Goal: Navigation & Orientation: Find specific page/section

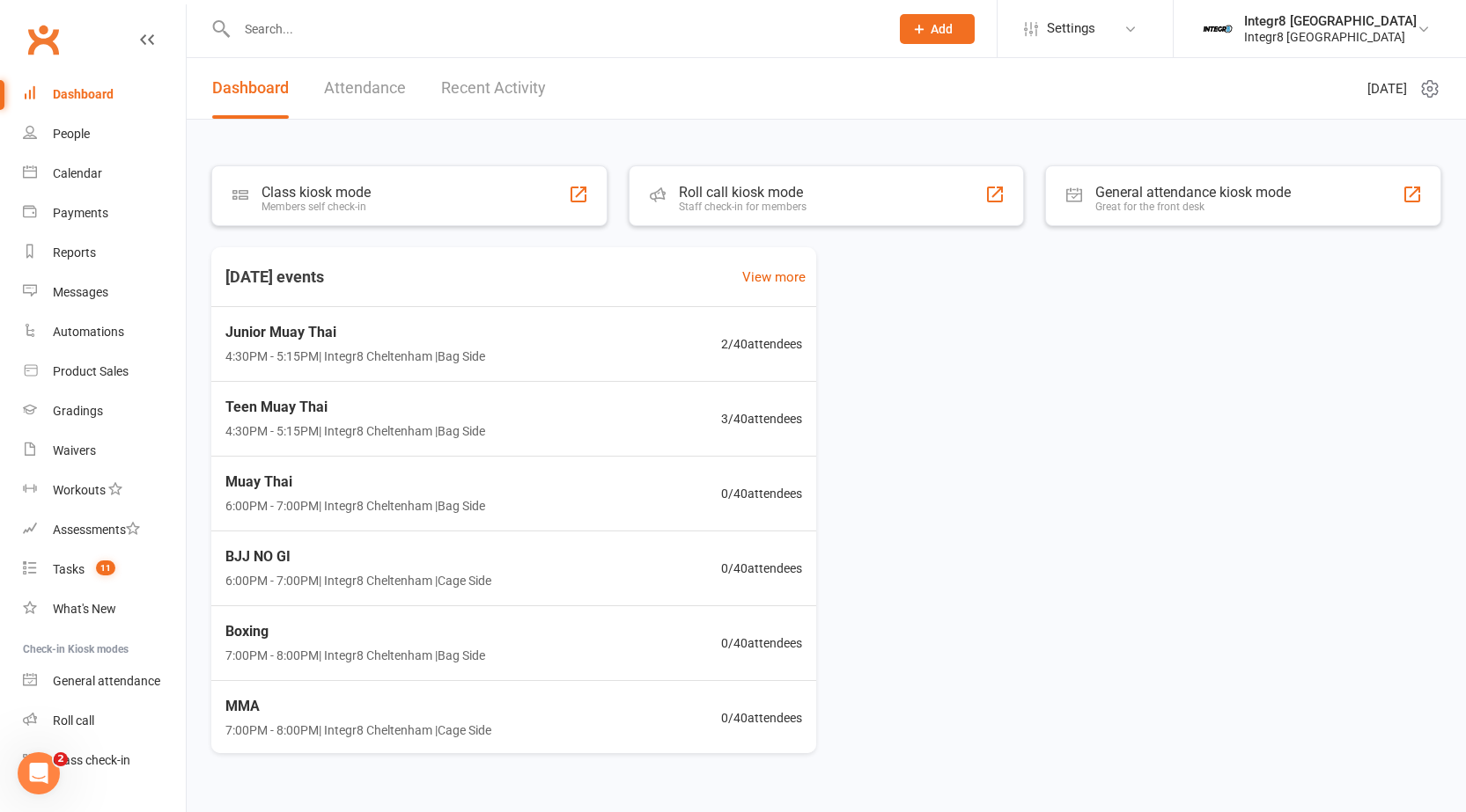
scroll to position [35, 0]
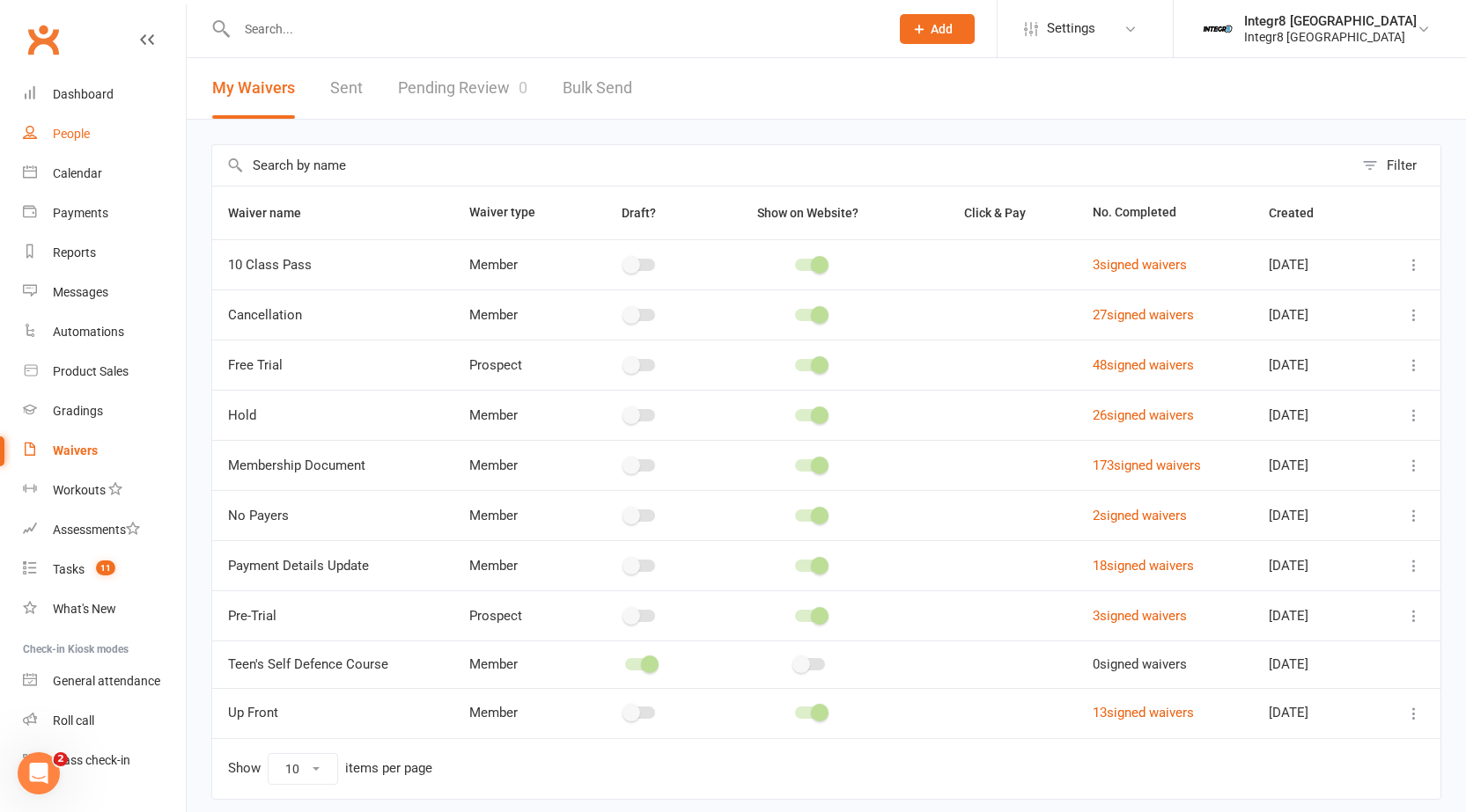
click at [119, 136] on link "People" at bounding box center [103, 134] width 163 height 39
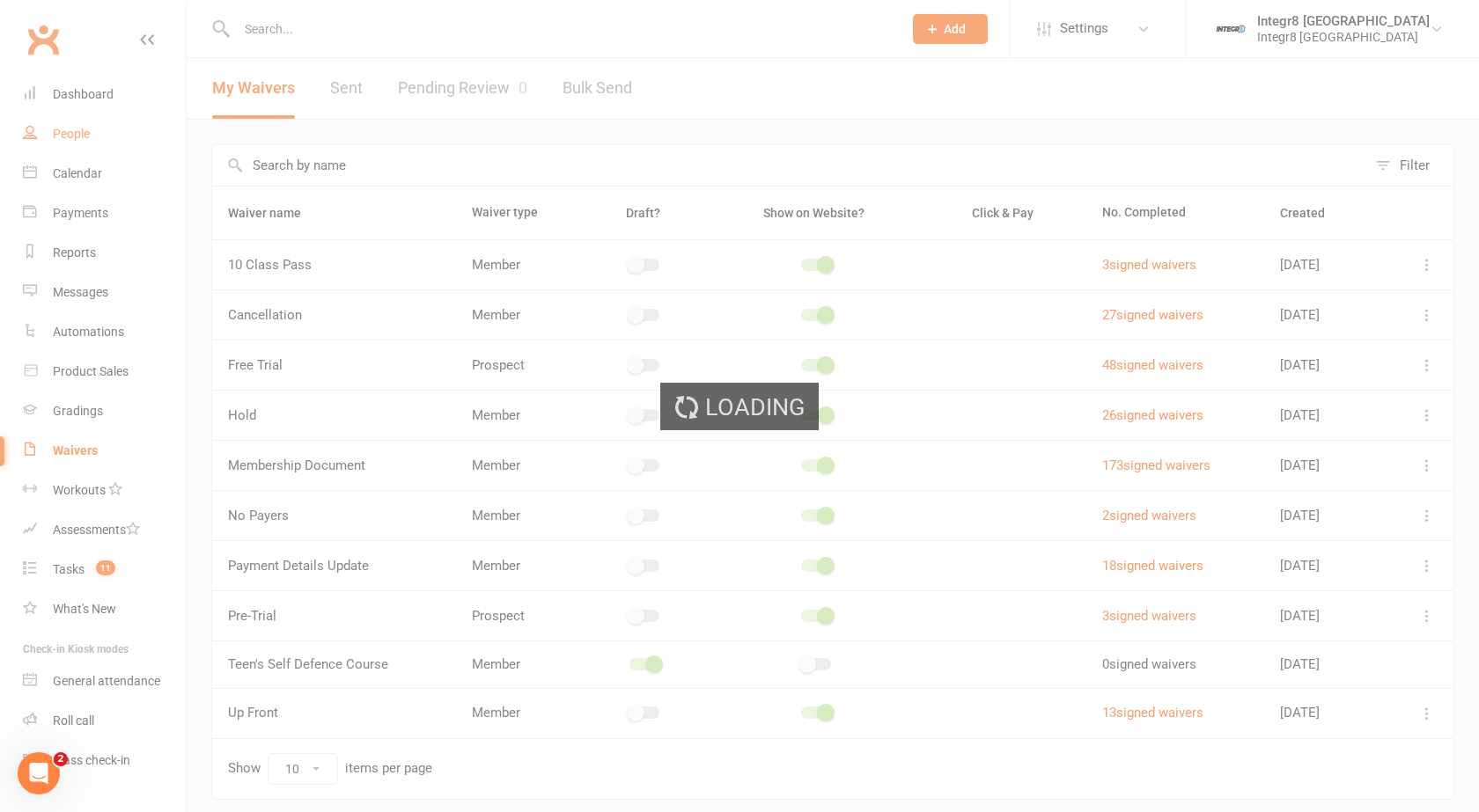
select select "100"
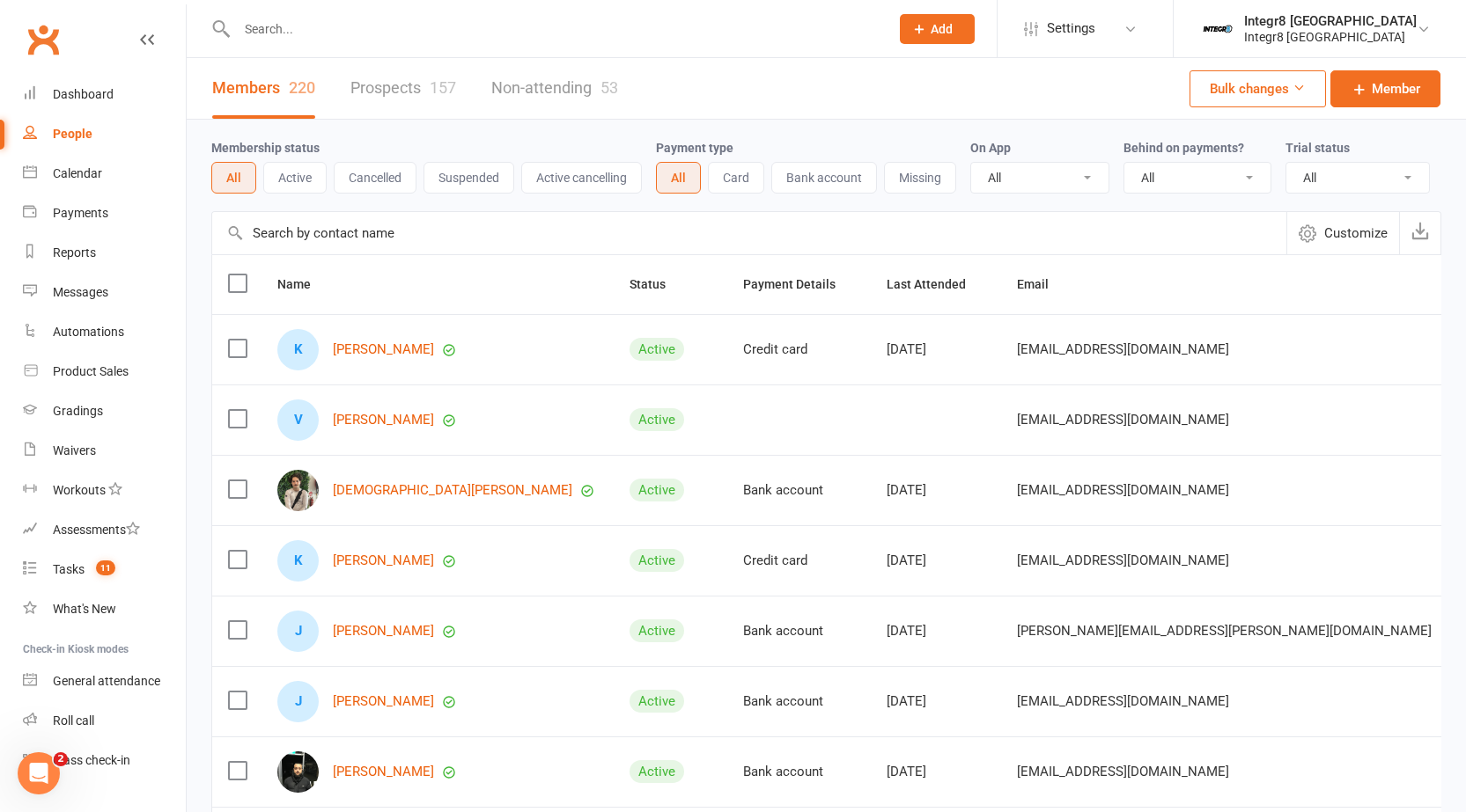
click at [434, 76] on link "Prospects 157" at bounding box center [403, 88] width 105 height 61
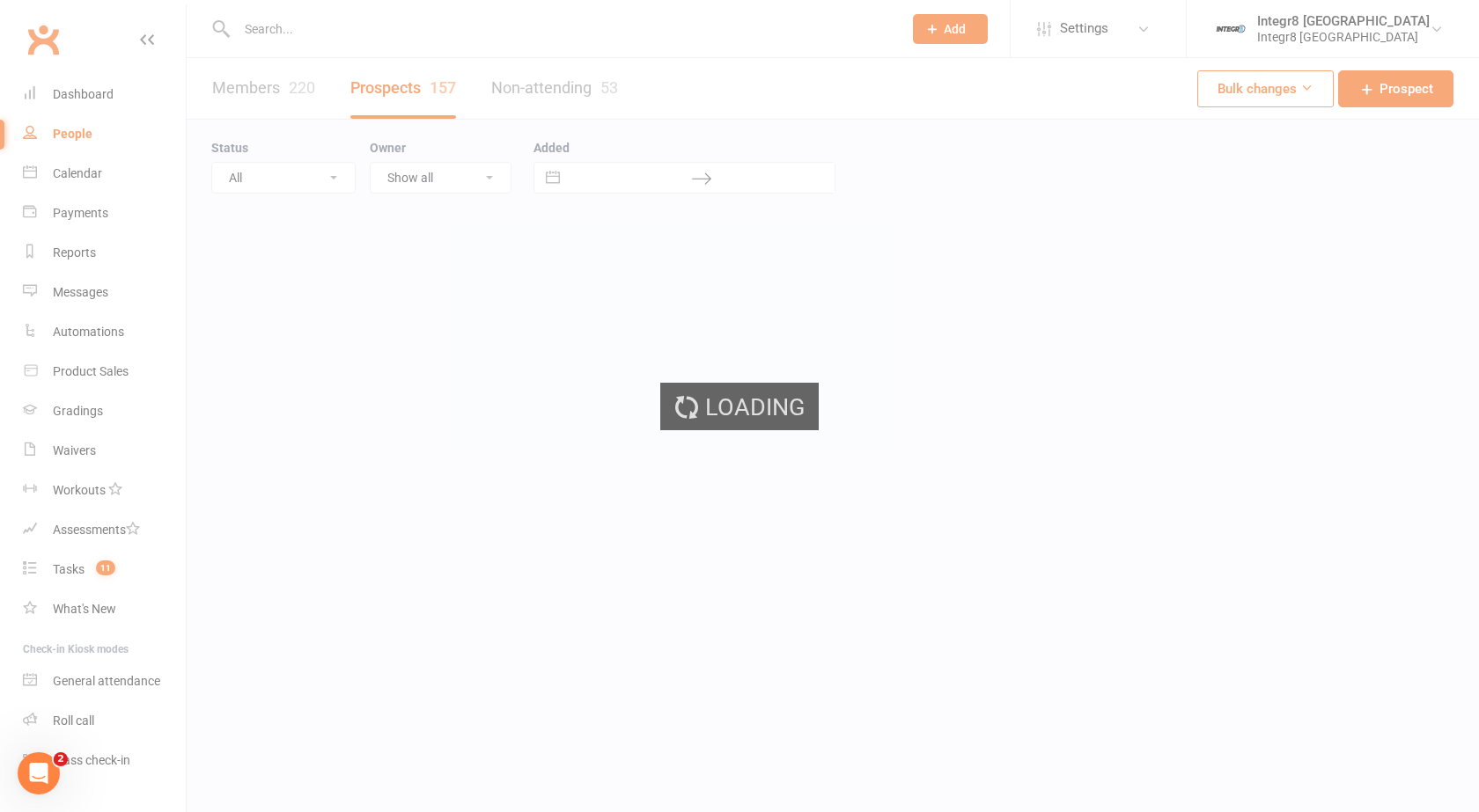
select select "25"
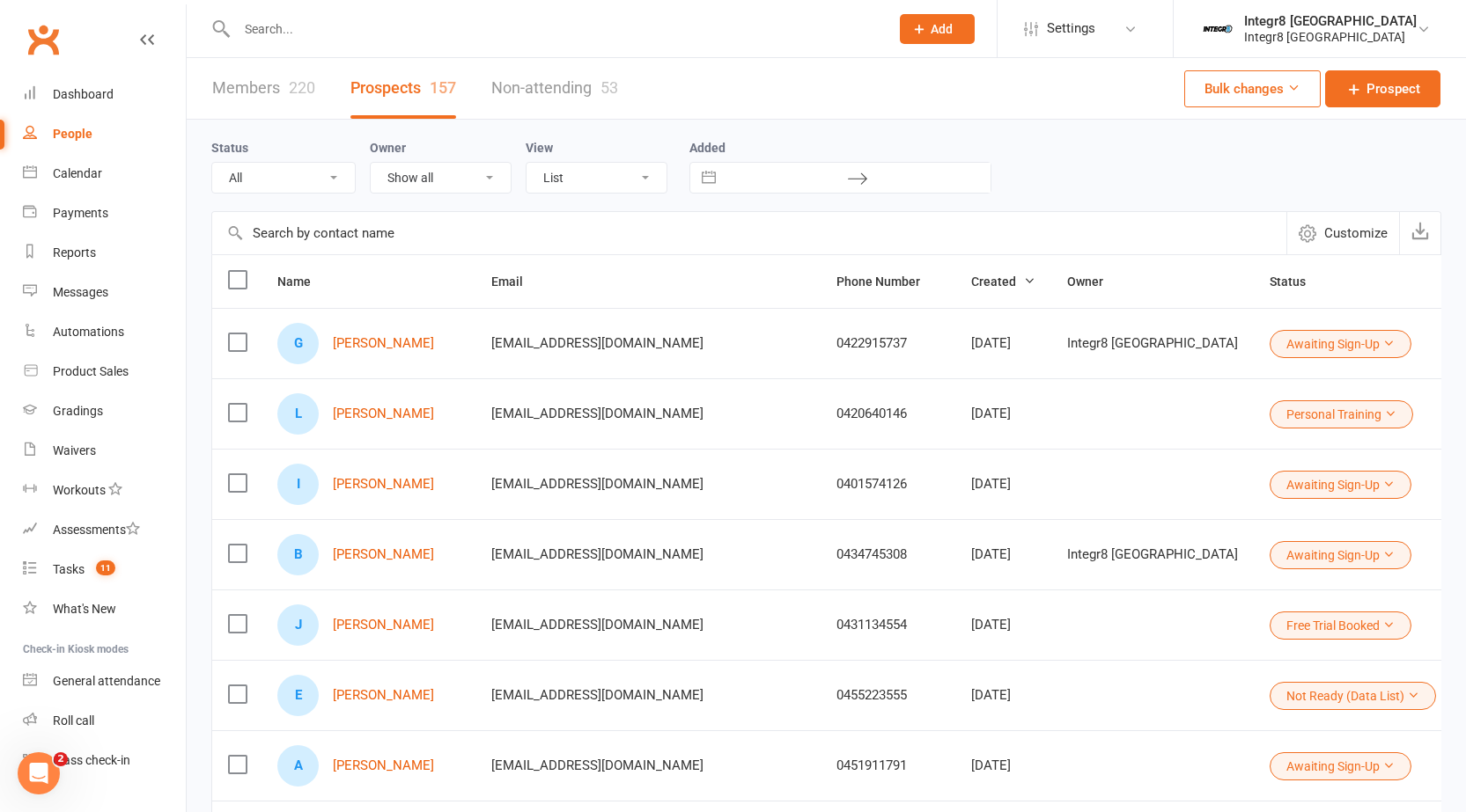
click at [306, 174] on select "All (No status set) (Invalid status) Initial Contact Follow-up Free Trial Booke…" at bounding box center [284, 178] width 143 height 30
click at [213, 164] on select "All (No status set) (Invalid status) Initial Contact Follow-up Free Trial Booke…" at bounding box center [284, 178] width 143 height 30
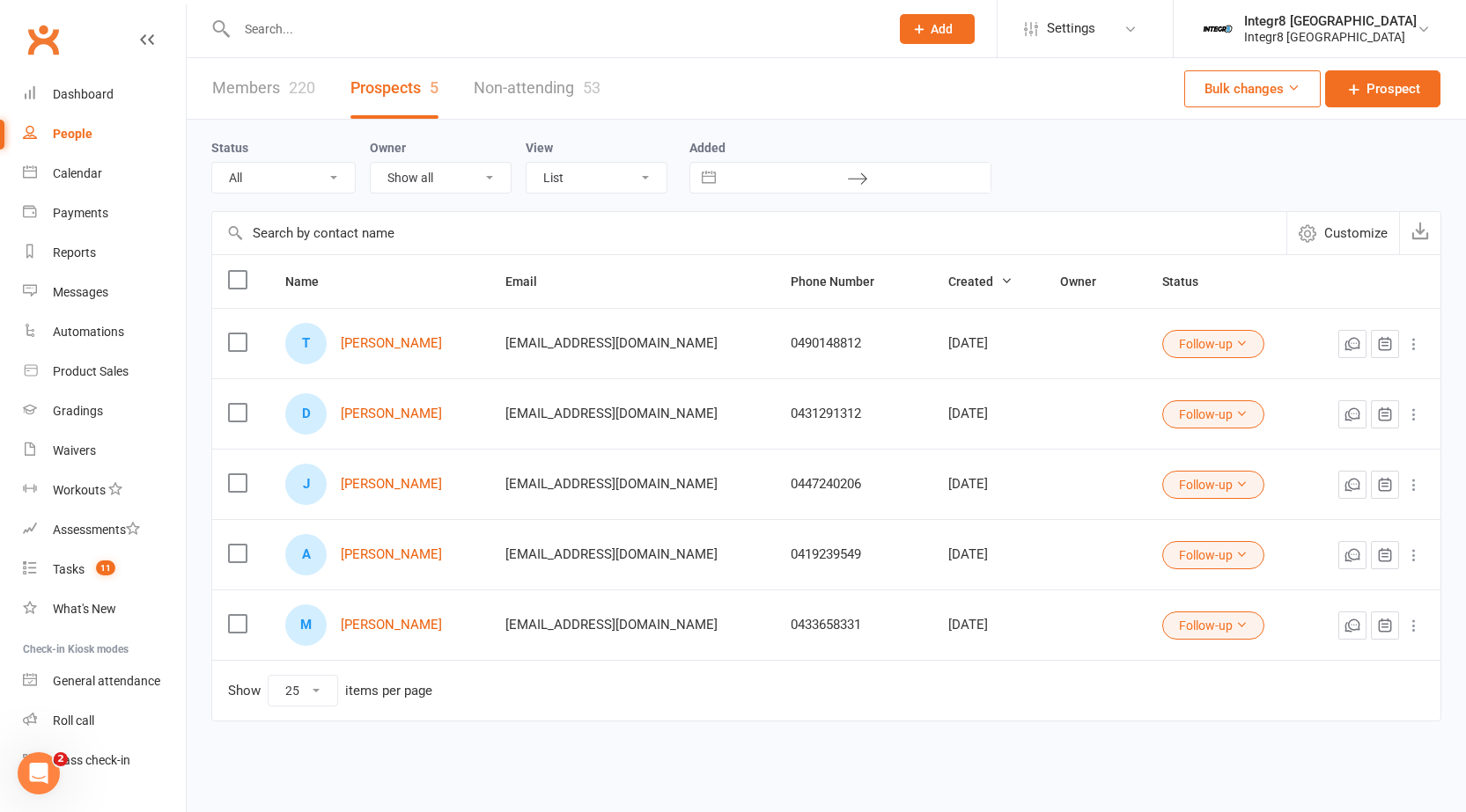
drag, startPoint x: 297, startPoint y: 165, endPoint x: 300, endPoint y: 187, distance: 22.2
click at [297, 165] on select "All (No status set) (Invalid status) Initial Contact Follow-up Free Trial Booke…" at bounding box center [284, 178] width 143 height 30
click at [213, 164] on select "All (No status set) (Invalid status) Initial Contact Follow-up Free Trial Booke…" at bounding box center [284, 178] width 143 height 30
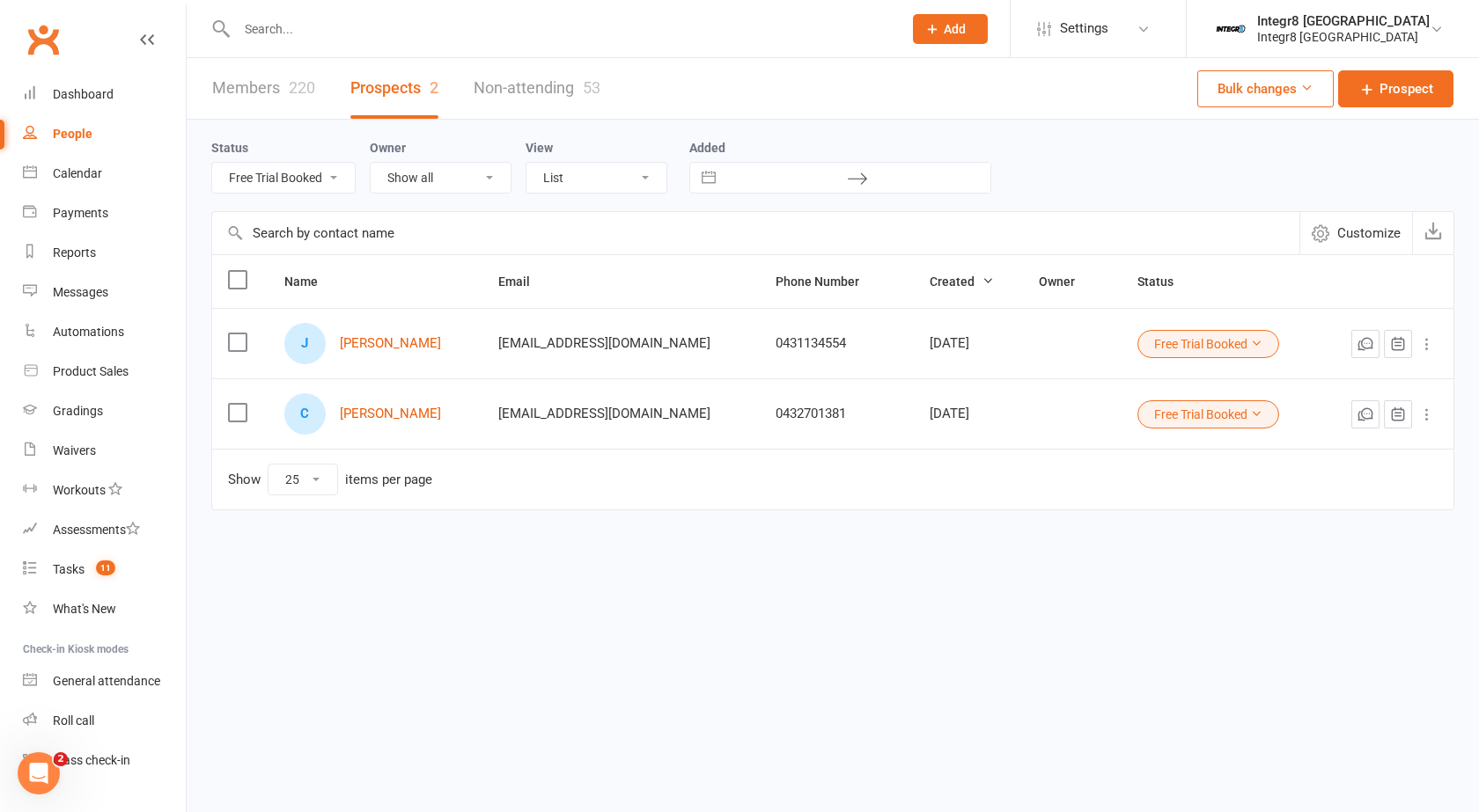
click at [315, 195] on div "Status All (No status set) (Invalid status) Initial Contact Follow-up Free Tria…" at bounding box center [833, 164] width 1243 height 91
click at [324, 183] on select "All (No status set) (Invalid status) Initial Contact Follow-up Free Trial Booke…" at bounding box center [284, 178] width 143 height 30
select select "Awaiting Sign-Up"
click at [212, 164] on select "All (No status set) (Invalid status) Initial Contact Follow-up Free Trial Booke…" at bounding box center [284, 178] width 143 height 30
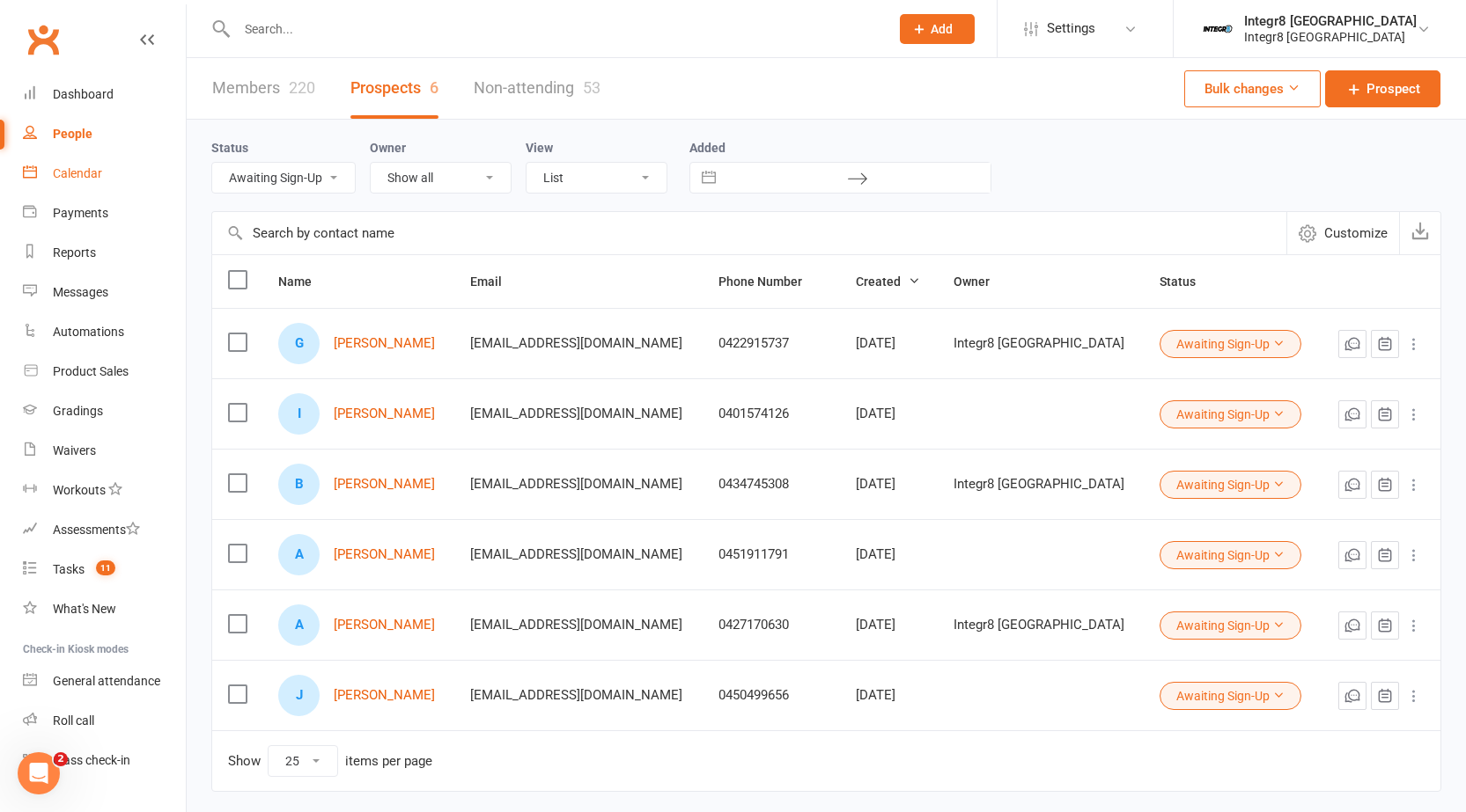
click at [122, 175] on link "Calendar" at bounding box center [103, 174] width 163 height 39
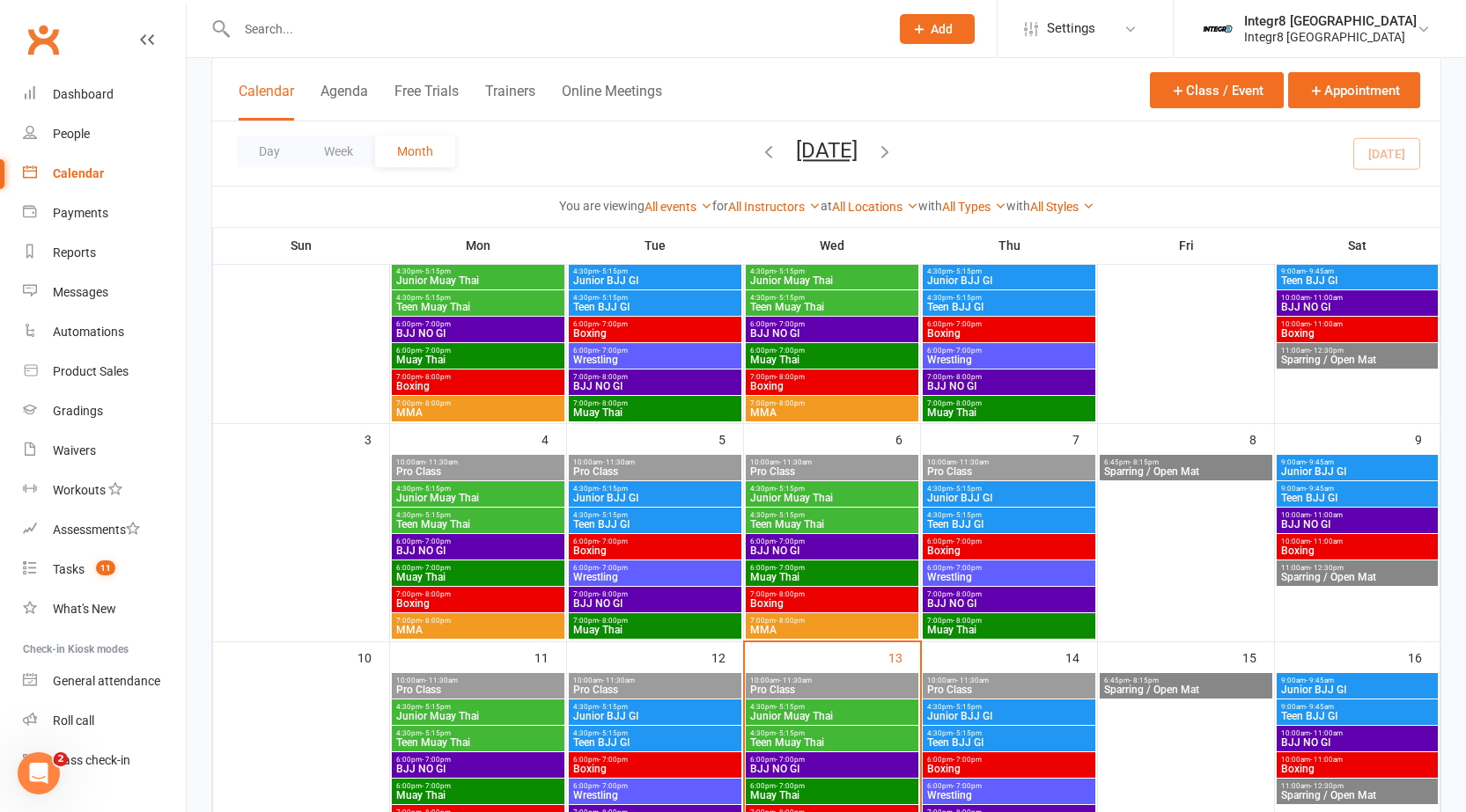
scroll to position [352, 0]
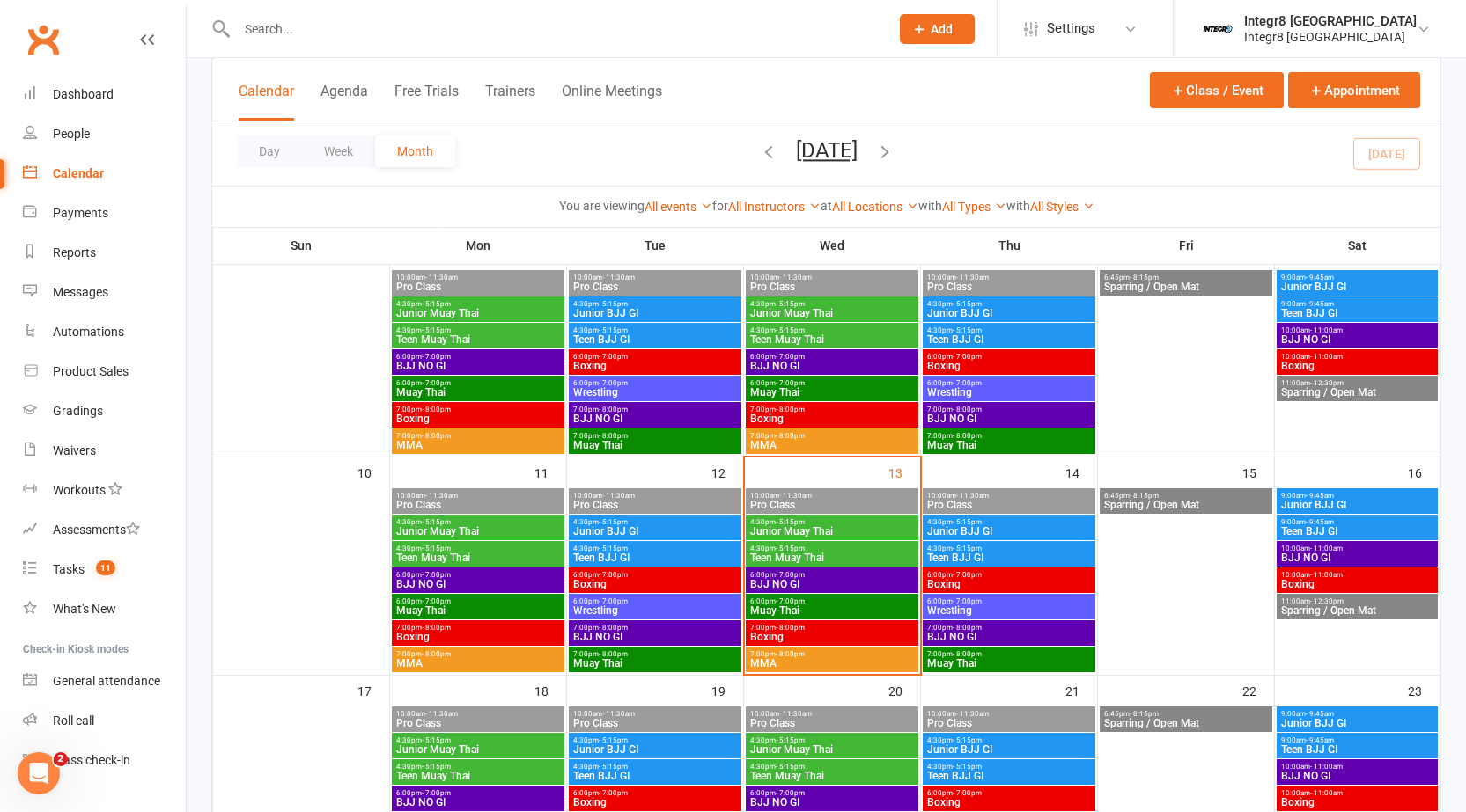
click at [781, 599] on span "- 7:00pm" at bounding box center [790, 601] width 29 height 8
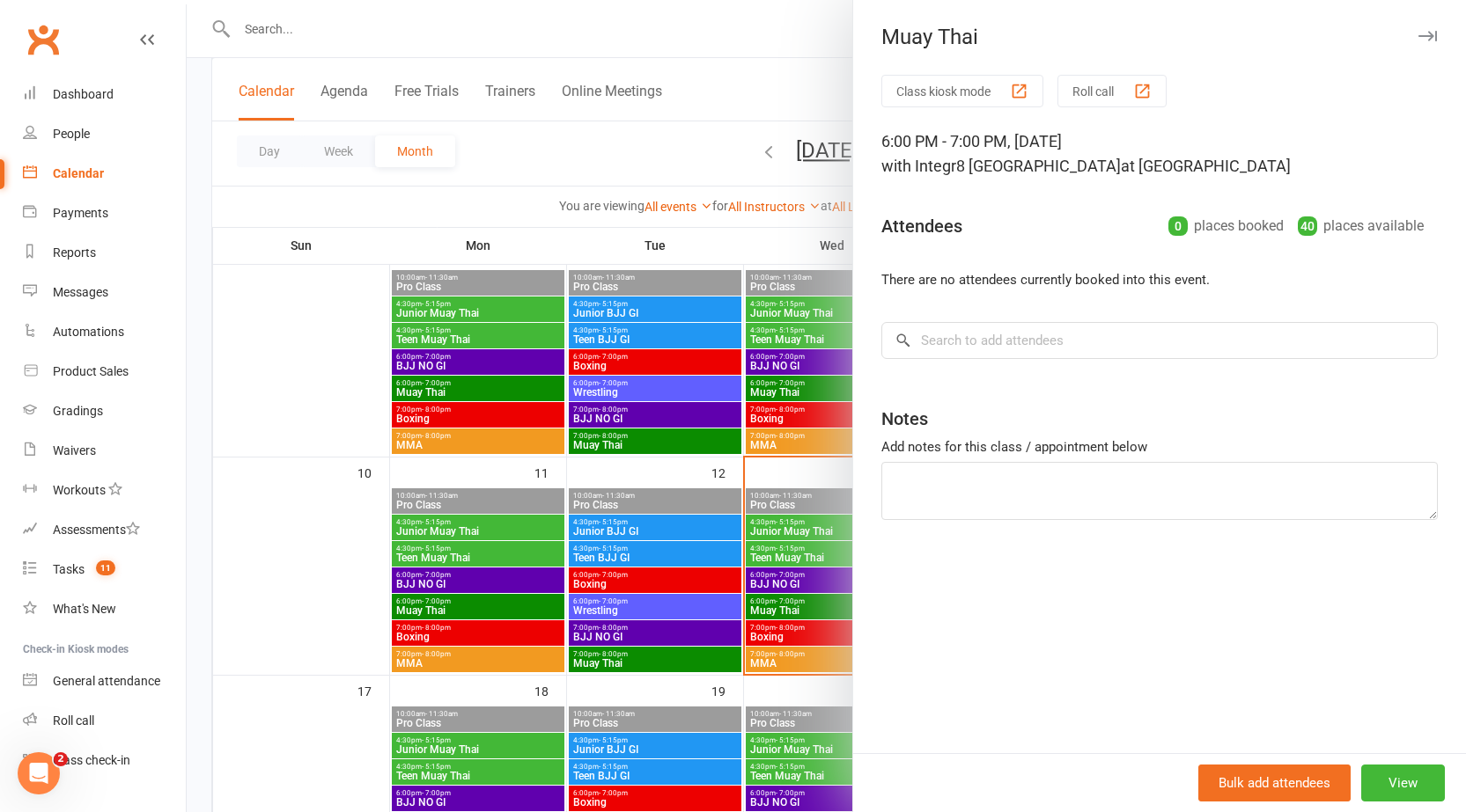
click at [781, 600] on div at bounding box center [827, 406] width 1280 height 812
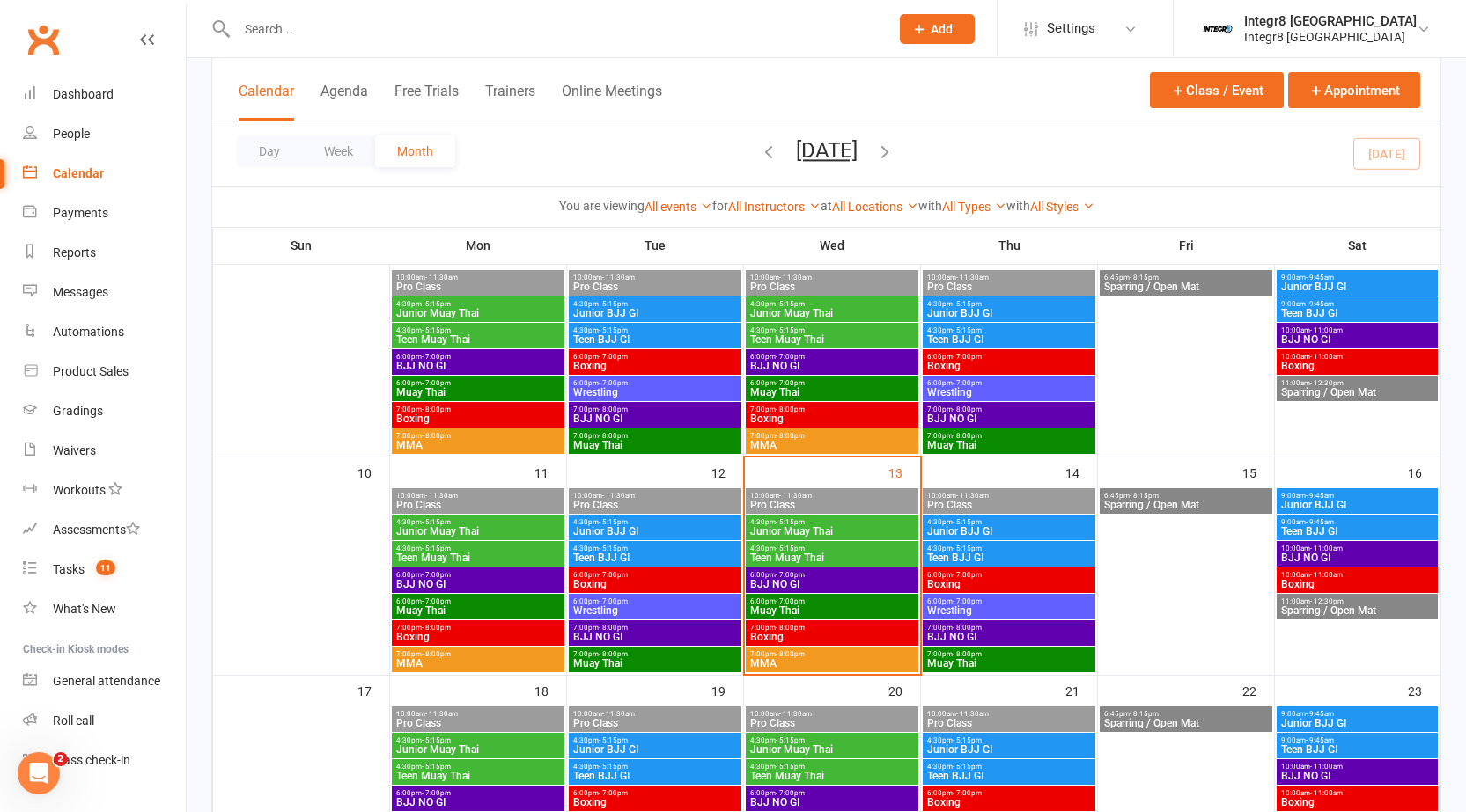
click at [782, 633] on span "Boxing" at bounding box center [832, 636] width 166 height 10
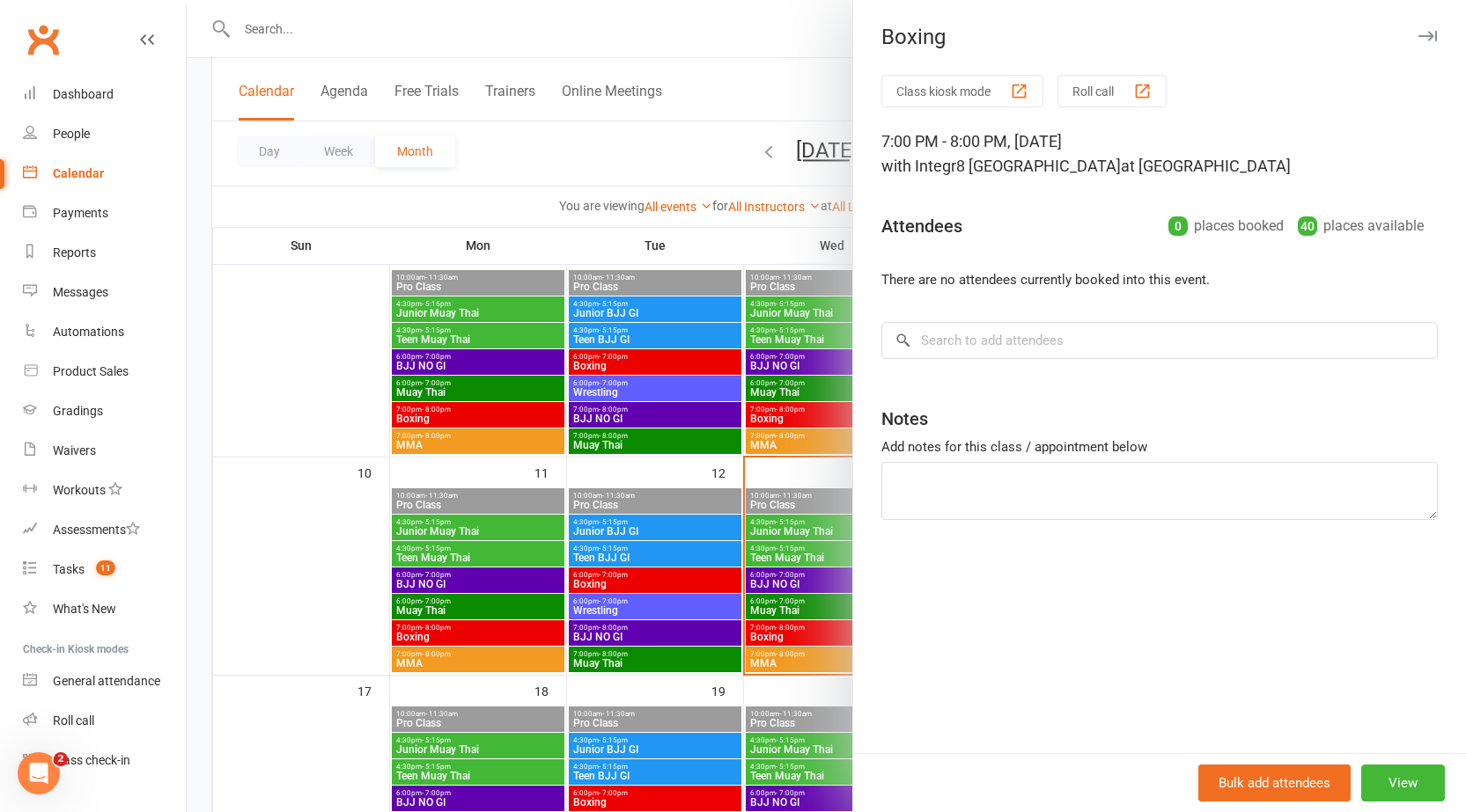
click at [782, 633] on div at bounding box center [827, 406] width 1280 height 812
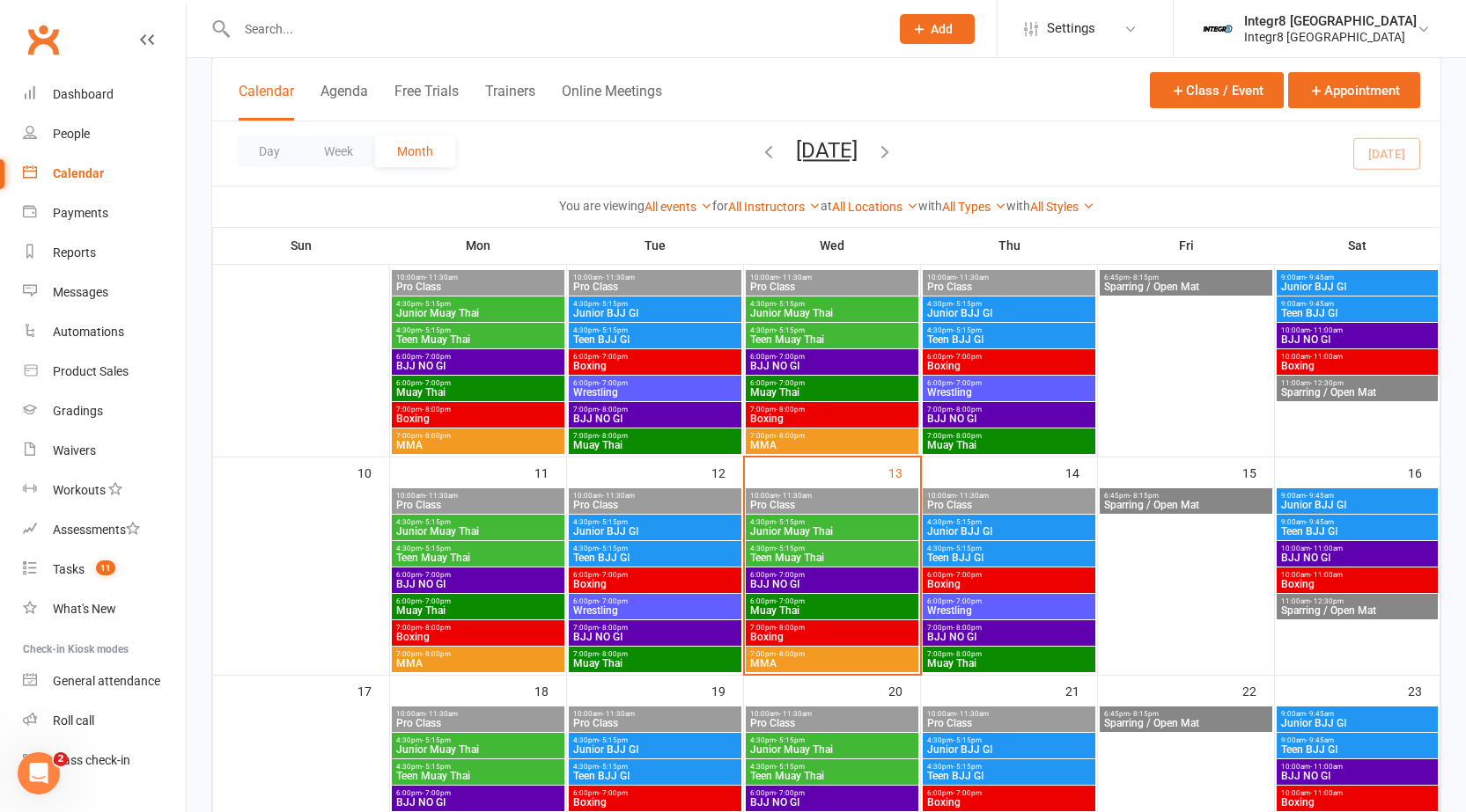
click at [801, 632] on span "Boxing" at bounding box center [832, 636] width 166 height 10
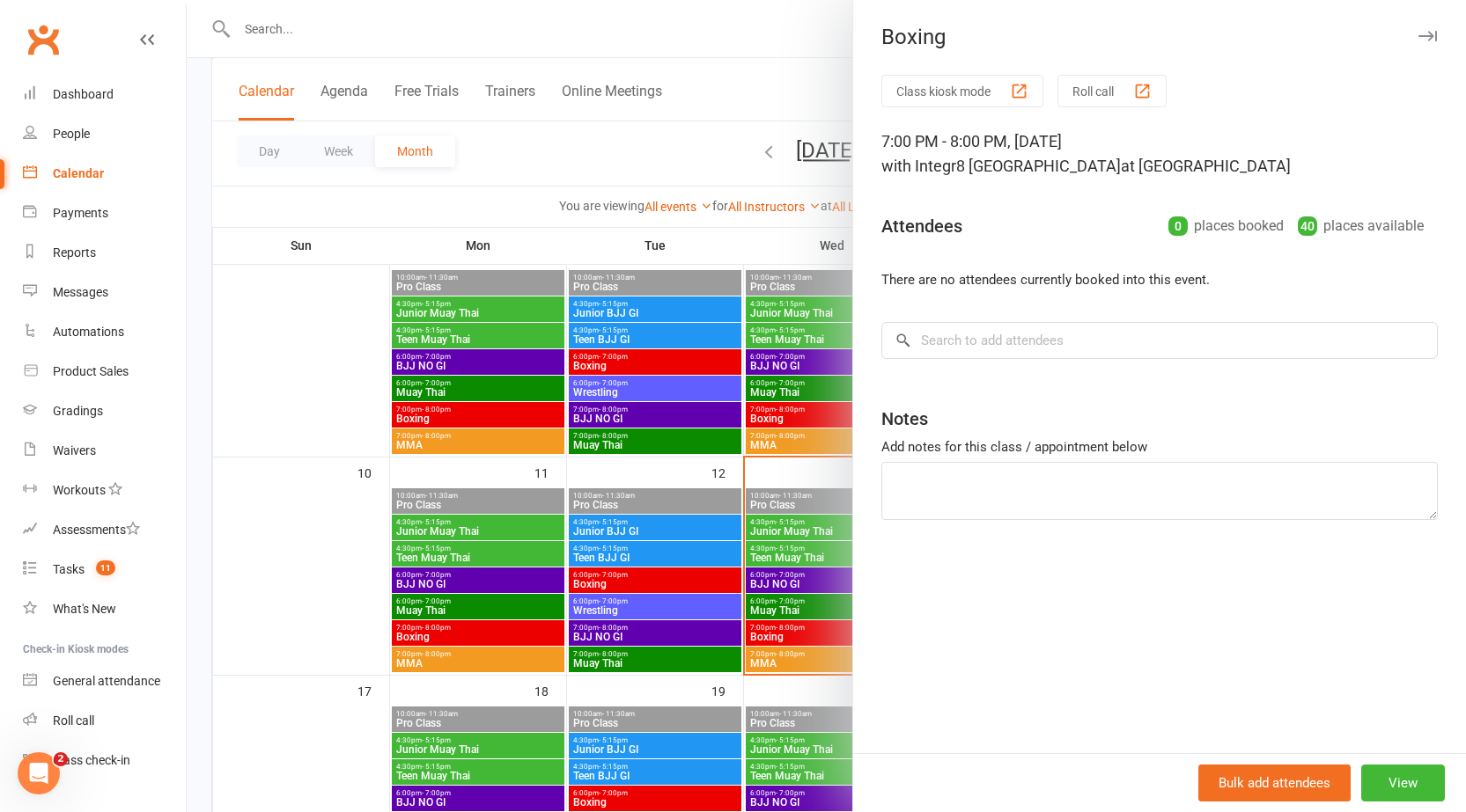
click at [806, 640] on div at bounding box center [827, 406] width 1280 height 812
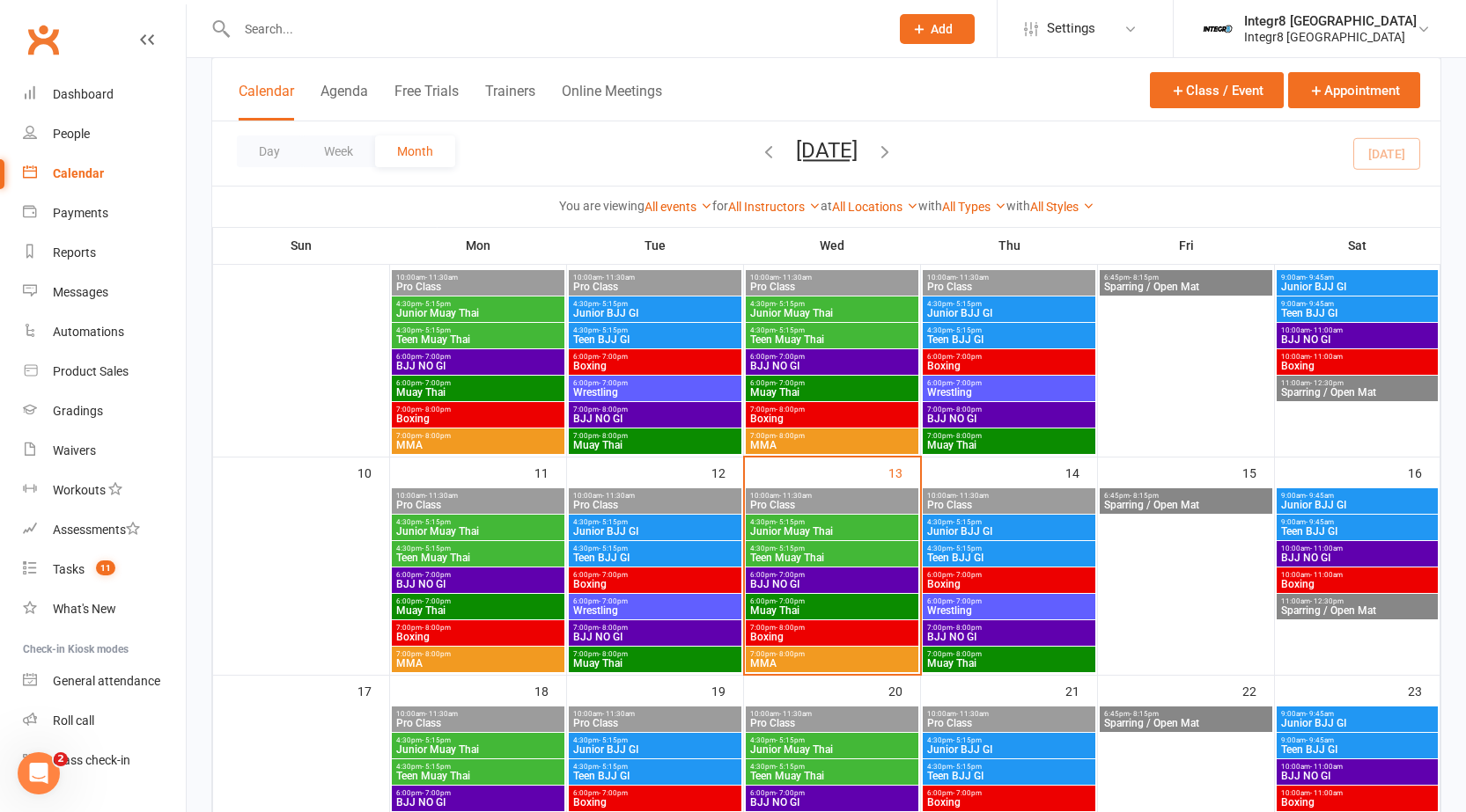
click at [629, 630] on span "7:00pm - 8:00pm" at bounding box center [655, 628] width 166 height 8
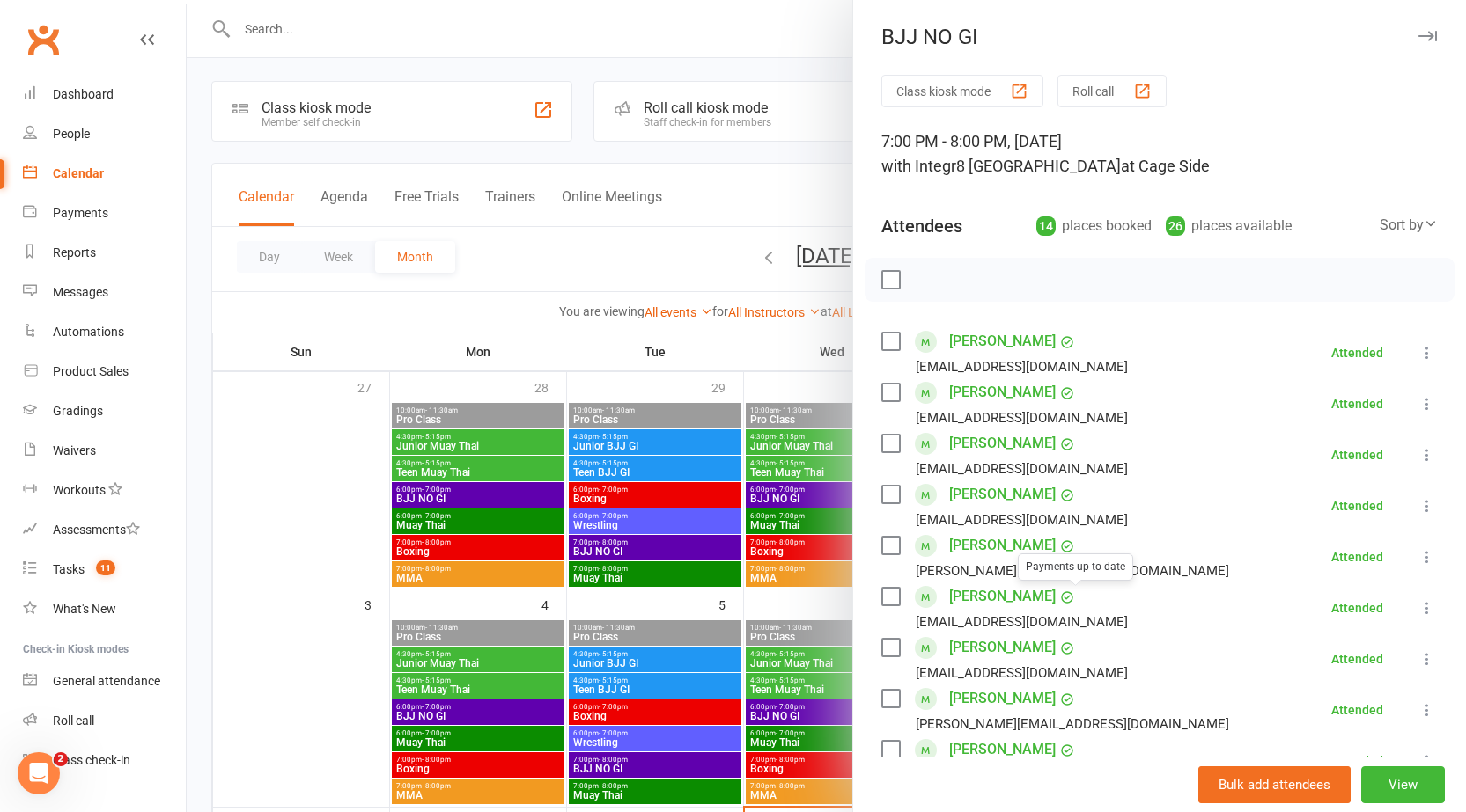
scroll to position [0, 0]
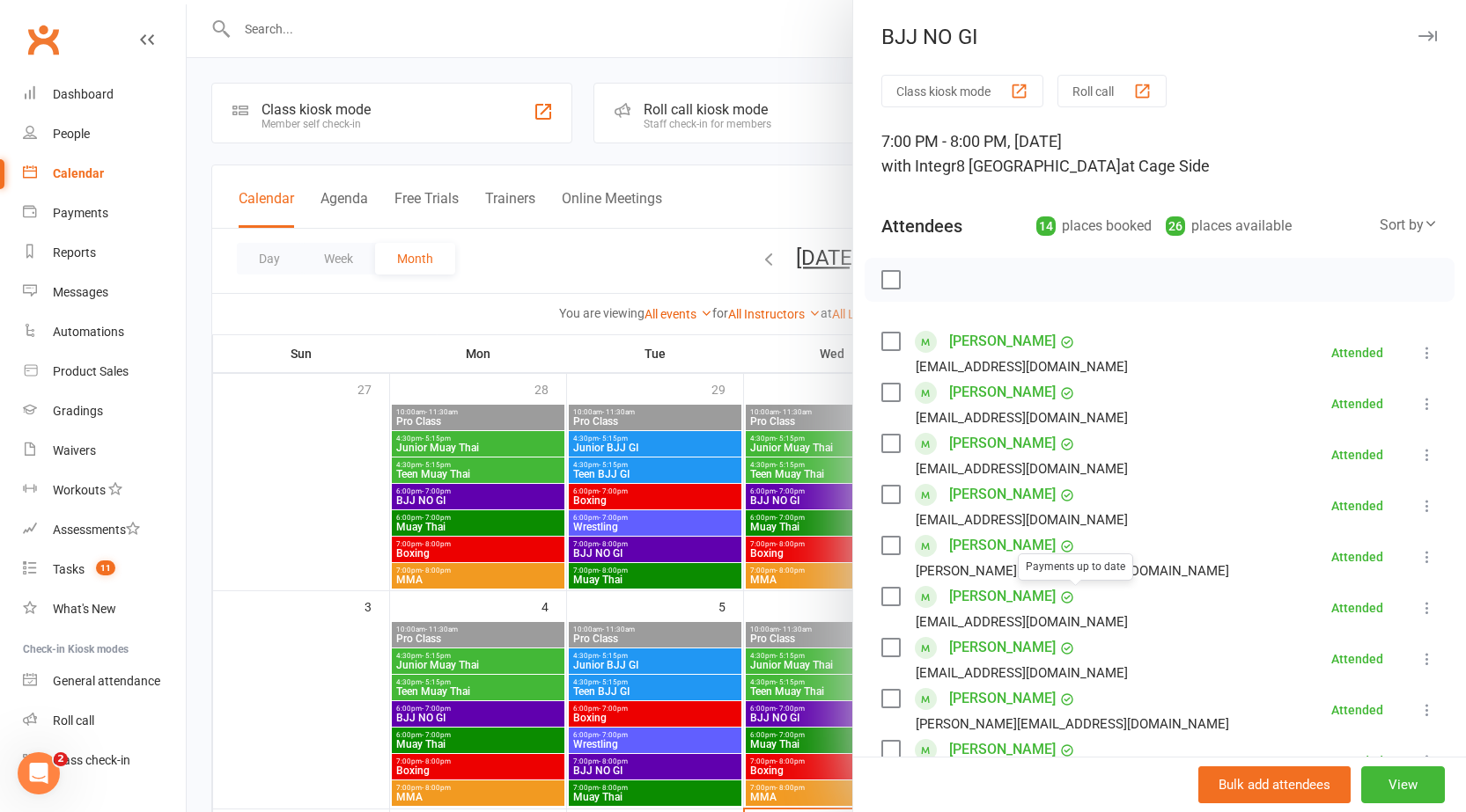
click at [644, 497] on div at bounding box center [827, 406] width 1280 height 812
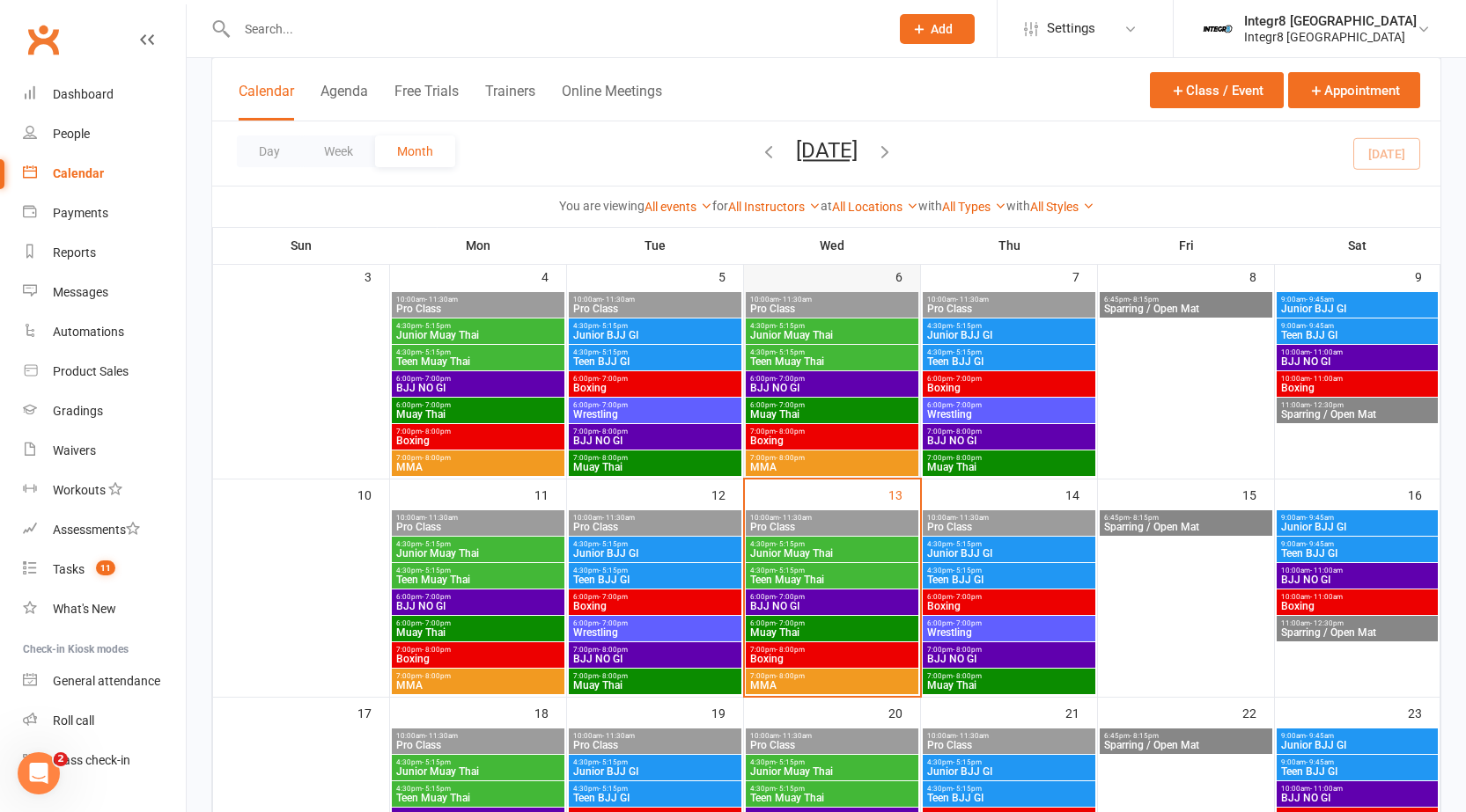
scroll to position [176, 0]
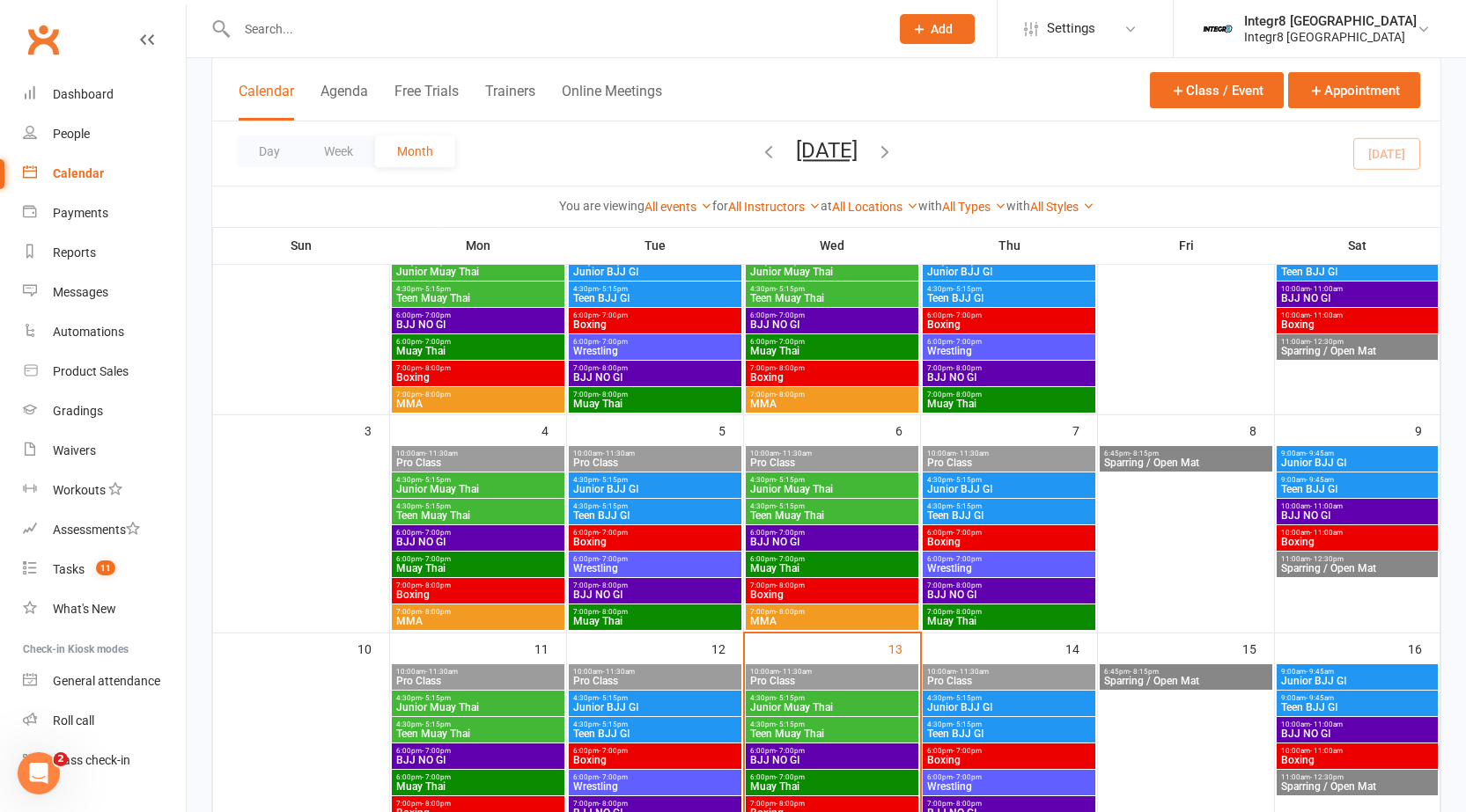
click at [805, 530] on span "6:00pm - 7:00pm" at bounding box center [832, 533] width 166 height 8
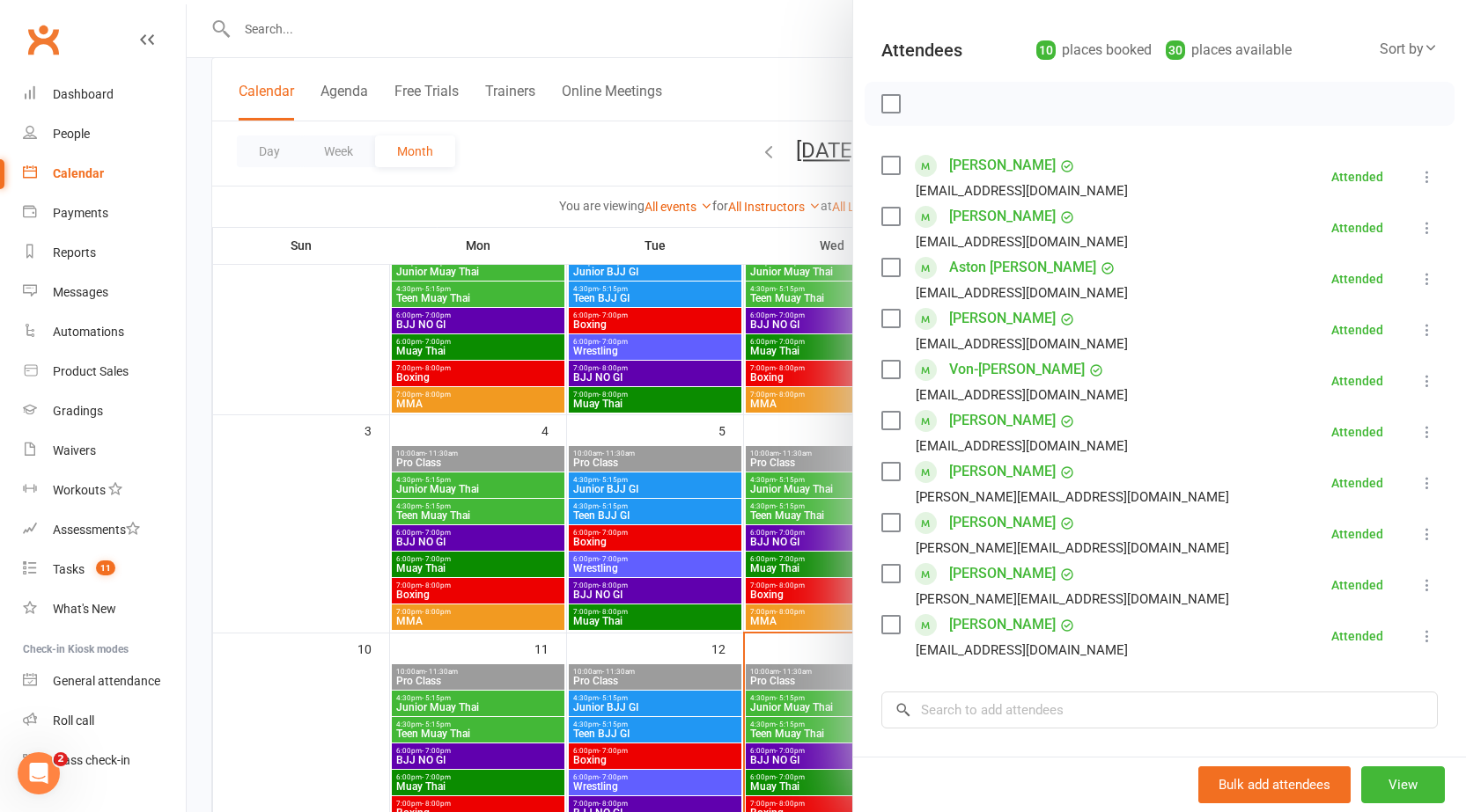
click at [771, 538] on div at bounding box center [827, 406] width 1280 height 812
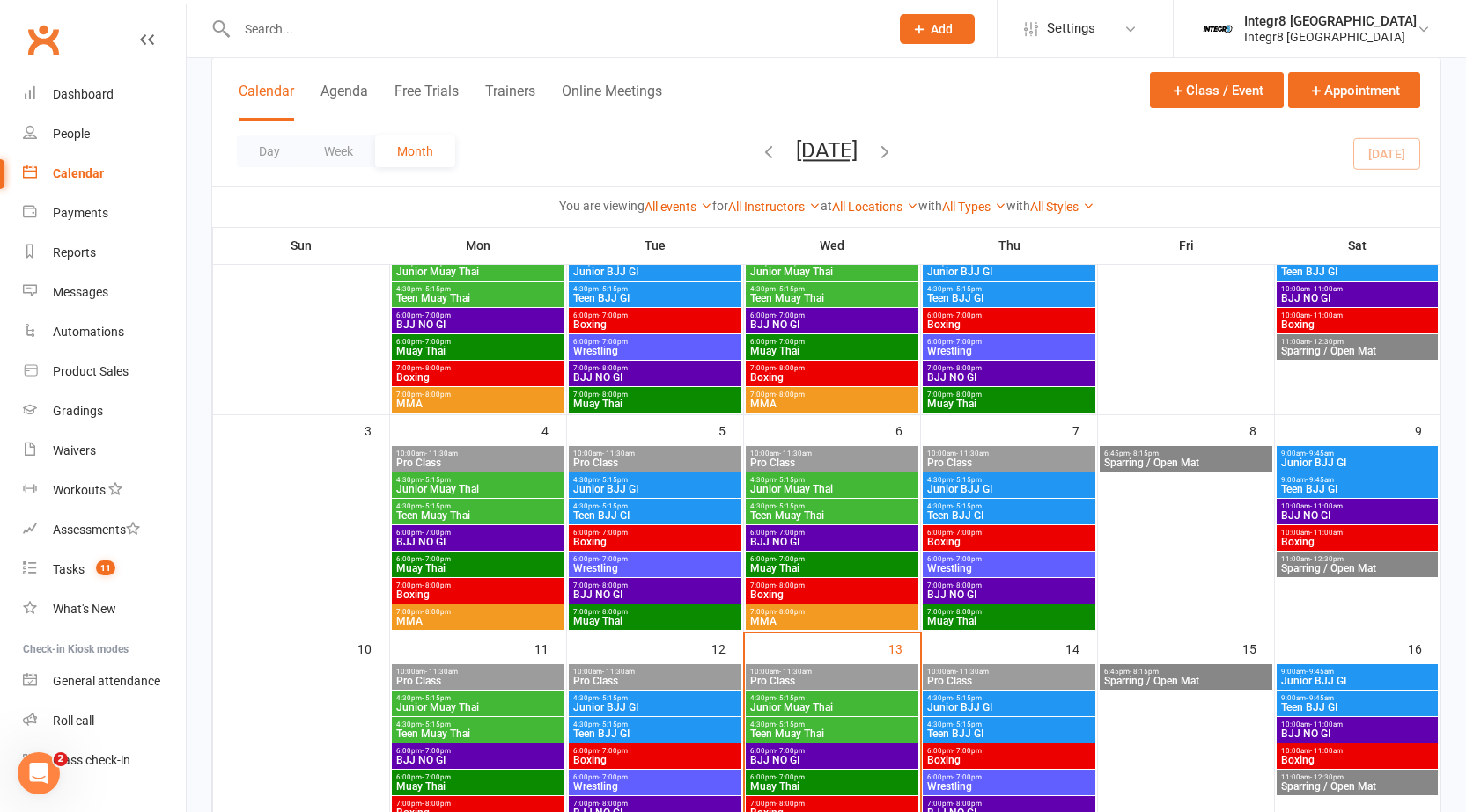
click at [784, 554] on div "6:00pm - 7:00pm Muay Thai" at bounding box center [832, 564] width 173 height 25
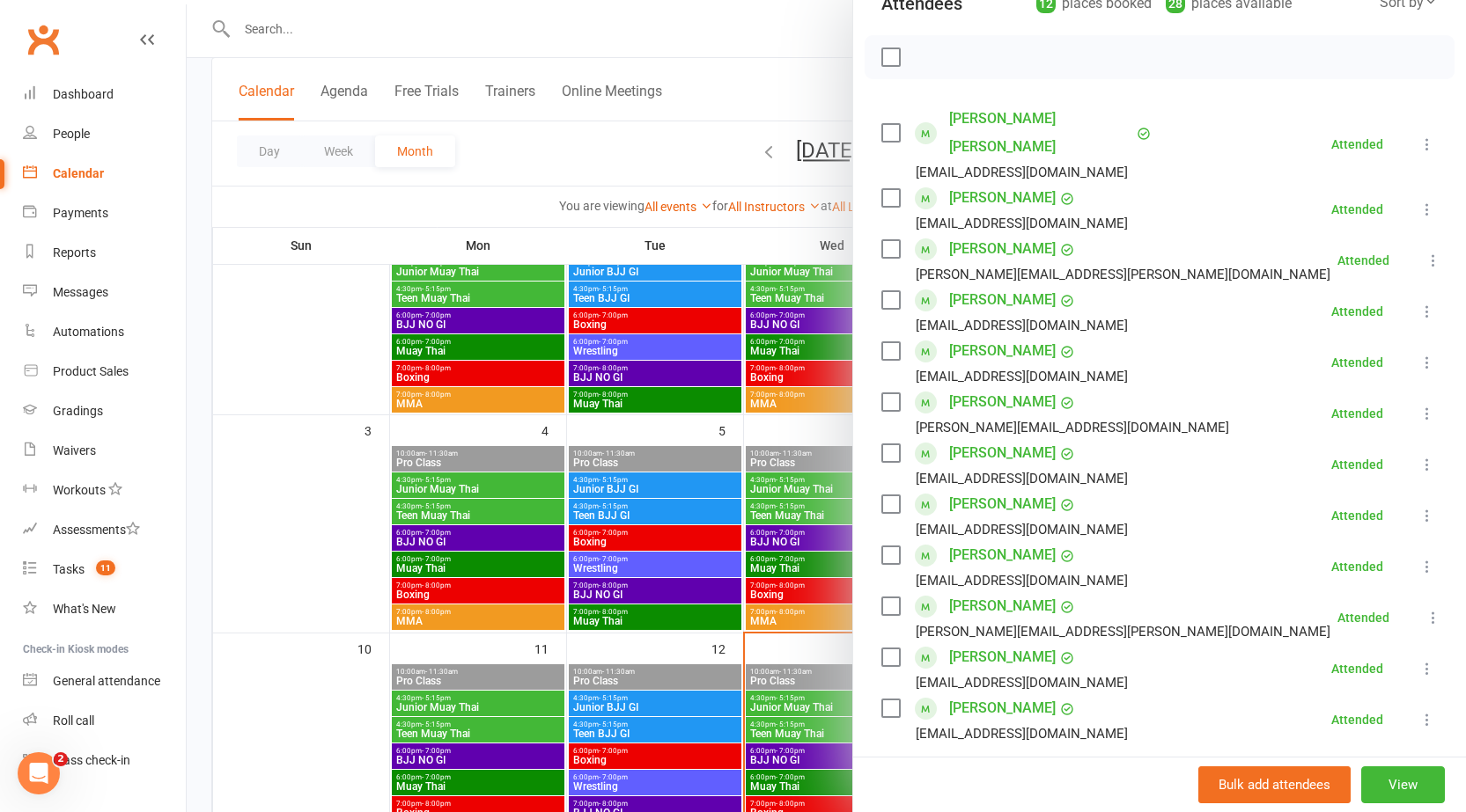
scroll to position [264, 0]
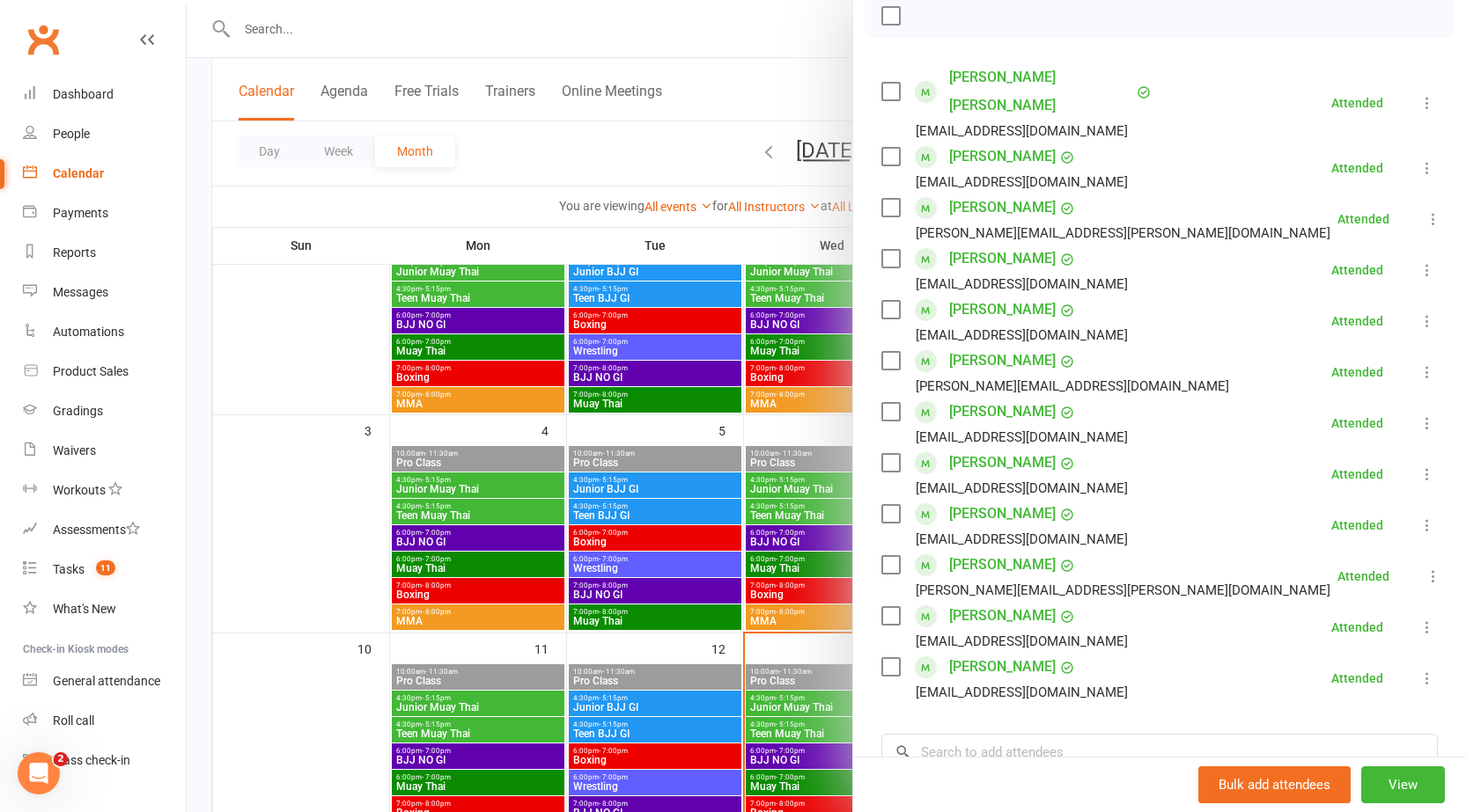
click at [742, 504] on div at bounding box center [827, 406] width 1280 height 812
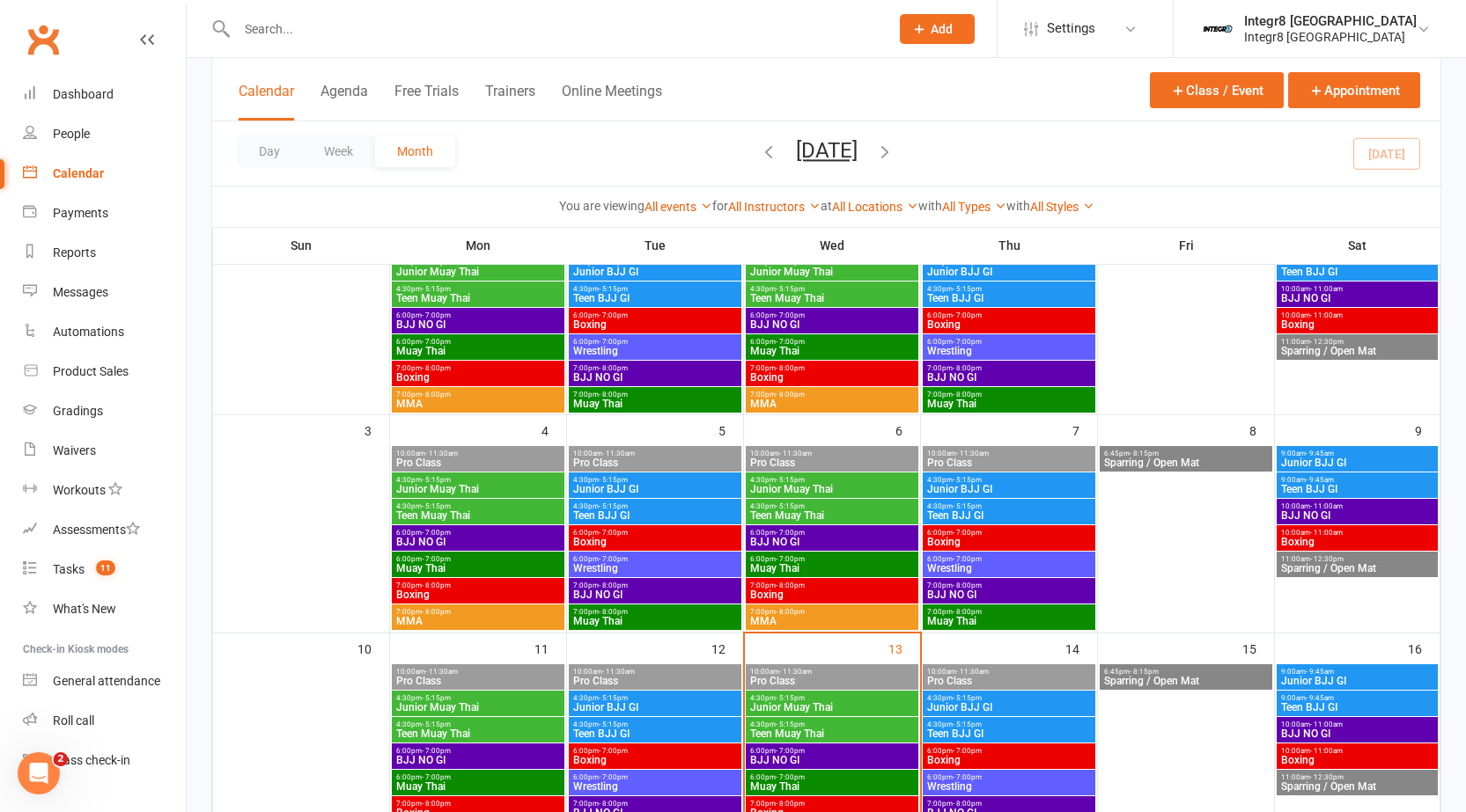
click at [799, 580] on div "7:00pm - 8:00pm Boxing" at bounding box center [832, 590] width 173 height 25
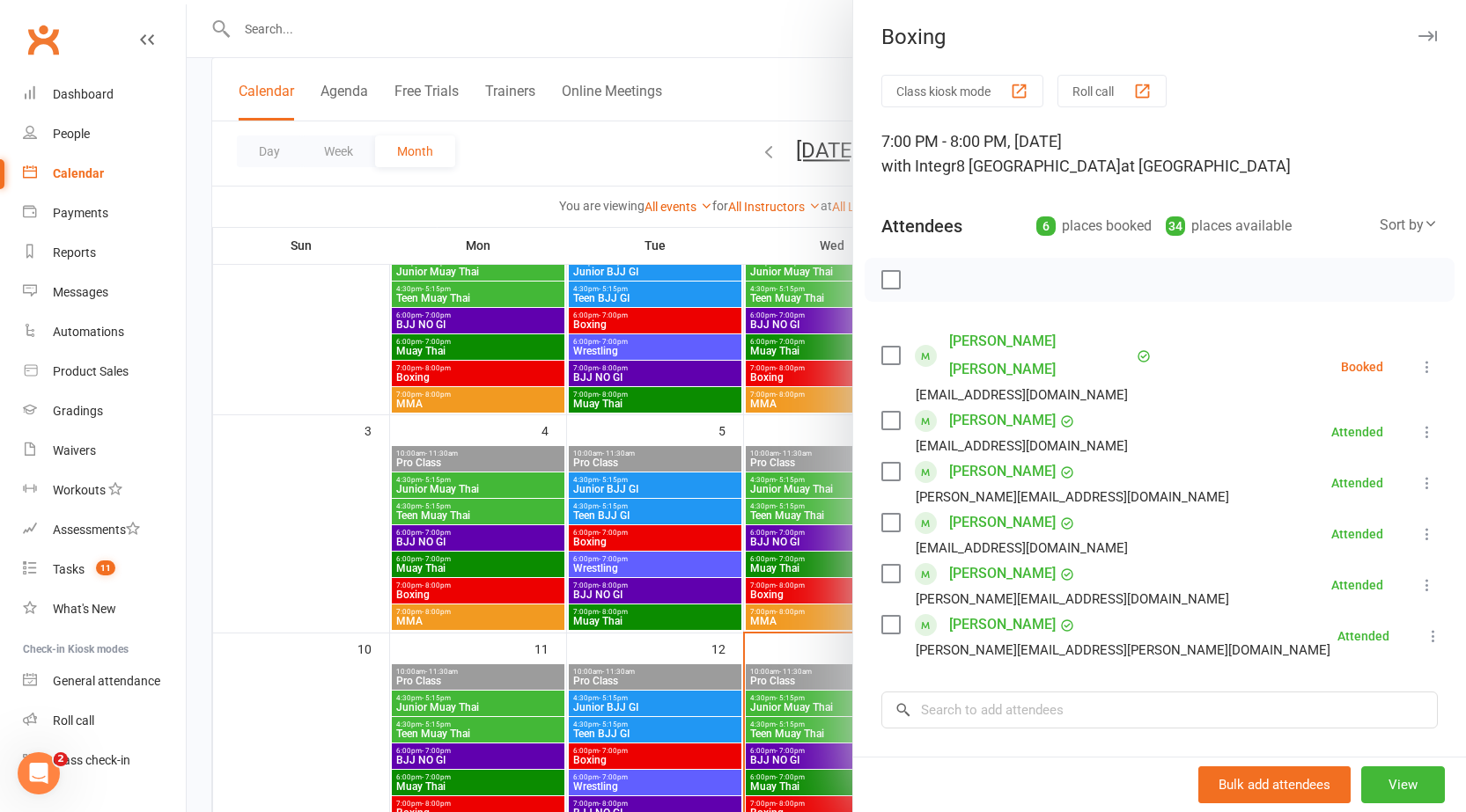
scroll to position [88, 0]
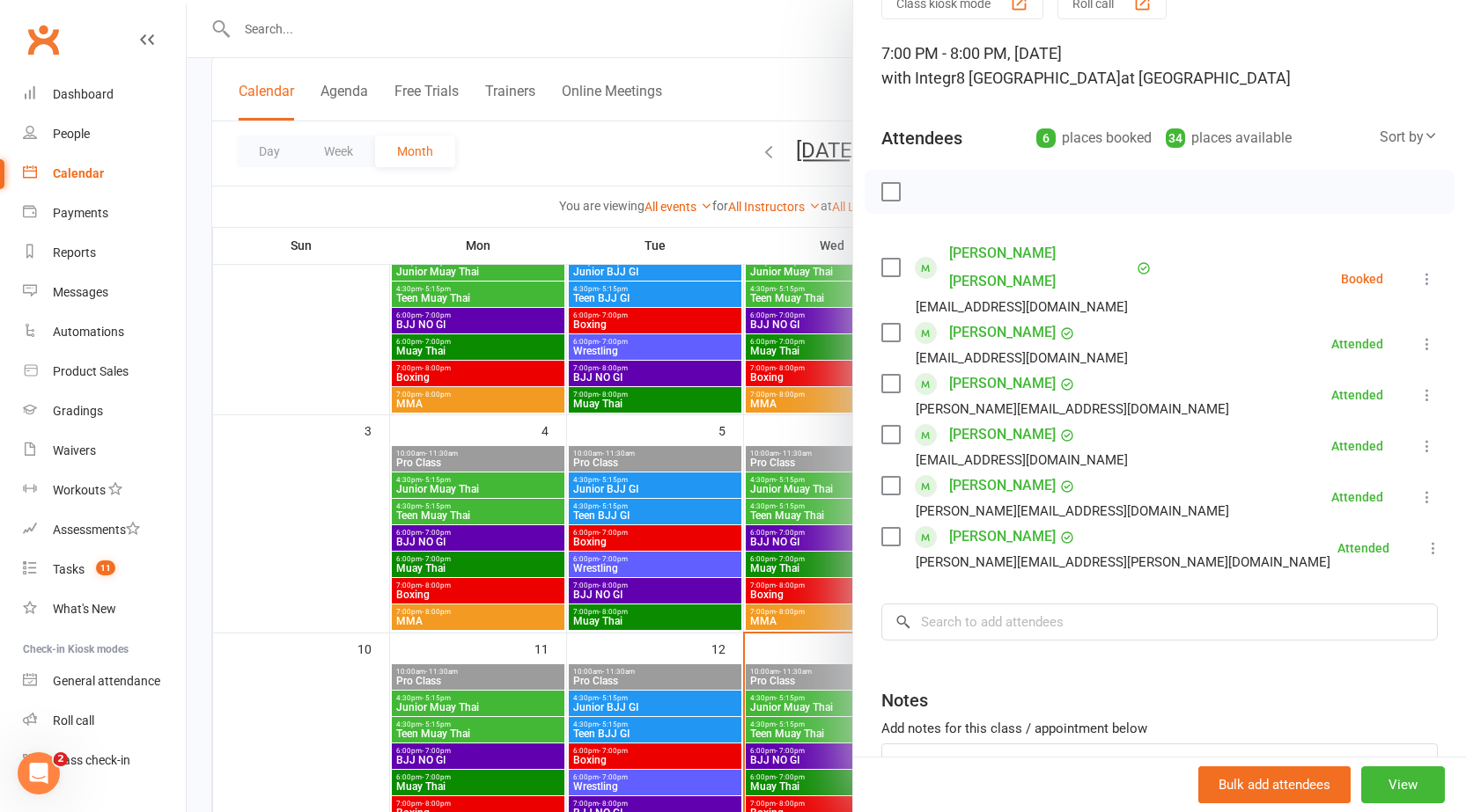
click at [751, 547] on div at bounding box center [827, 406] width 1280 height 812
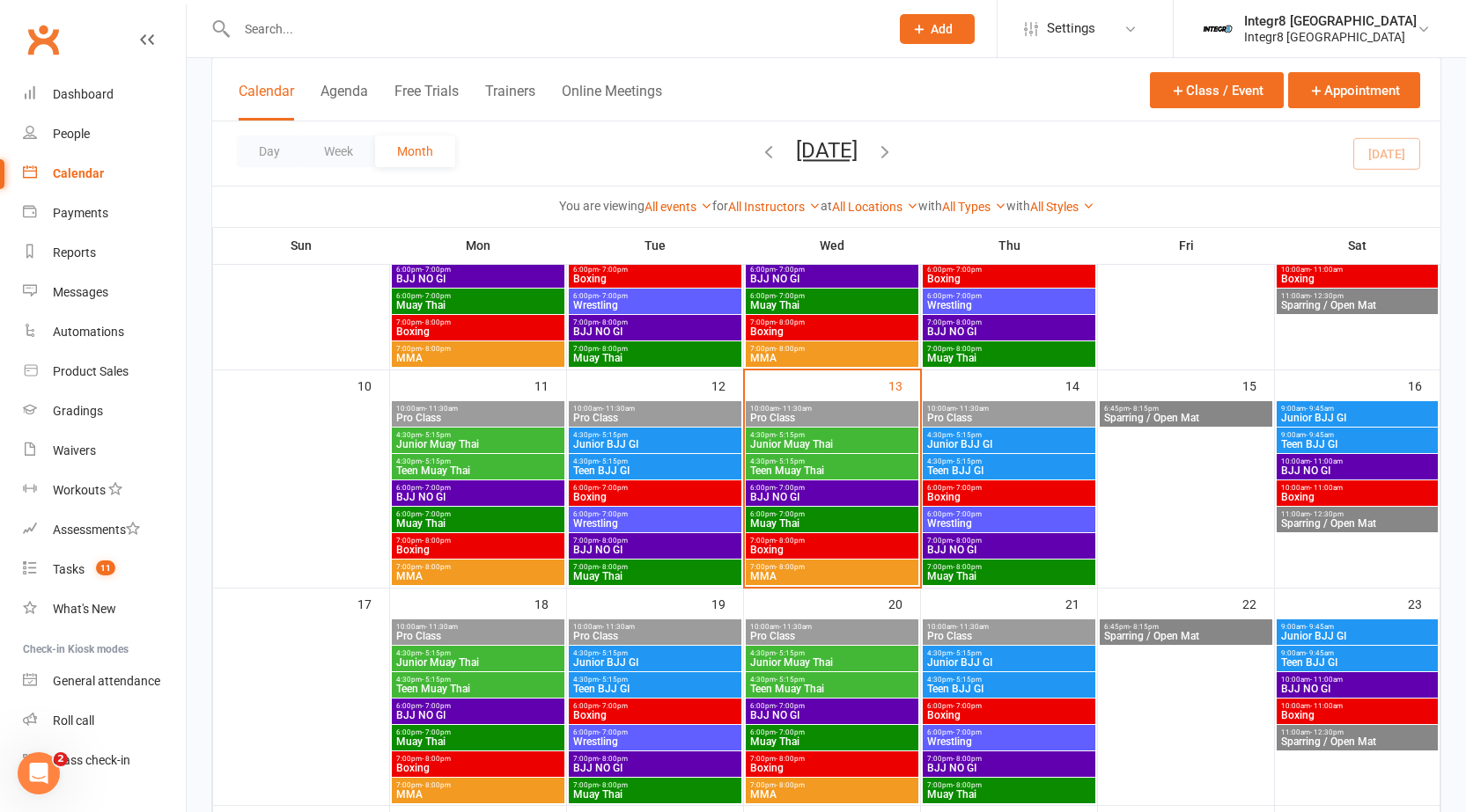
scroll to position [440, 0]
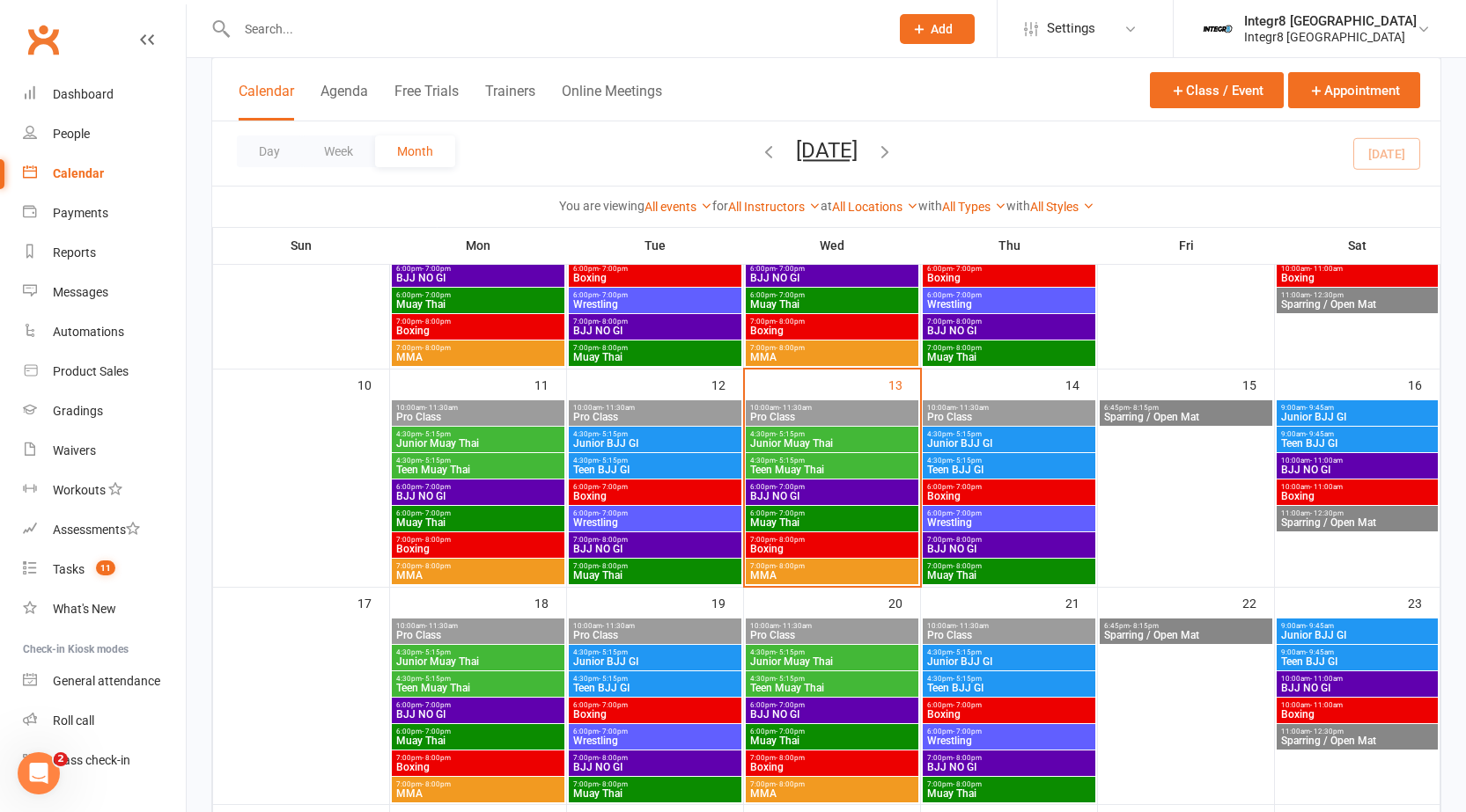
click at [825, 488] on span "6:00pm - 7:00pm" at bounding box center [832, 487] width 166 height 8
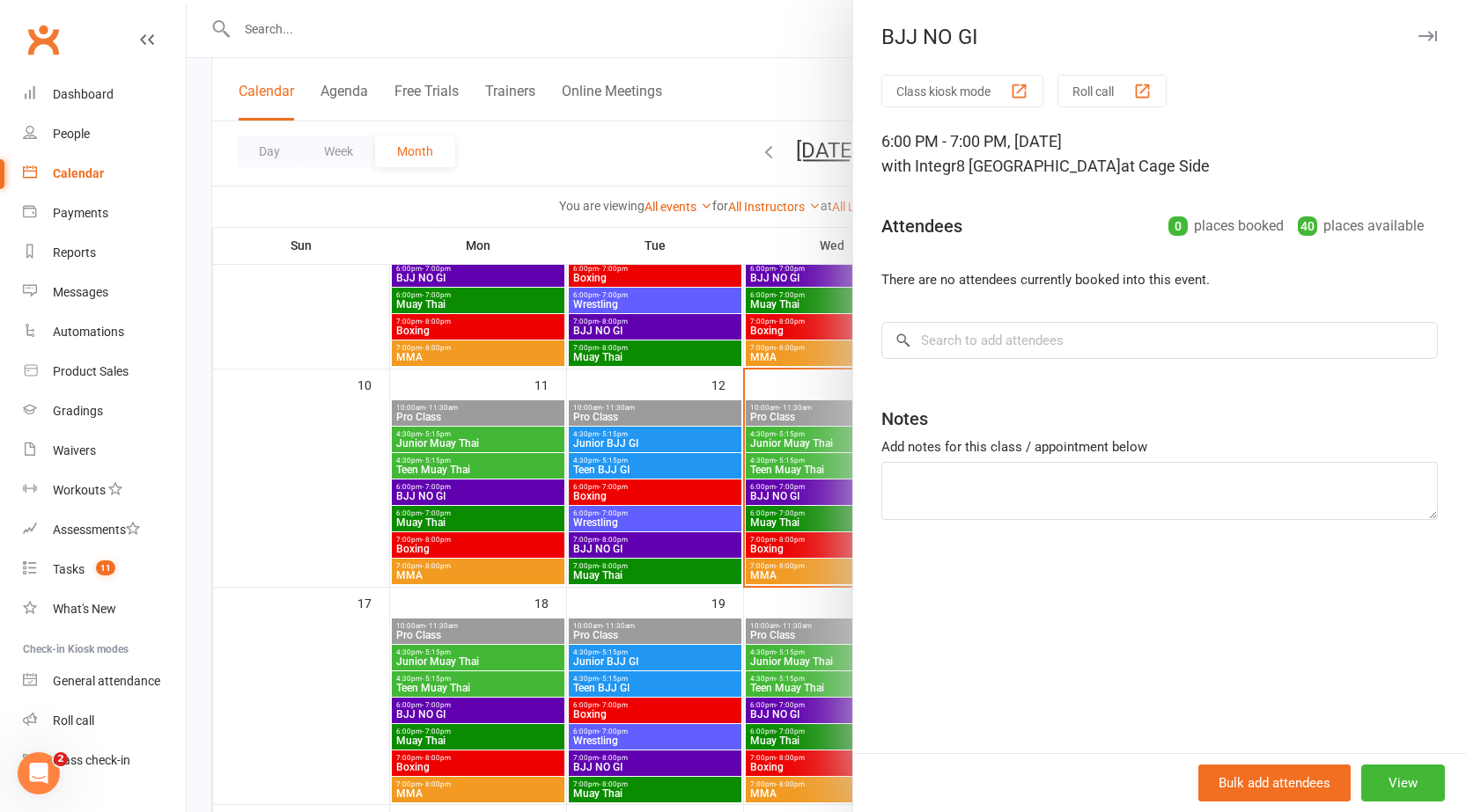
click at [777, 500] on div at bounding box center [827, 406] width 1280 height 812
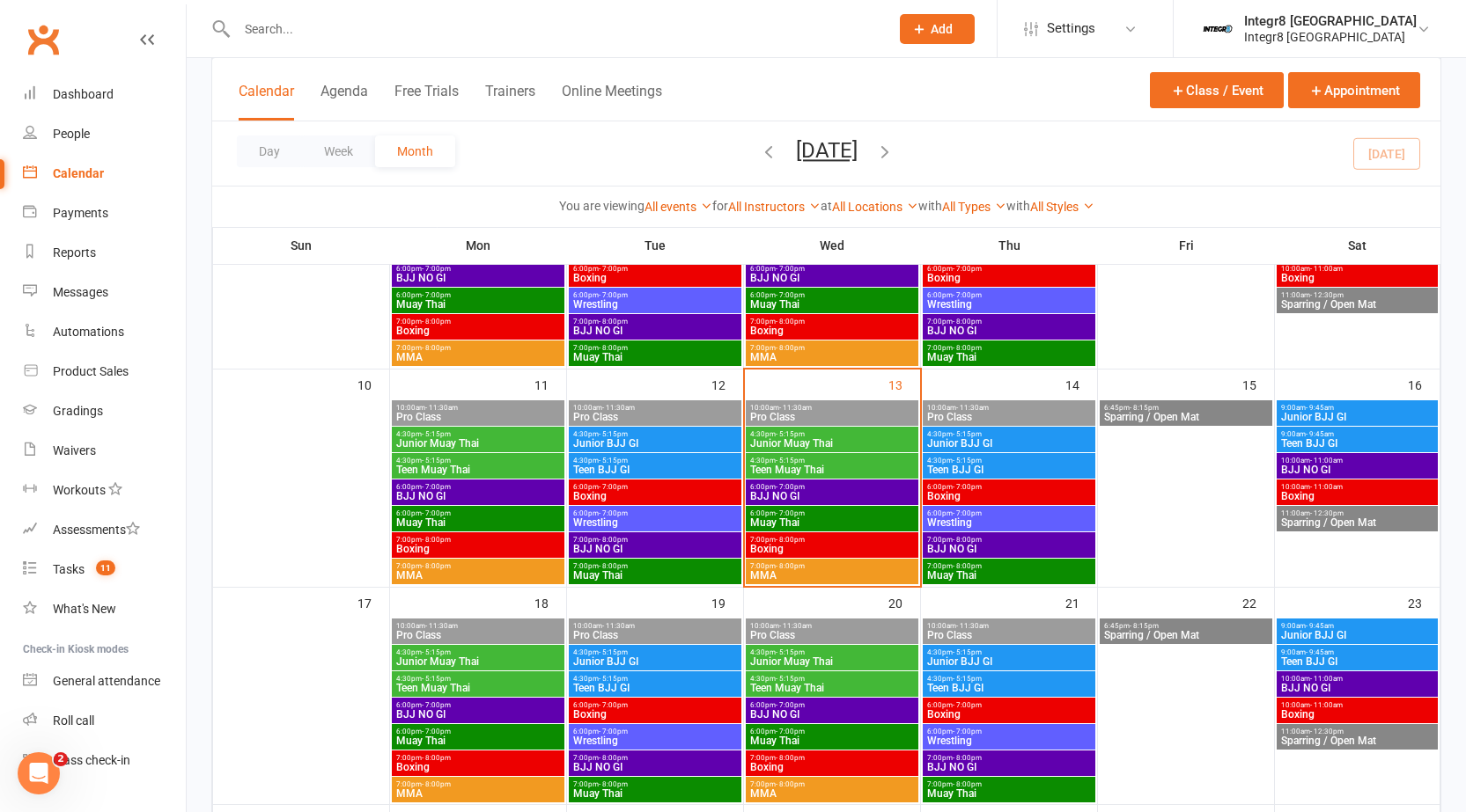
click at [796, 516] on span "- 7:00pm" at bounding box center [790, 513] width 29 height 8
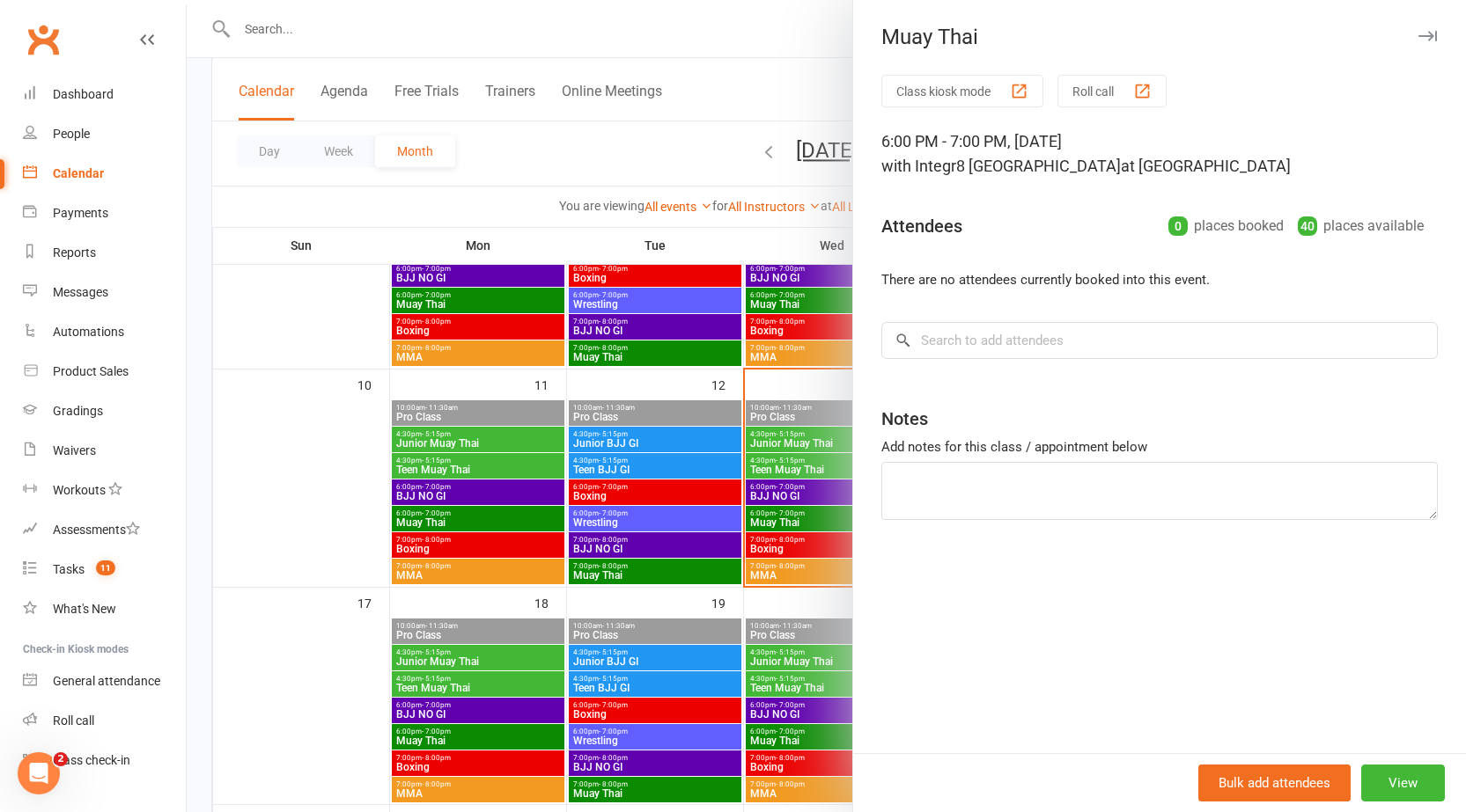
click at [827, 506] on div at bounding box center [827, 406] width 1280 height 812
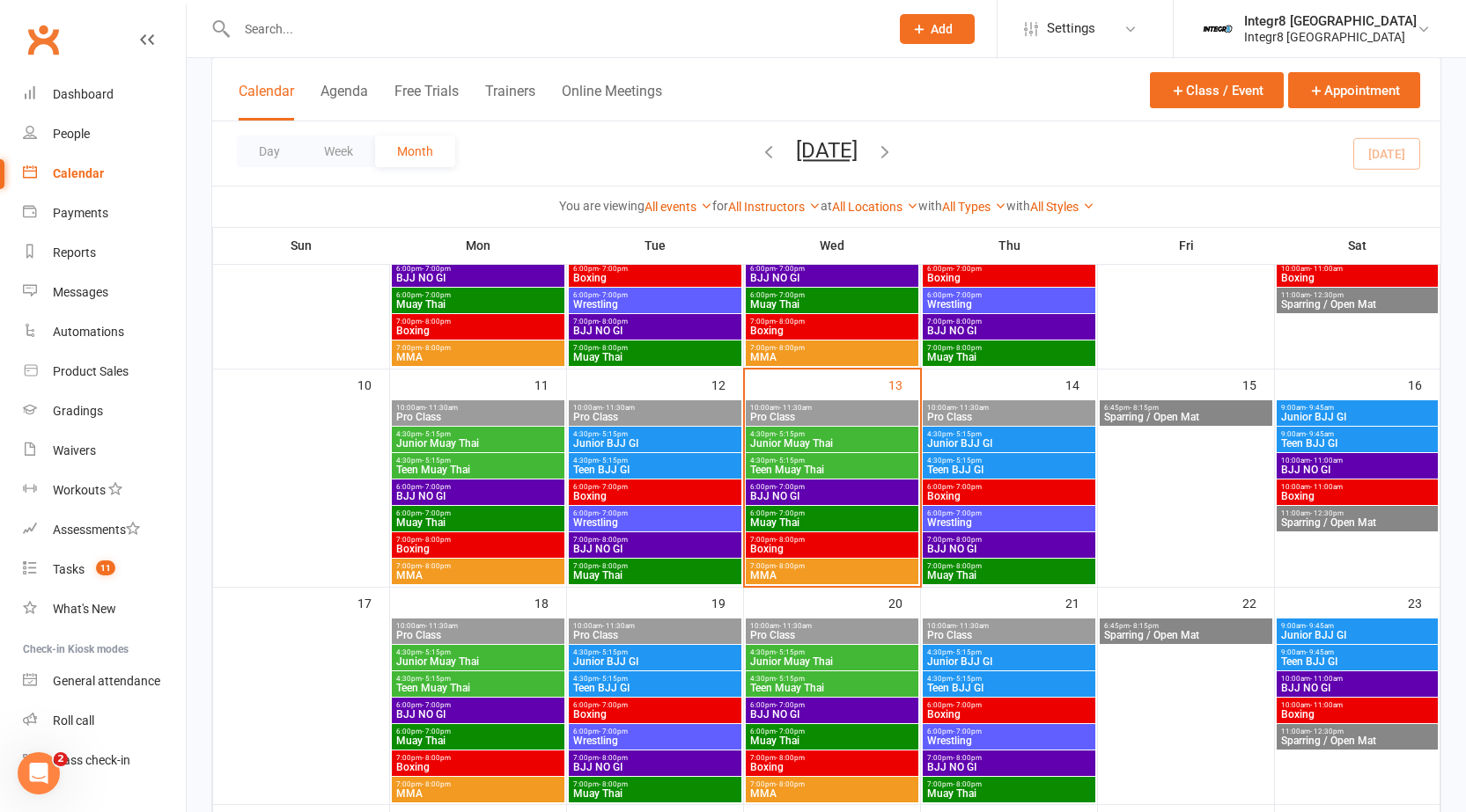
click at [840, 544] on span "Boxing" at bounding box center [832, 549] width 166 height 10
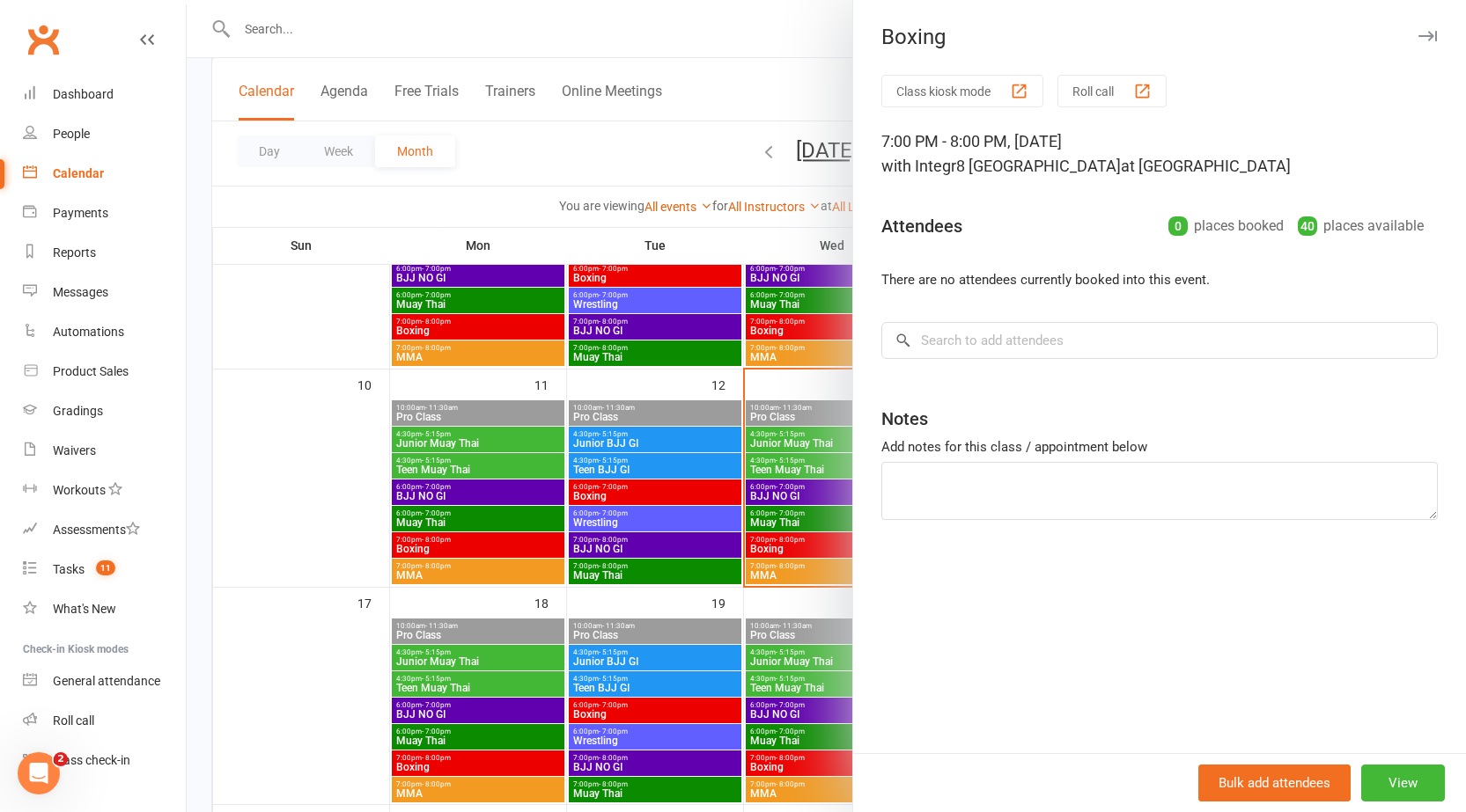
click at [769, 521] on div at bounding box center [827, 406] width 1280 height 812
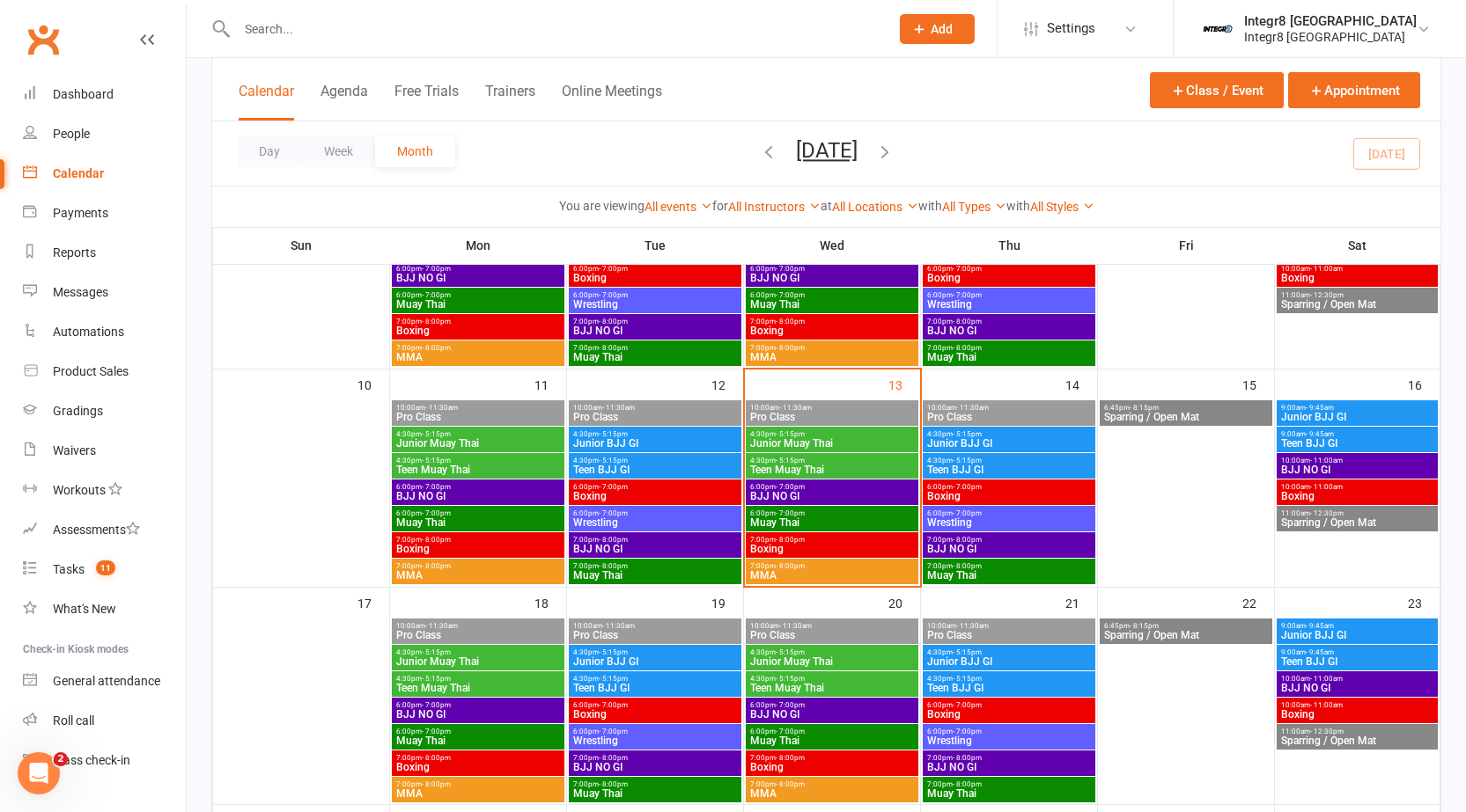
click at [959, 492] on span "Boxing" at bounding box center [1009, 496] width 166 height 10
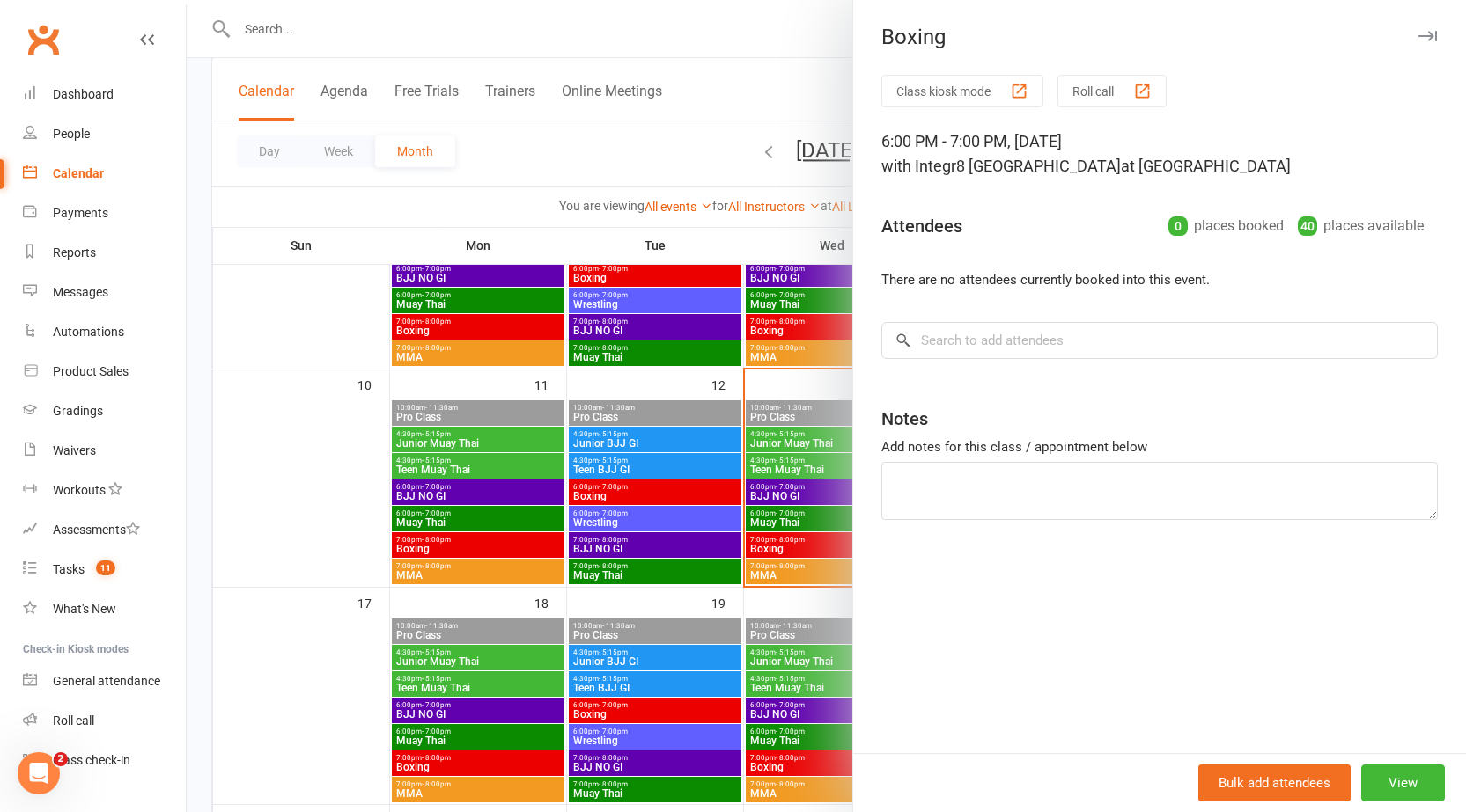
click at [801, 506] on div at bounding box center [827, 406] width 1280 height 812
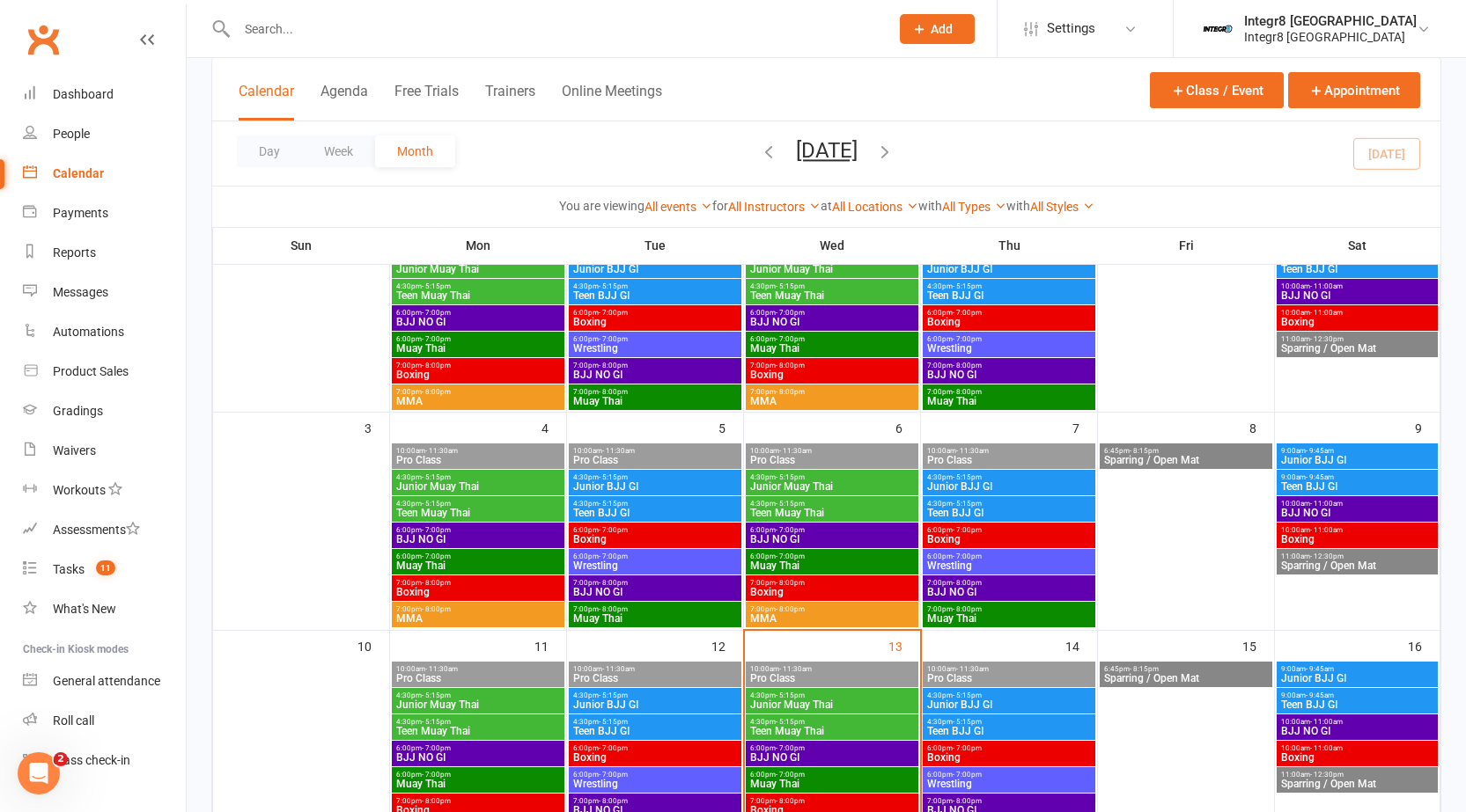
scroll to position [176, 0]
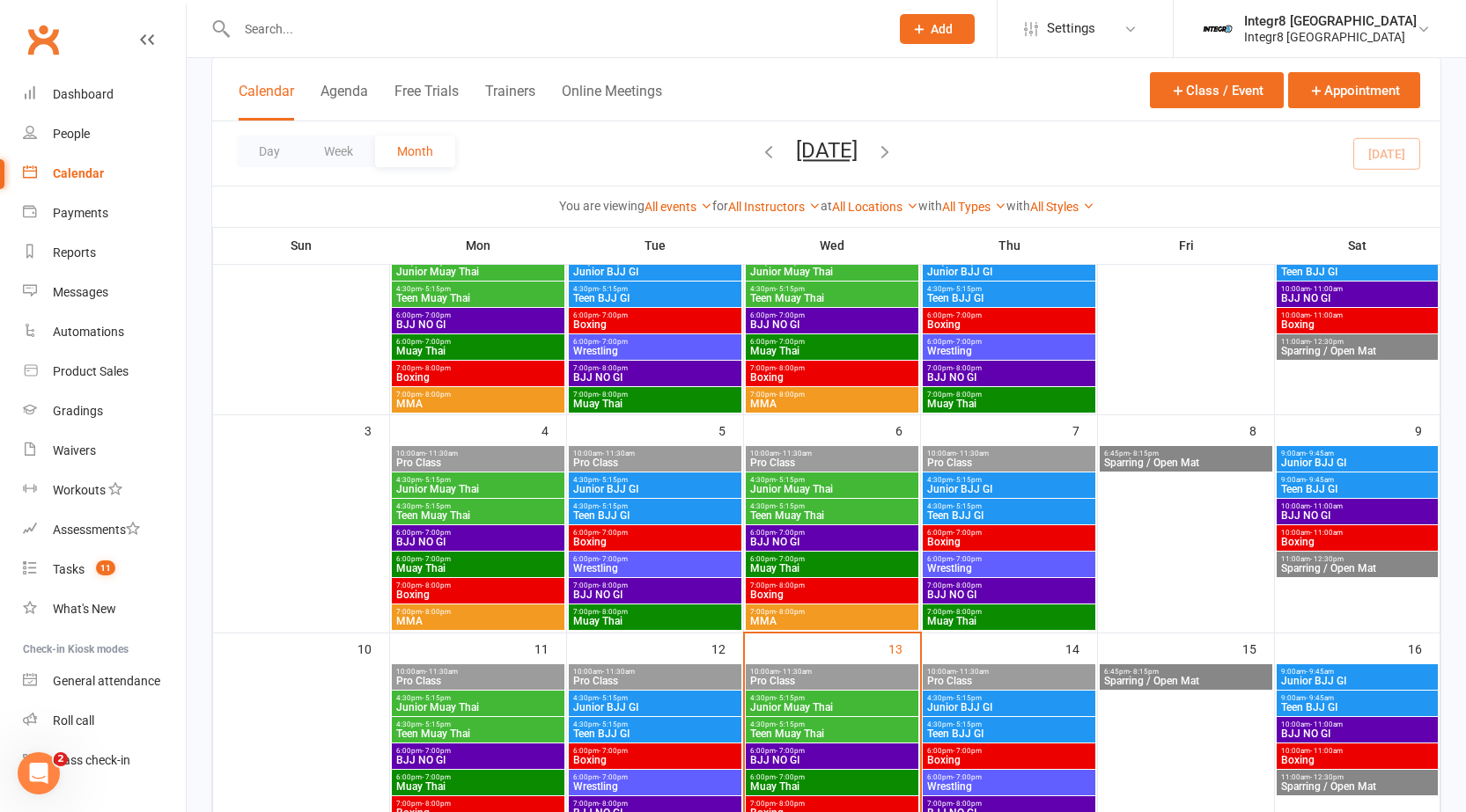
click at [994, 566] on span "Wrestling" at bounding box center [1009, 568] width 166 height 10
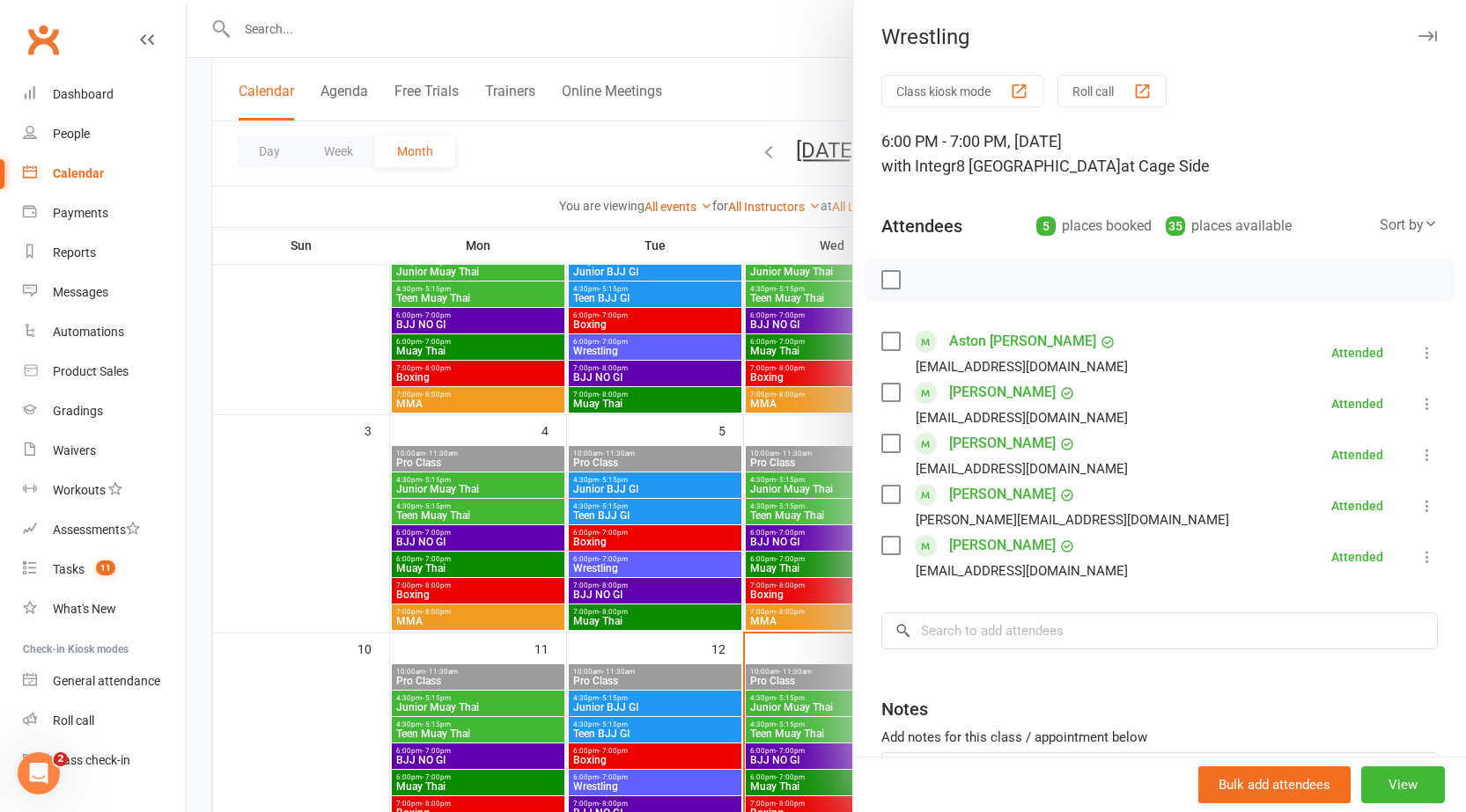
click at [813, 598] on div at bounding box center [827, 406] width 1280 height 812
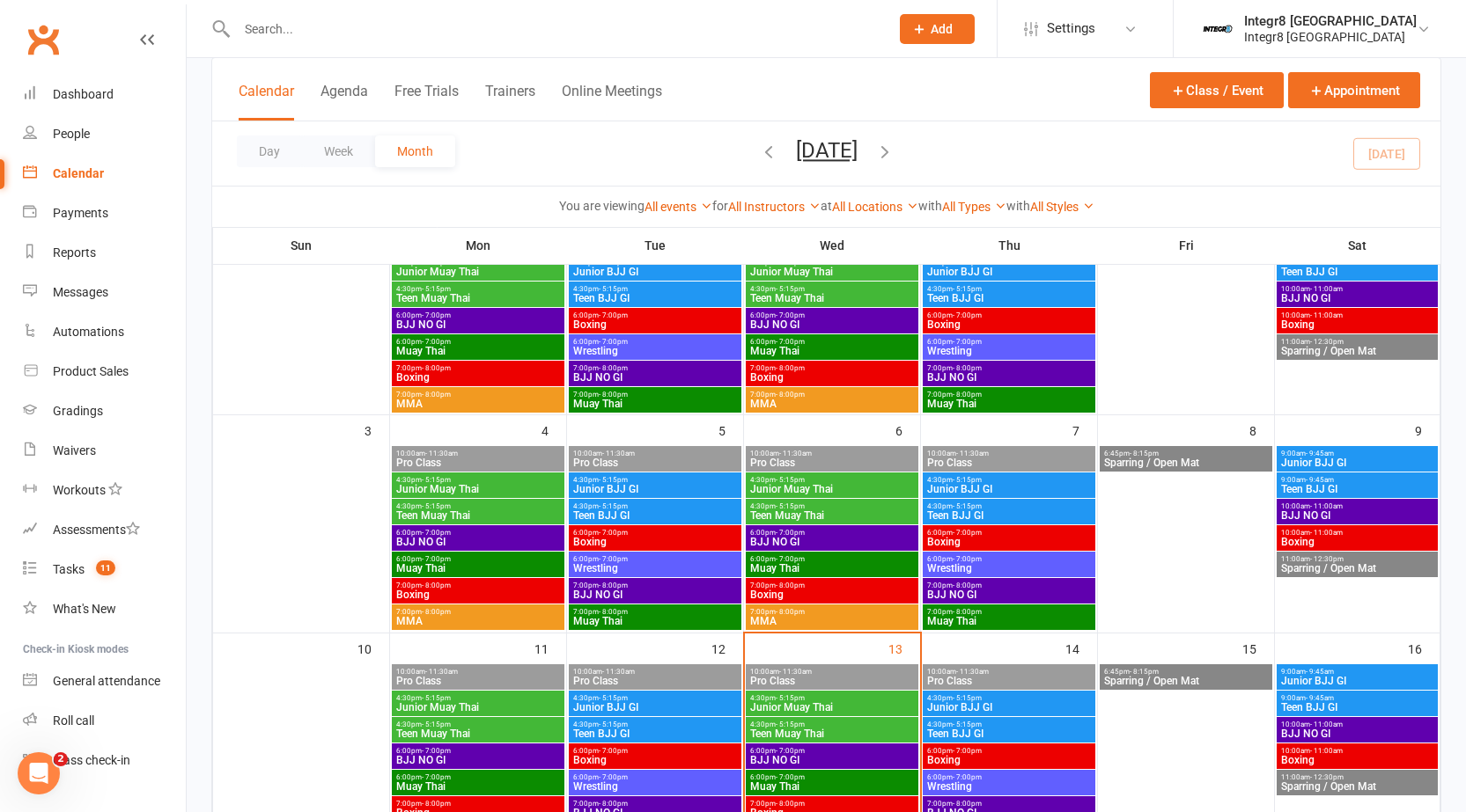
click at [1005, 585] on span "7:00pm - 8:00pm" at bounding box center [1009, 586] width 166 height 8
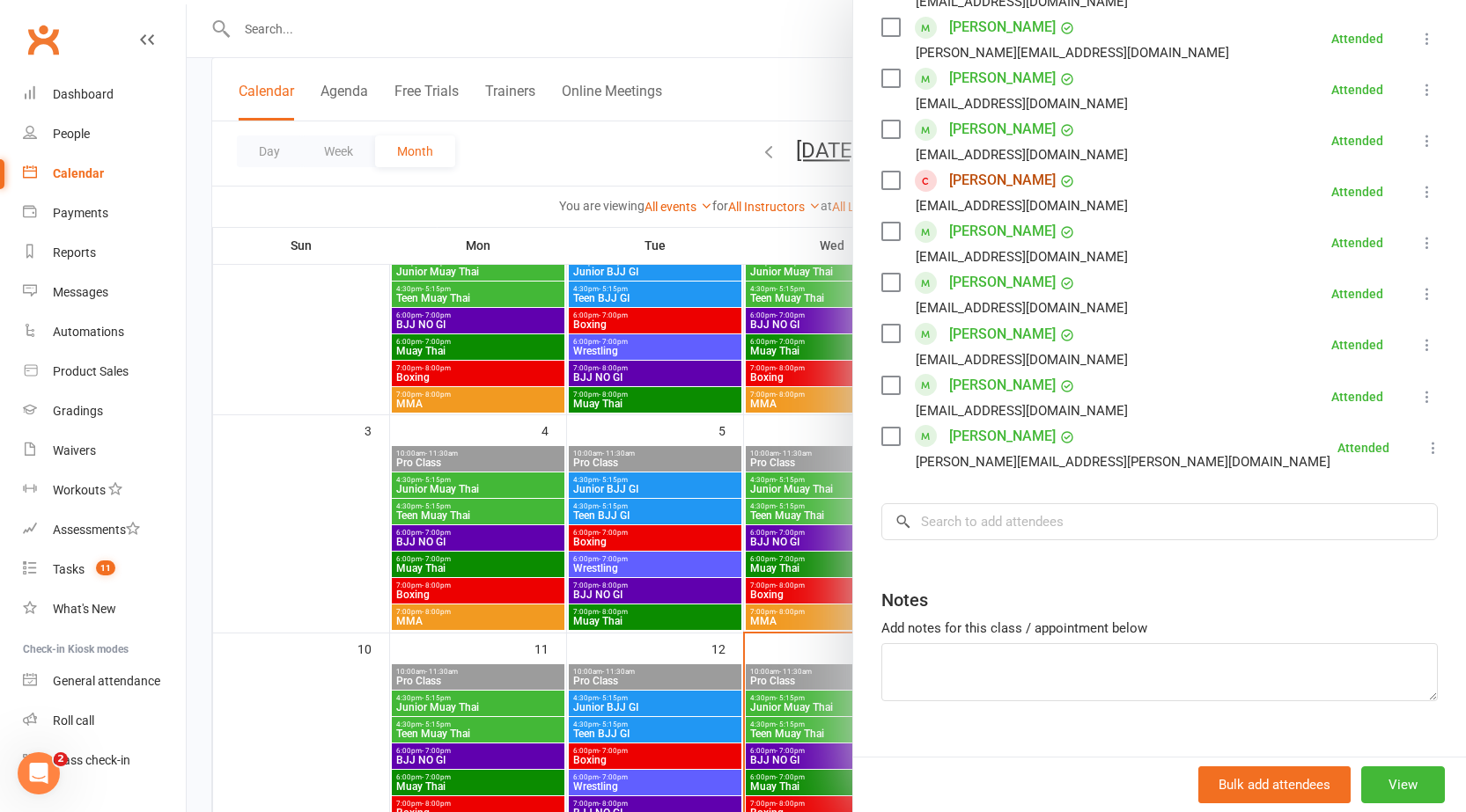
scroll to position [792, 0]
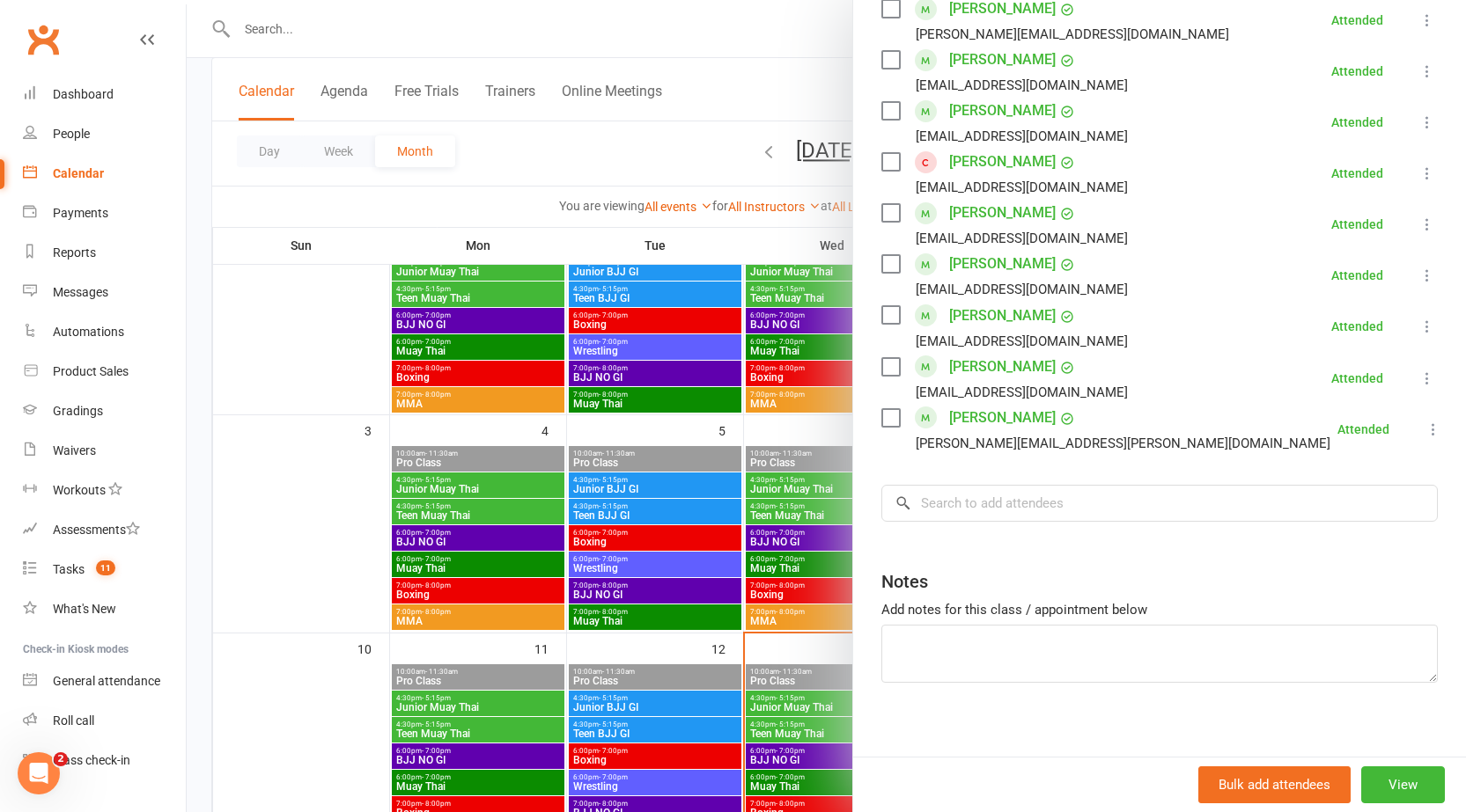
click at [829, 407] on div at bounding box center [827, 406] width 1280 height 812
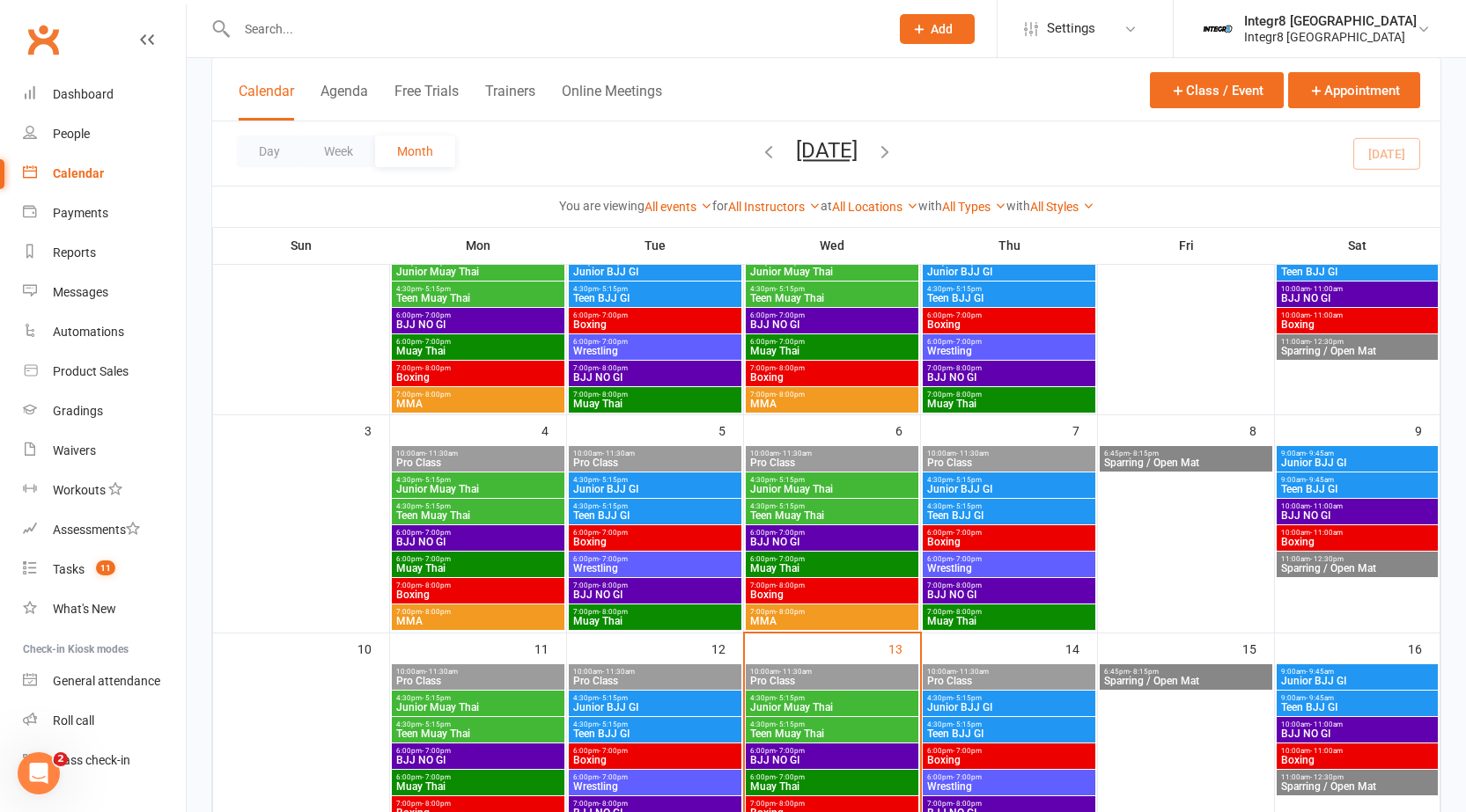
click at [1011, 560] on span "6:00pm - 7:00pm" at bounding box center [1009, 559] width 166 height 8
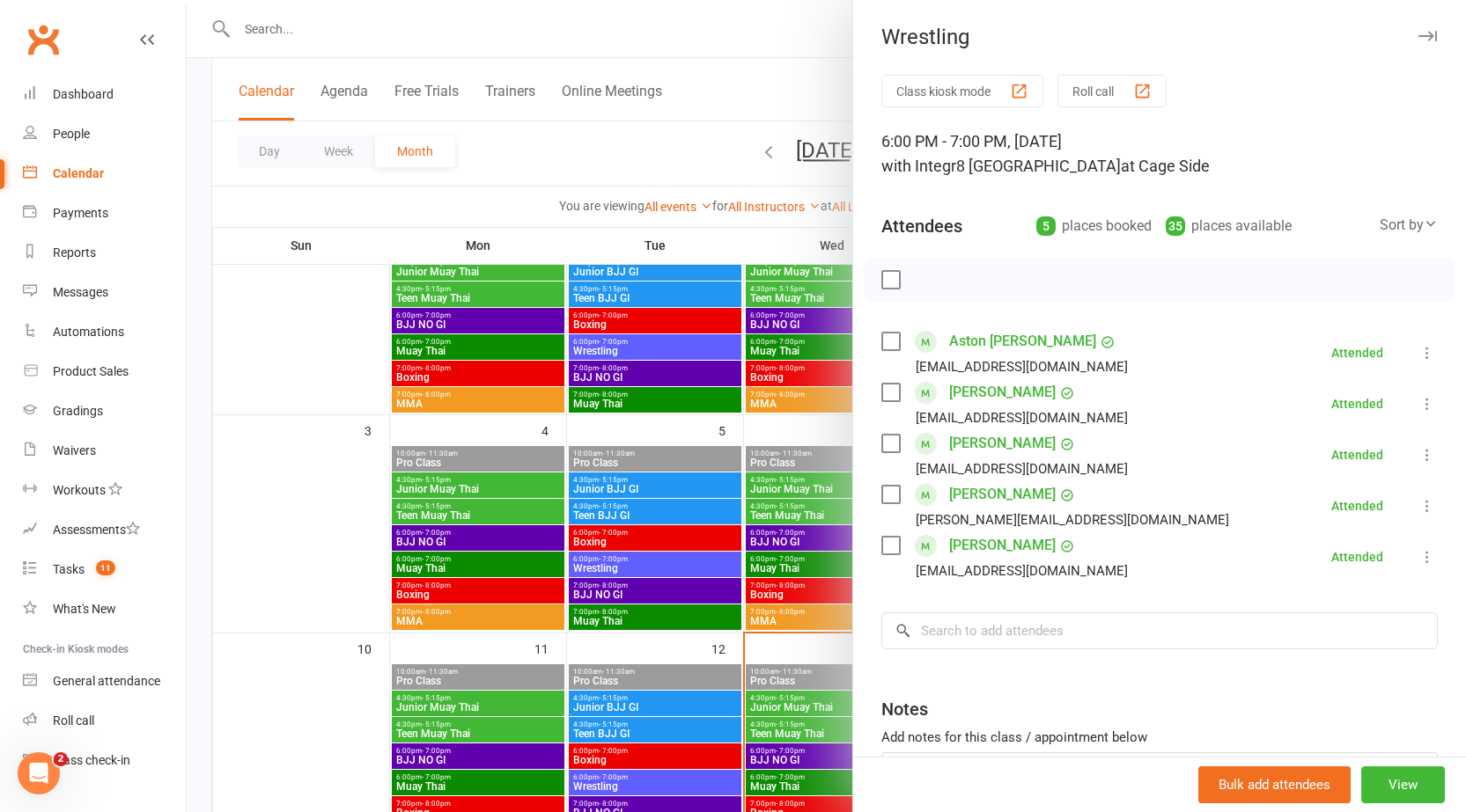
click at [729, 559] on div at bounding box center [827, 406] width 1280 height 812
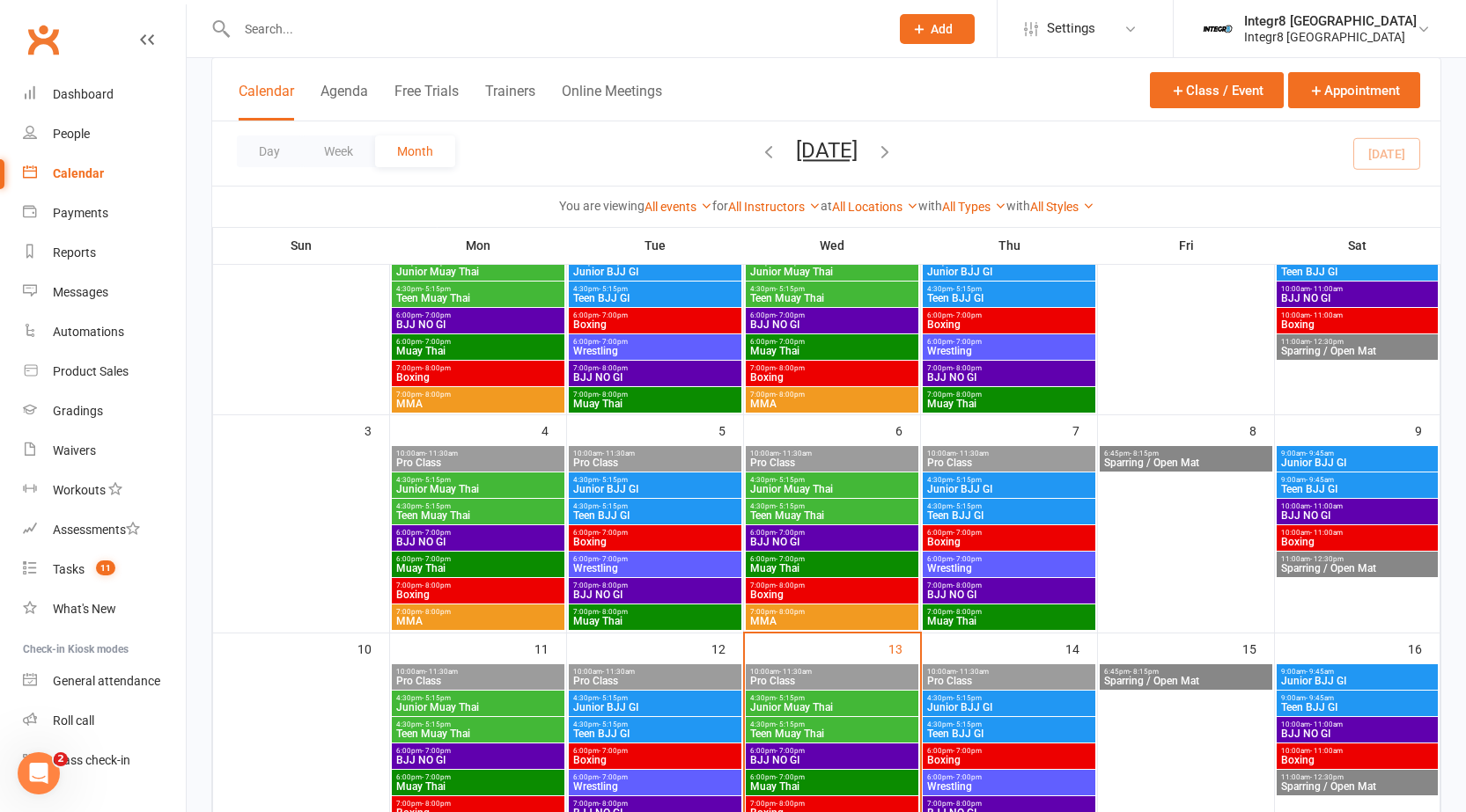
click at [996, 583] on span "7:00pm - 8:00pm" at bounding box center [1009, 586] width 166 height 8
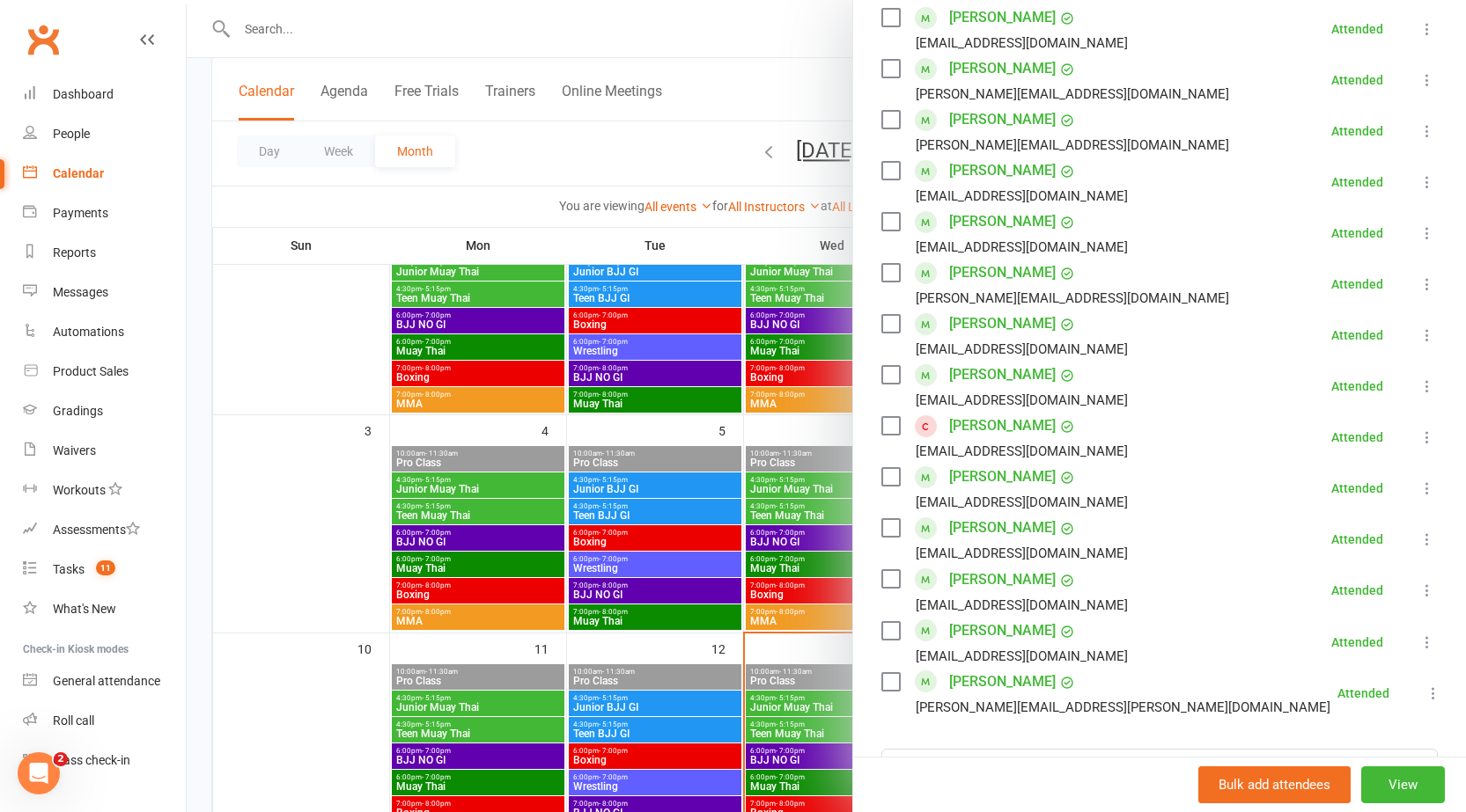
scroll to position [440, 0]
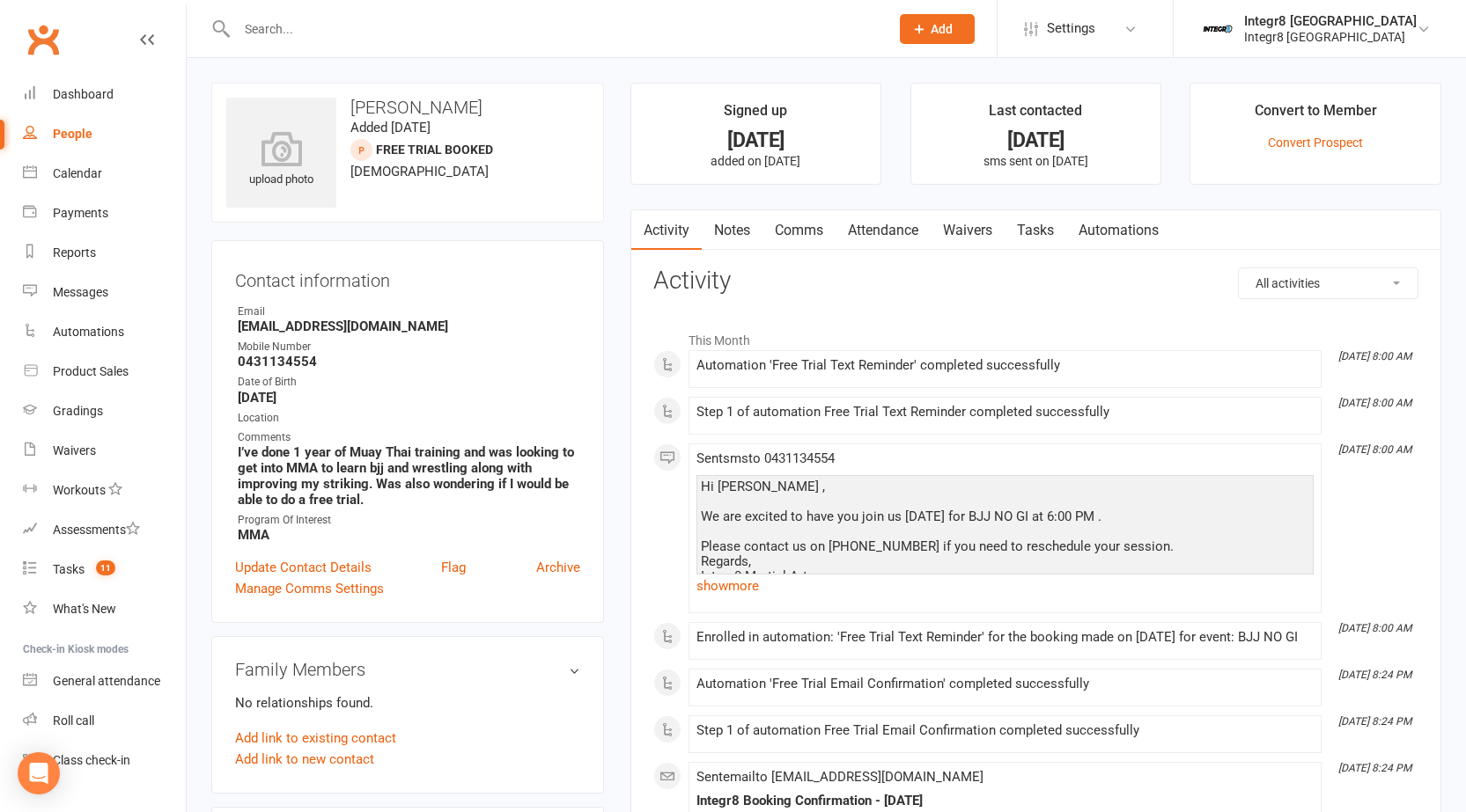
click at [749, 216] on link "Notes" at bounding box center [732, 230] width 61 height 40
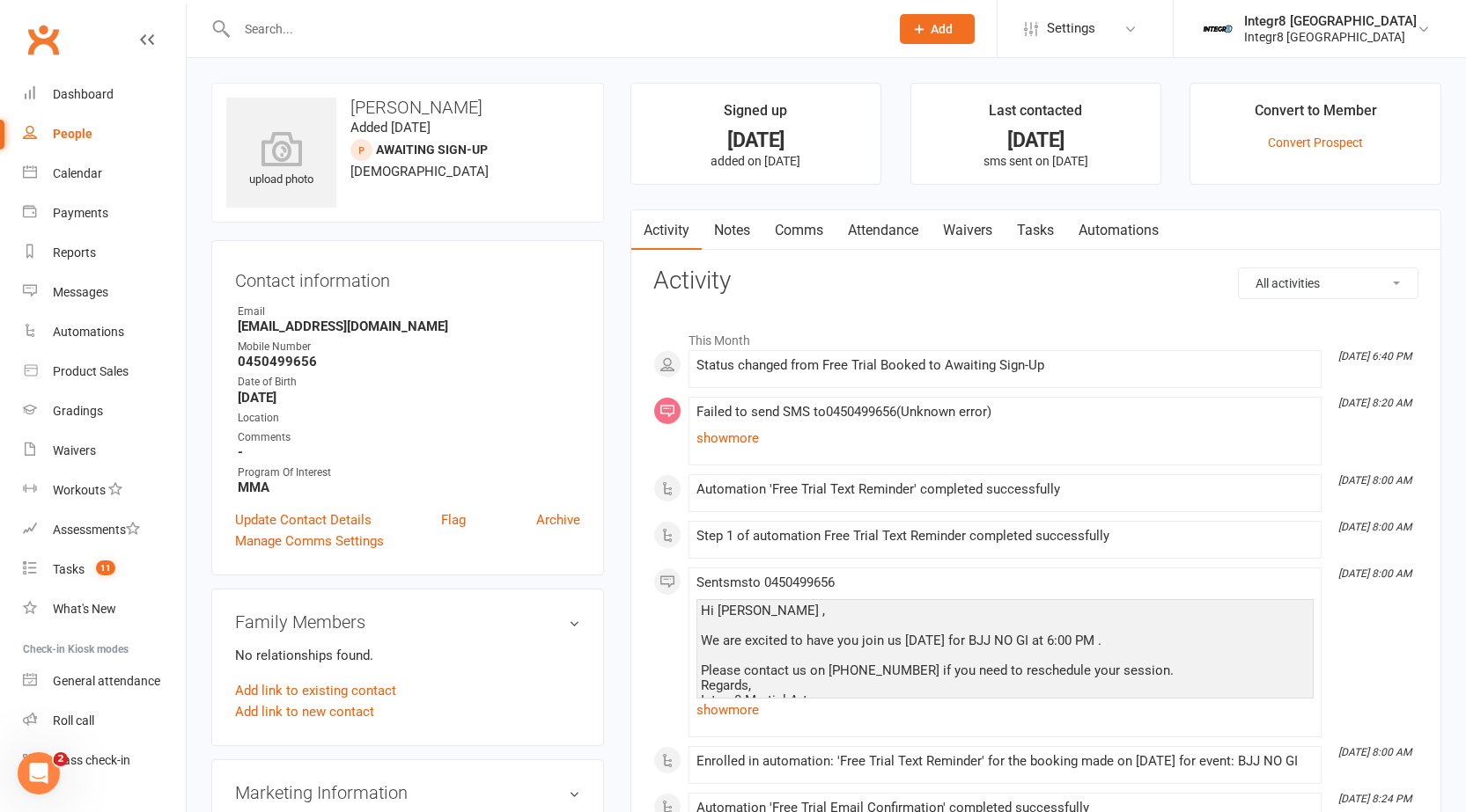
click at [733, 231] on link "Notes" at bounding box center [732, 230] width 61 height 40
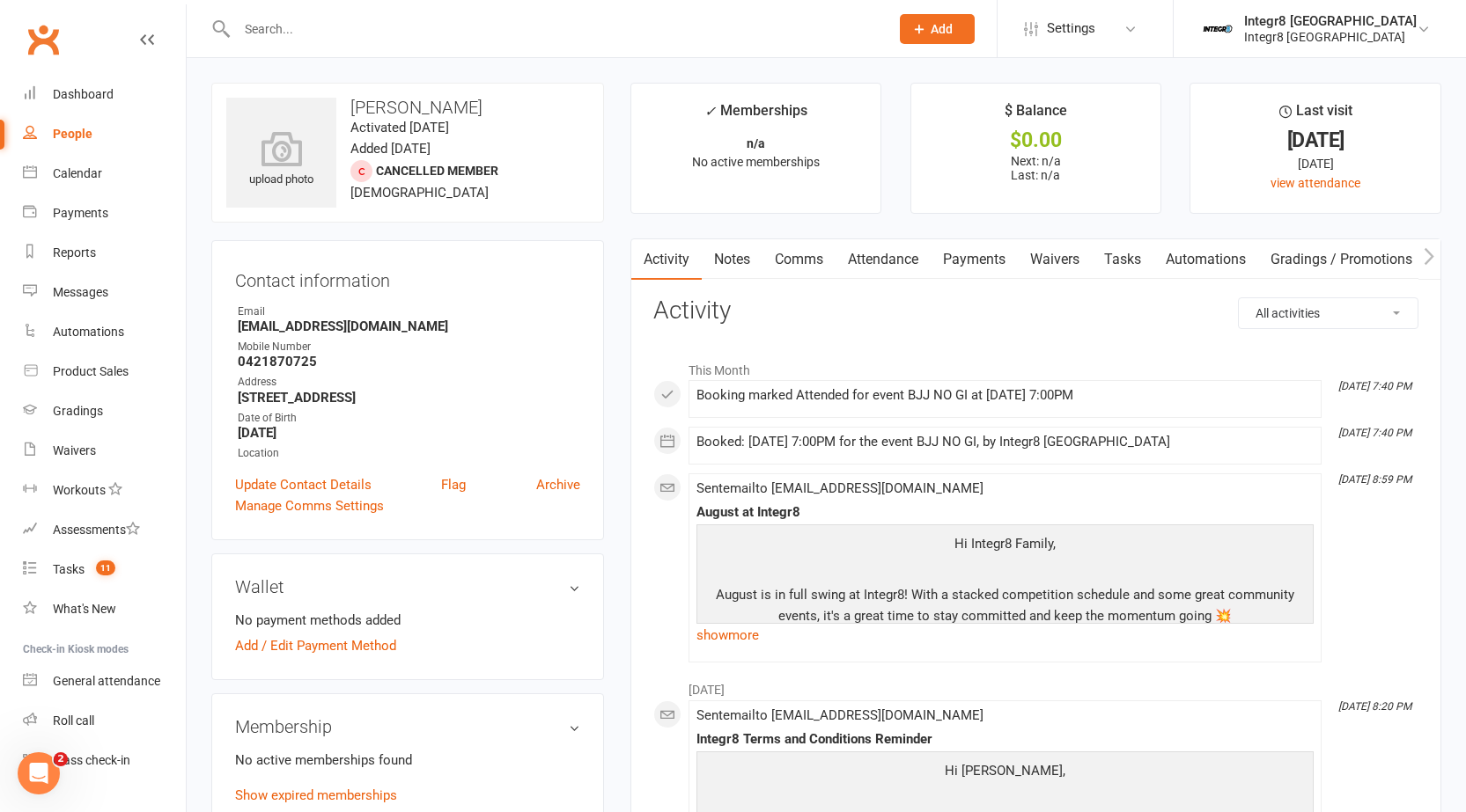
click at [720, 250] on link "Notes" at bounding box center [732, 259] width 61 height 40
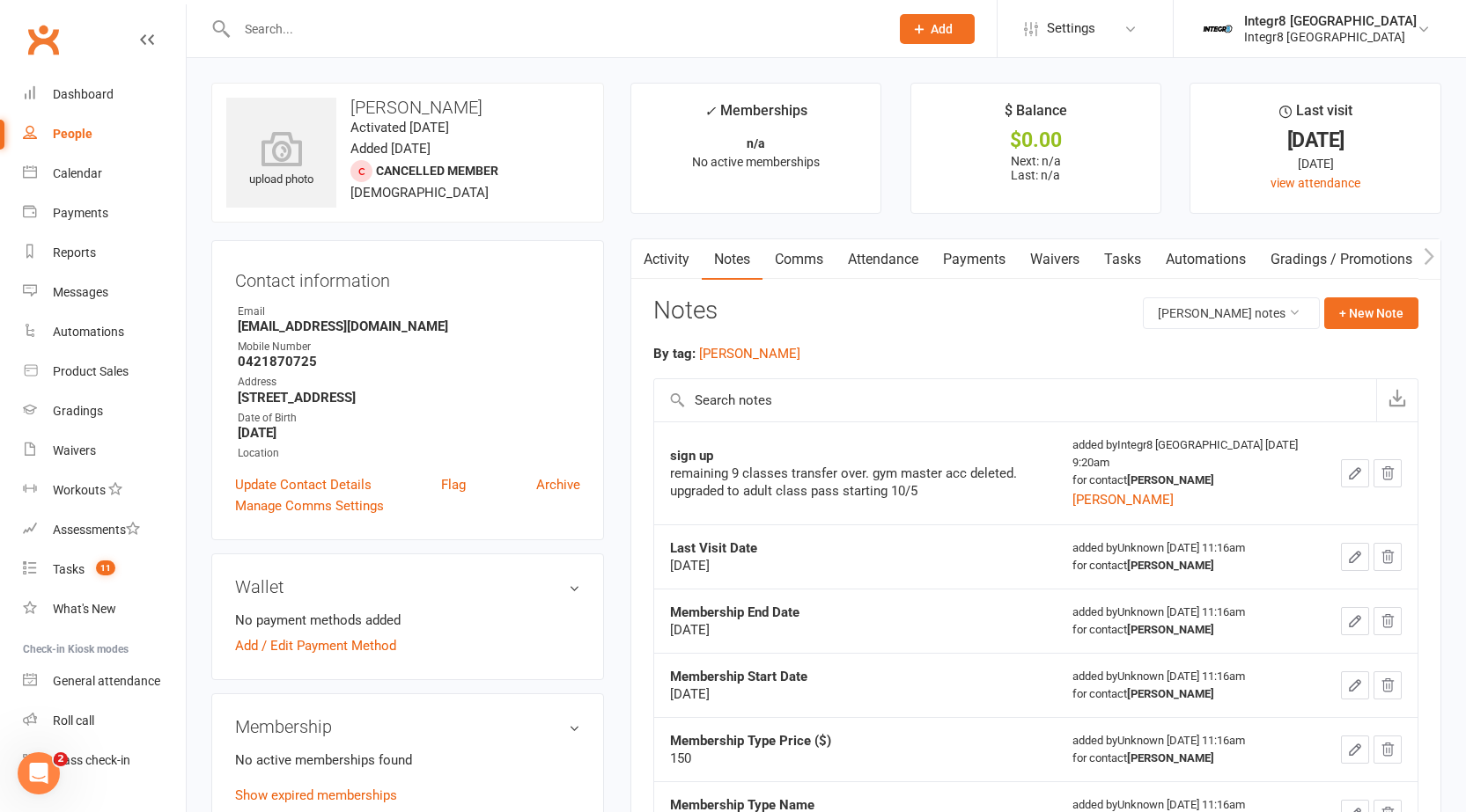
click at [650, 263] on button "button" at bounding box center [641, 259] width 22 height 39
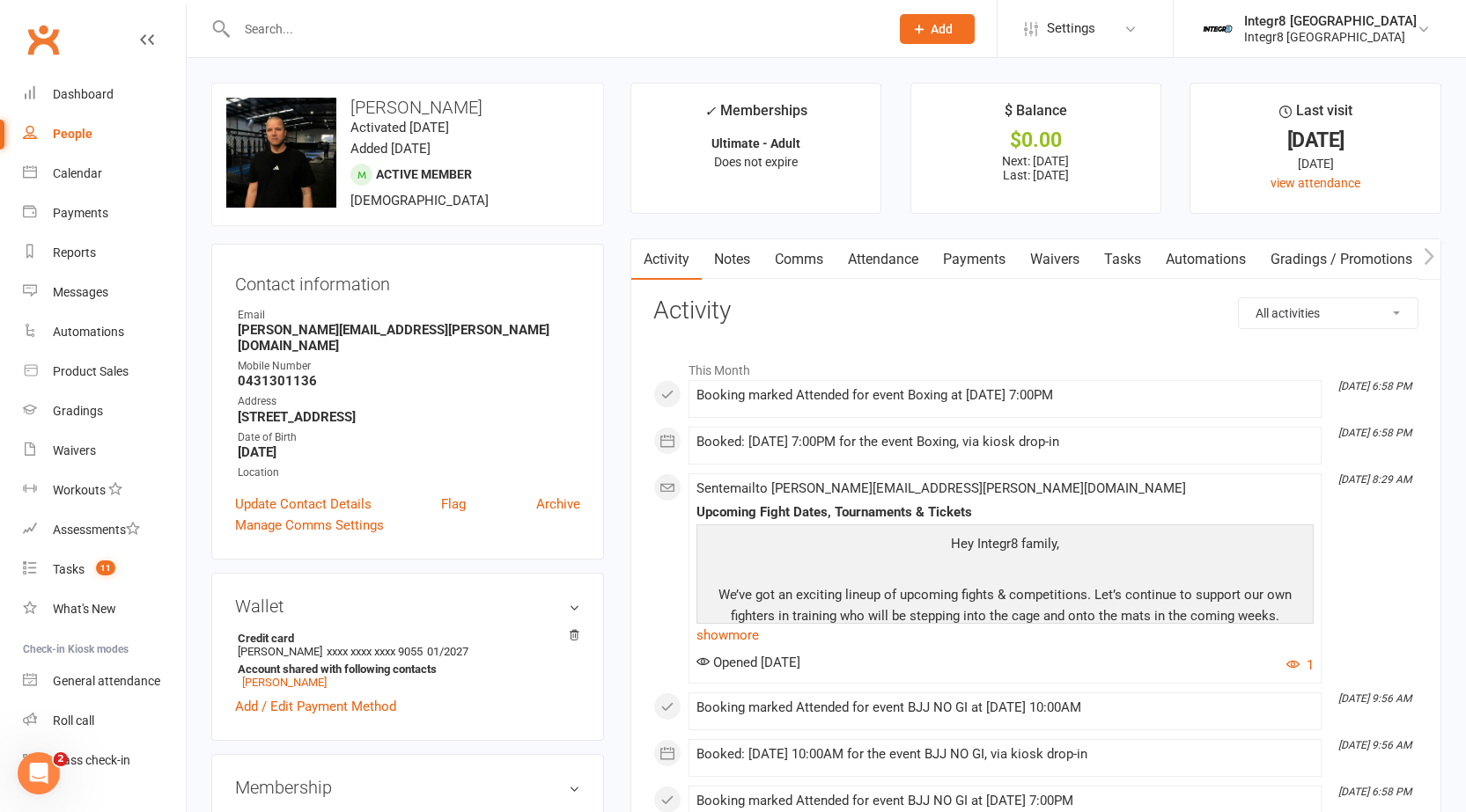
click at [738, 265] on link "Notes" at bounding box center [732, 259] width 61 height 40
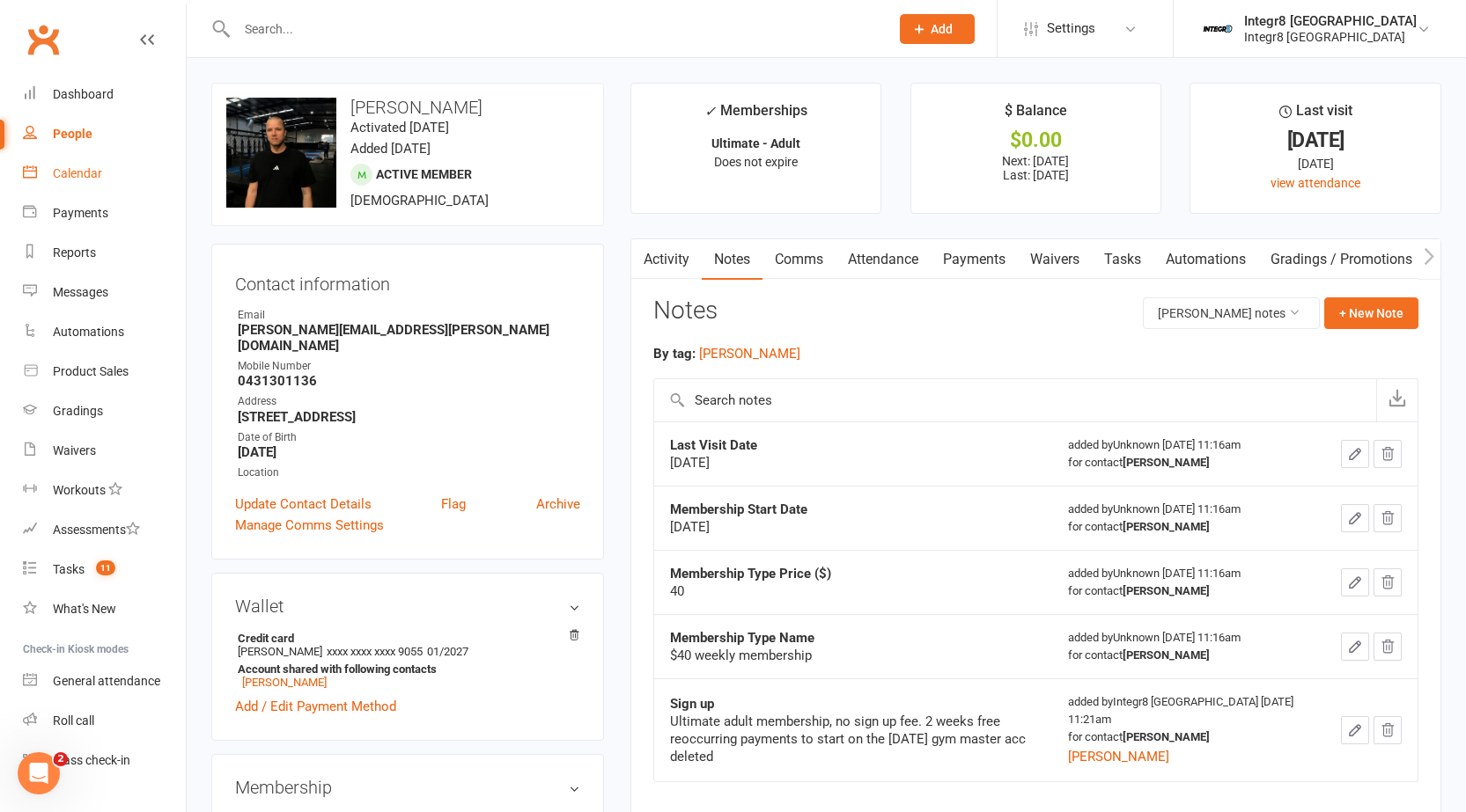
click at [123, 164] on link "Calendar" at bounding box center [103, 174] width 163 height 39
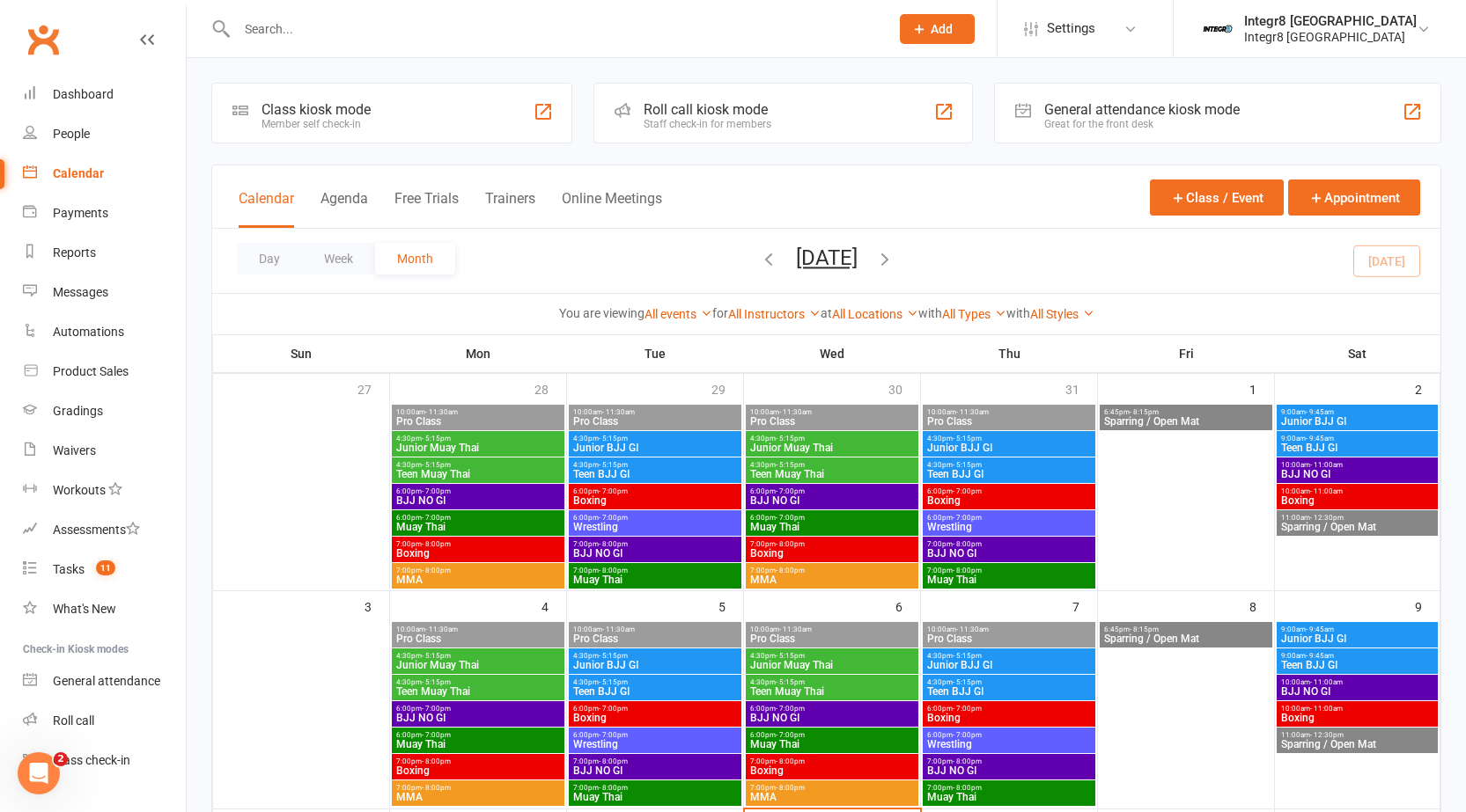
click at [797, 572] on span "- 8:00pm" at bounding box center [790, 570] width 29 height 8
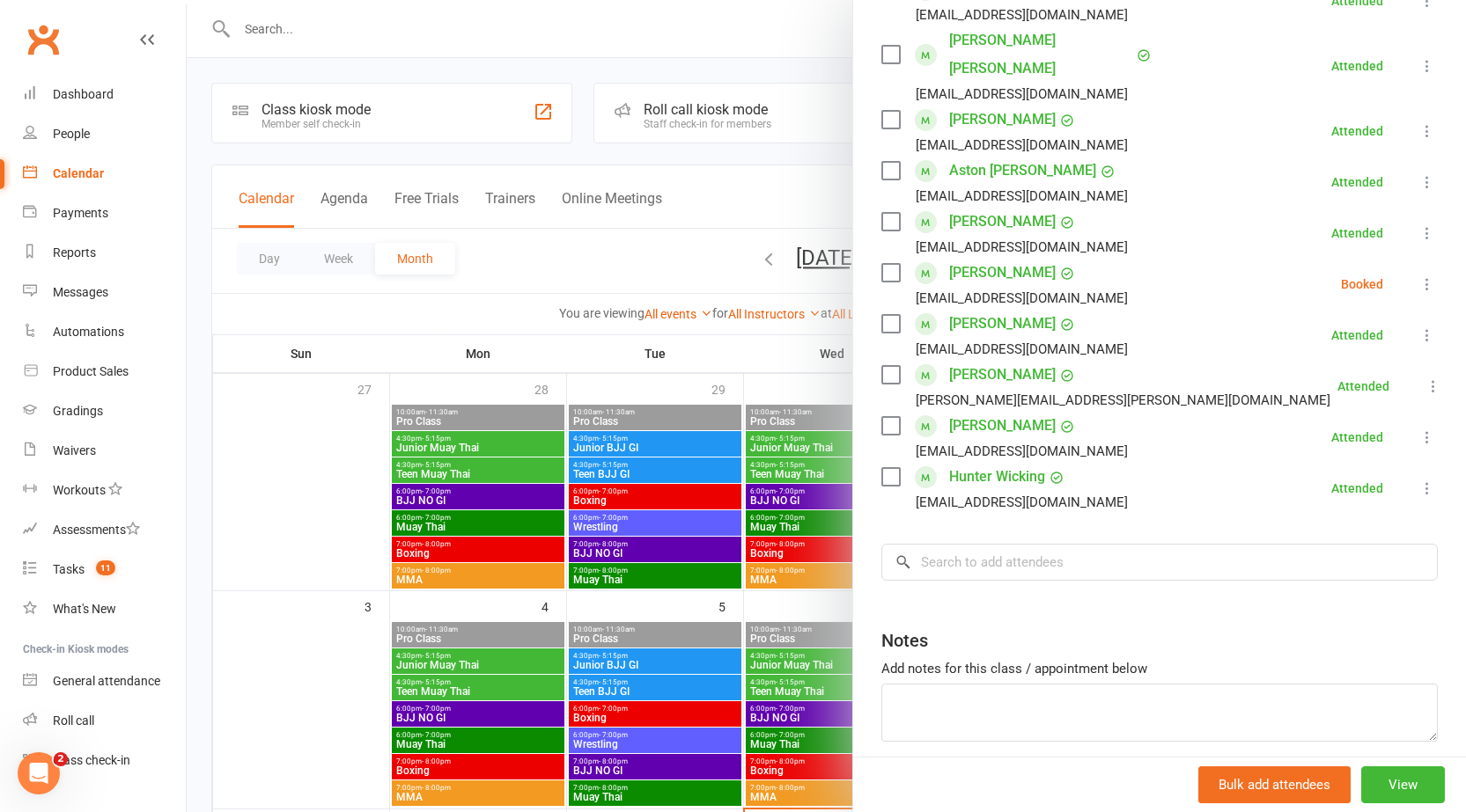
scroll to position [88, 0]
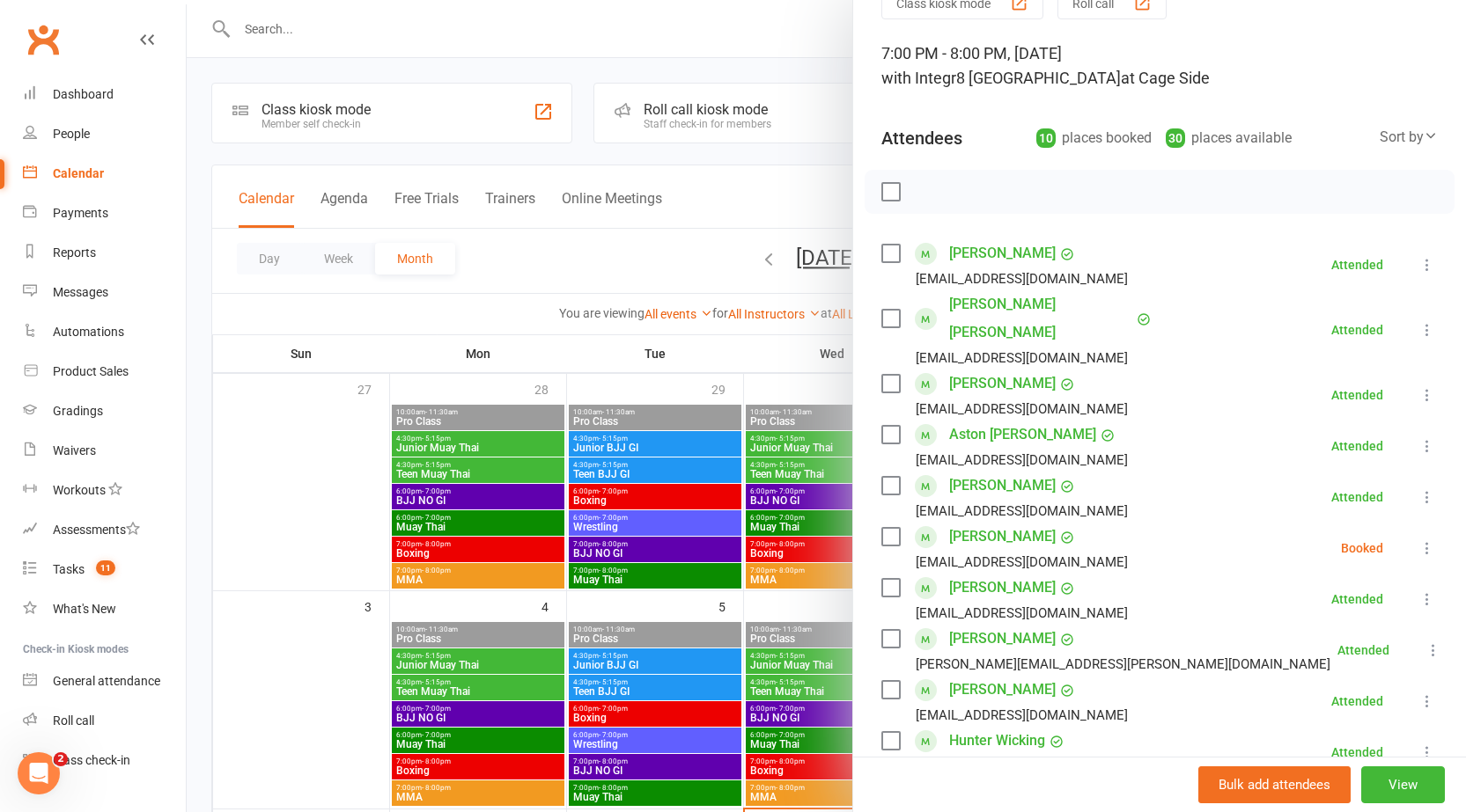
click at [764, 450] on div at bounding box center [827, 406] width 1280 height 812
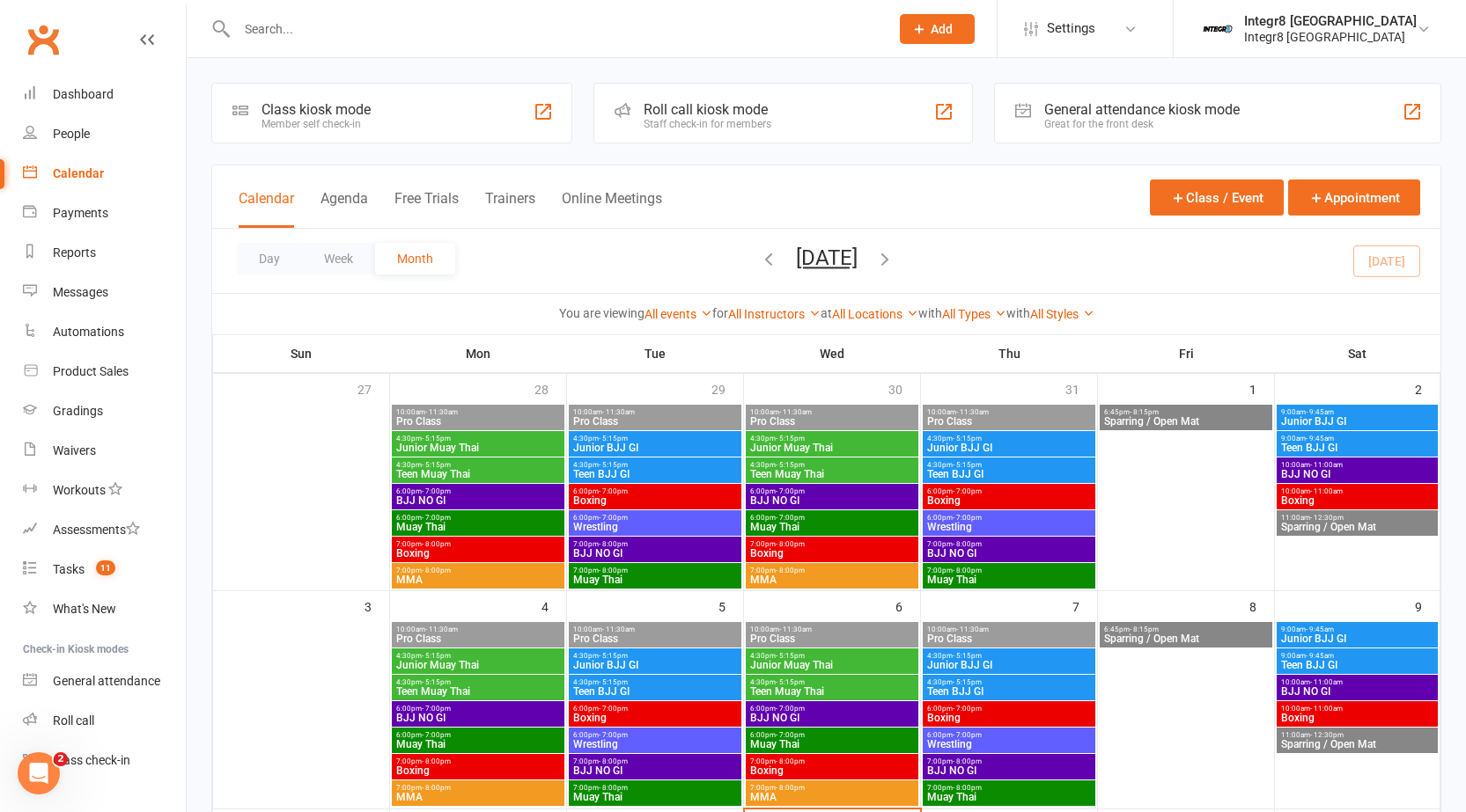
click at [804, 436] on span "4:30pm - 5:15pm" at bounding box center [832, 439] width 166 height 8
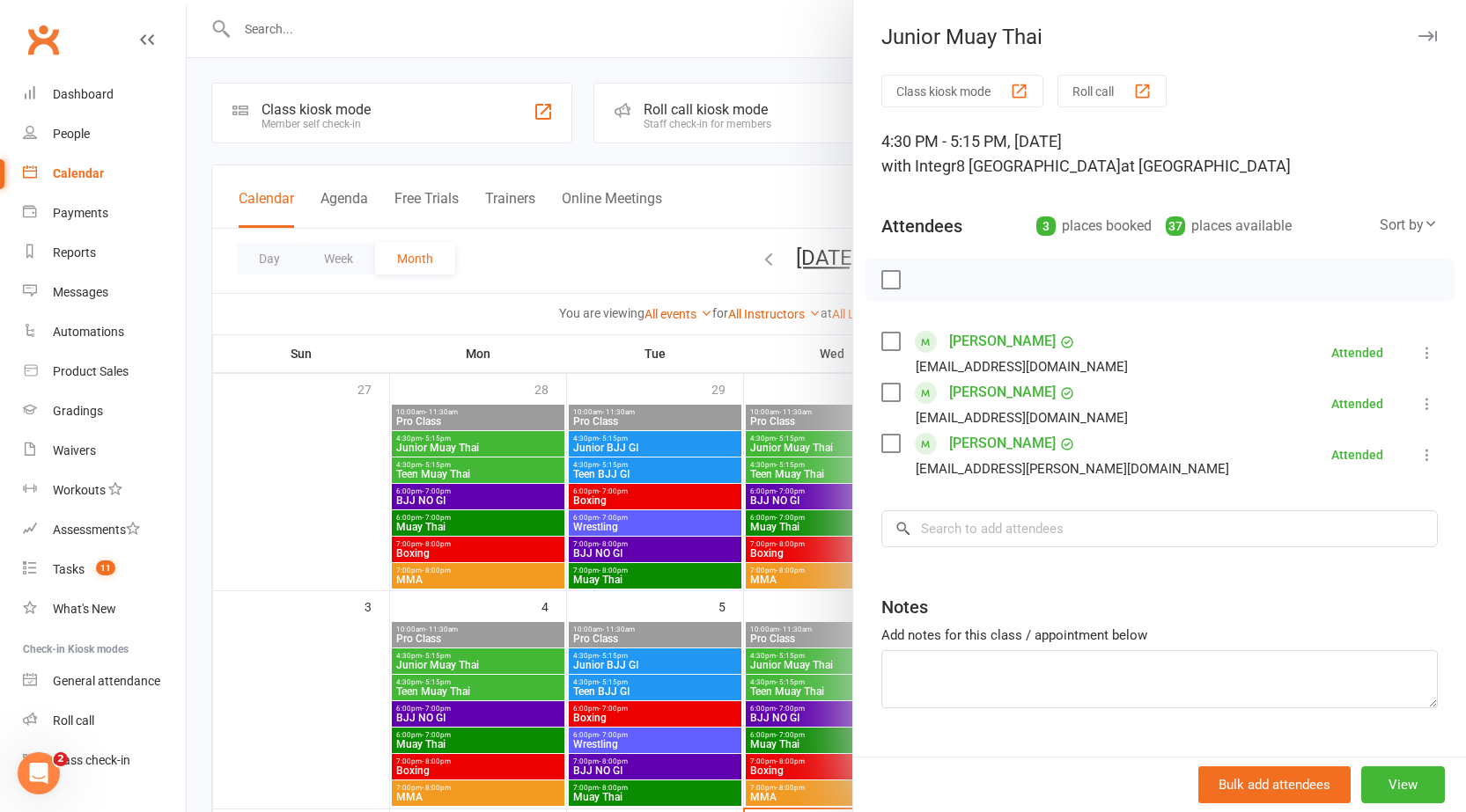
click at [793, 494] on div at bounding box center [827, 406] width 1280 height 812
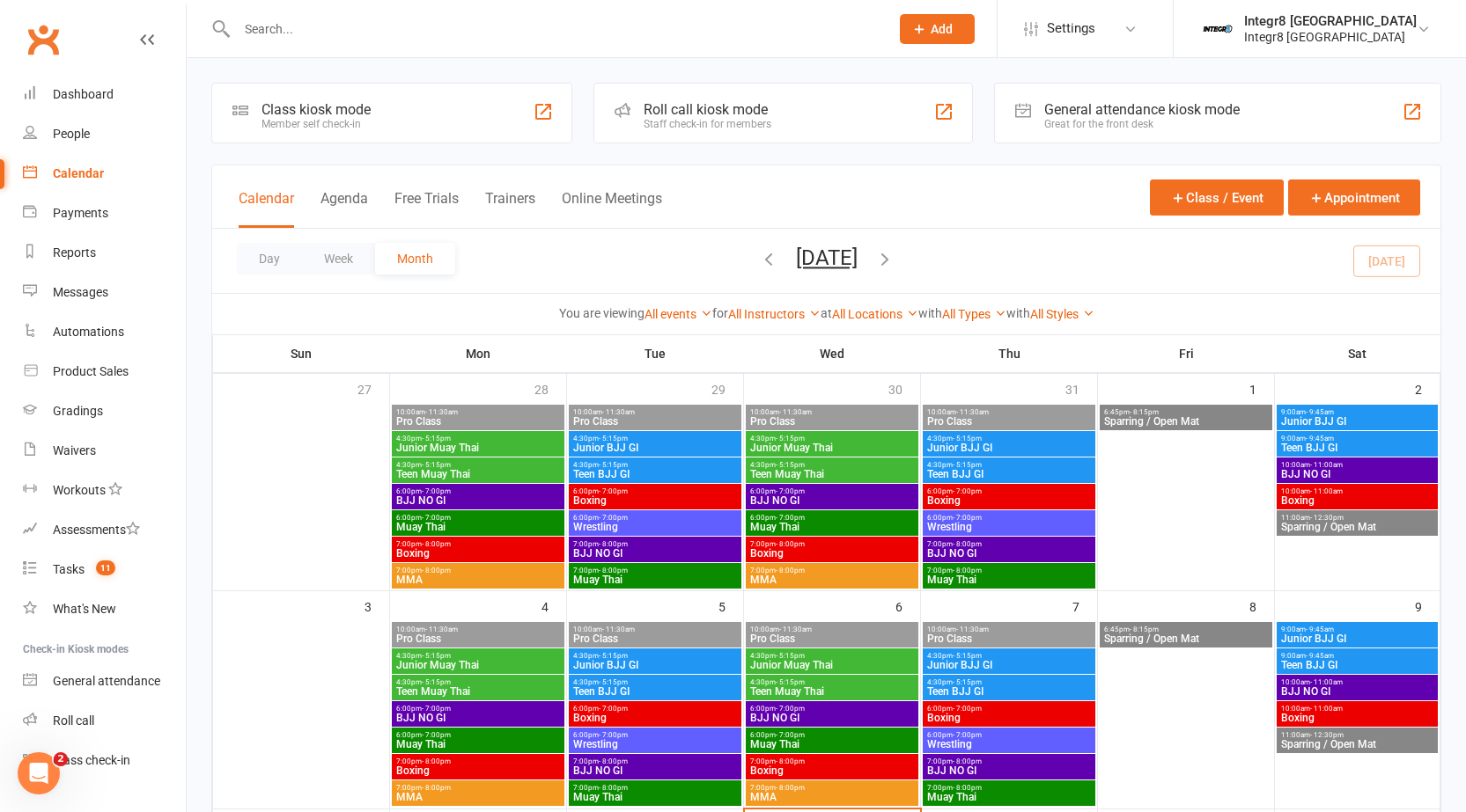
click at [840, 461] on div "4:30pm - 5:15pm Teen Muay Thai" at bounding box center [832, 470] width 173 height 25
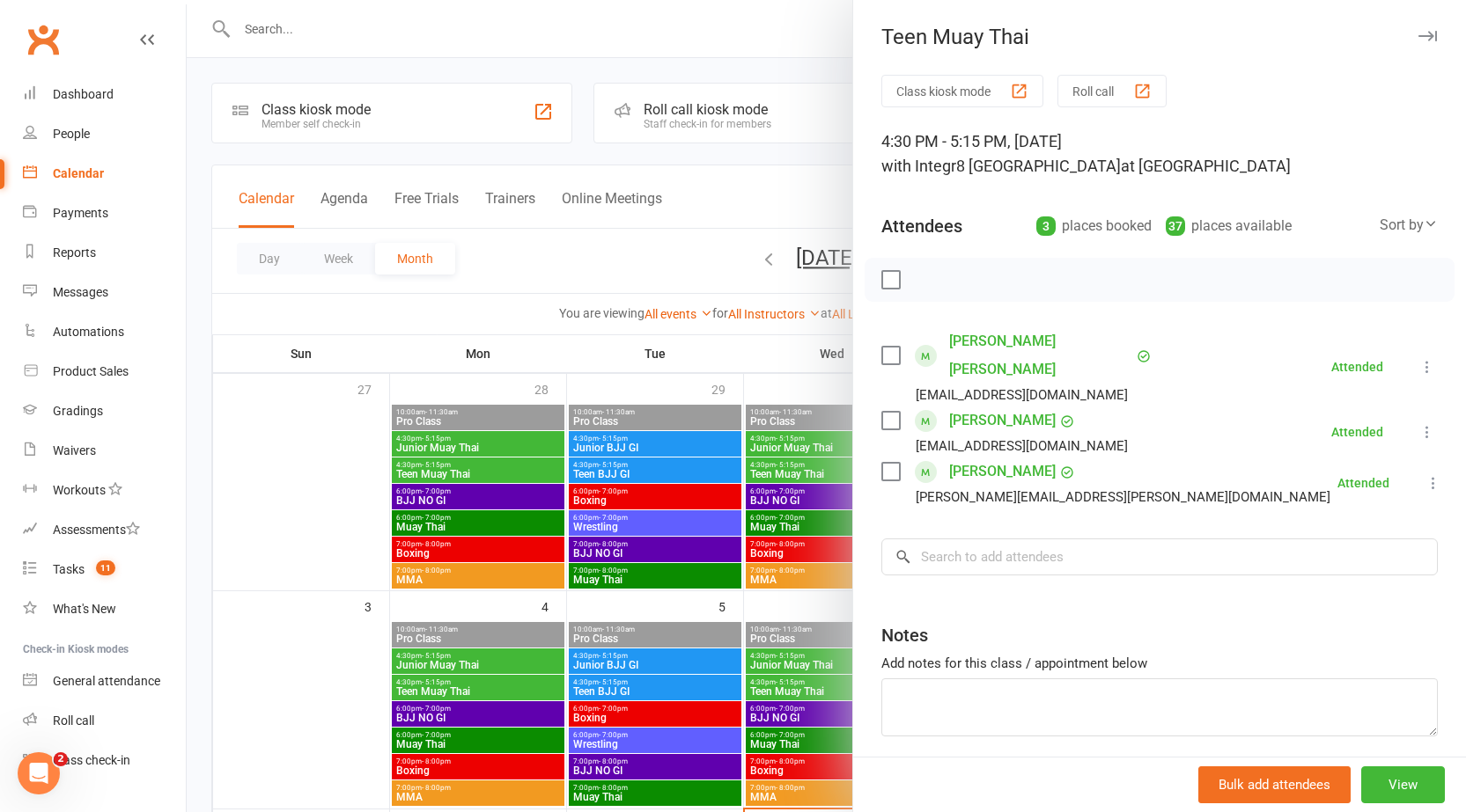
click at [841, 515] on div at bounding box center [827, 406] width 1280 height 812
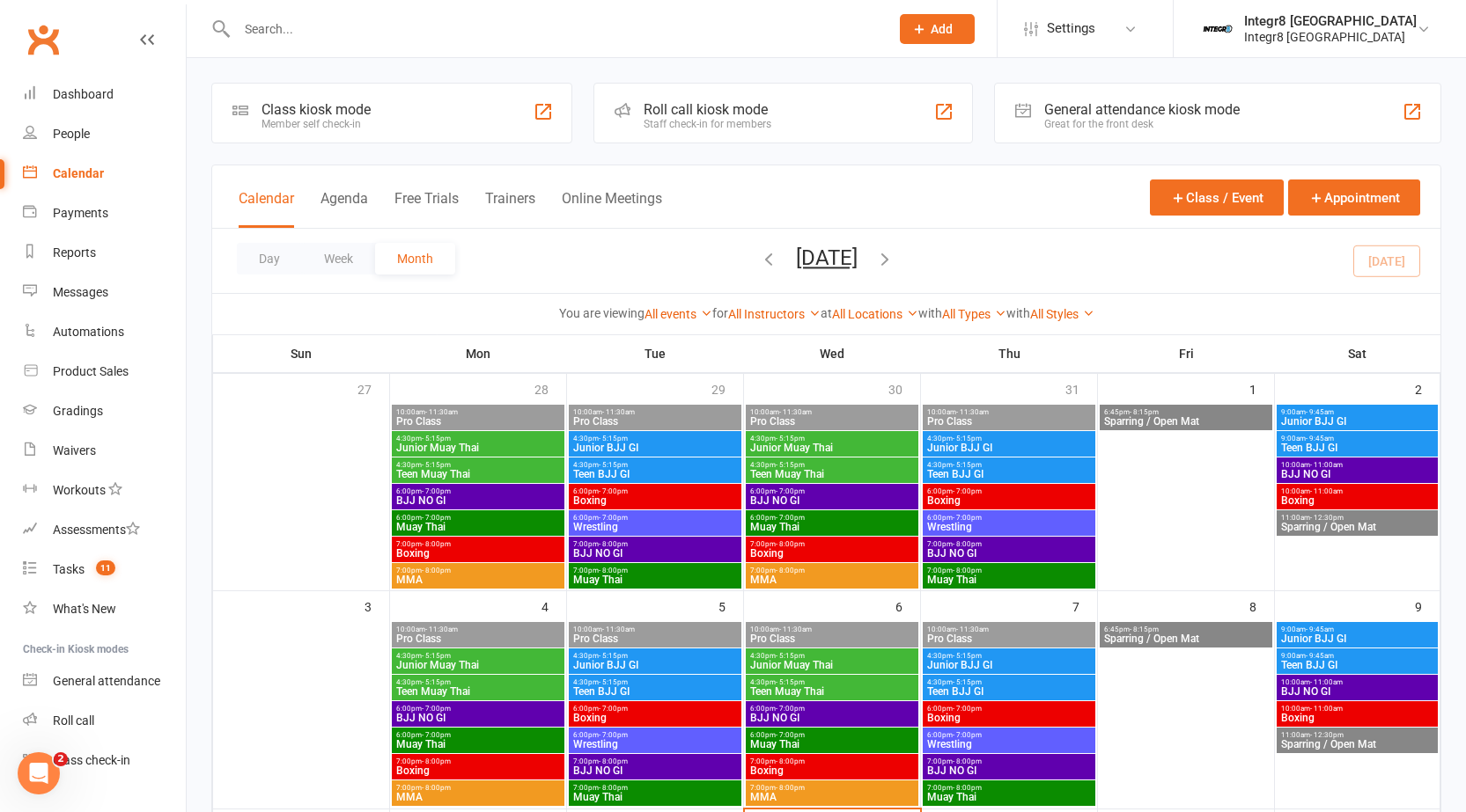
click at [854, 487] on div "6:00pm - 7:00pm BJJ NO GI" at bounding box center [832, 496] width 173 height 25
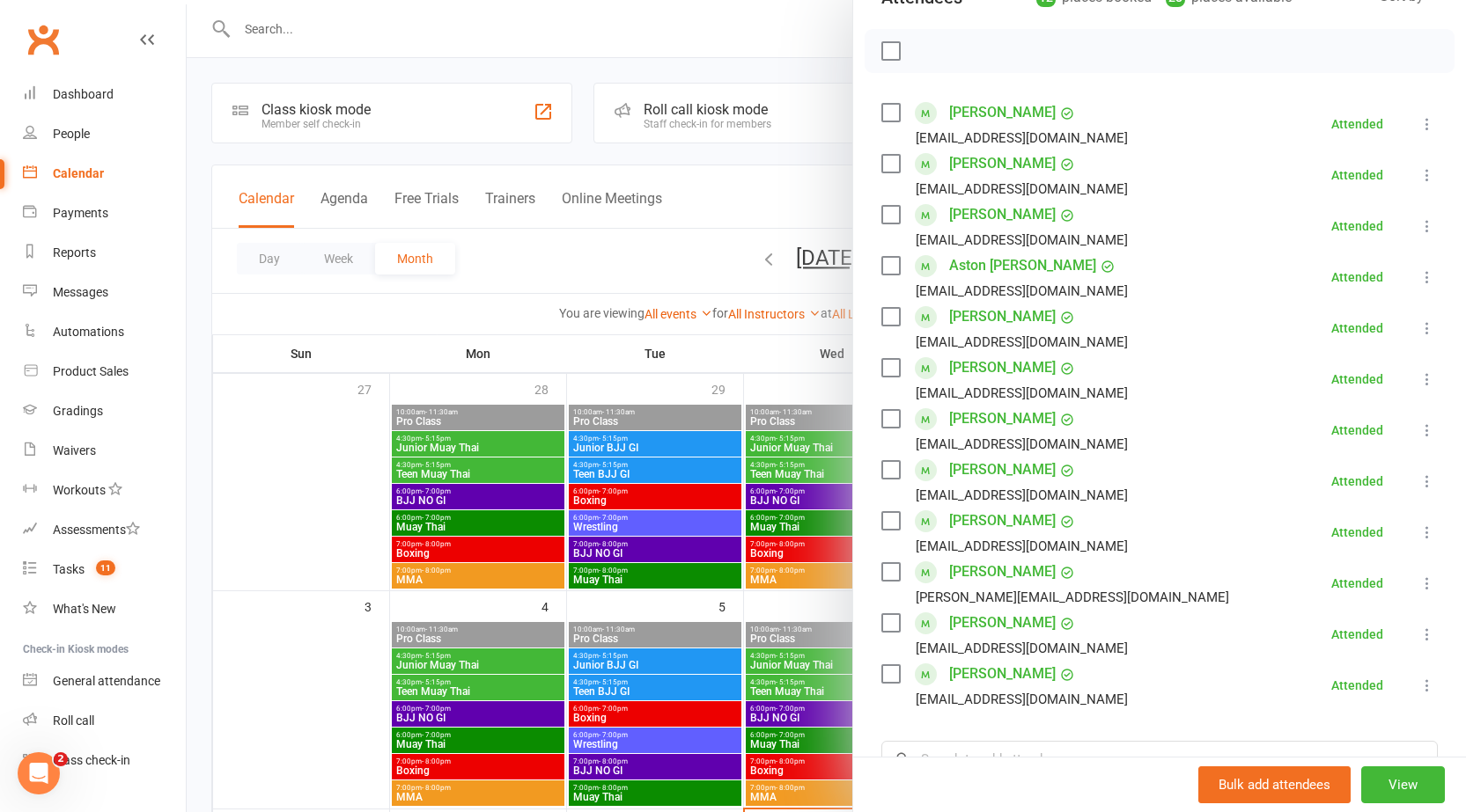
scroll to position [264, 0]
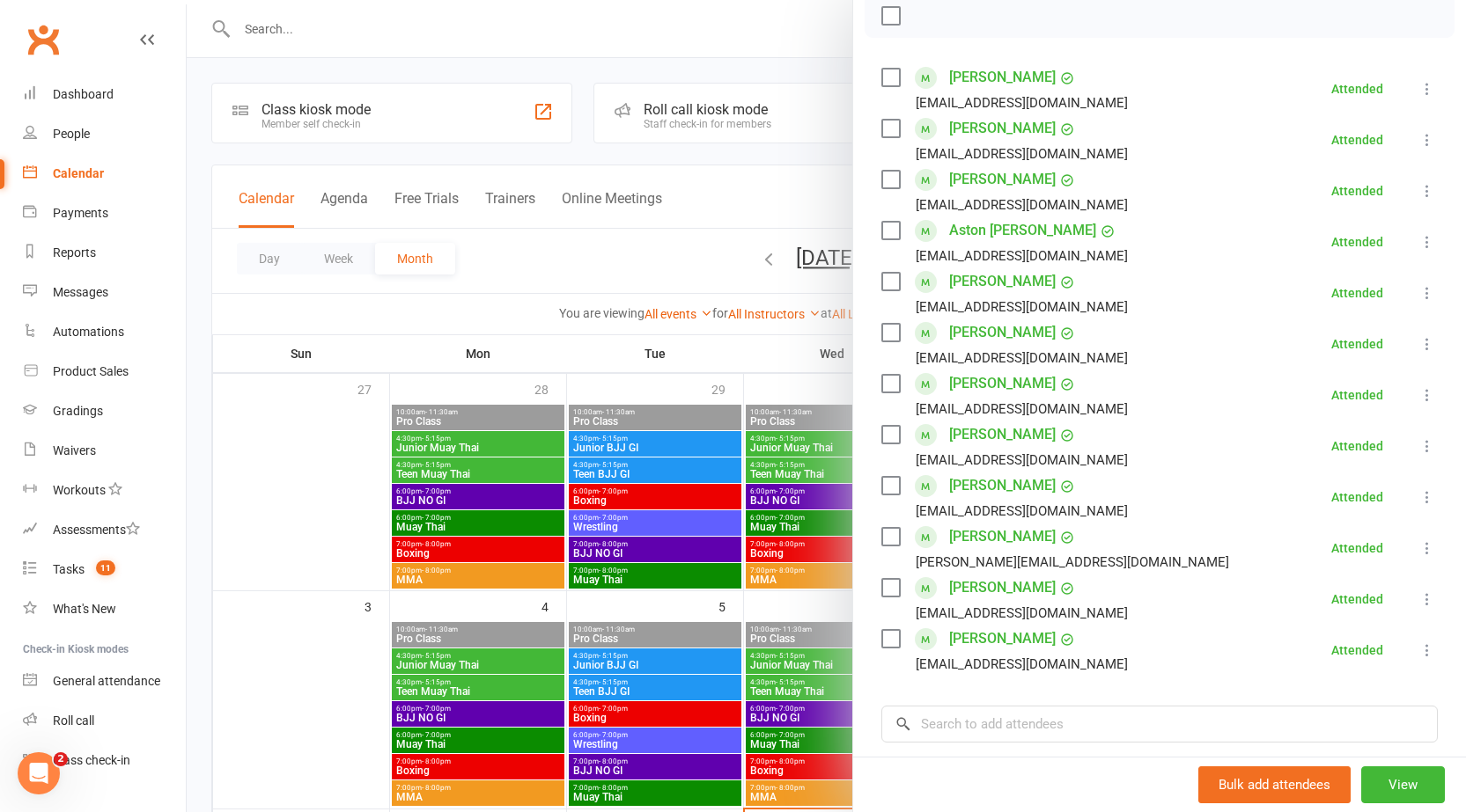
click at [825, 528] on div at bounding box center [827, 406] width 1280 height 812
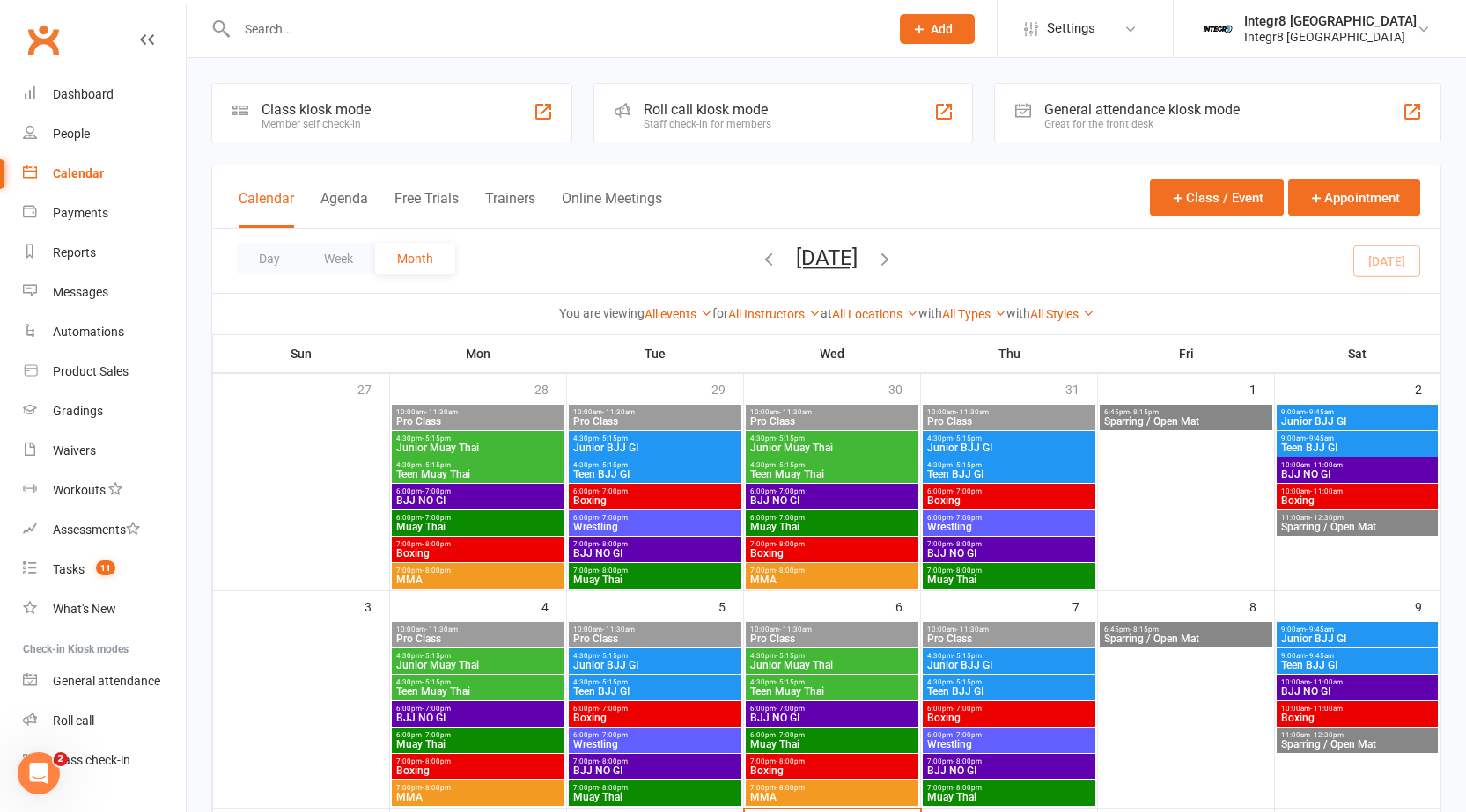
click at [817, 546] on span "7:00pm - 8:00pm" at bounding box center [832, 544] width 166 height 8
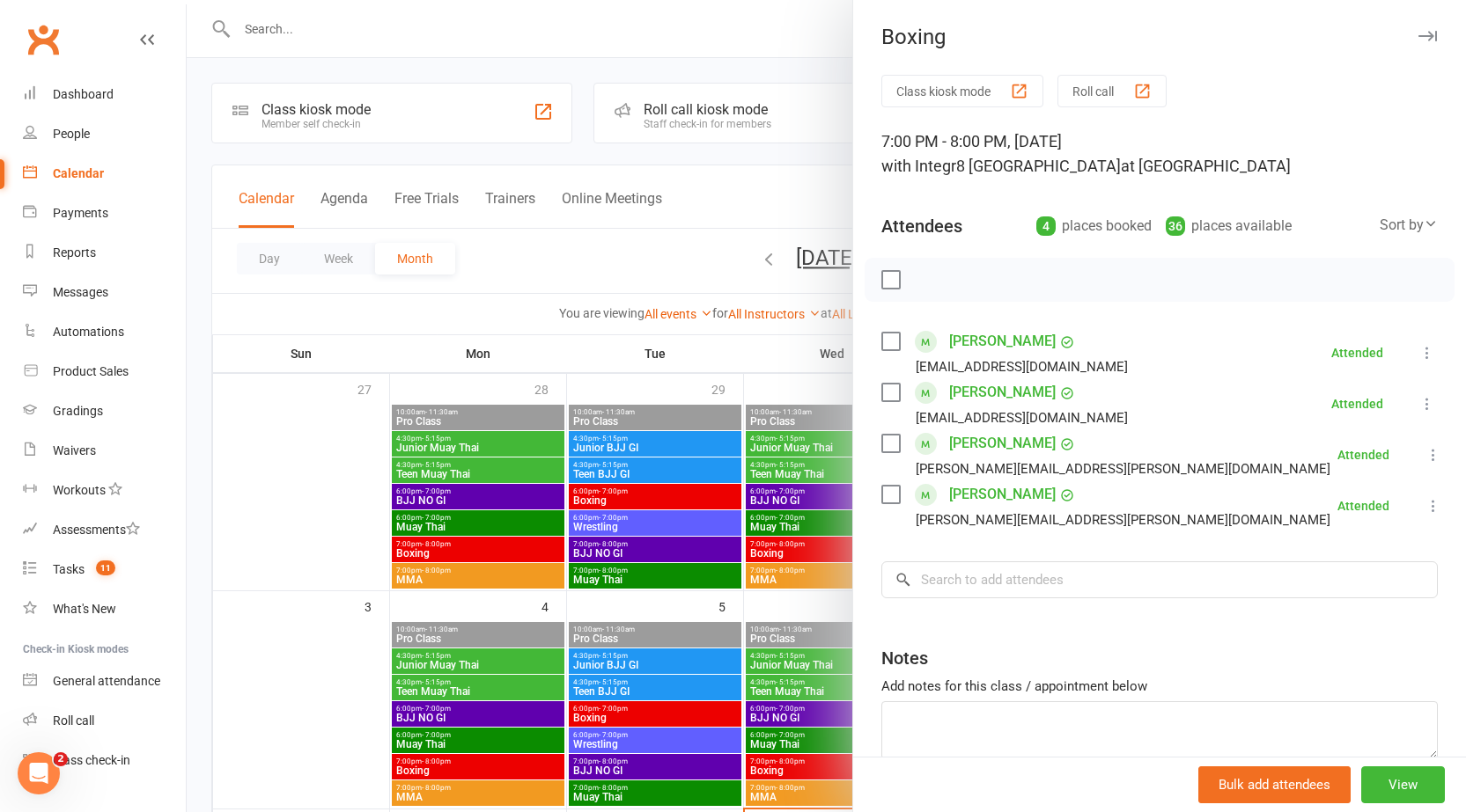
click at [827, 562] on div at bounding box center [827, 406] width 1280 height 812
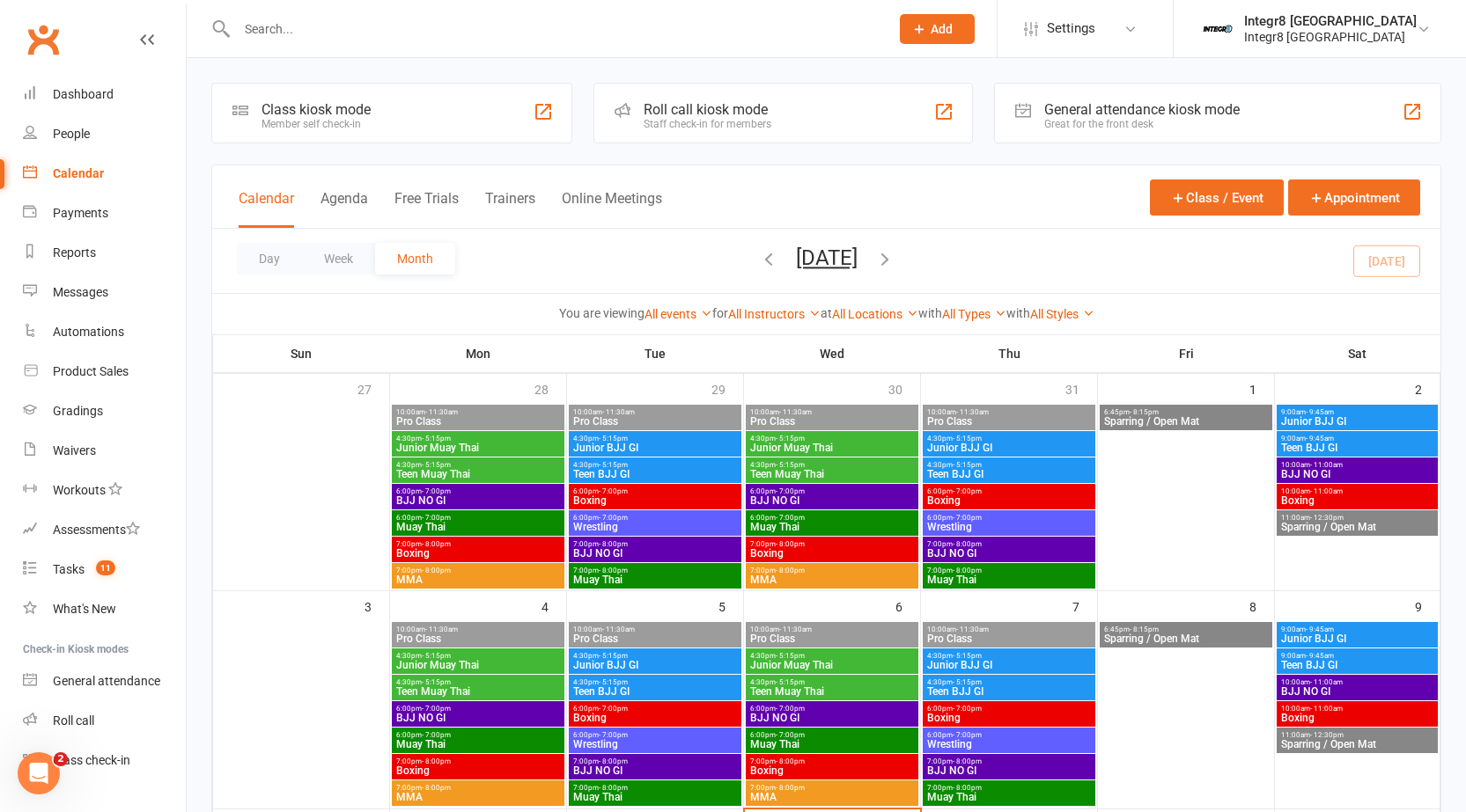
click at [832, 573] on span "7:00pm - 8:00pm" at bounding box center [832, 570] width 166 height 8
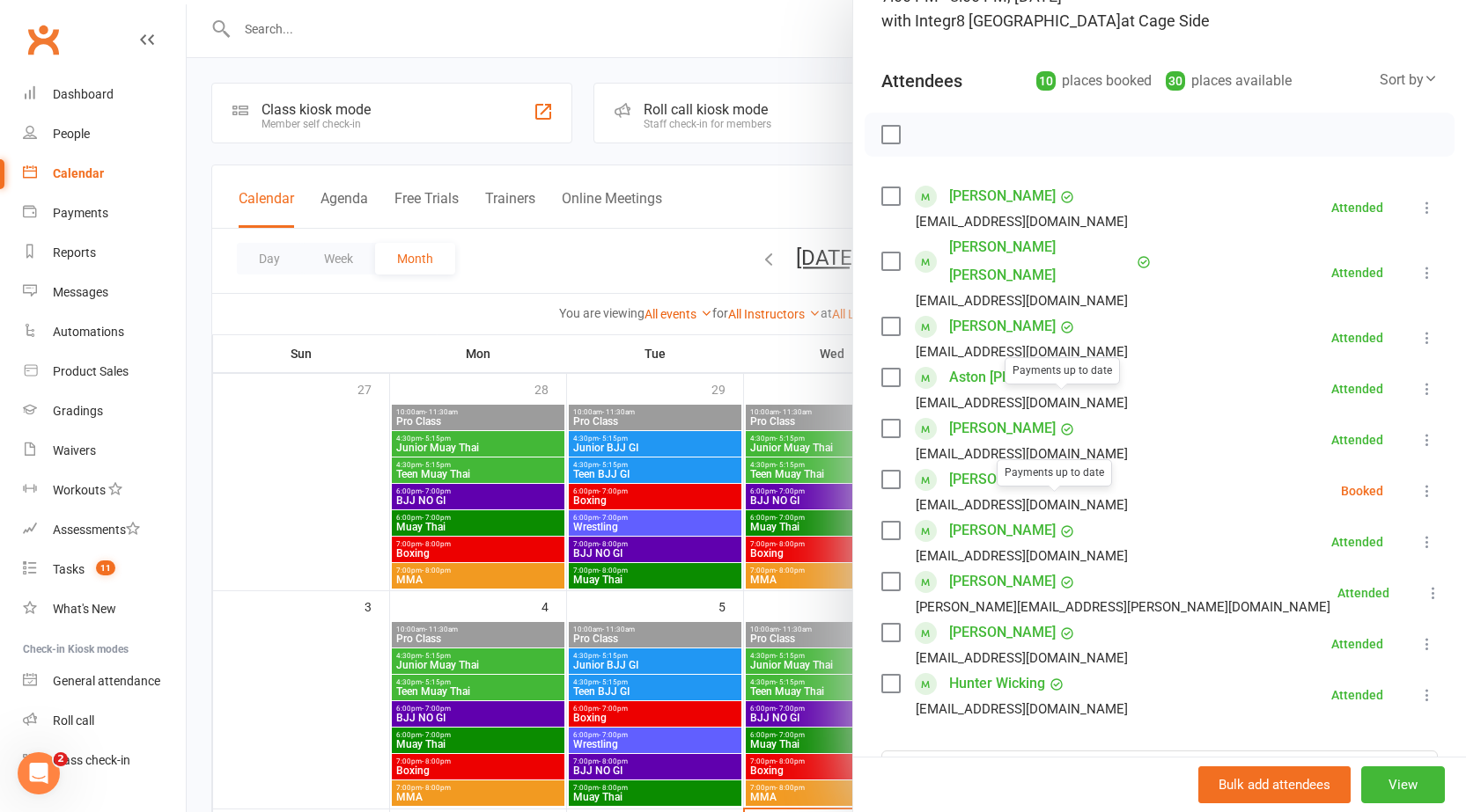
scroll to position [176, 0]
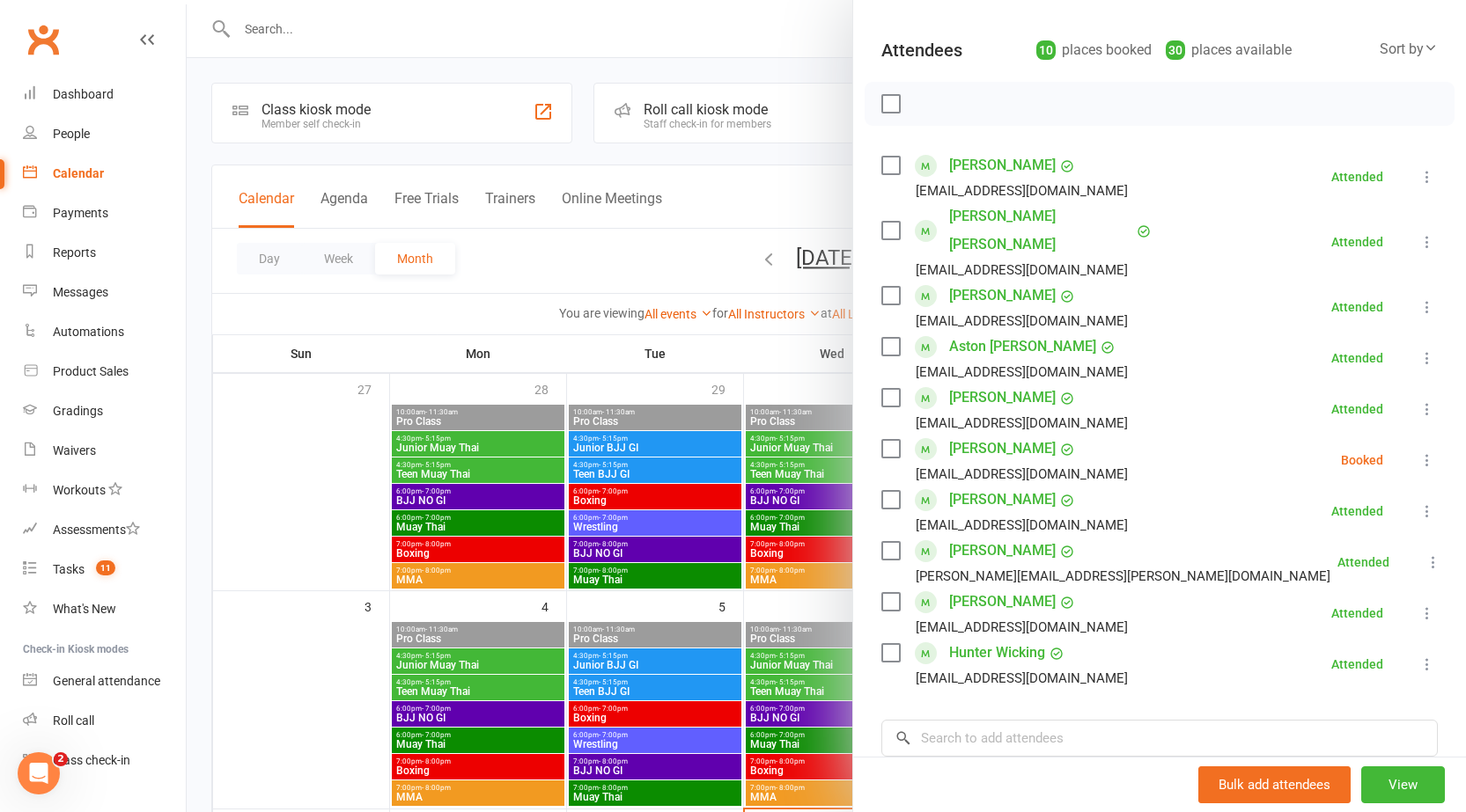
click at [753, 614] on div at bounding box center [827, 406] width 1280 height 812
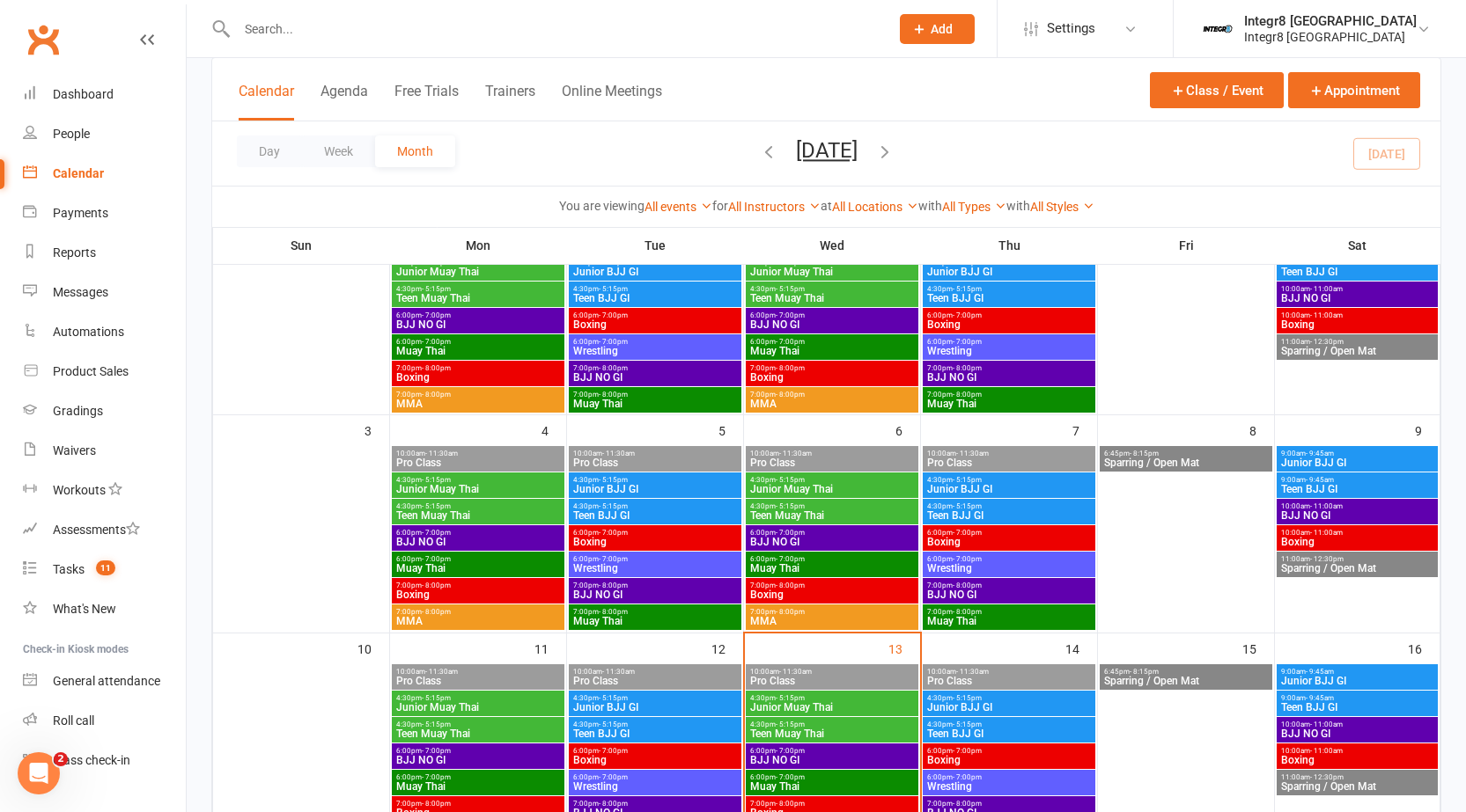
click at [823, 533] on span "6:00pm - 7:00pm" at bounding box center [832, 533] width 166 height 8
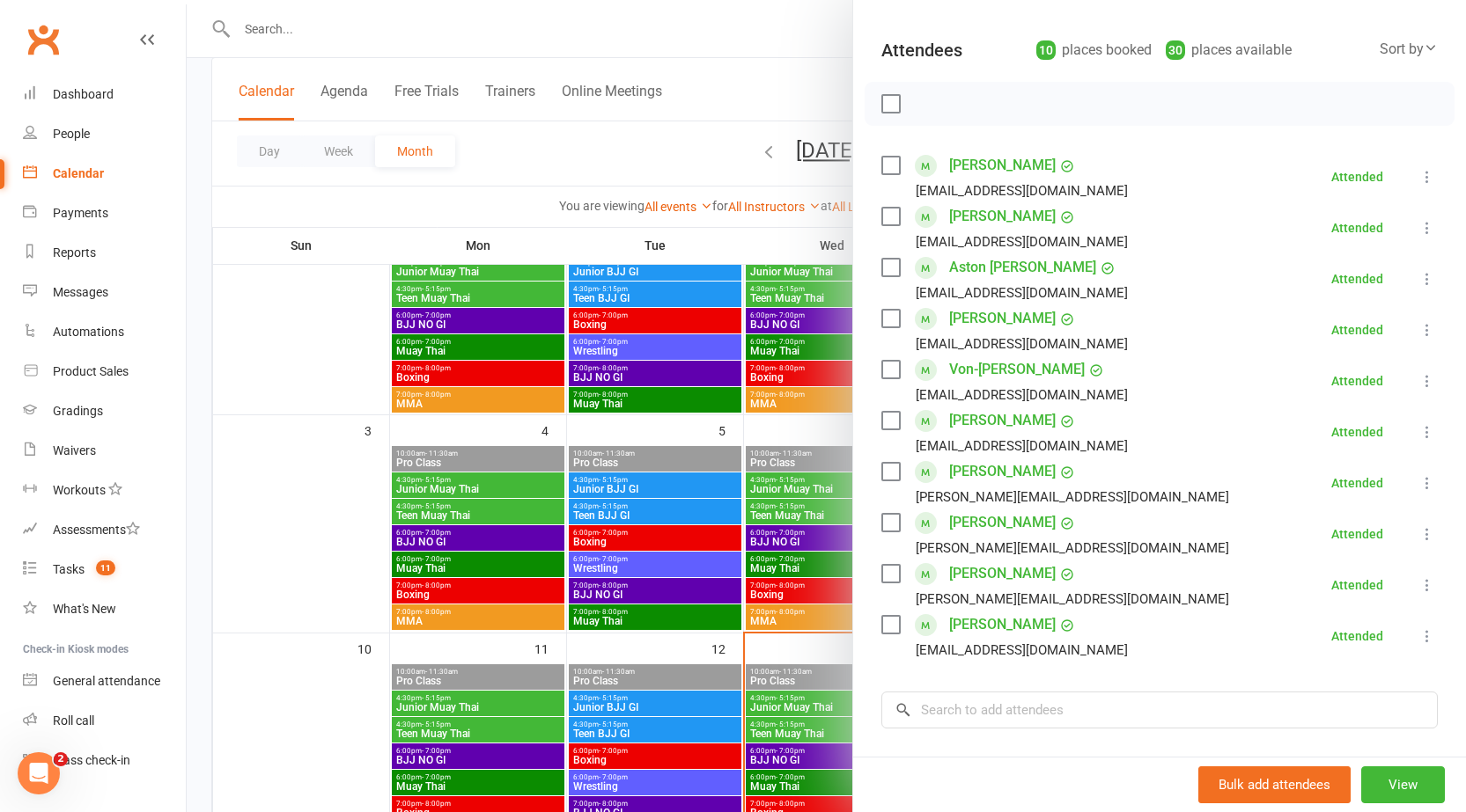
click at [811, 559] on div at bounding box center [827, 406] width 1280 height 812
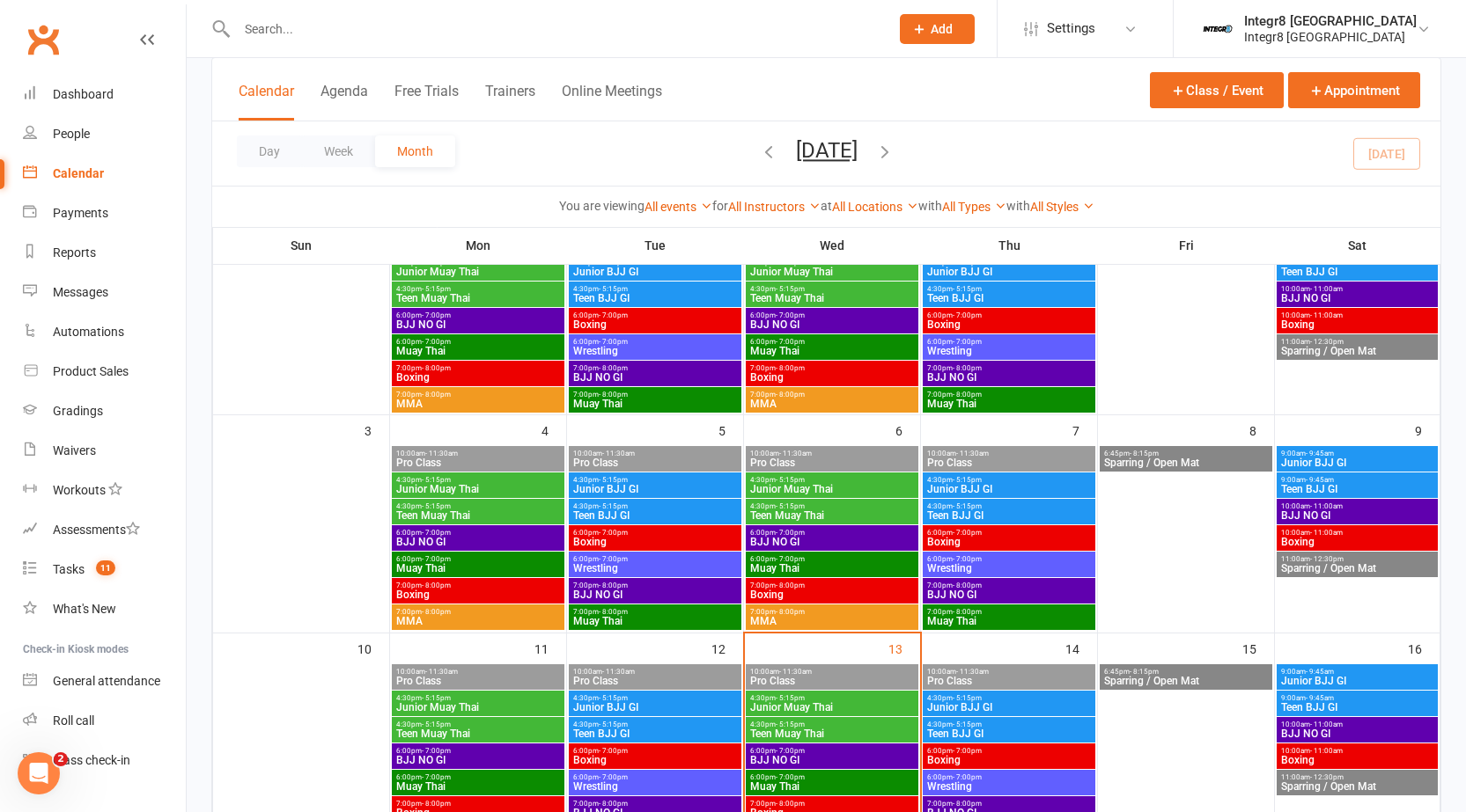
click at [810, 566] on span "Muay Thai" at bounding box center [832, 568] width 166 height 10
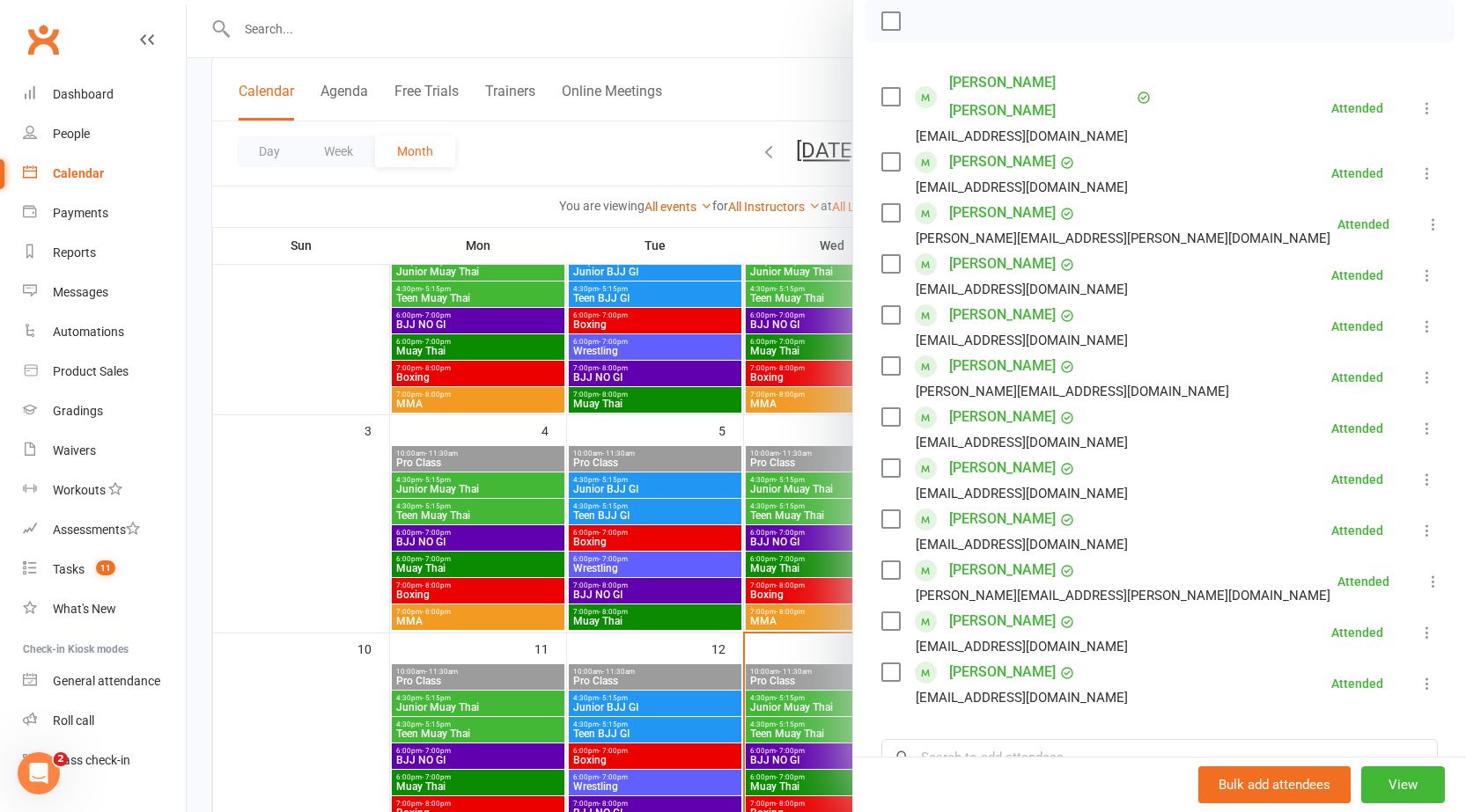
scroll to position [264, 0]
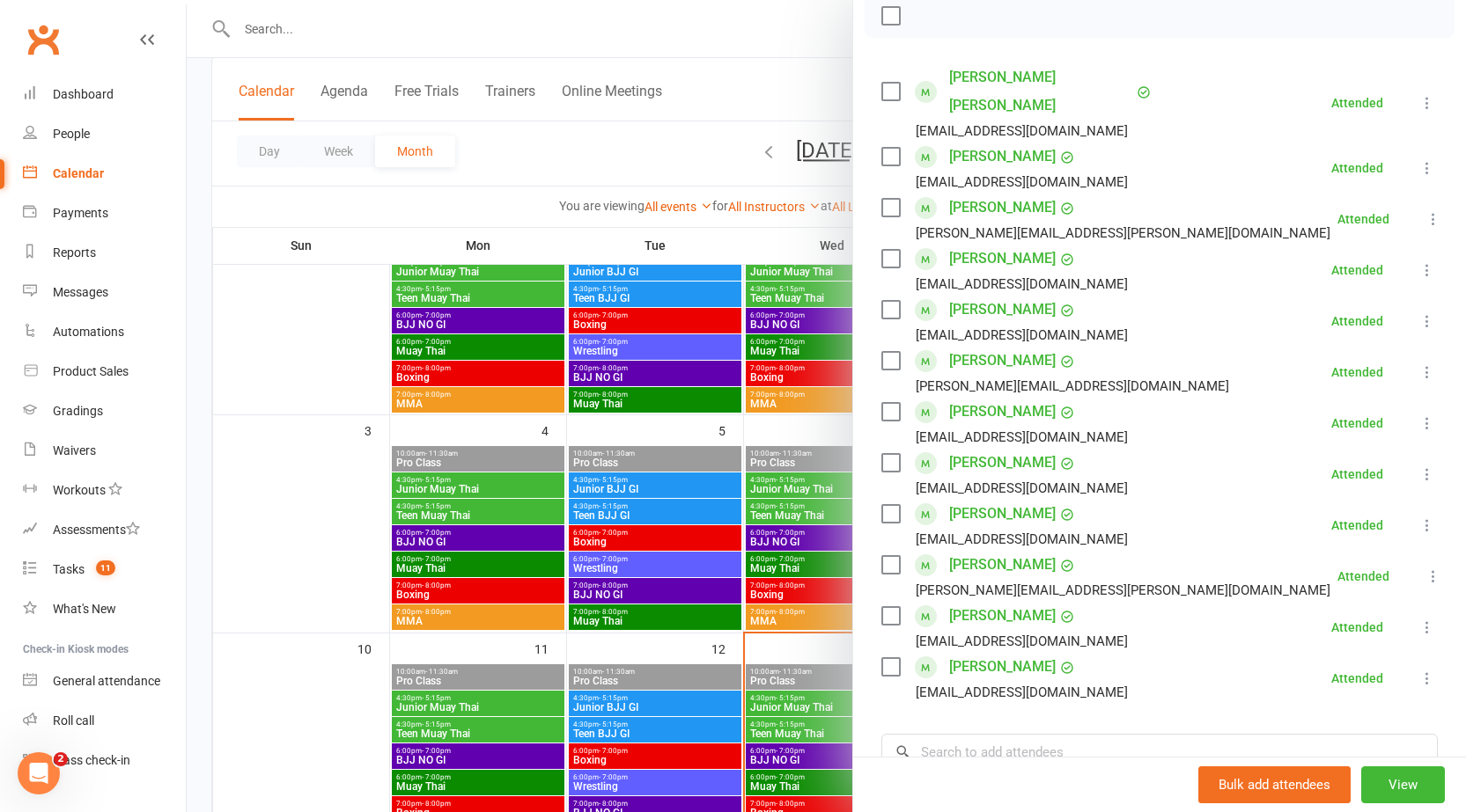
click at [802, 368] on div at bounding box center [827, 406] width 1280 height 812
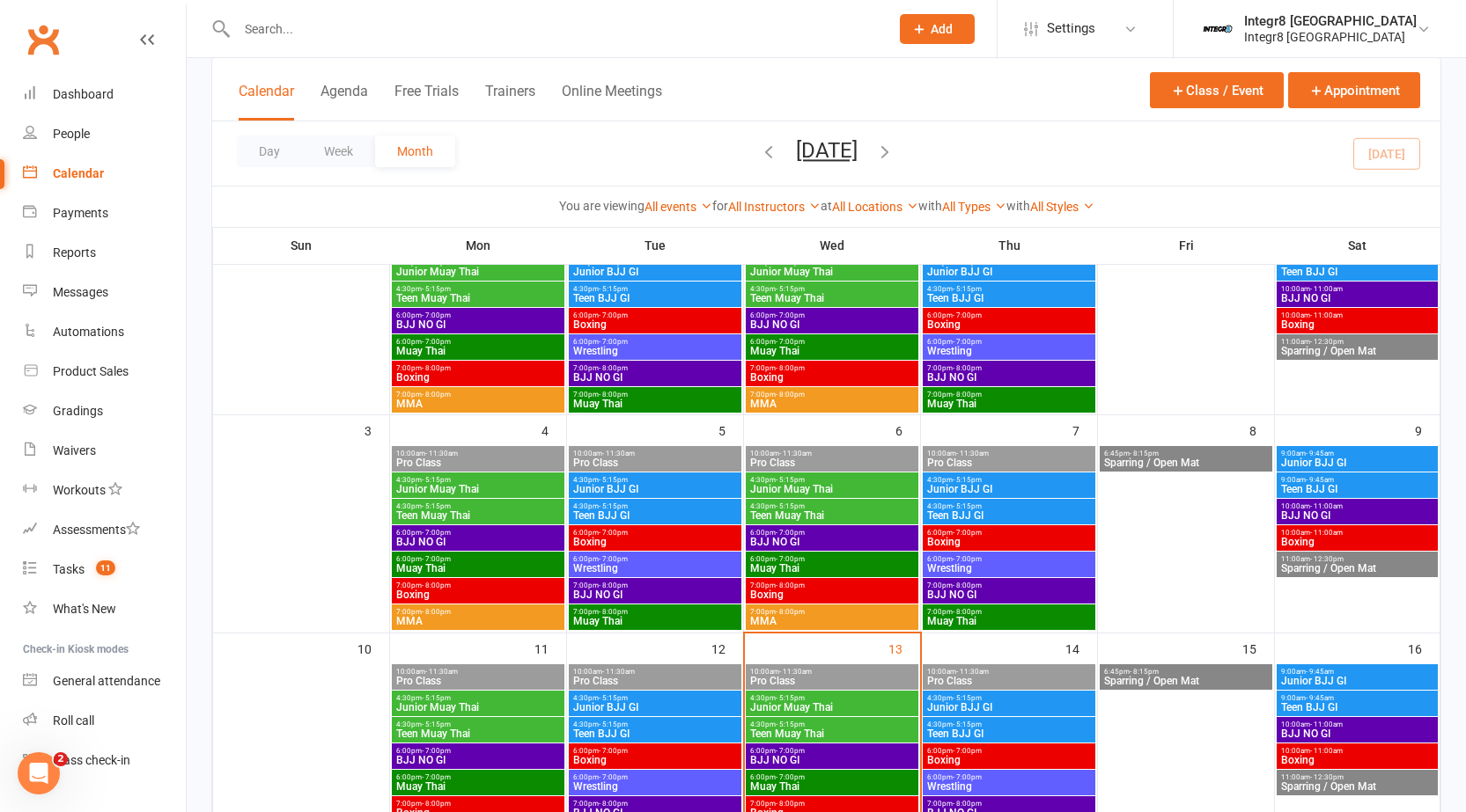
click at [800, 336] on div "6:00pm - 7:00pm Muay Thai" at bounding box center [832, 347] width 173 height 25
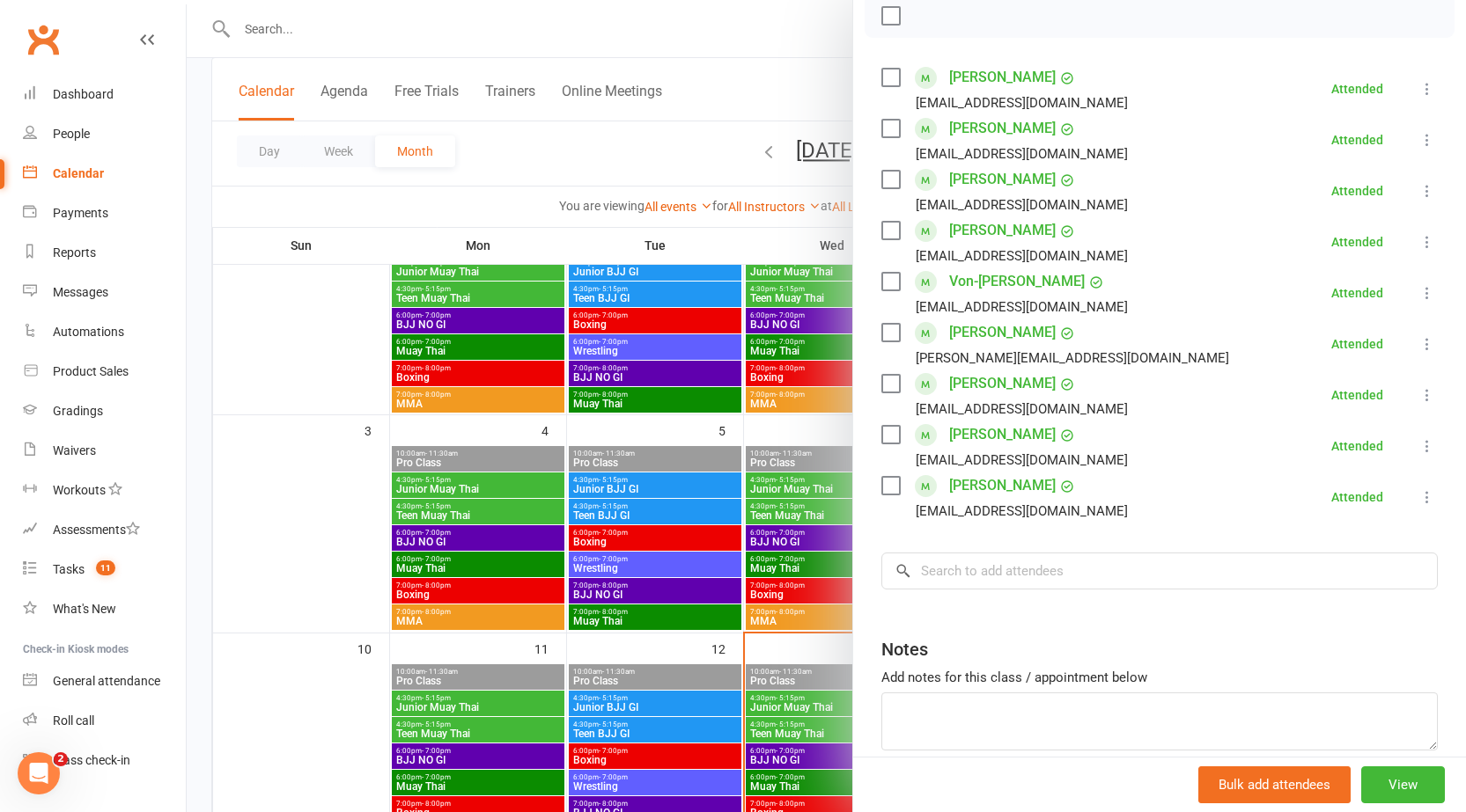
click at [773, 421] on div at bounding box center [827, 406] width 1280 height 812
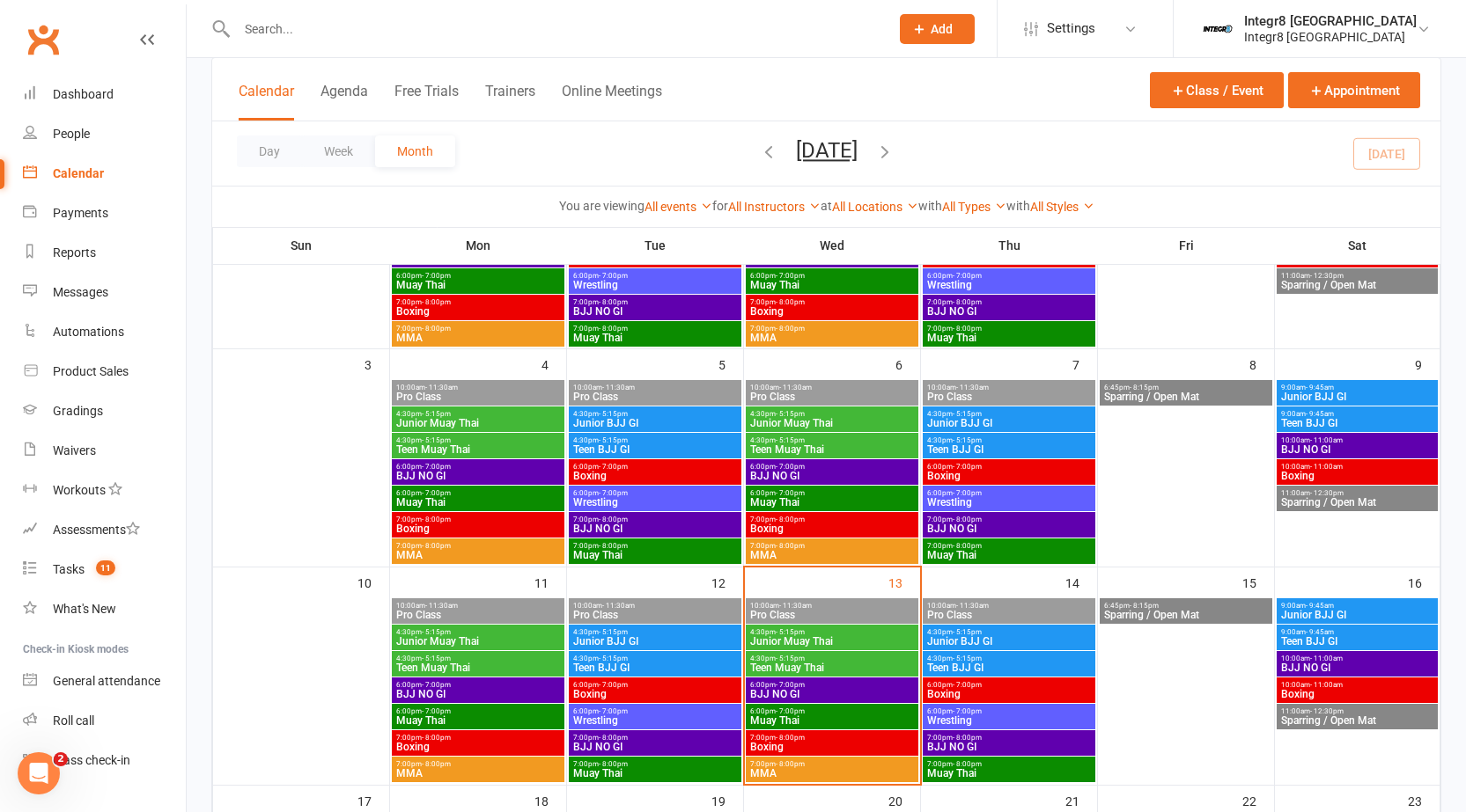
scroll to position [440, 0]
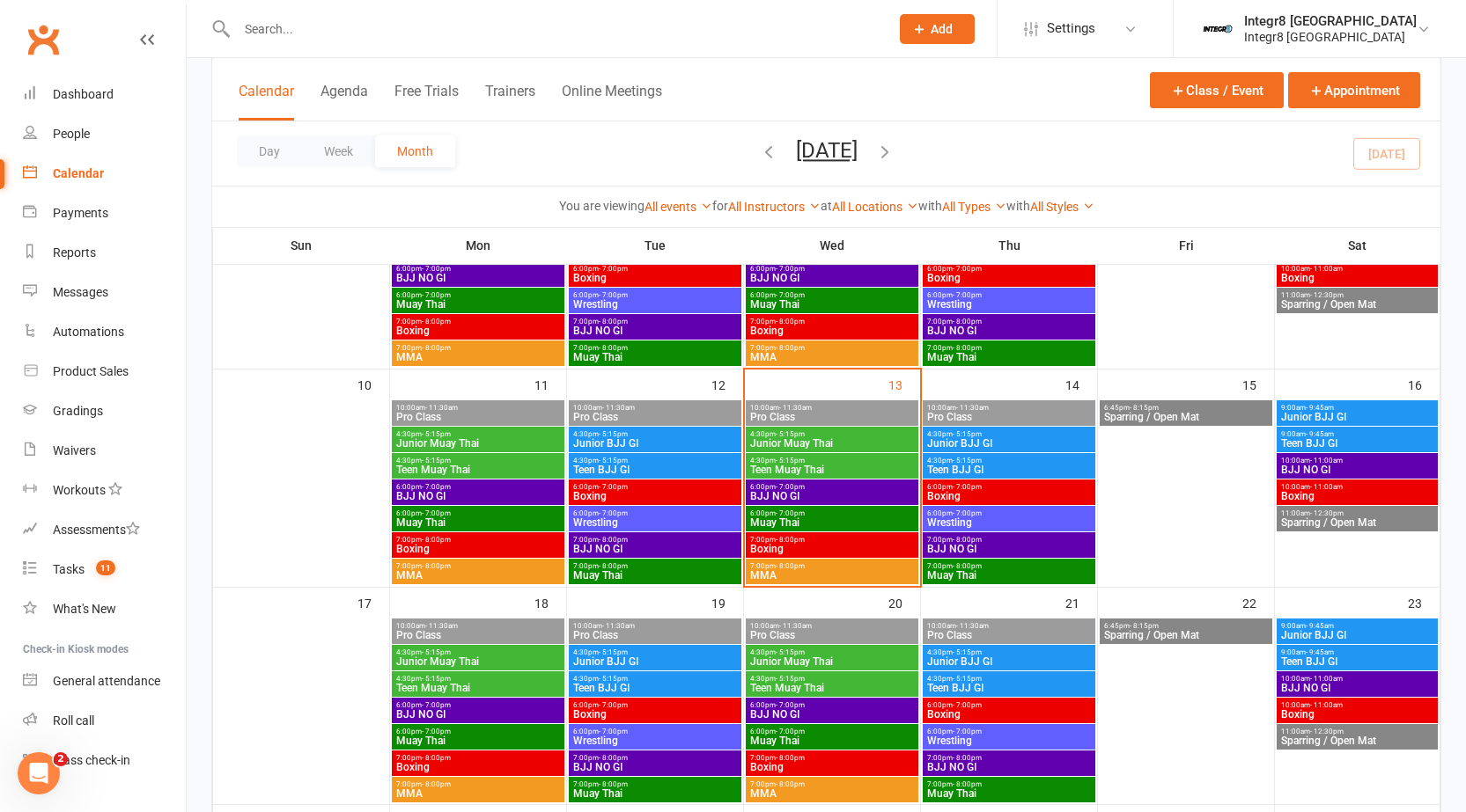
click at [811, 512] on span "6:00pm - 7:00pm" at bounding box center [832, 513] width 166 height 8
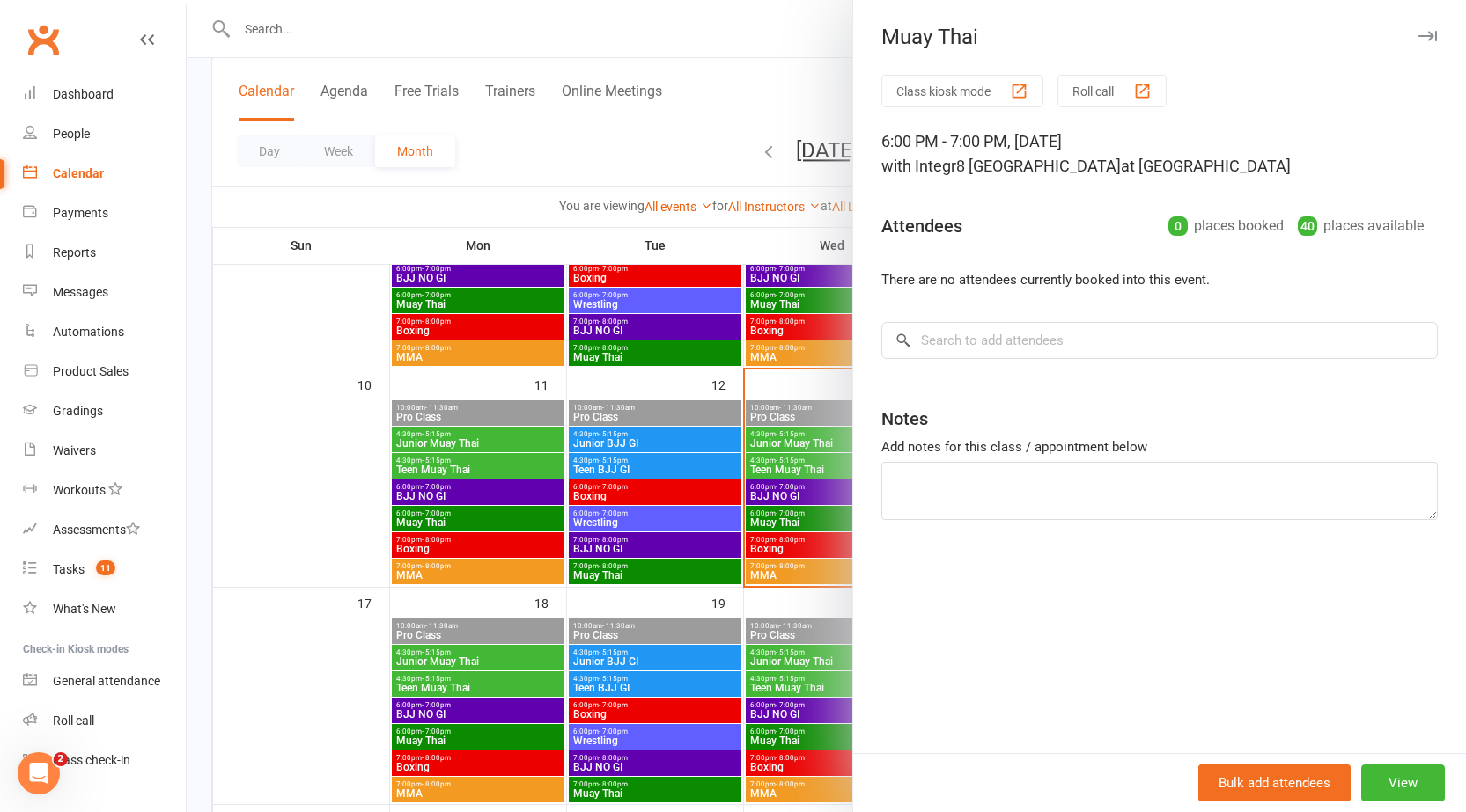
click at [820, 456] on div at bounding box center [827, 406] width 1280 height 812
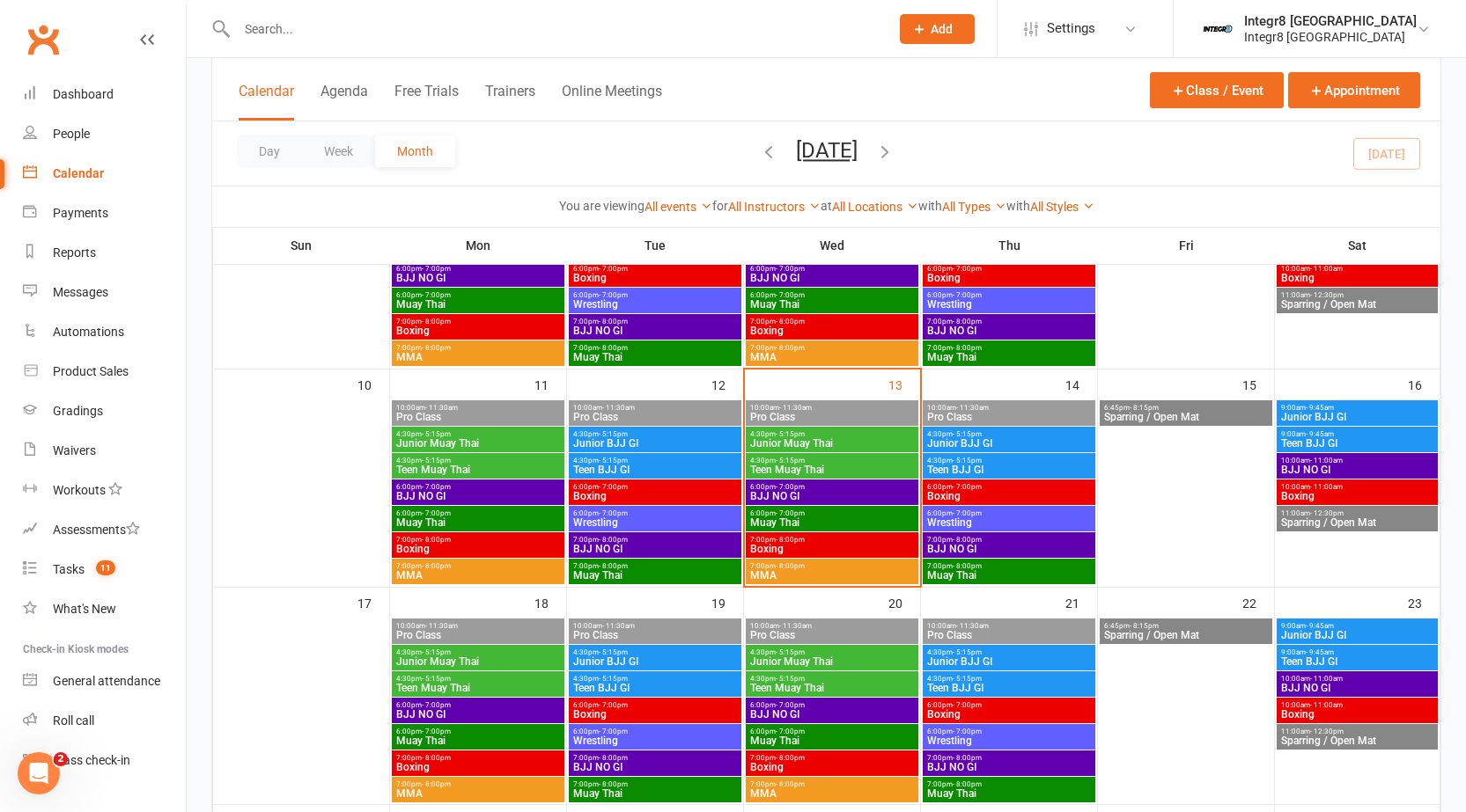
click at [780, 295] on span "- 7:00pm" at bounding box center [790, 295] width 29 height 8
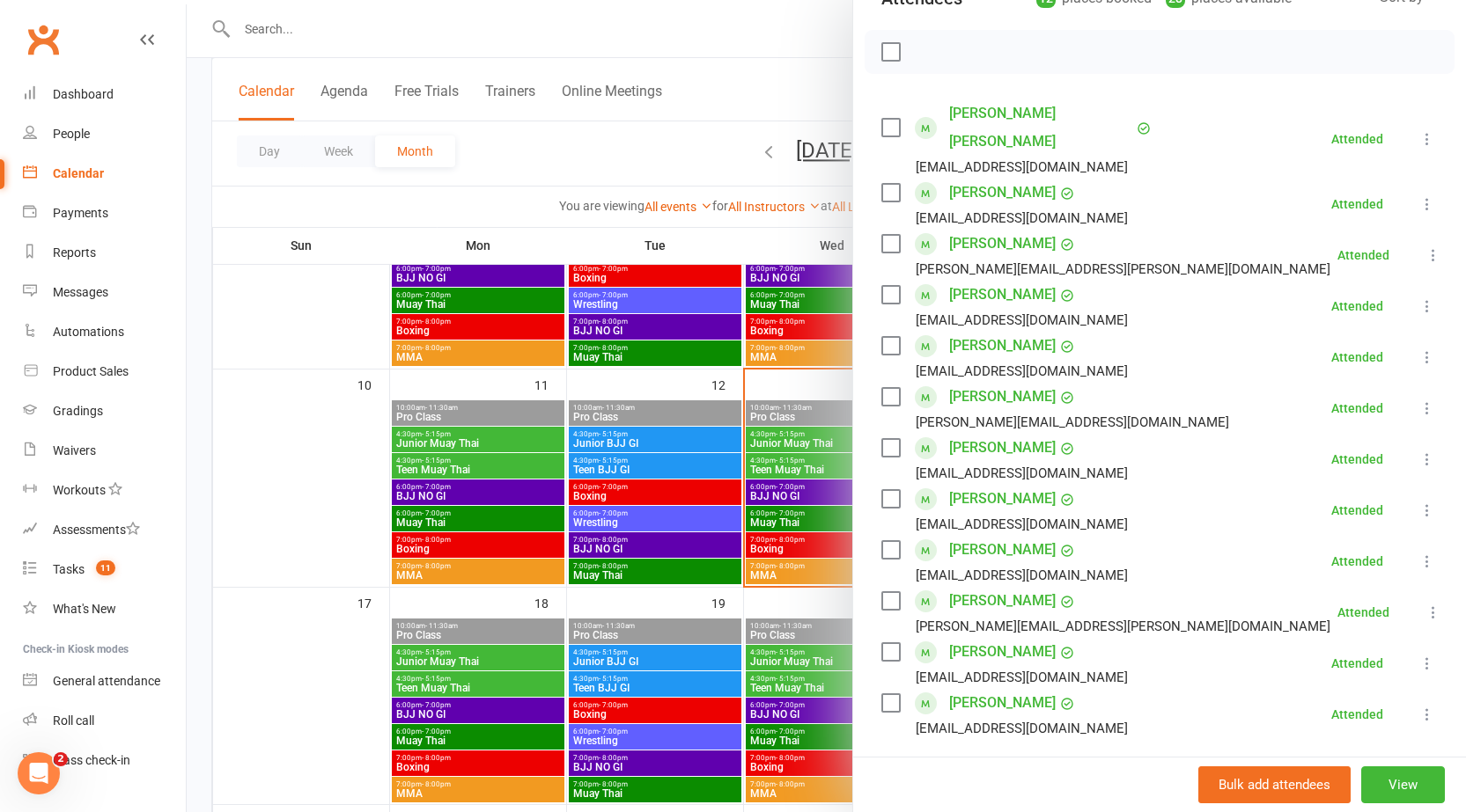
scroll to position [264, 0]
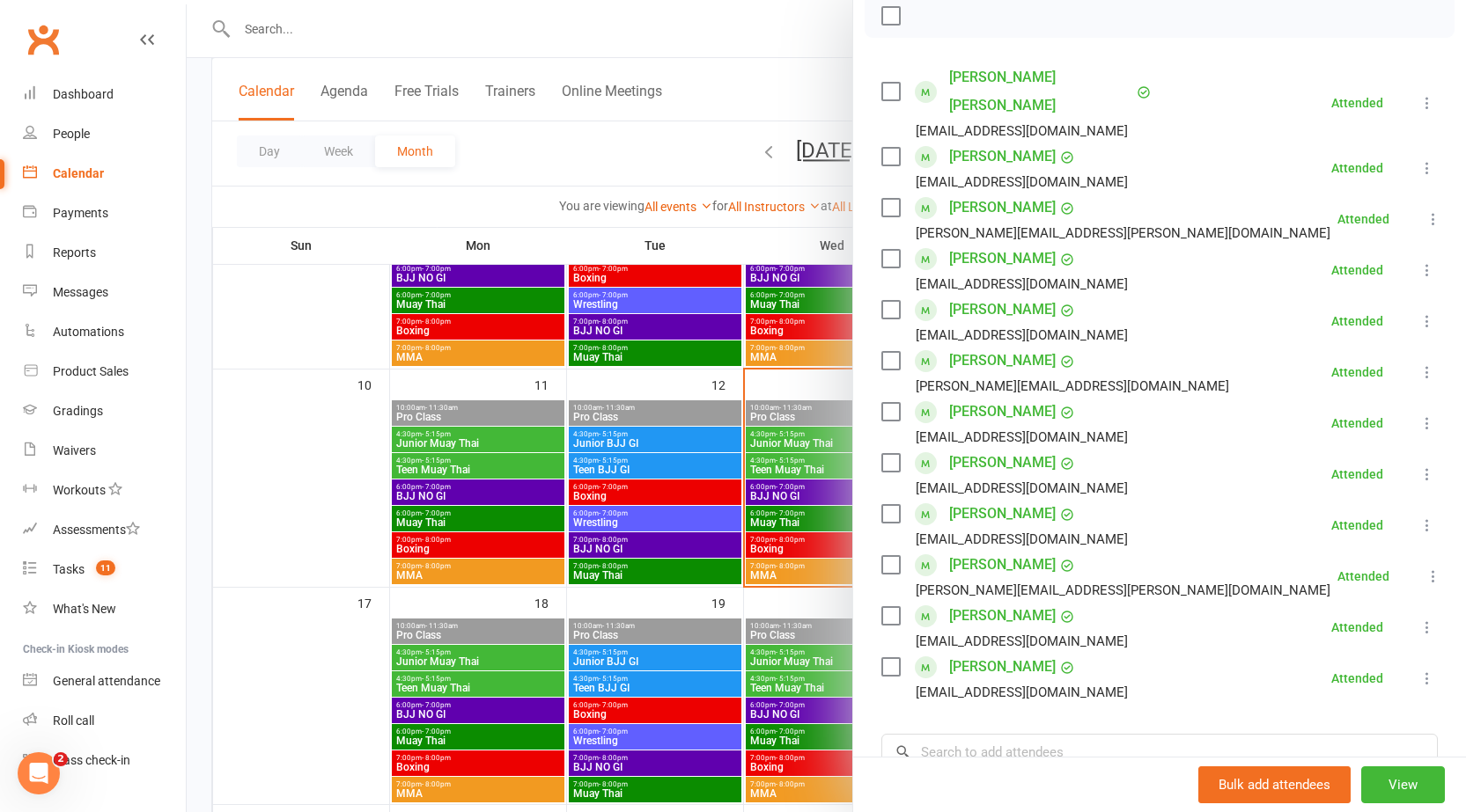
click at [754, 585] on div at bounding box center [827, 406] width 1280 height 812
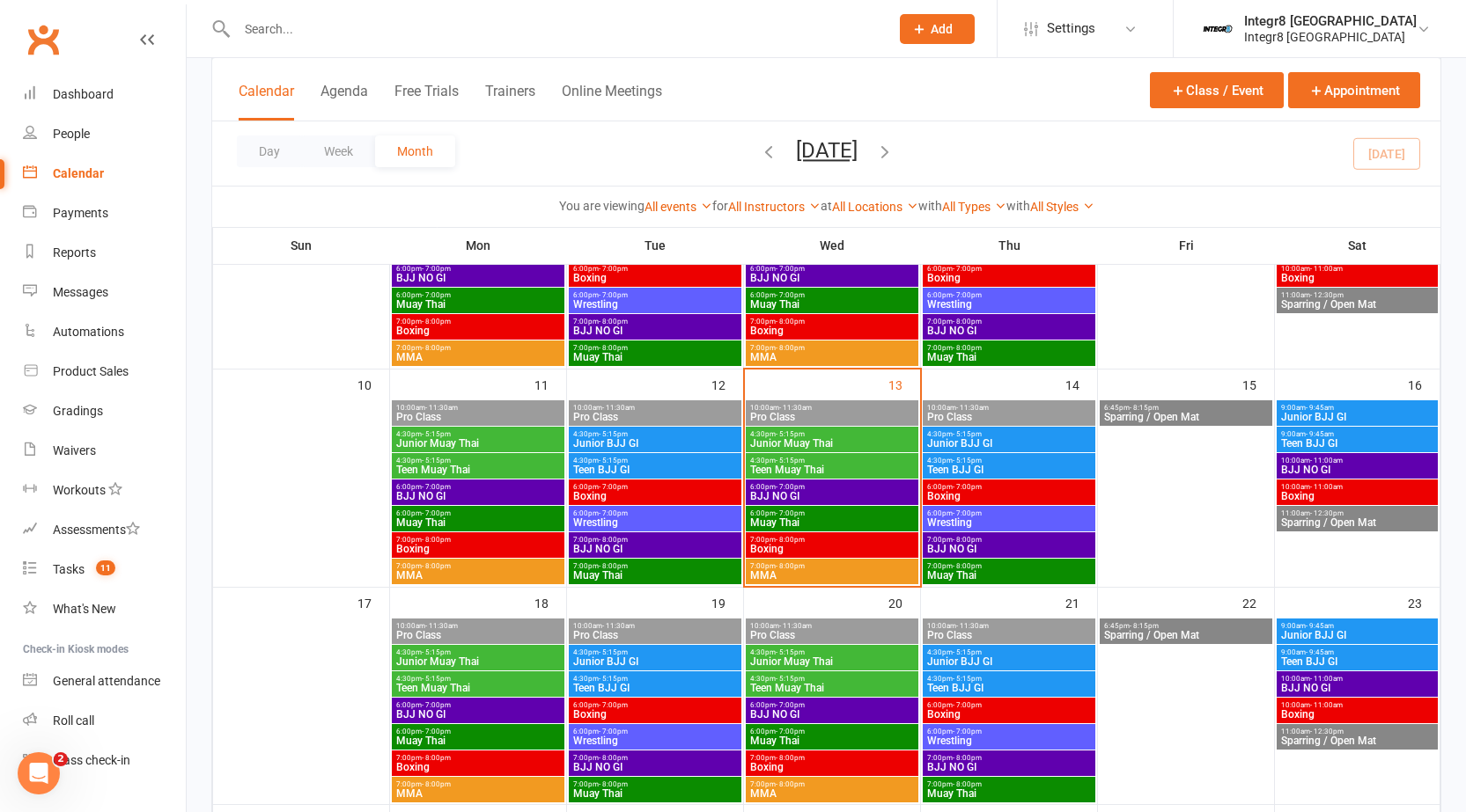
scroll to position [0, 0]
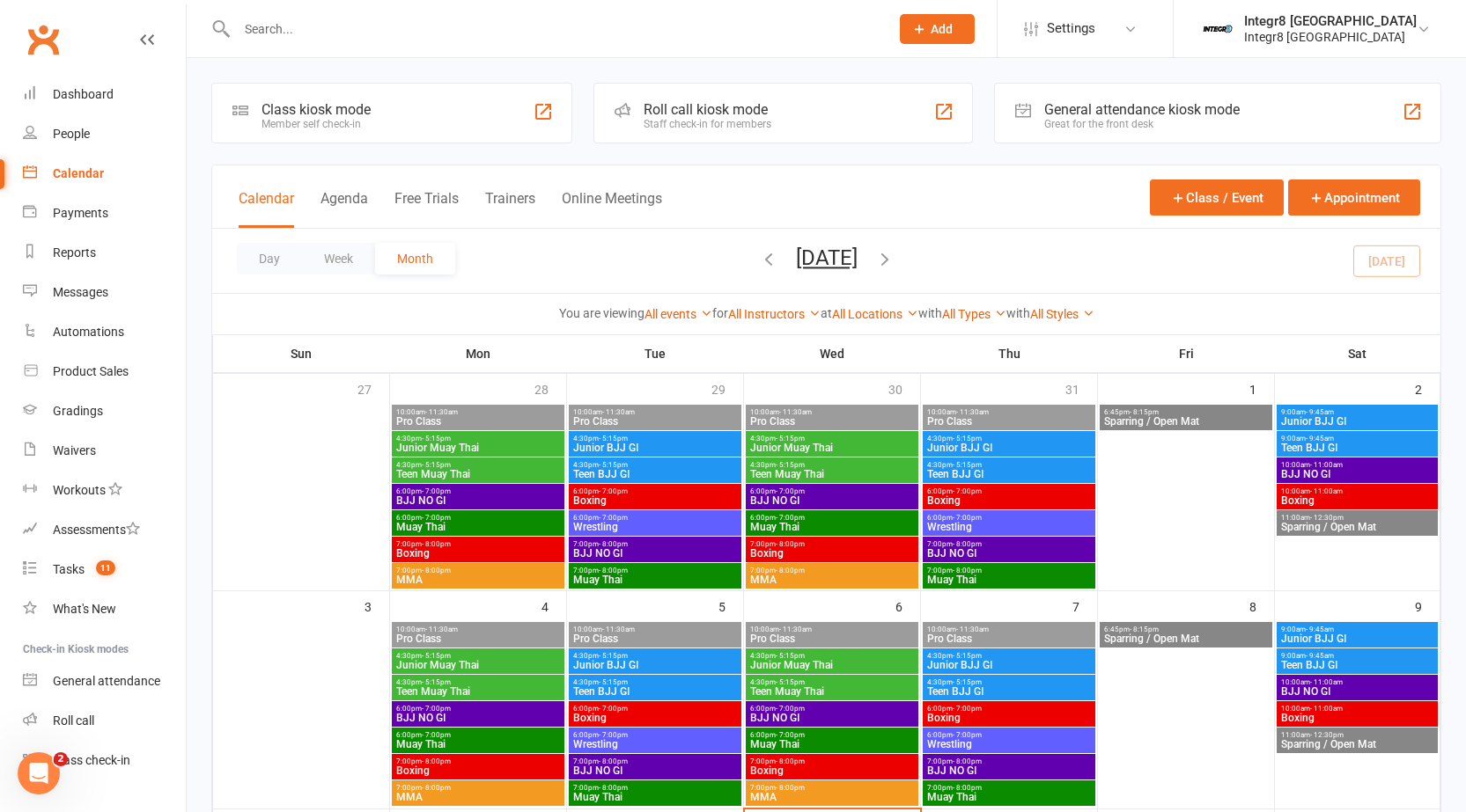
click at [822, 510] on div "6:00pm - 7:00pm Muay Thai" at bounding box center [832, 523] width 173 height 25
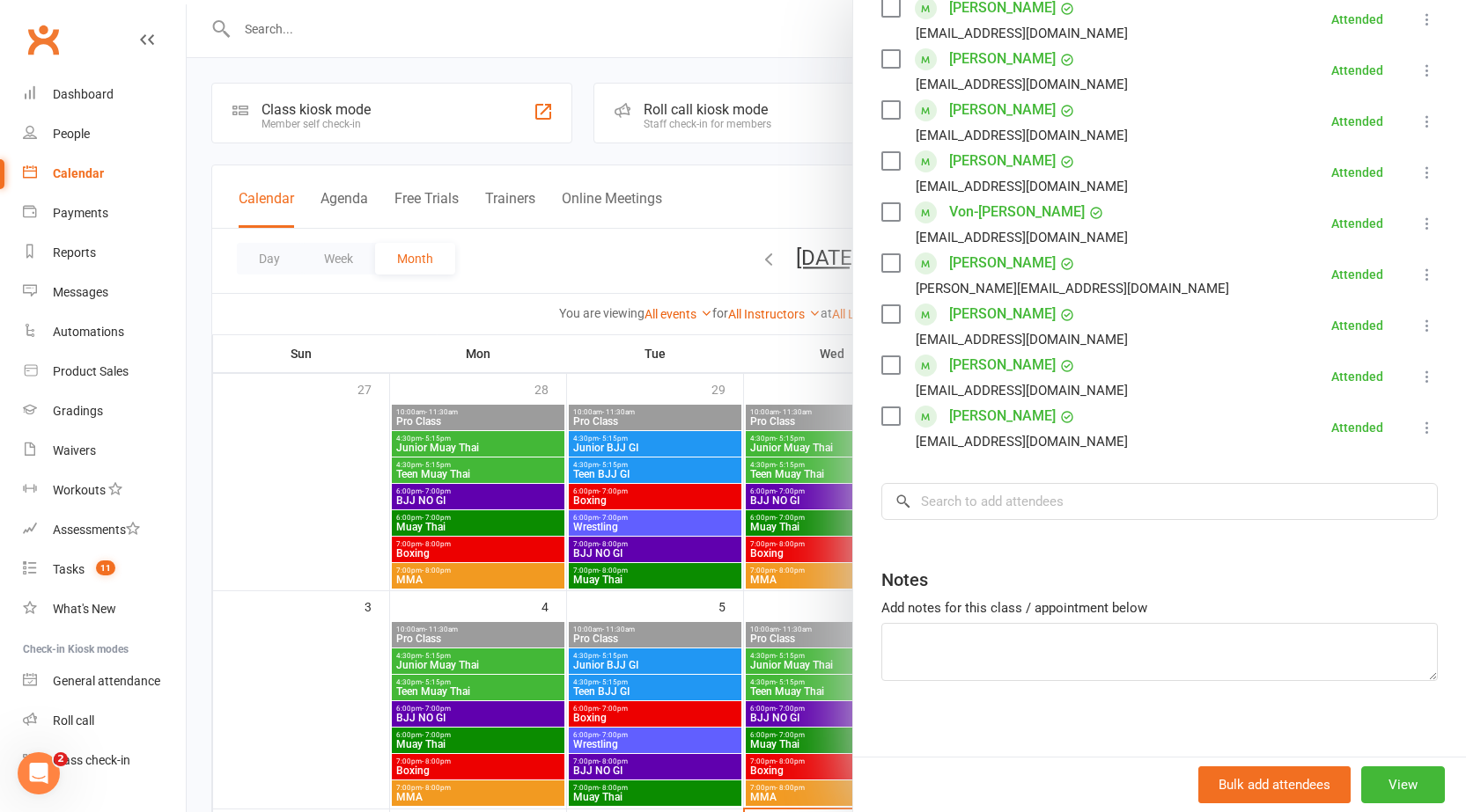
scroll to position [346, 0]
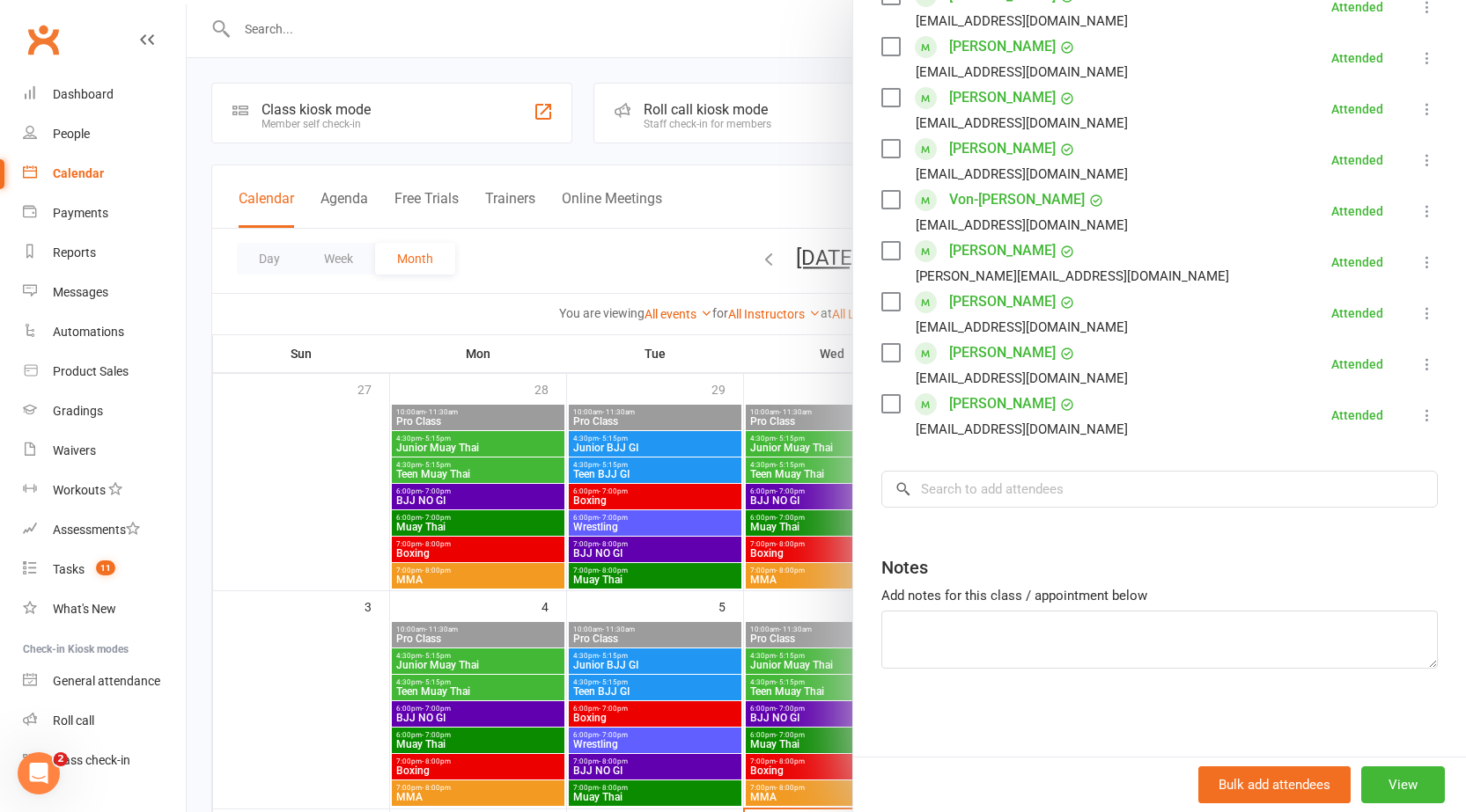
click at [767, 413] on div at bounding box center [827, 406] width 1280 height 812
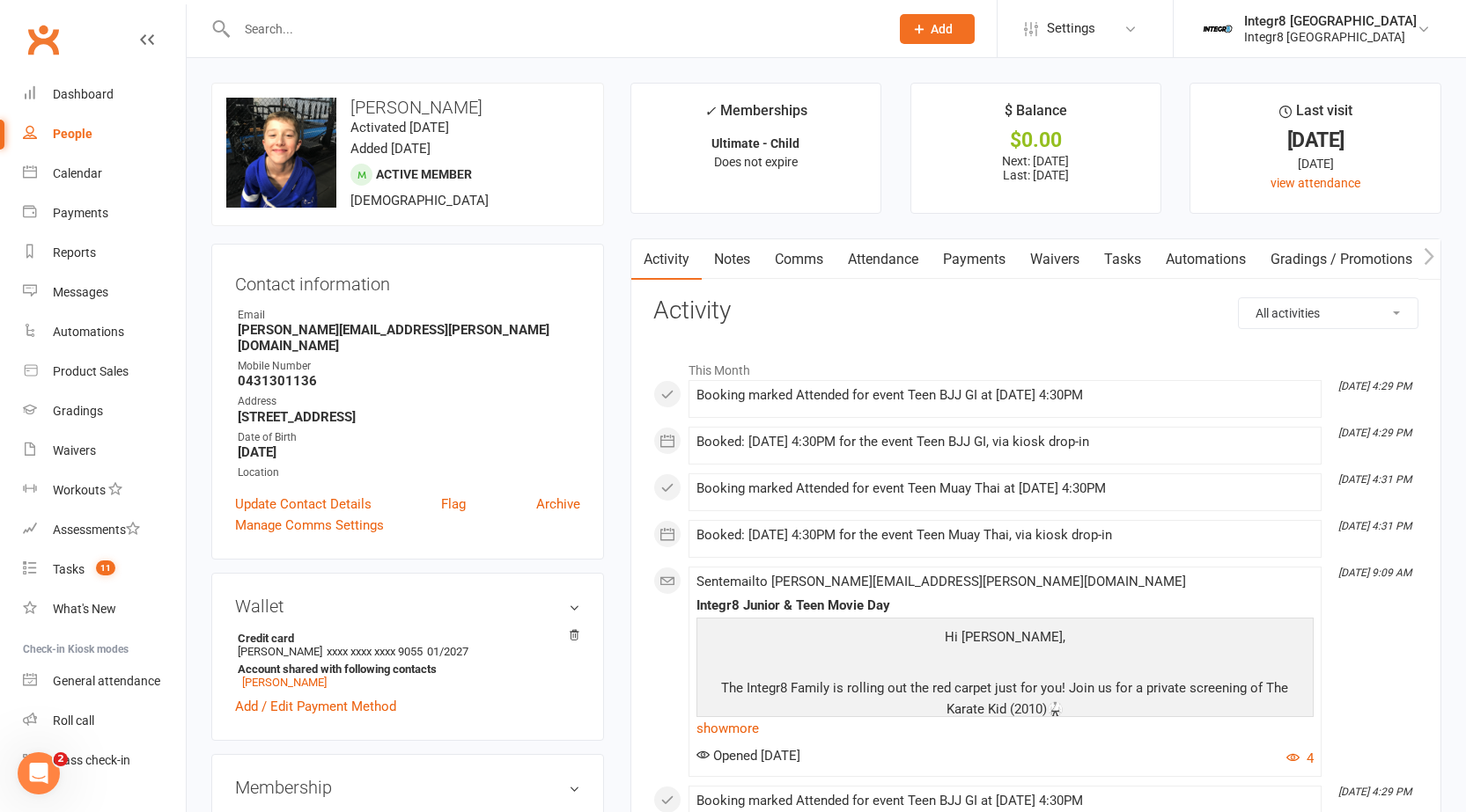
click at [729, 261] on link "Notes" at bounding box center [732, 259] width 61 height 40
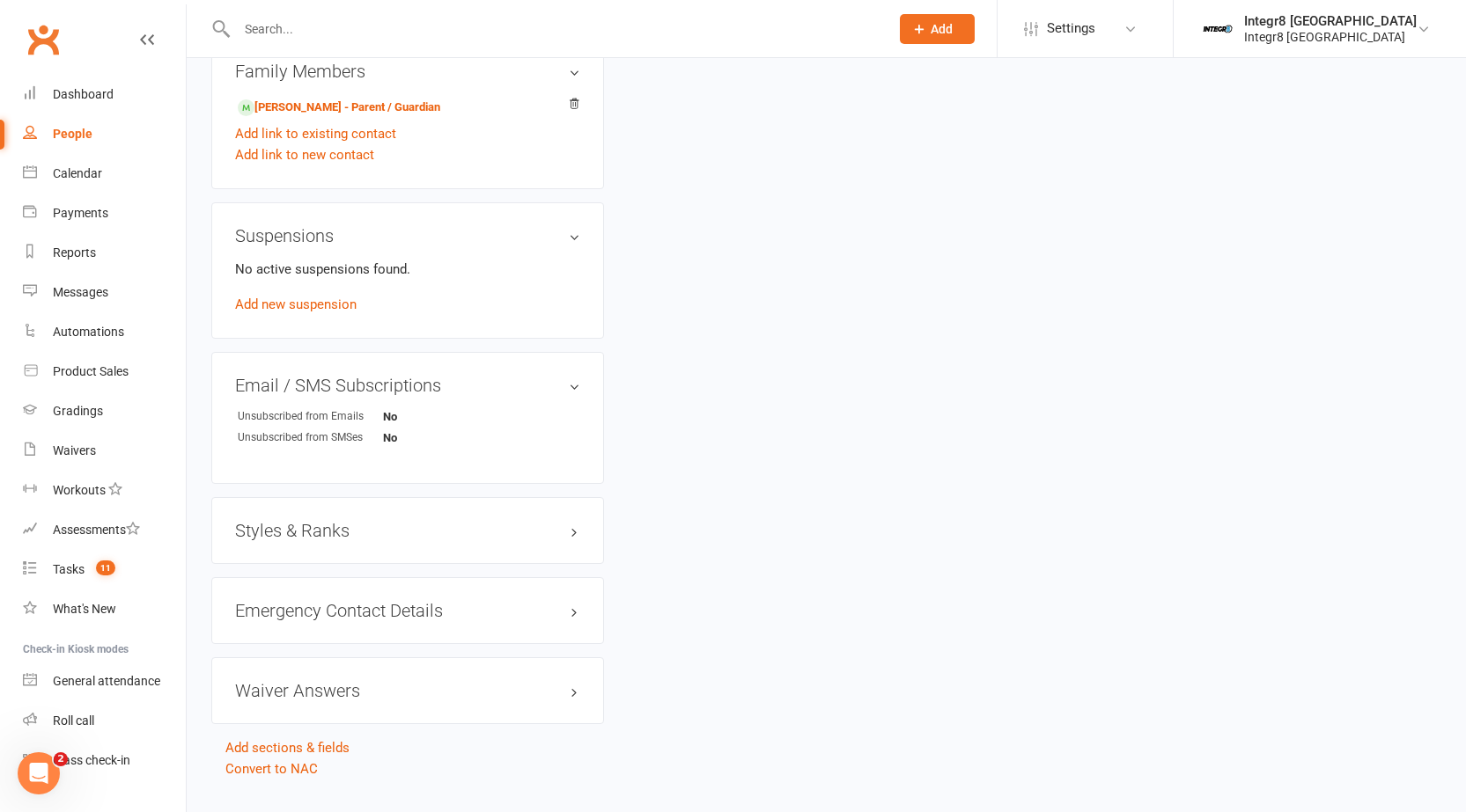
scroll to position [939, 0]
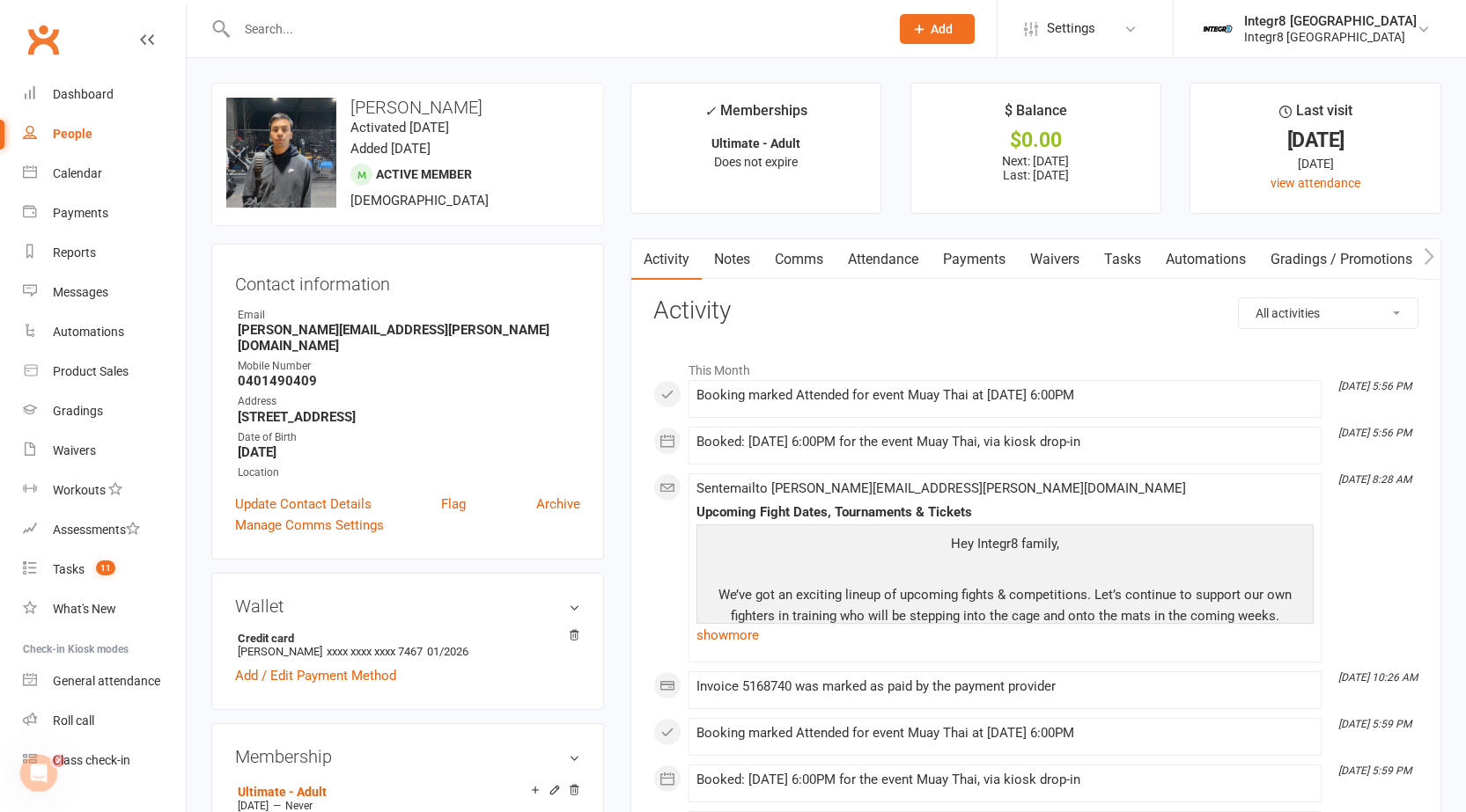
click at [717, 242] on link "Notes" at bounding box center [732, 259] width 61 height 40
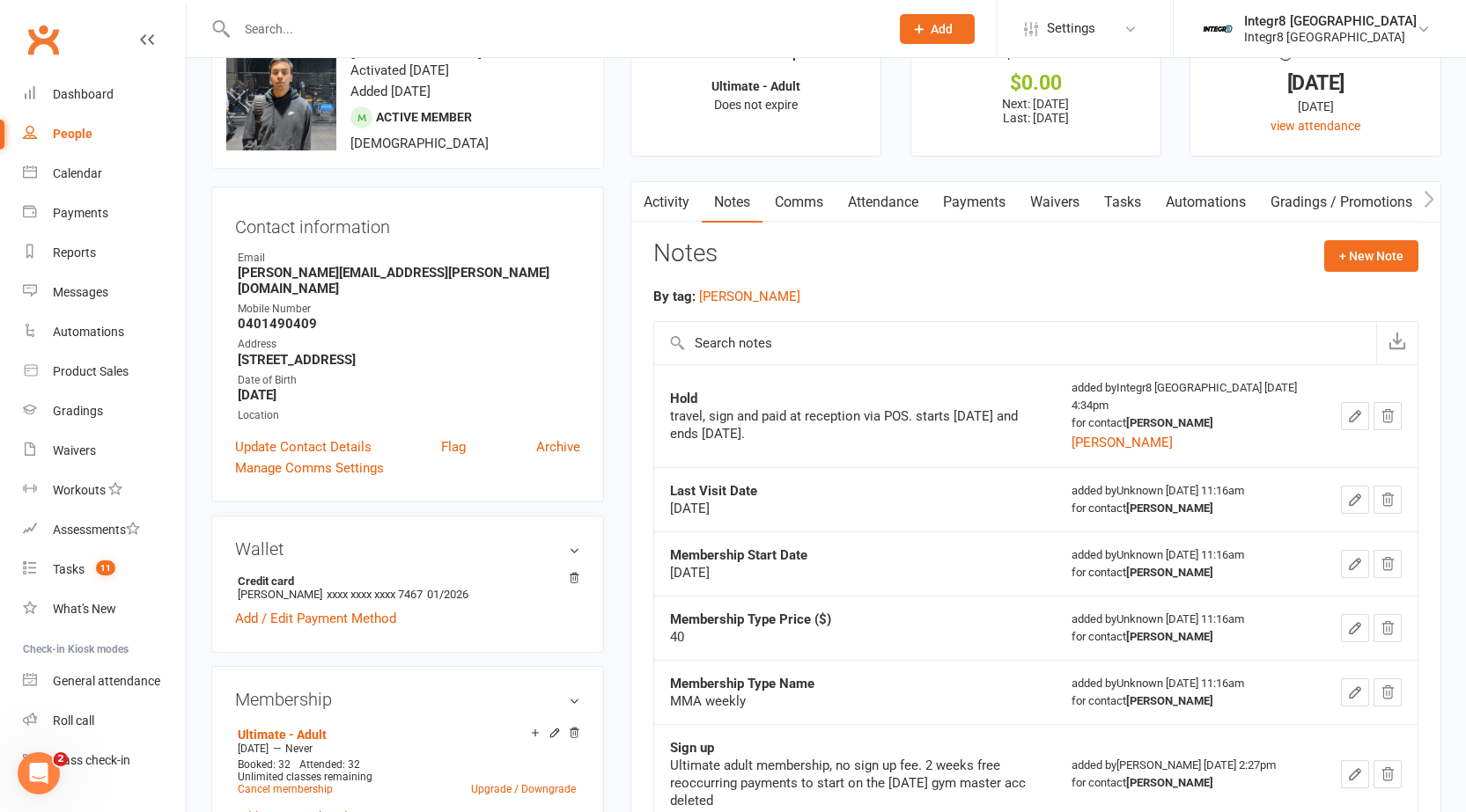
scroll to position [88, 0]
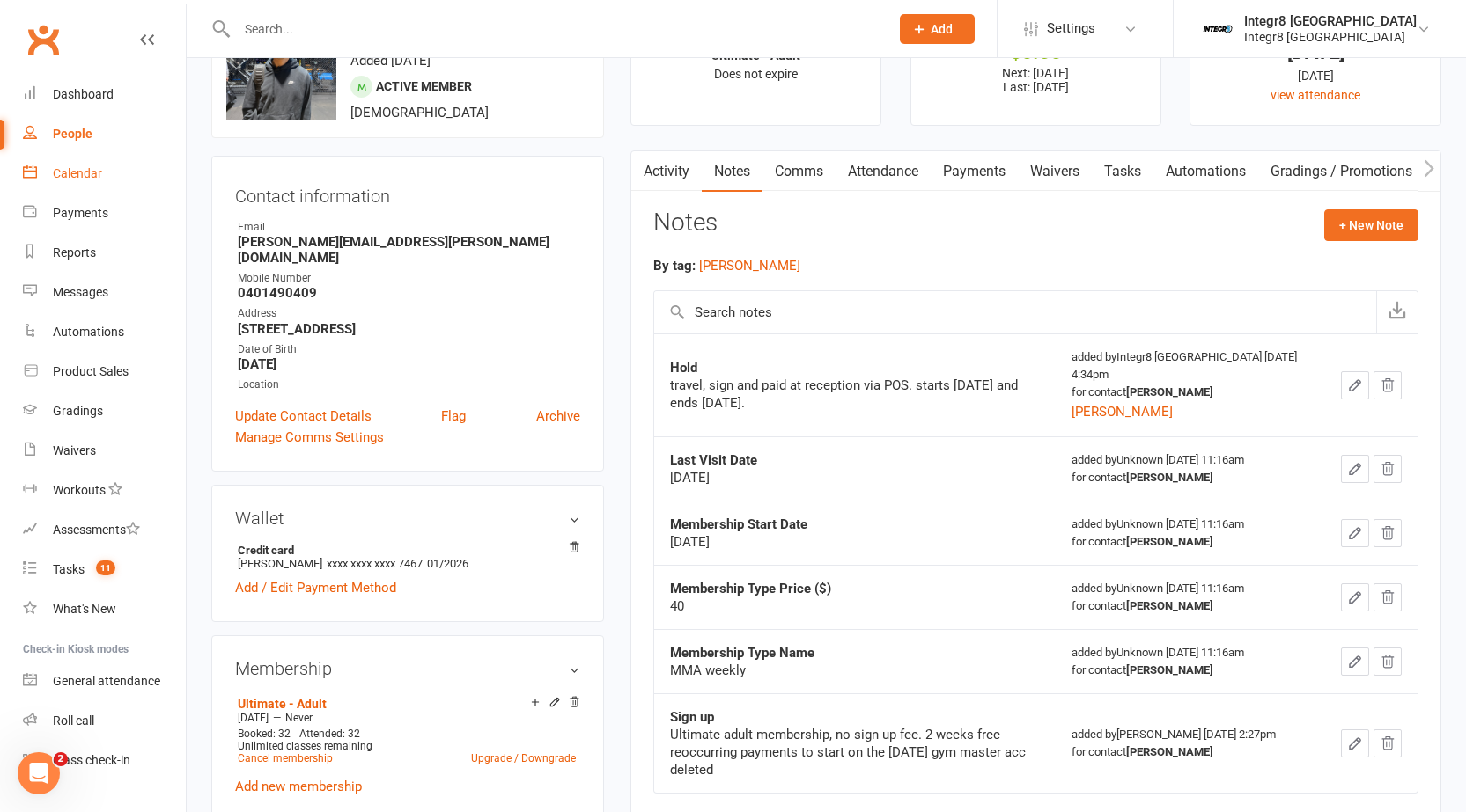
click at [78, 178] on div "Calendar" at bounding box center [77, 173] width 49 height 14
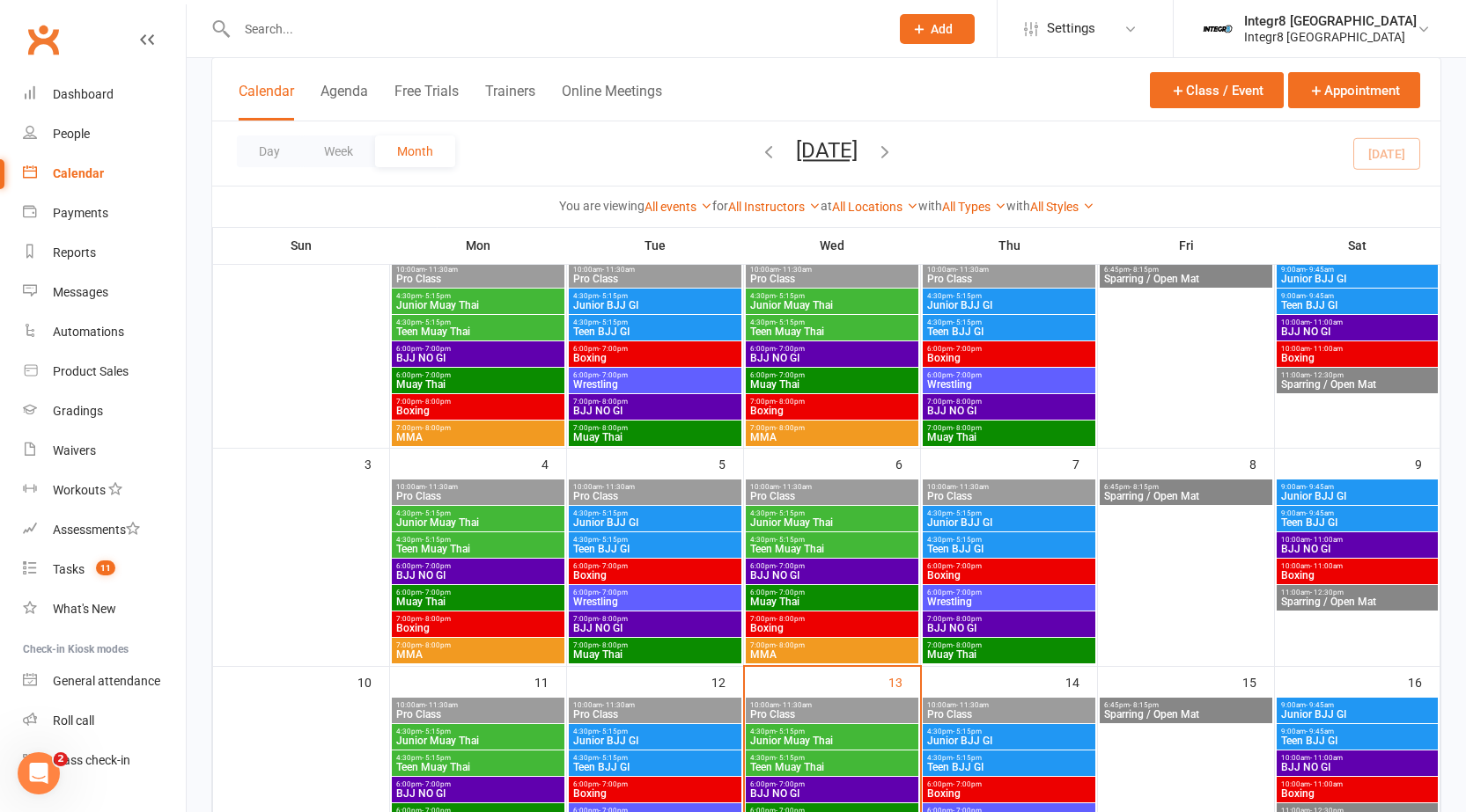
scroll to position [264, 0]
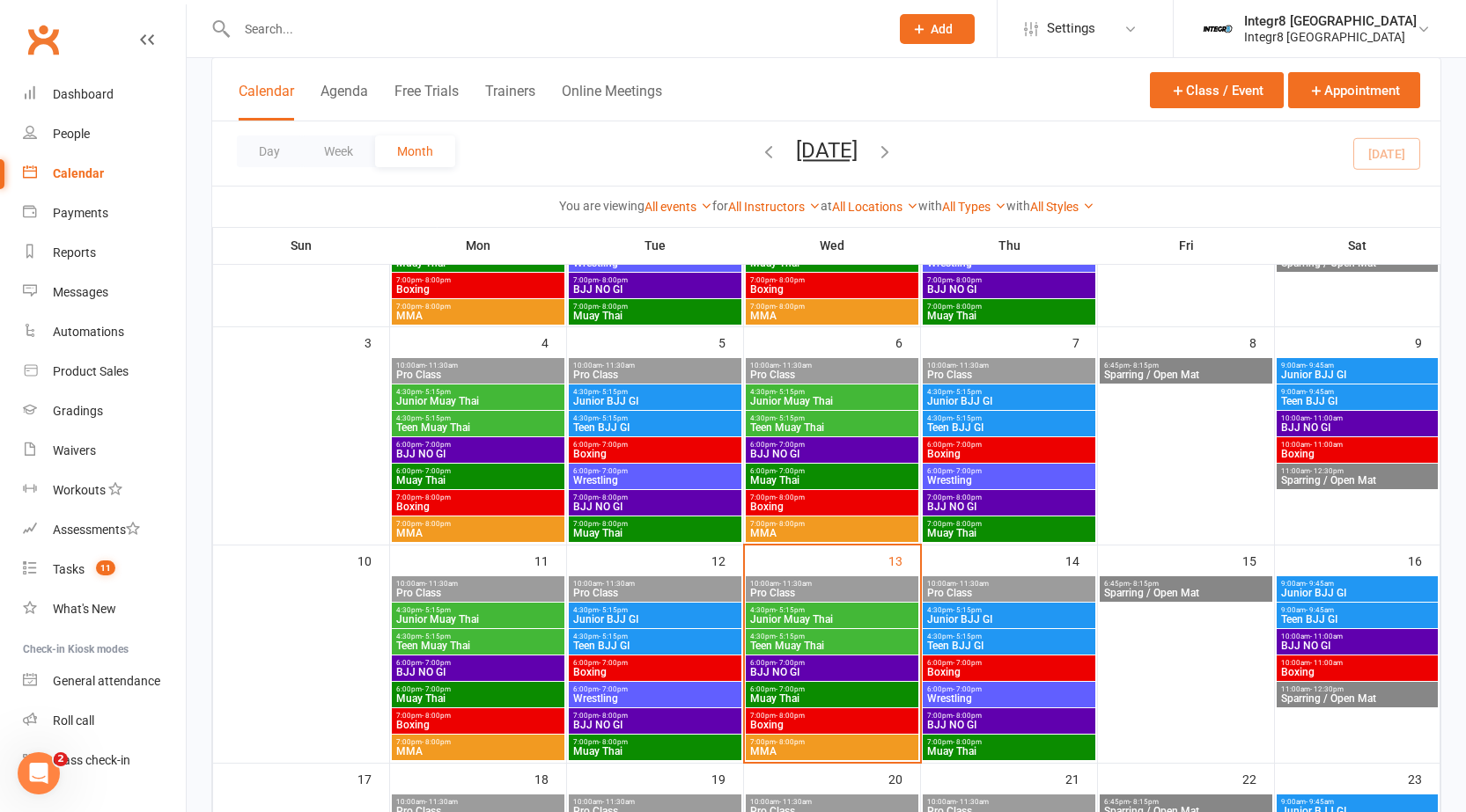
click at [765, 585] on span "10:00am - 11:30am" at bounding box center [832, 584] width 166 height 8
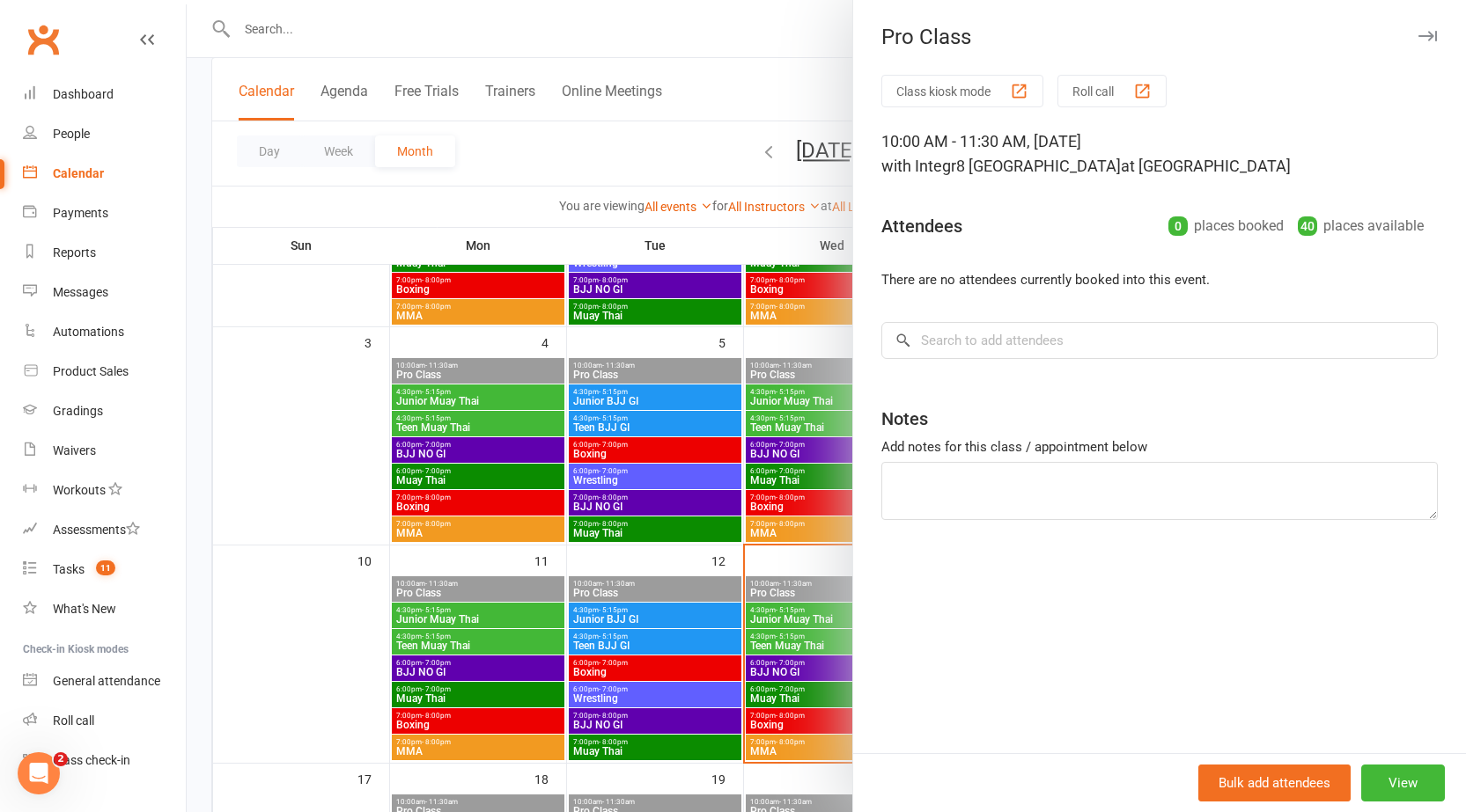
drag, startPoint x: 745, startPoint y: 541, endPoint x: 734, endPoint y: 553, distance: 16.3
click at [745, 542] on div at bounding box center [827, 406] width 1280 height 812
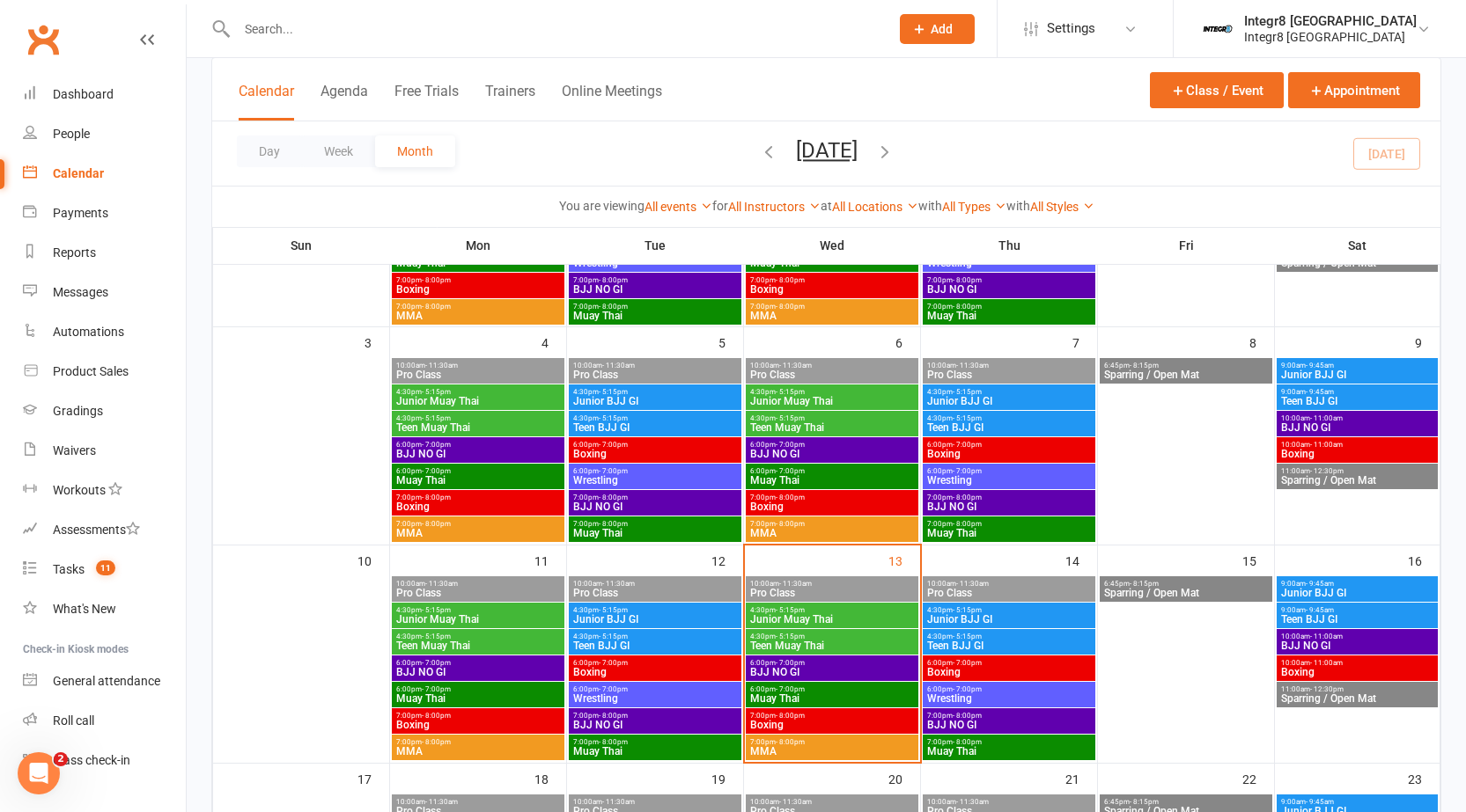
click at [687, 580] on span "10:00am - 11:30am" at bounding box center [655, 584] width 166 height 8
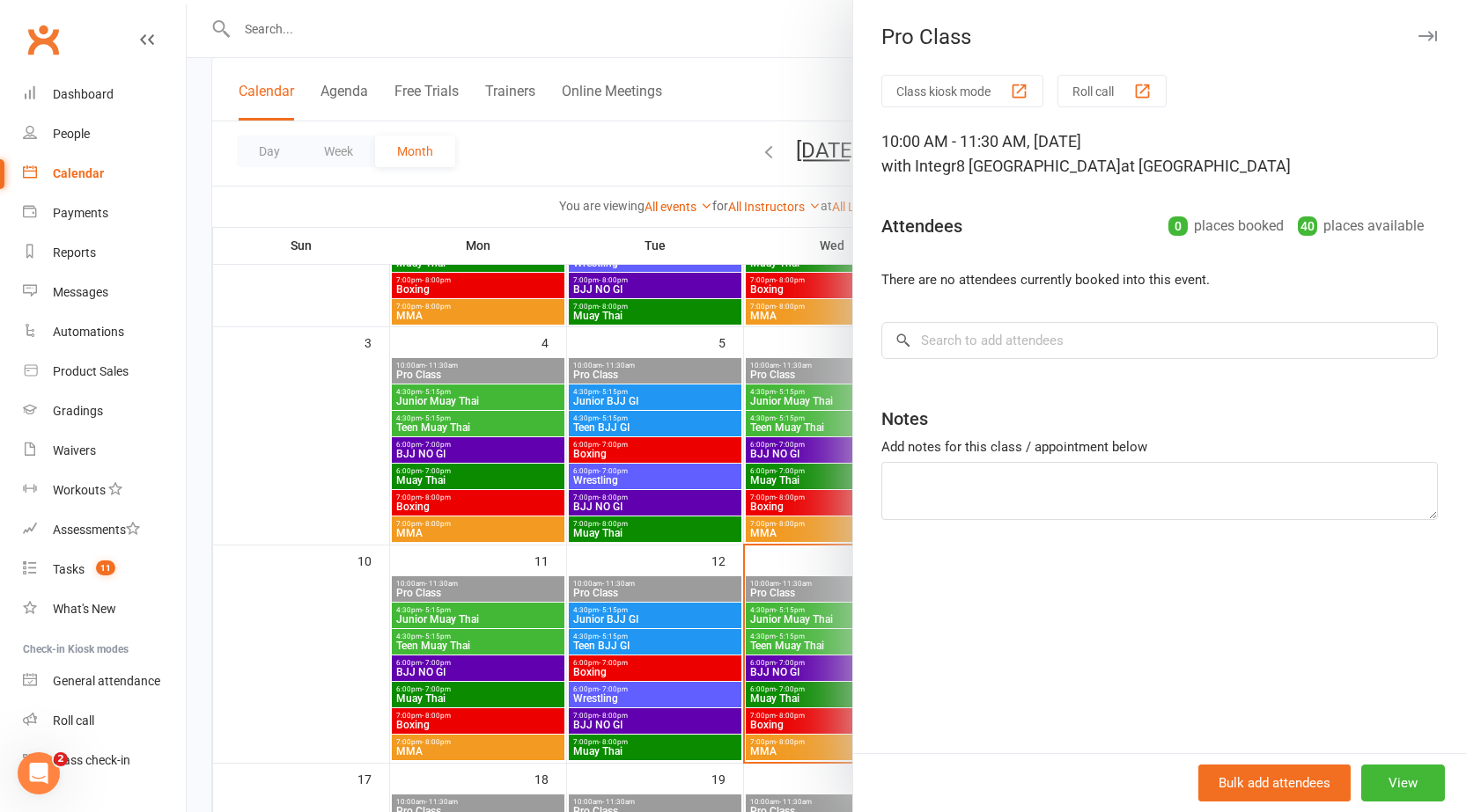
click at [592, 561] on div at bounding box center [827, 406] width 1280 height 812
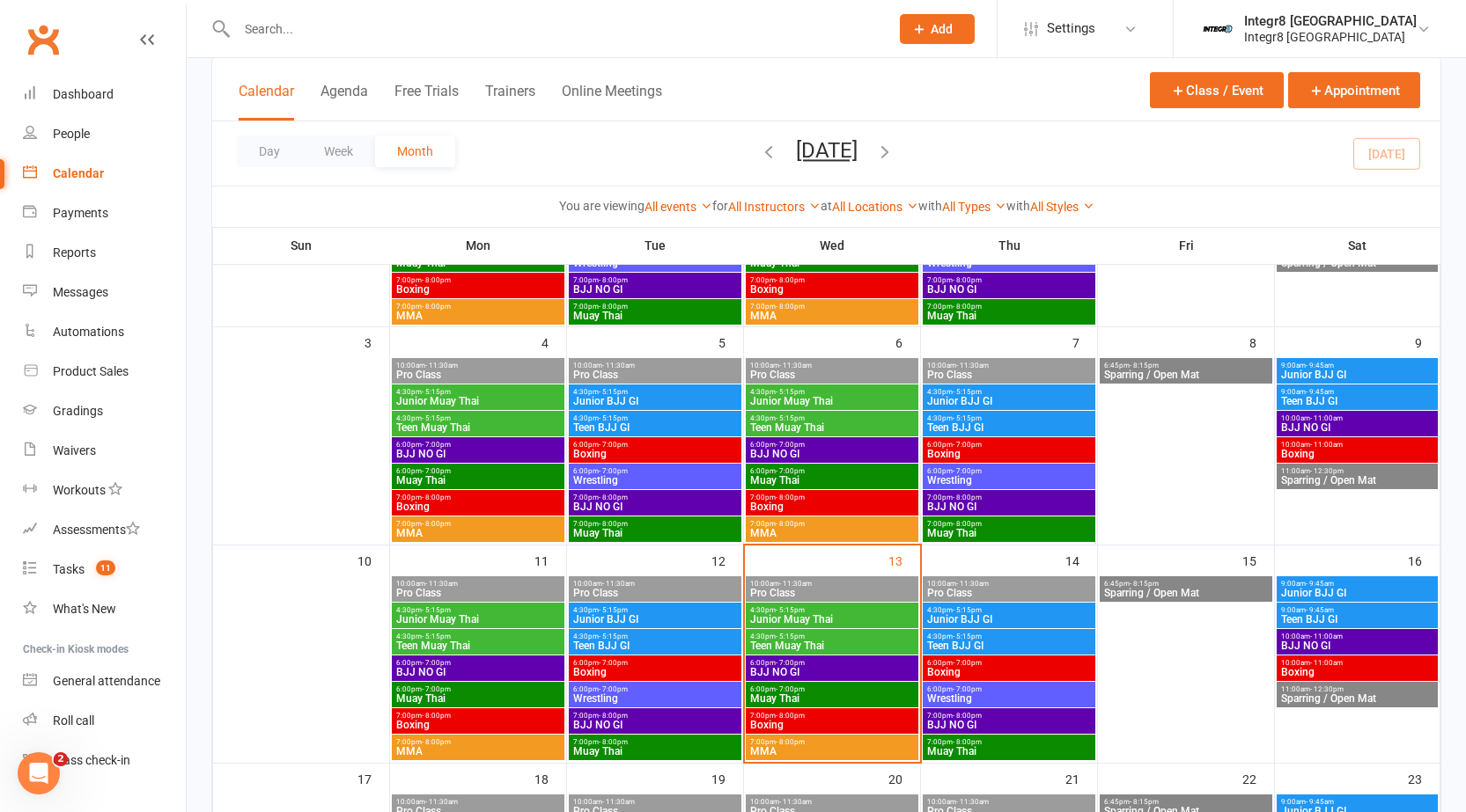
click at [498, 586] on span "10:00am - 11:30am" at bounding box center [478, 584] width 166 height 8
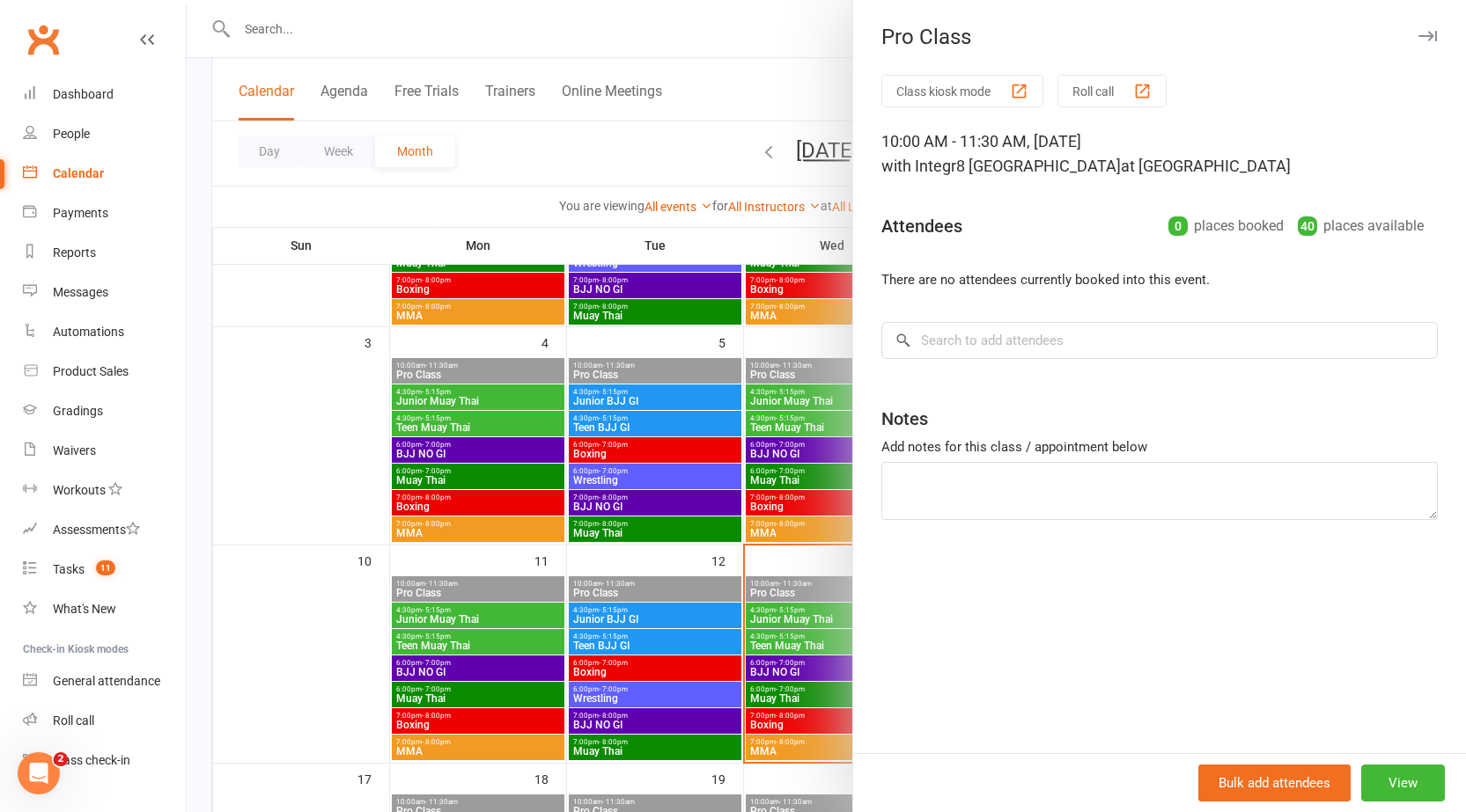
click at [618, 563] on div at bounding box center [827, 406] width 1280 height 812
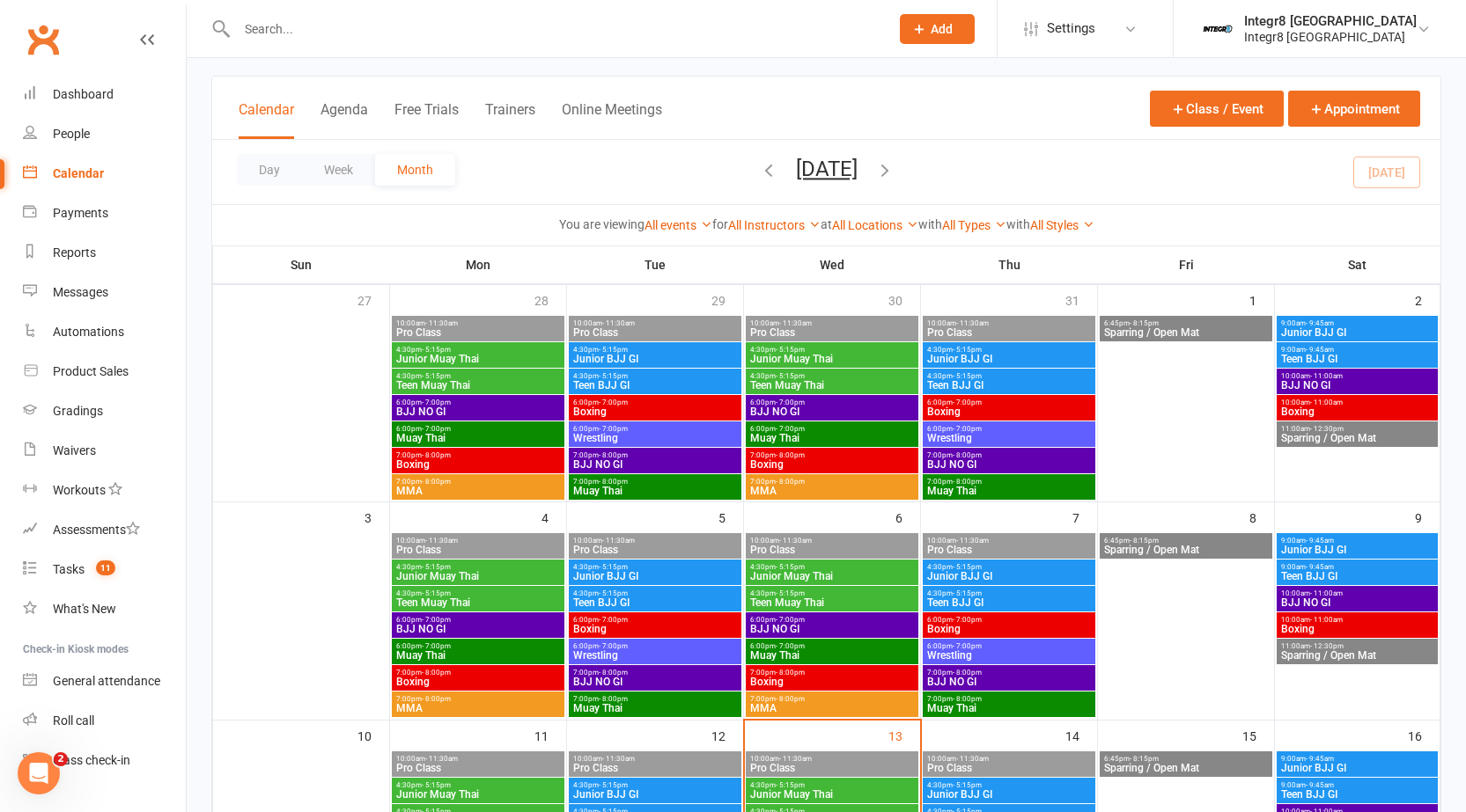
scroll to position [88, 0]
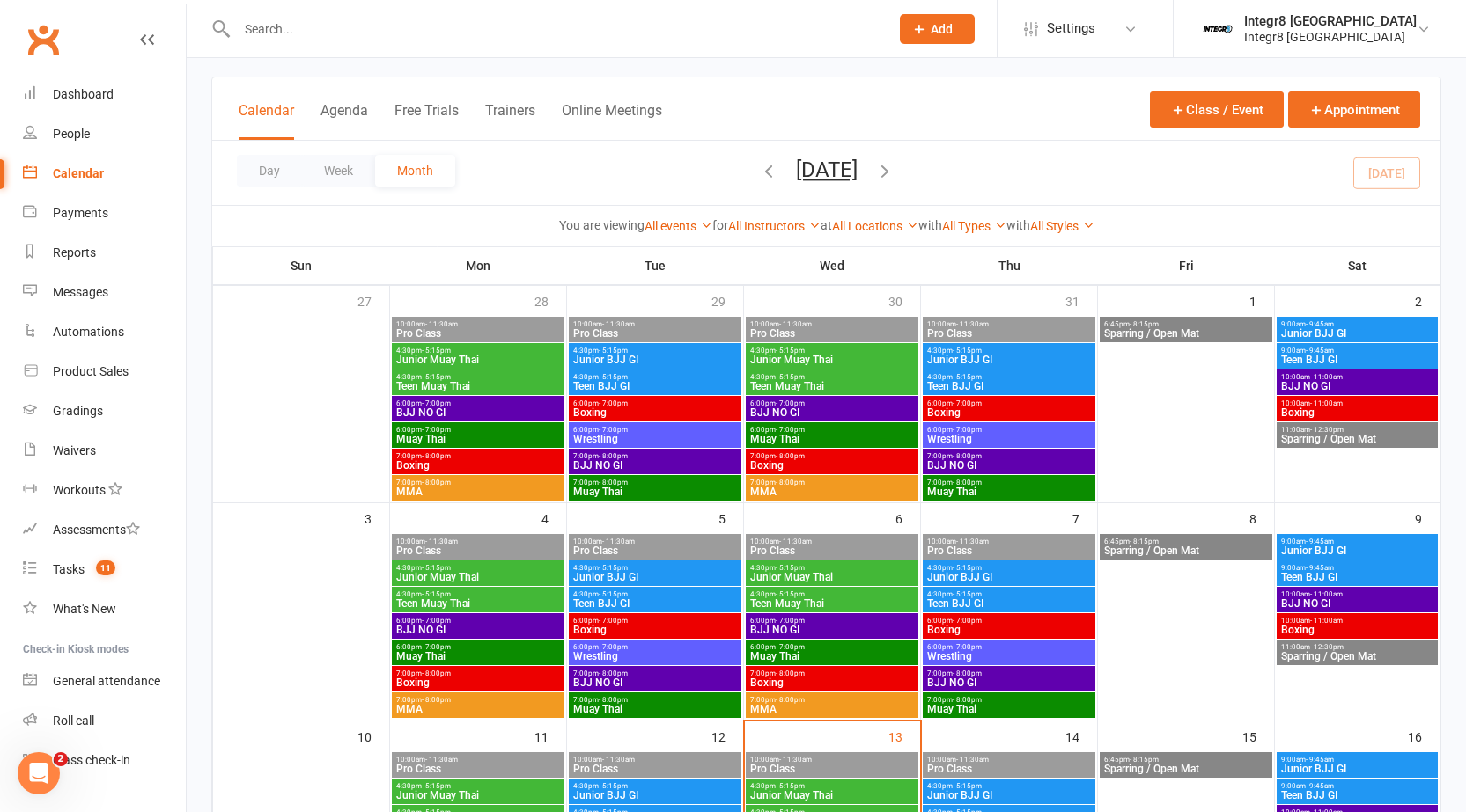
click at [485, 535] on div "10:00am - 11:30am Pro Class" at bounding box center [479, 546] width 173 height 25
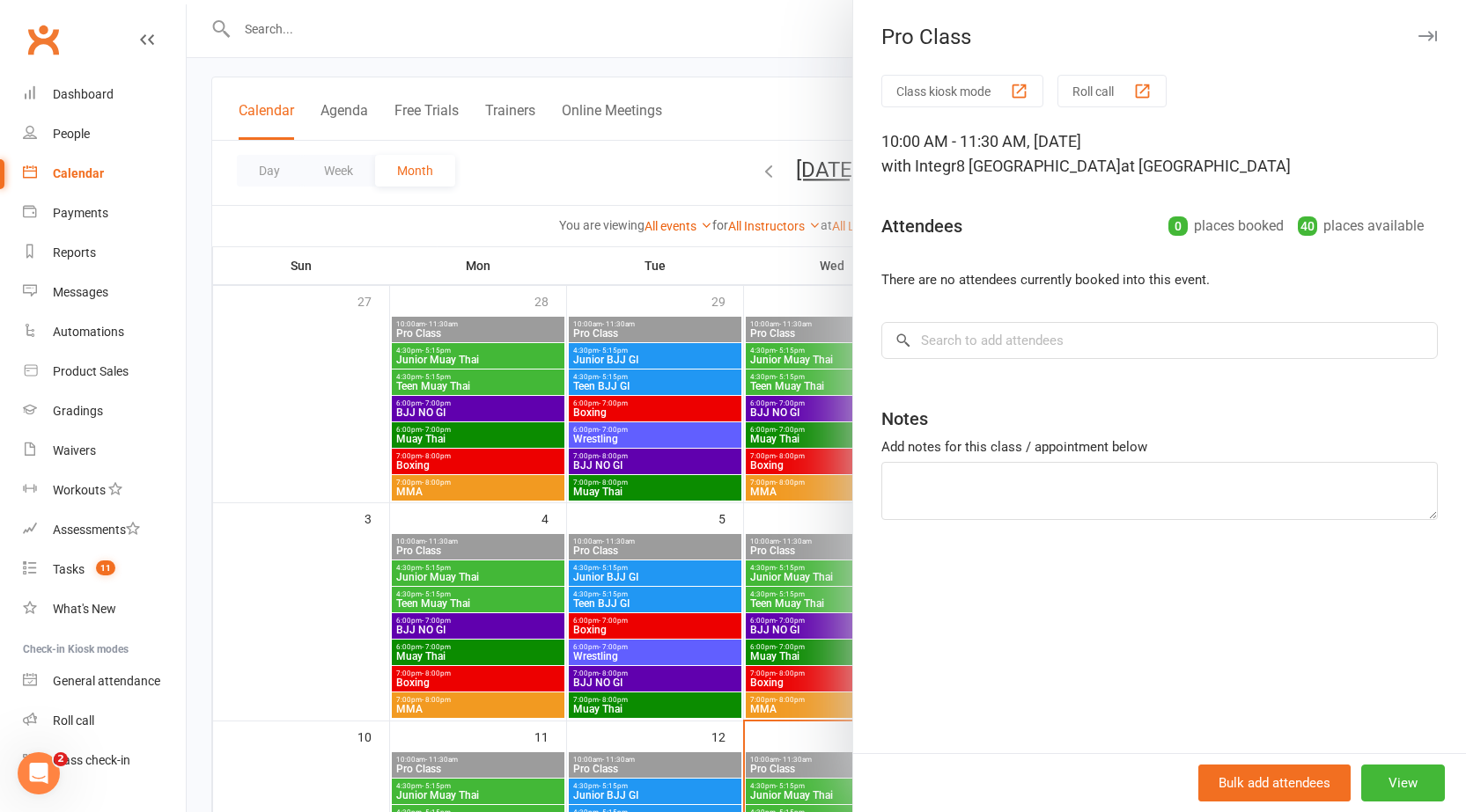
click at [627, 540] on div at bounding box center [827, 406] width 1280 height 812
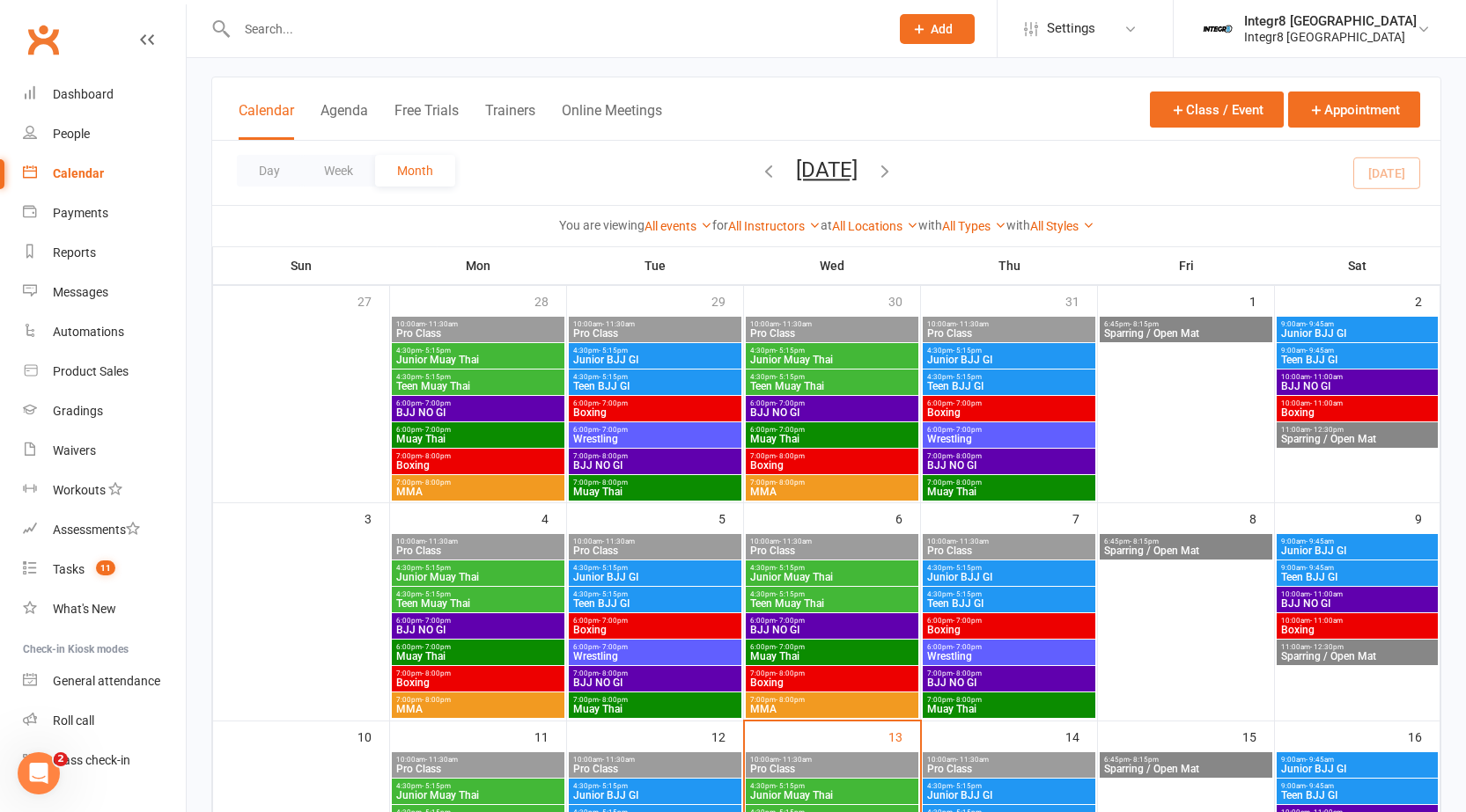
click at [689, 545] on span "10:00am - 11:30am" at bounding box center [655, 541] width 166 height 8
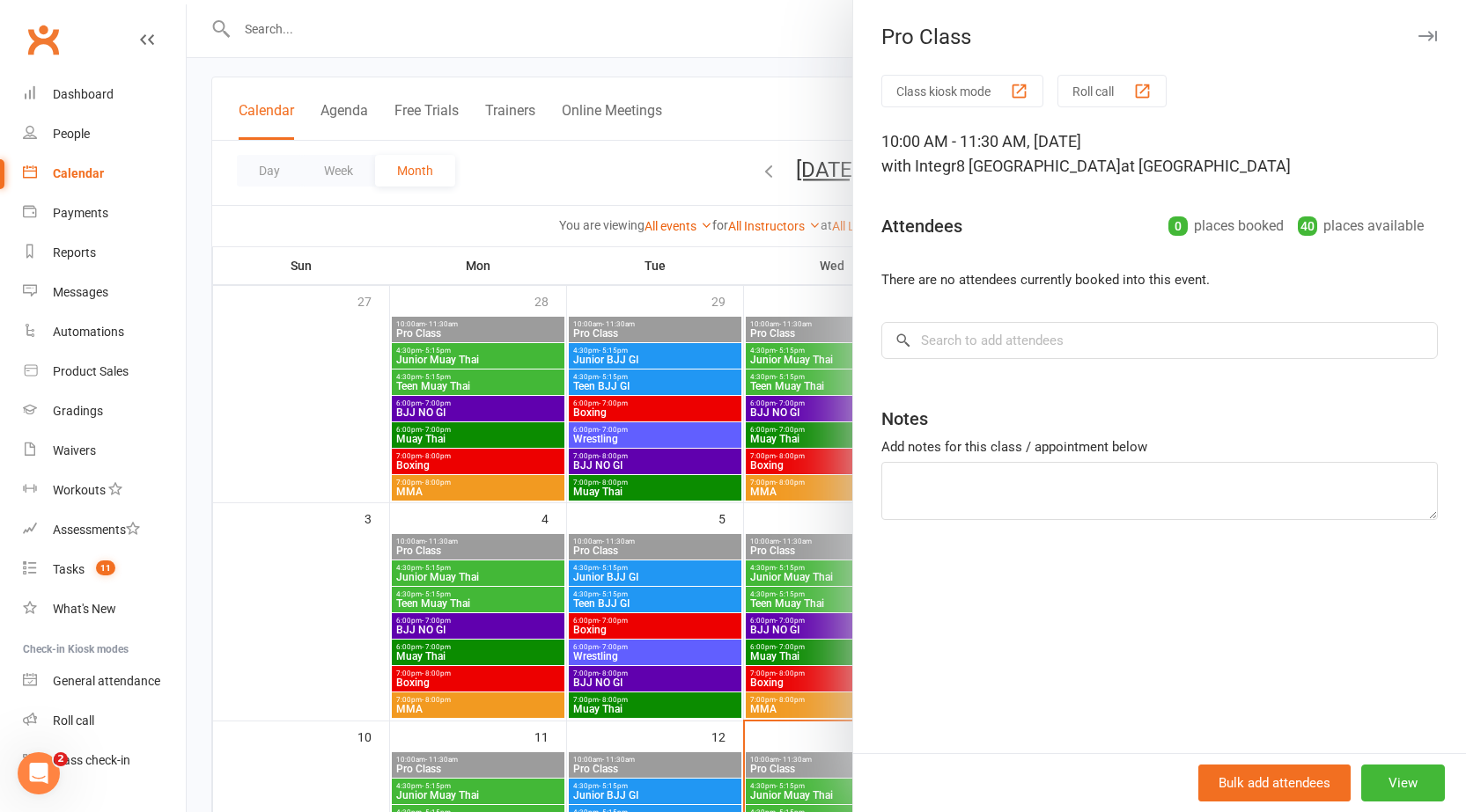
click at [689, 545] on div at bounding box center [827, 406] width 1280 height 812
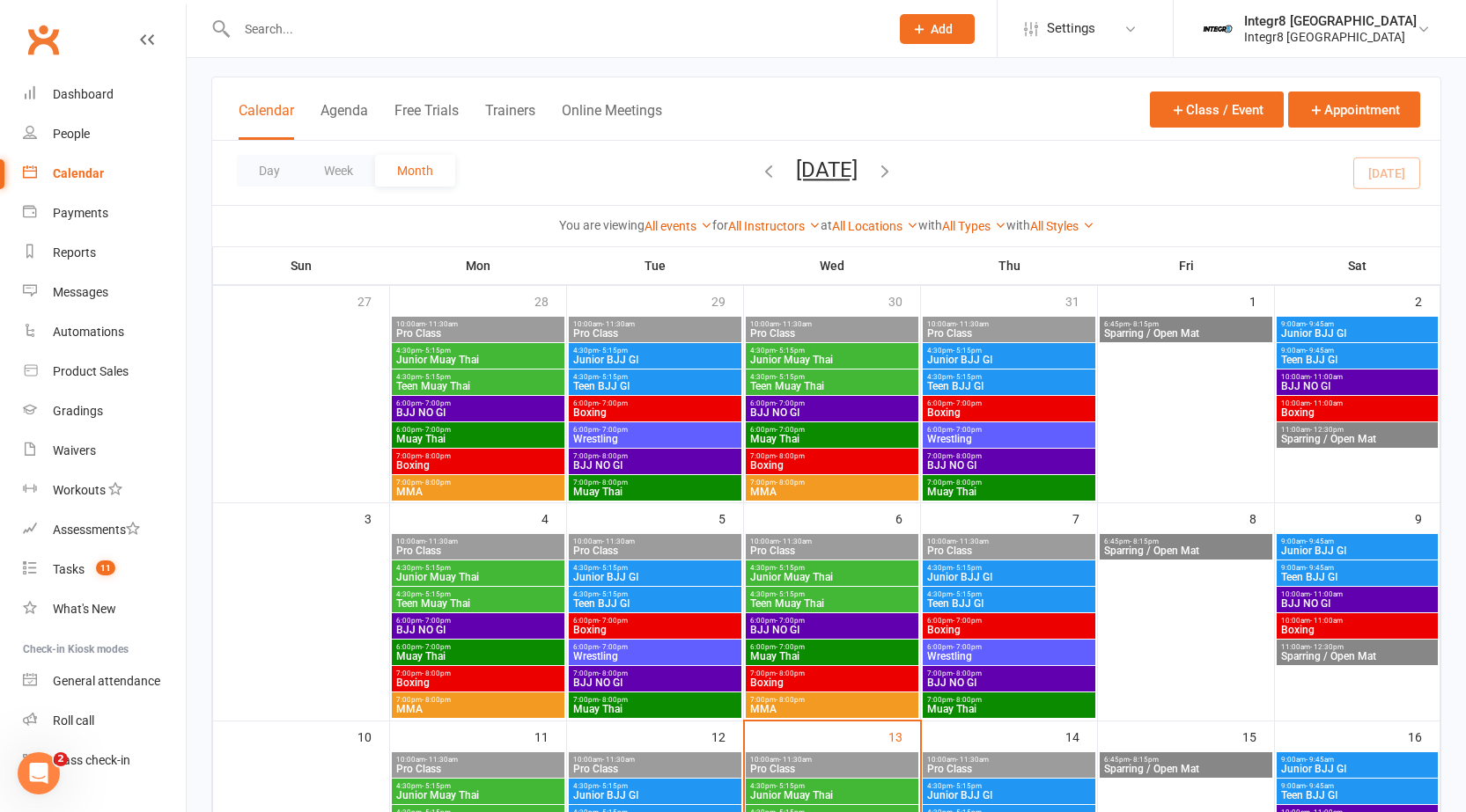
click at [781, 535] on div "10:00am - 11:30am Pro Class" at bounding box center [832, 546] width 173 height 25
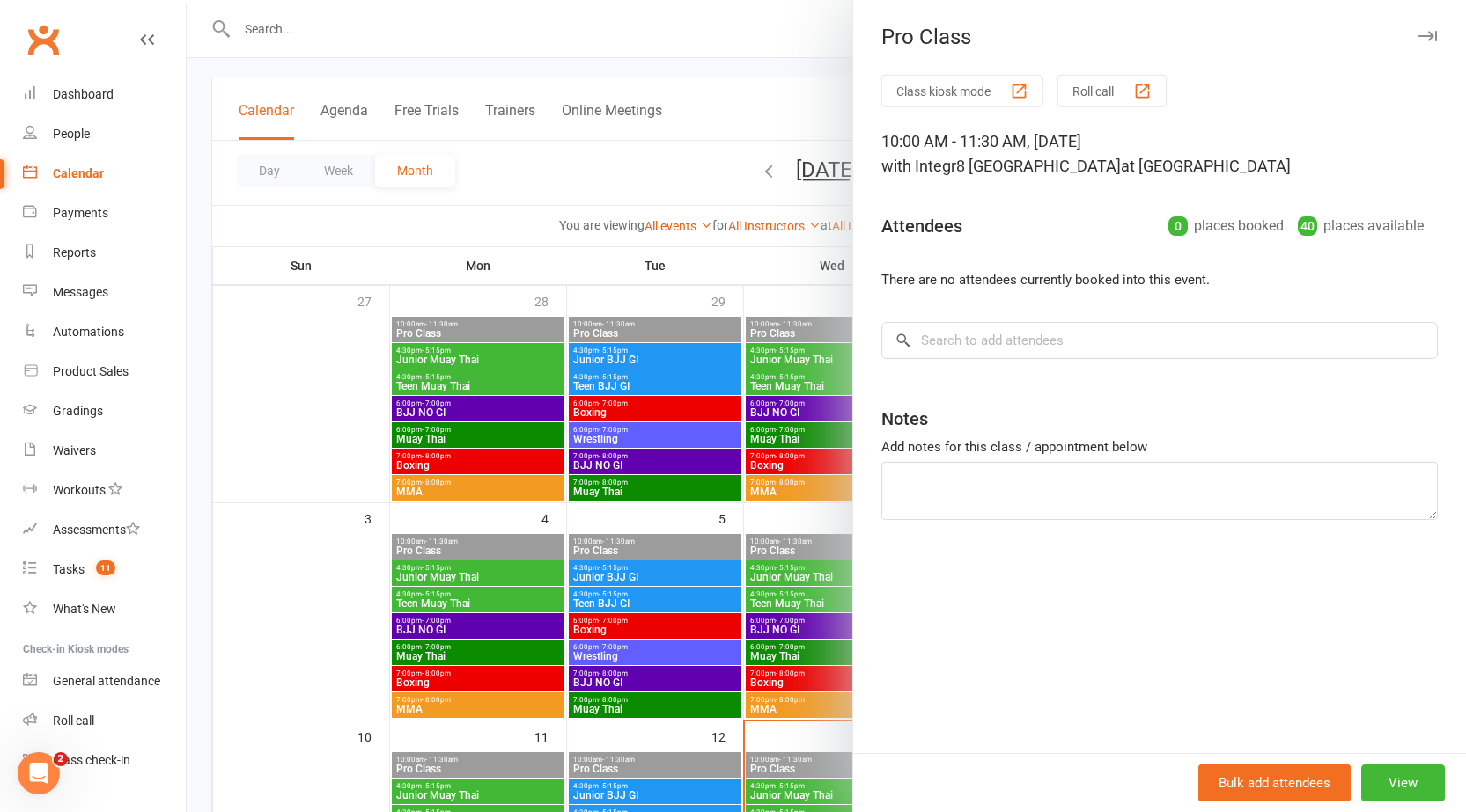
click at [781, 535] on div at bounding box center [827, 406] width 1280 height 812
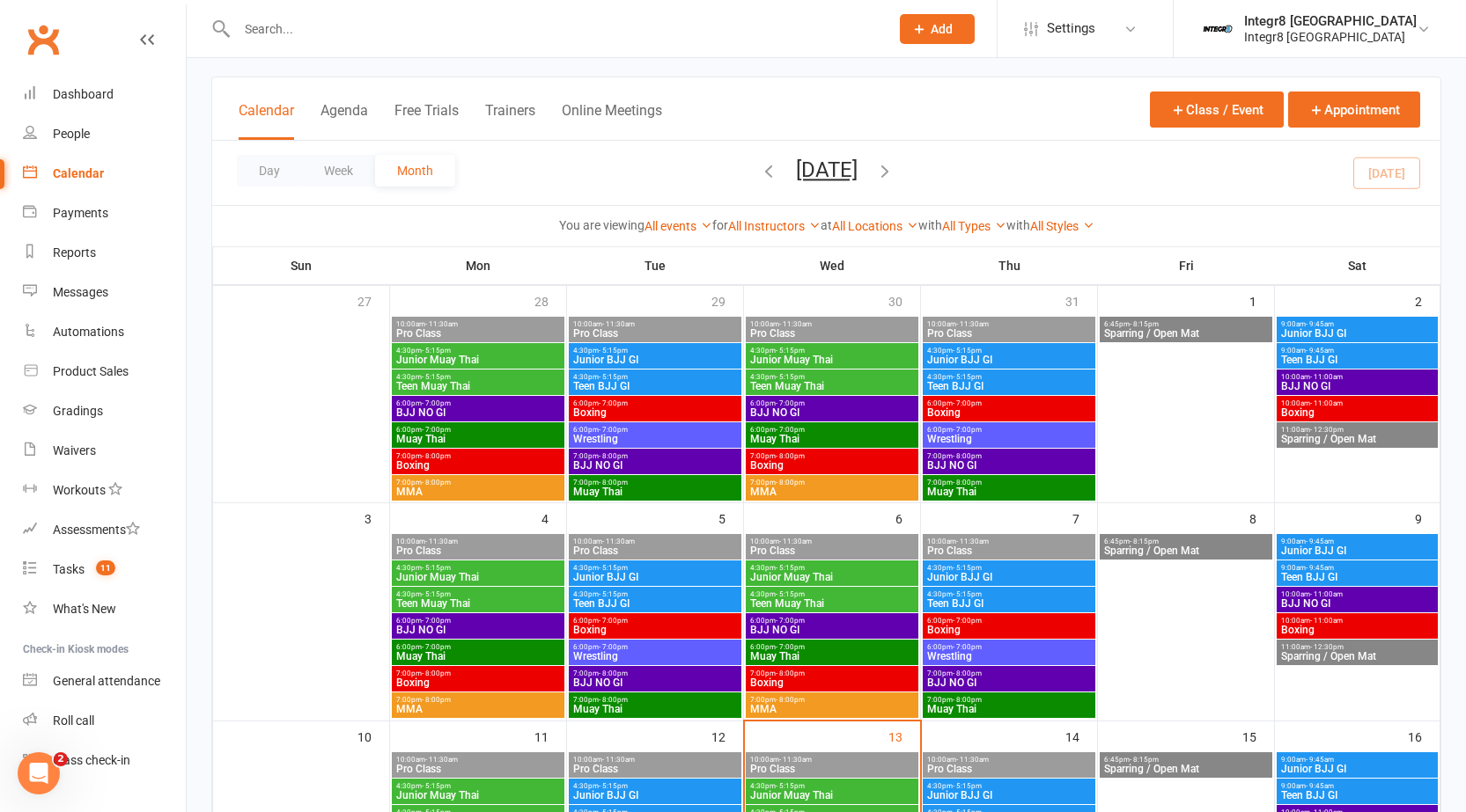
click at [956, 543] on span "- 11:30am" at bounding box center [972, 541] width 33 height 8
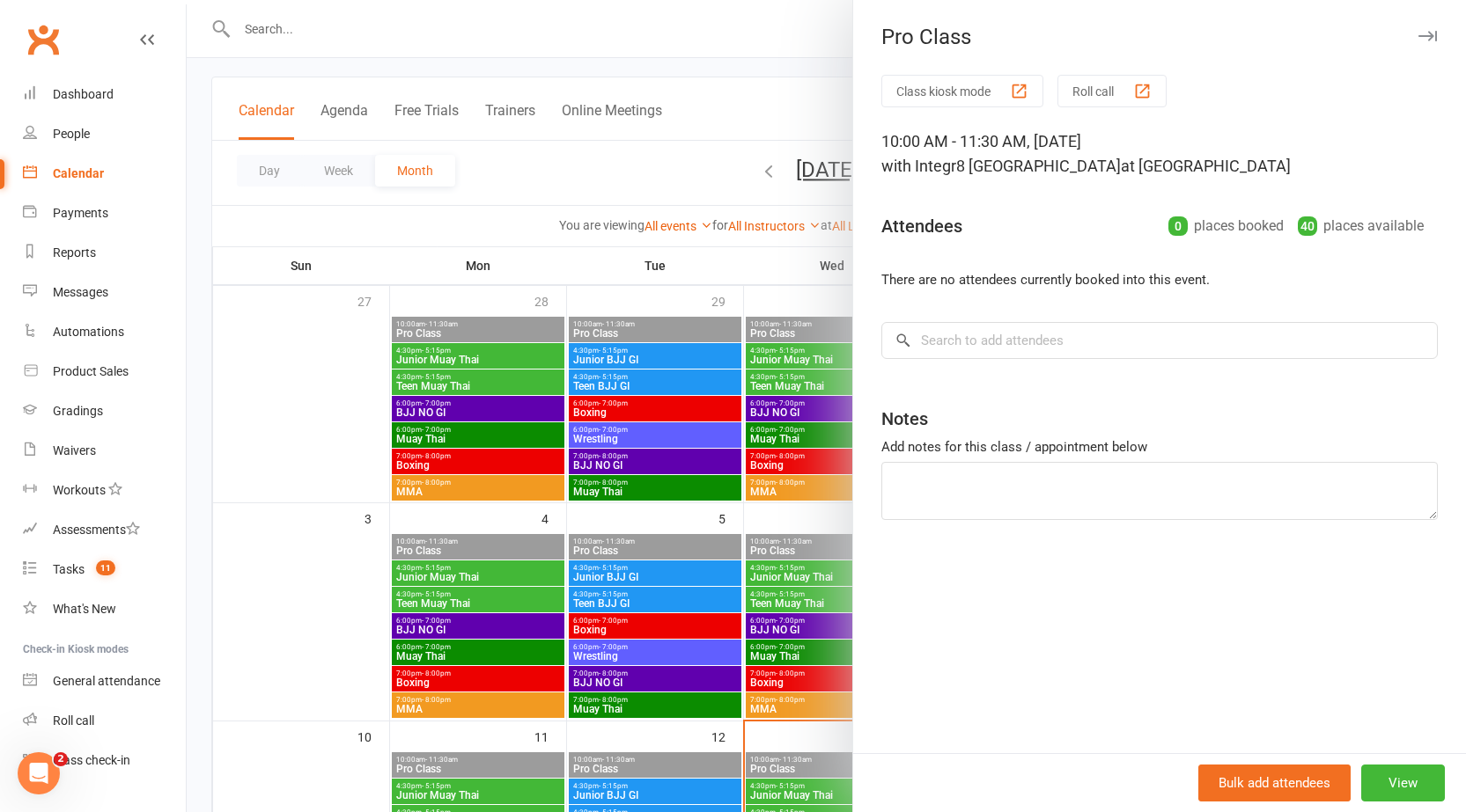
click at [768, 547] on div at bounding box center [827, 406] width 1280 height 812
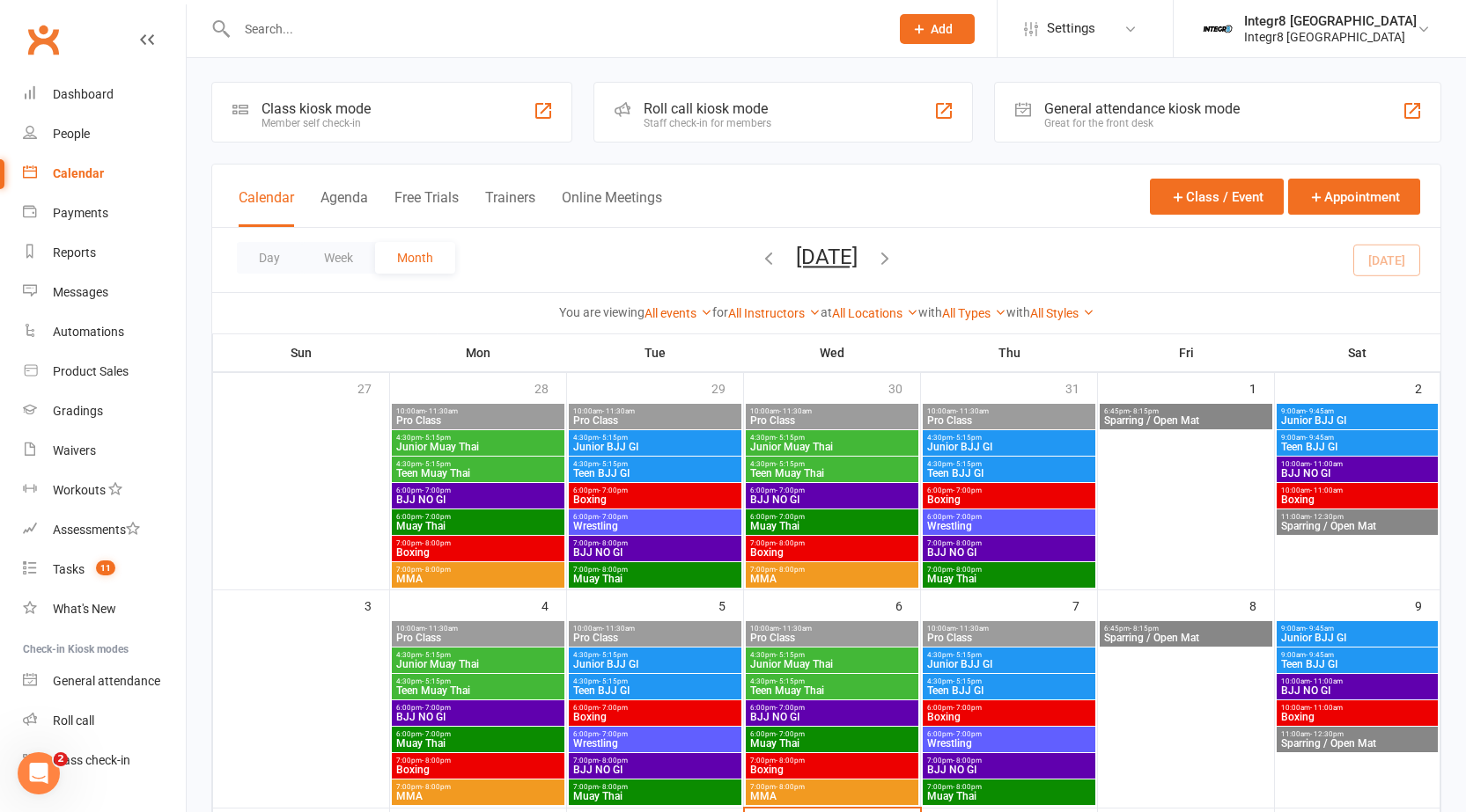
scroll to position [0, 0]
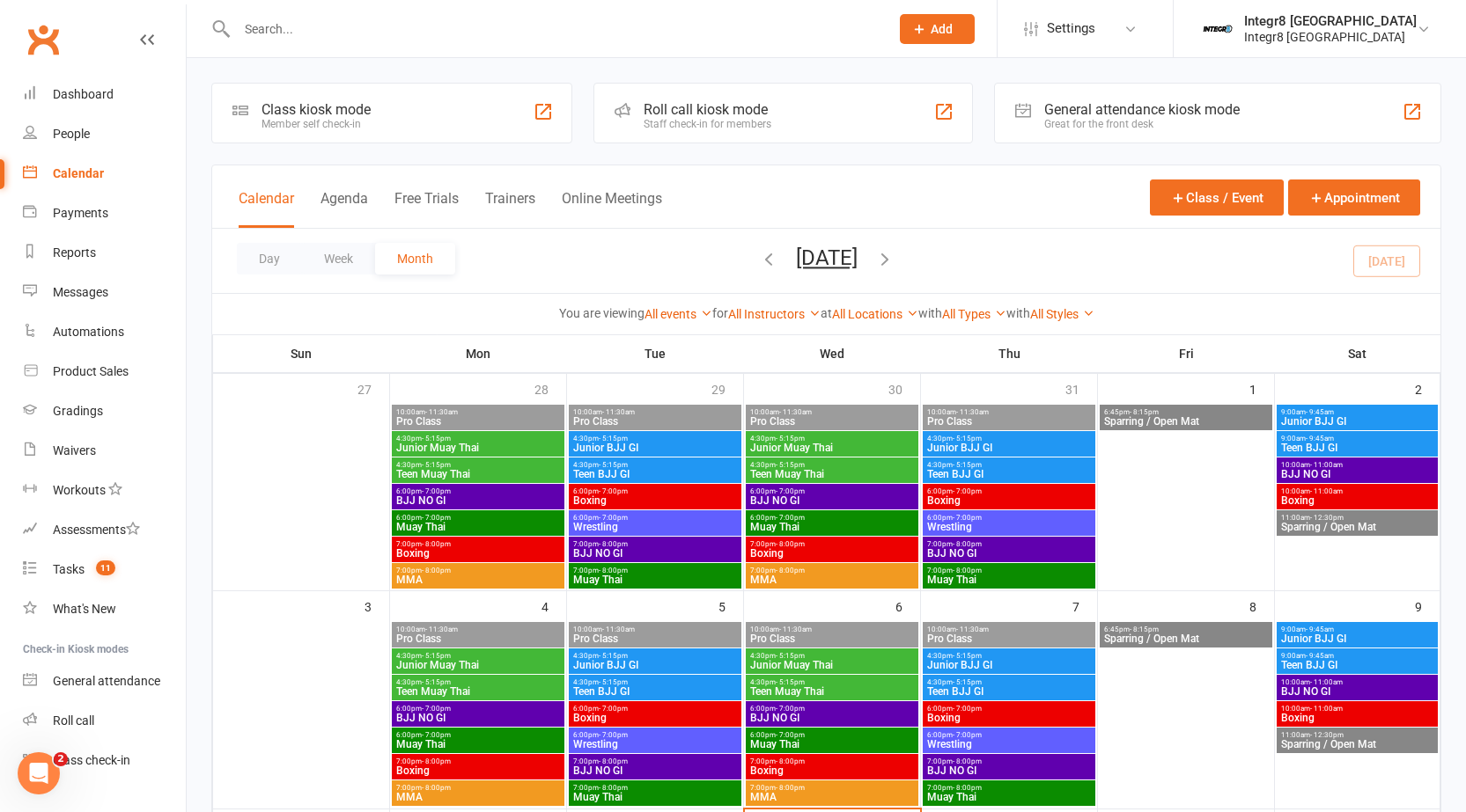
click at [812, 410] on span "10:00am - 11:30am" at bounding box center [832, 413] width 166 height 8
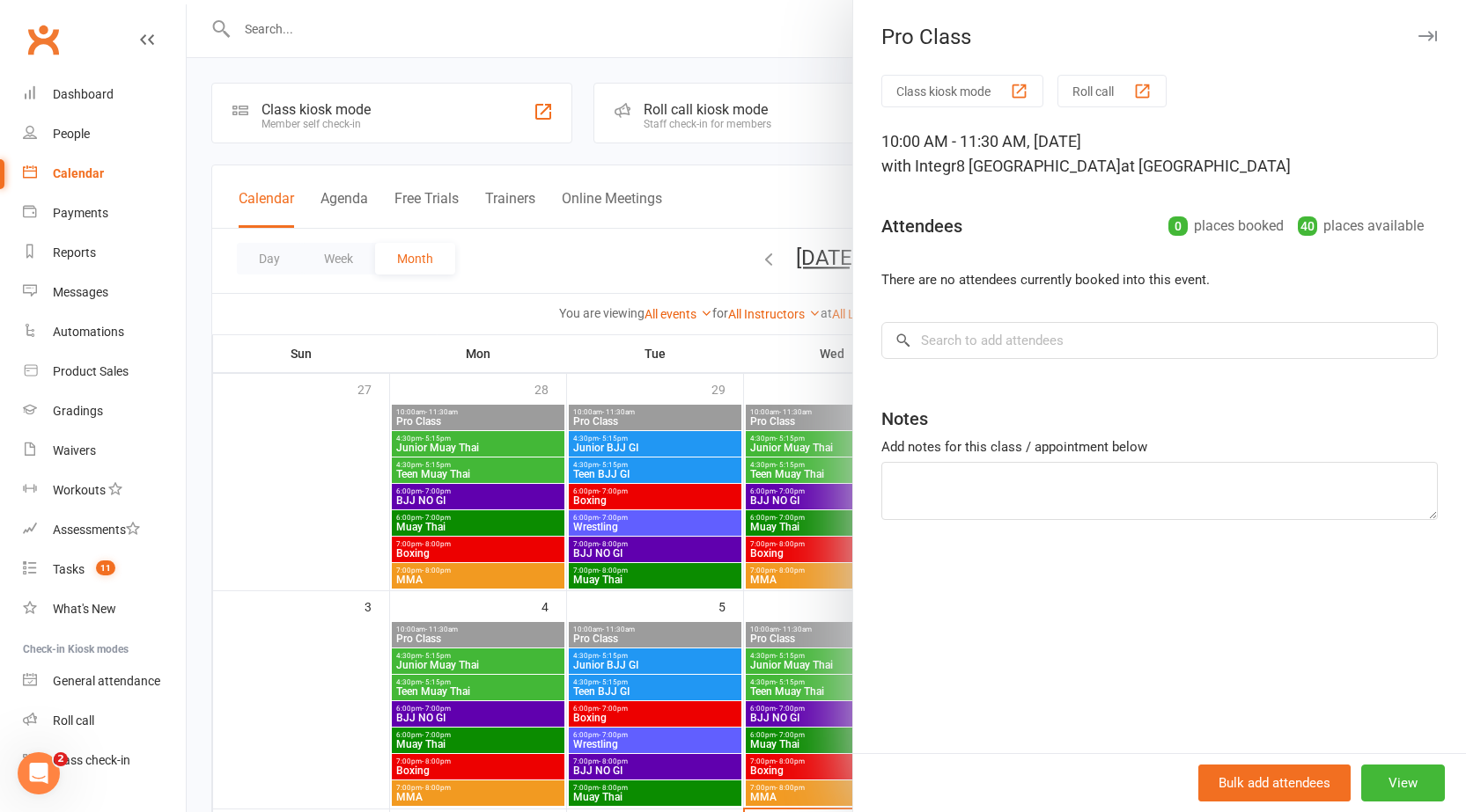
click at [812, 410] on div at bounding box center [827, 406] width 1280 height 812
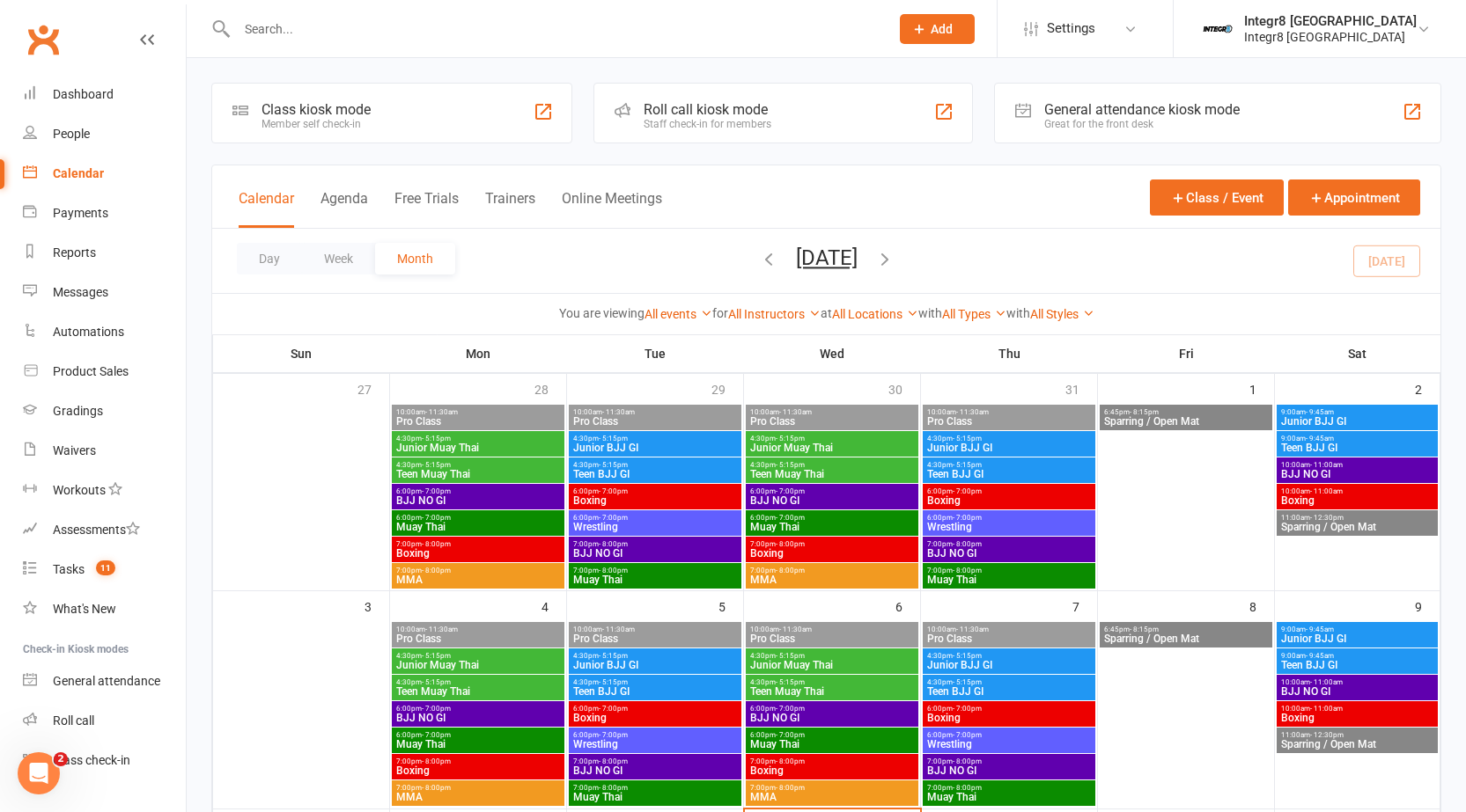
click at [956, 409] on span "- 11:30am" at bounding box center [972, 413] width 33 height 8
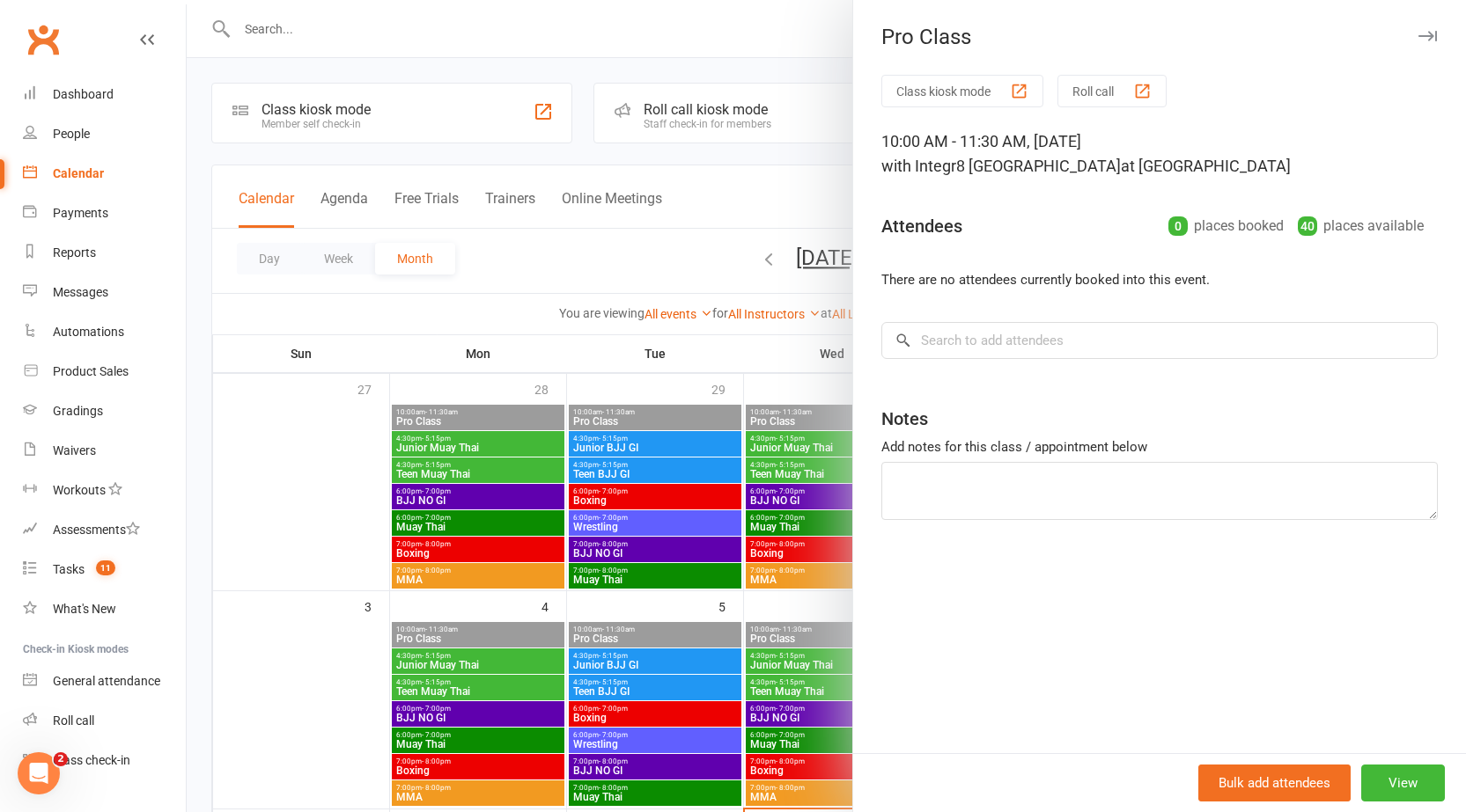
click at [777, 479] on div at bounding box center [827, 406] width 1280 height 812
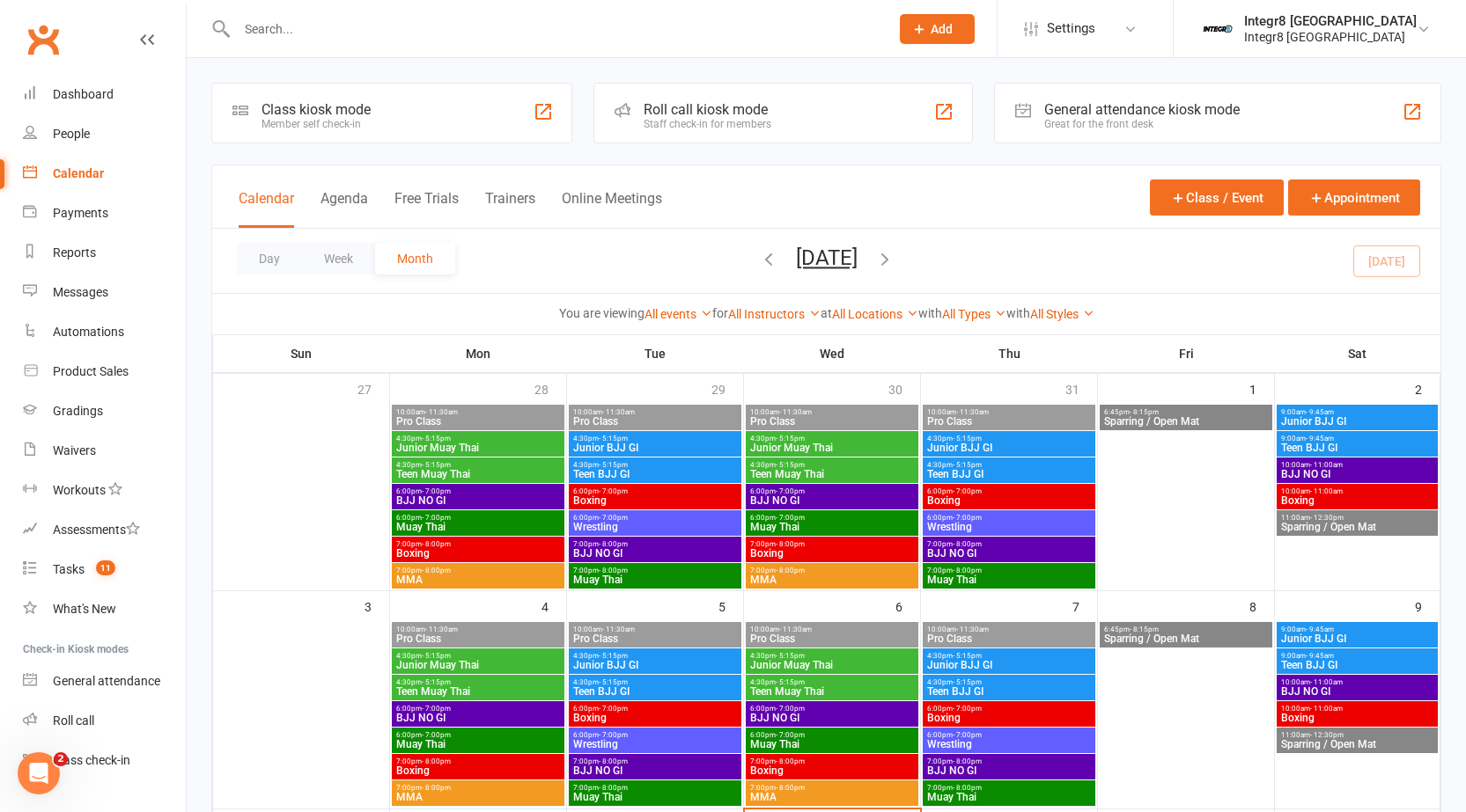
drag, startPoint x: 1154, startPoint y: 404, endPoint x: 1018, endPoint y: 460, distance: 147.1
click at [1139, 417] on span "Sparring / Open Mat" at bounding box center [1186, 421] width 166 height 10
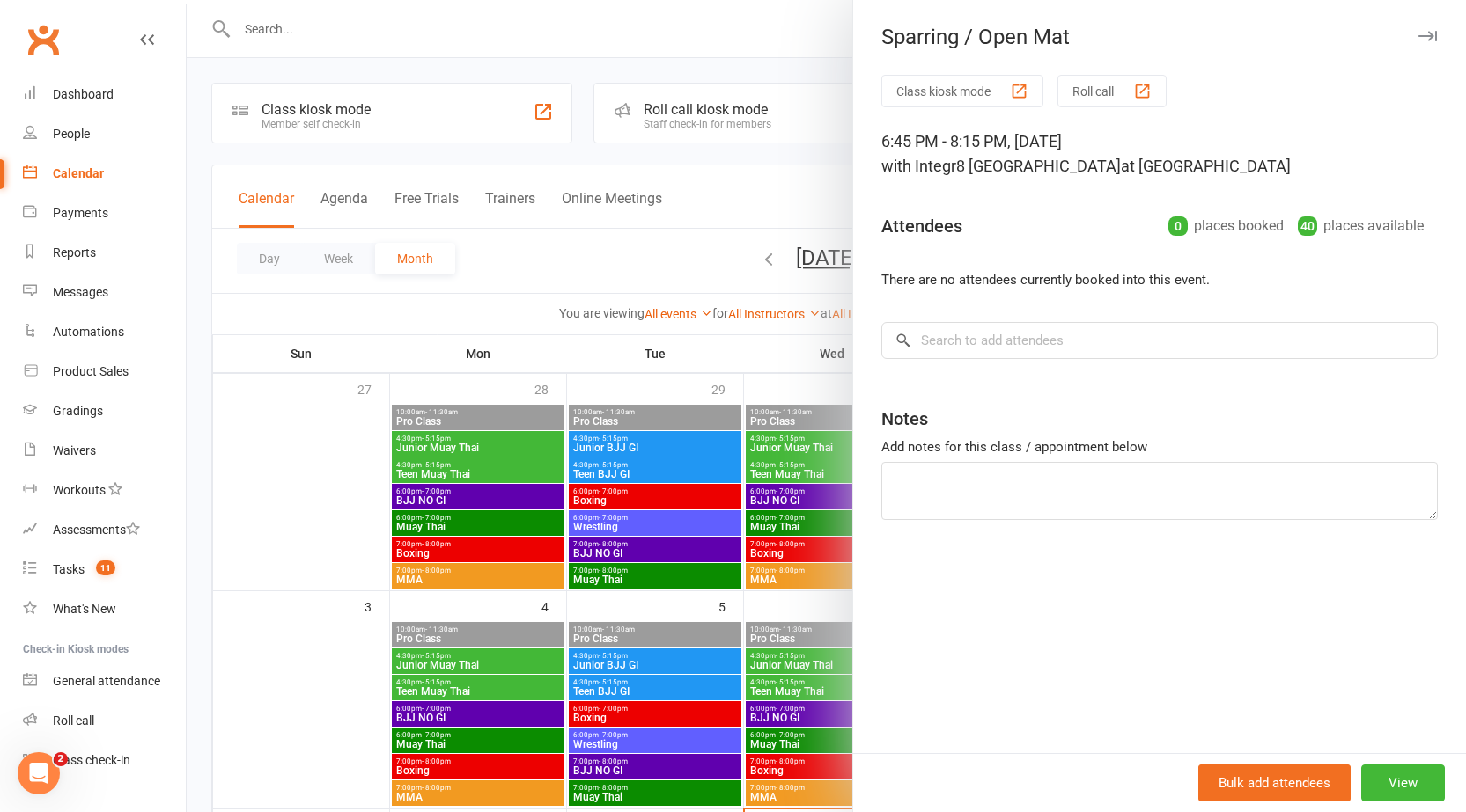
click at [754, 510] on div at bounding box center [827, 406] width 1280 height 812
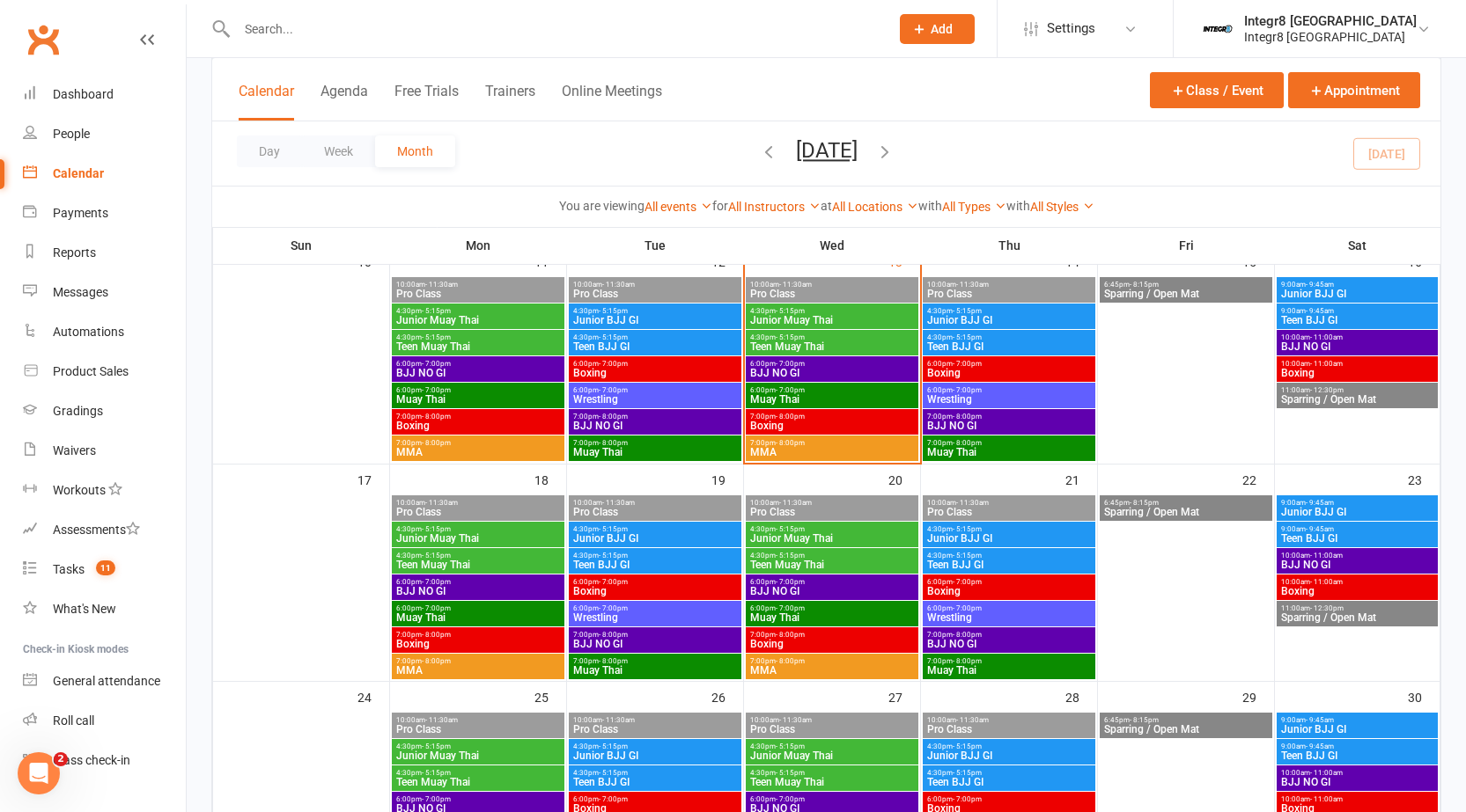
scroll to position [617, 0]
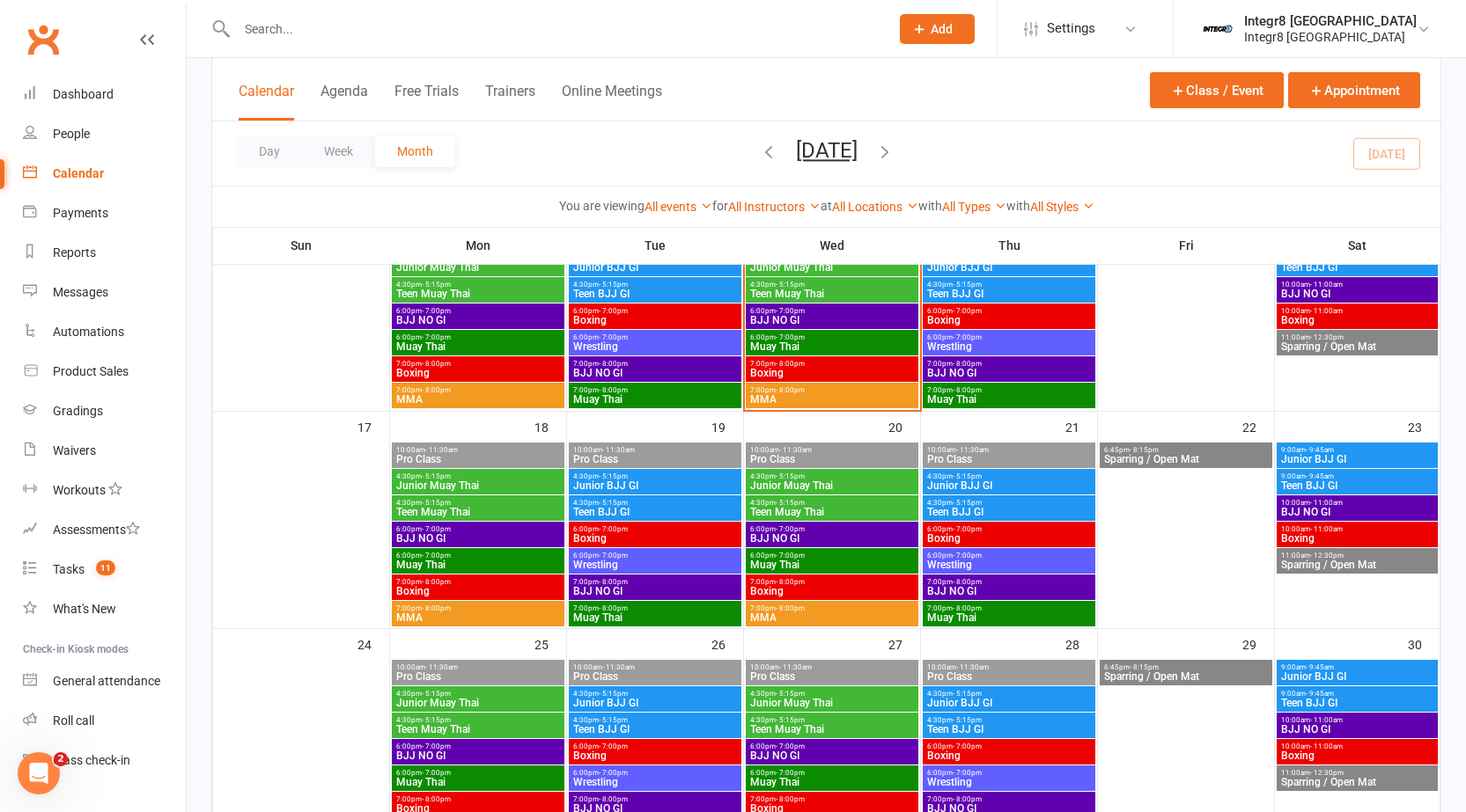
click at [584, 528] on span "6:00pm - 7:00pm" at bounding box center [655, 529] width 166 height 8
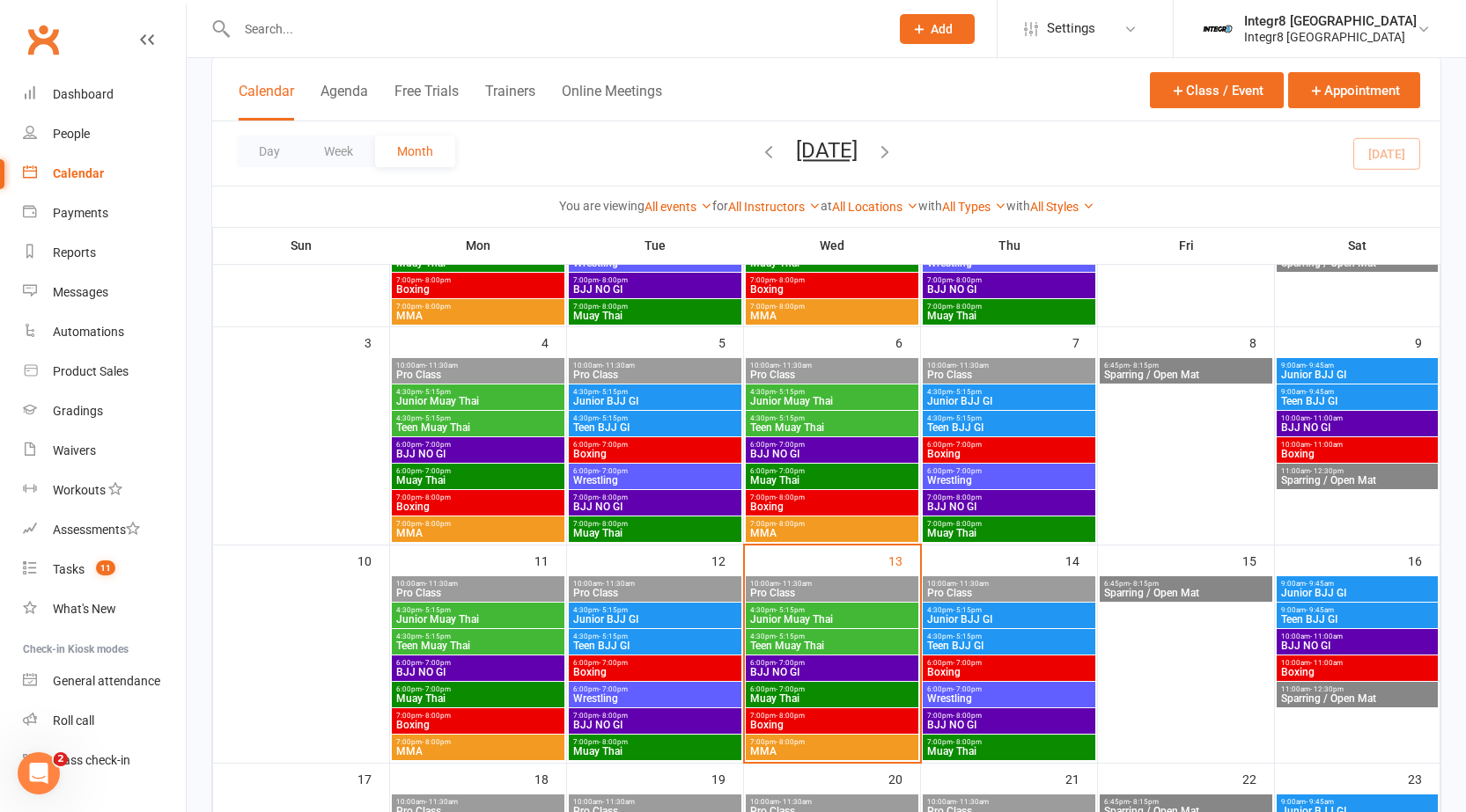
scroll to position [352, 0]
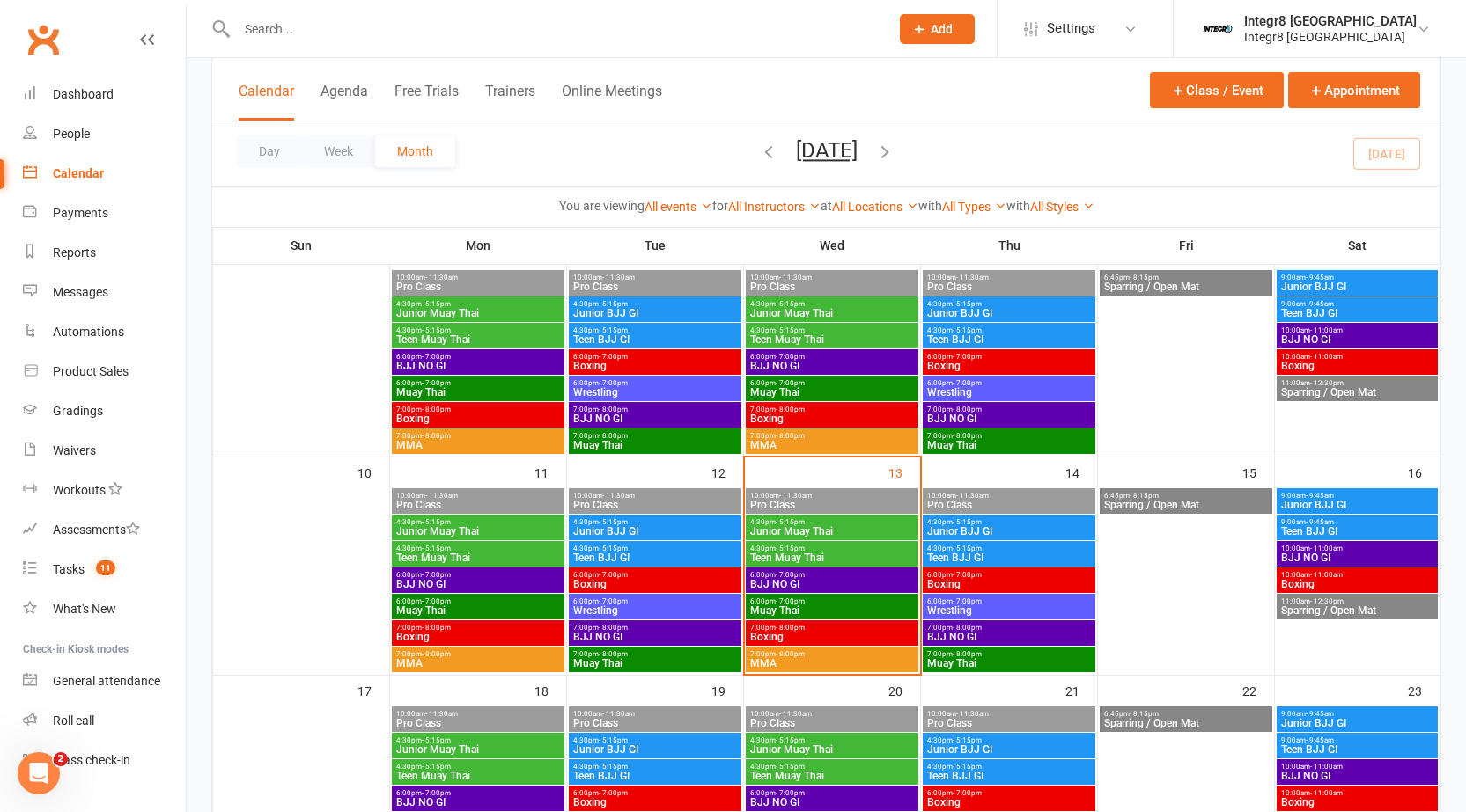
click at [828, 576] on span "6:00pm - 7:00pm" at bounding box center [832, 575] width 166 height 8
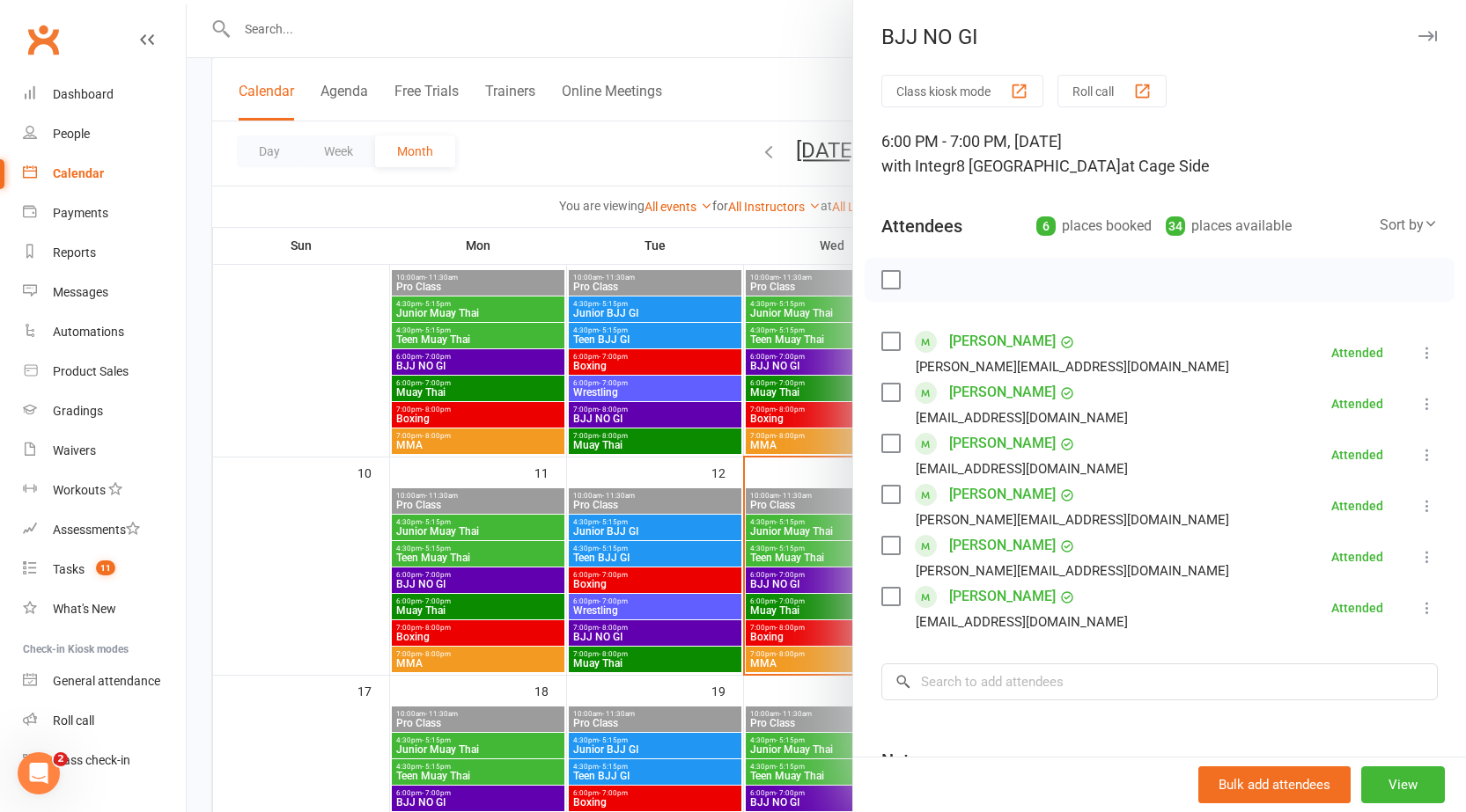
click at [802, 603] on div at bounding box center [827, 406] width 1280 height 812
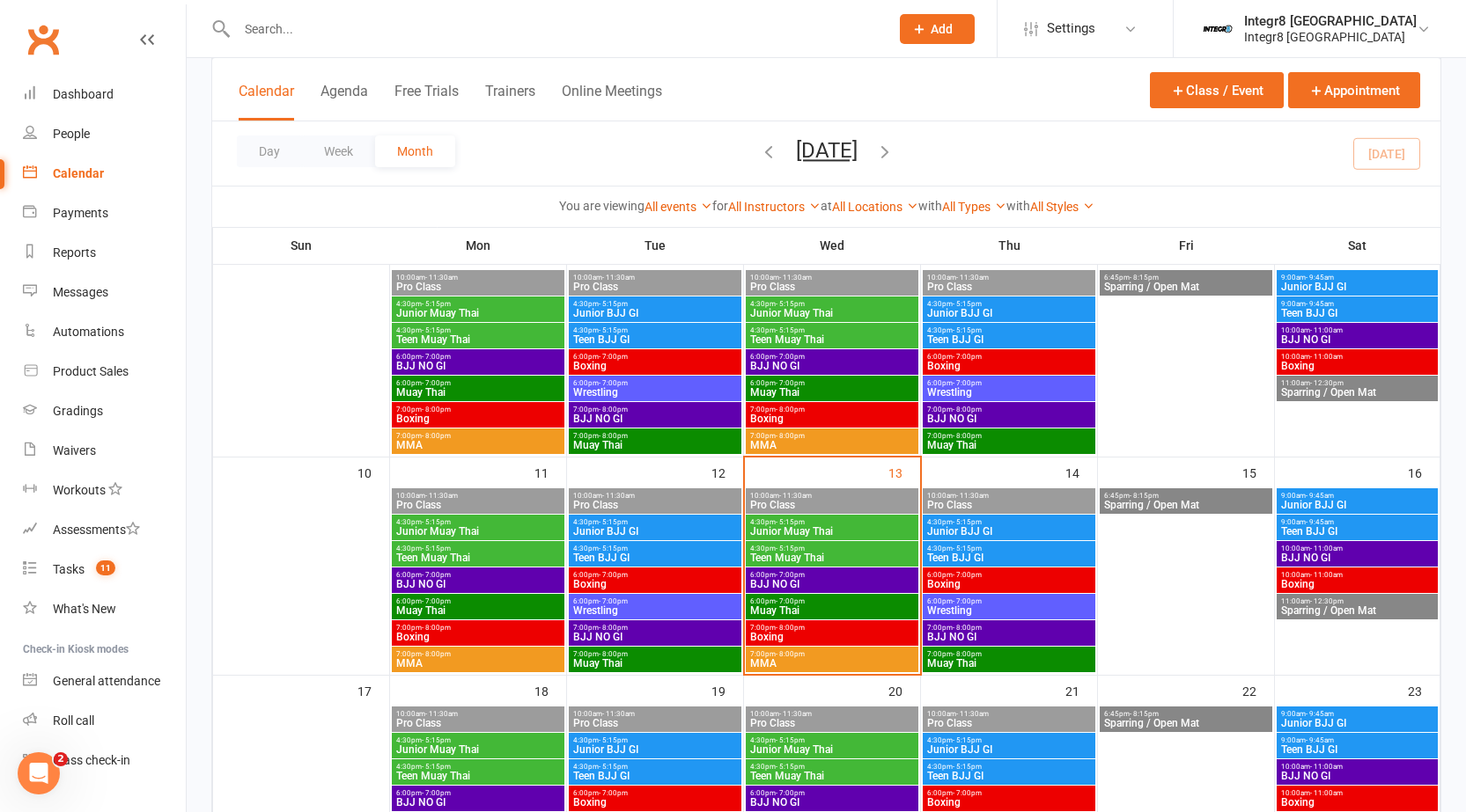
click at [802, 603] on span "- 7:00pm" at bounding box center [790, 601] width 29 height 8
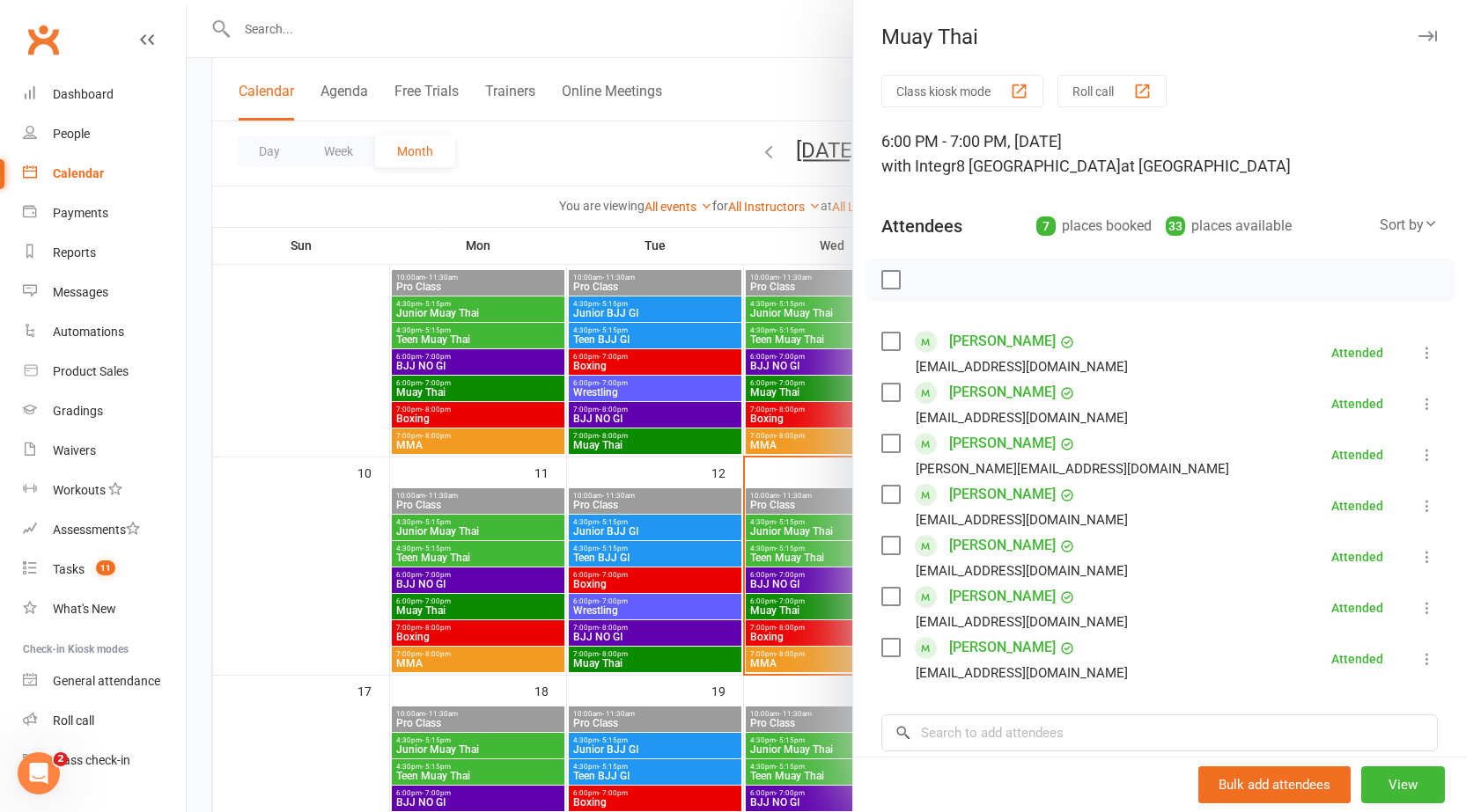
click at [728, 617] on div at bounding box center [827, 406] width 1280 height 812
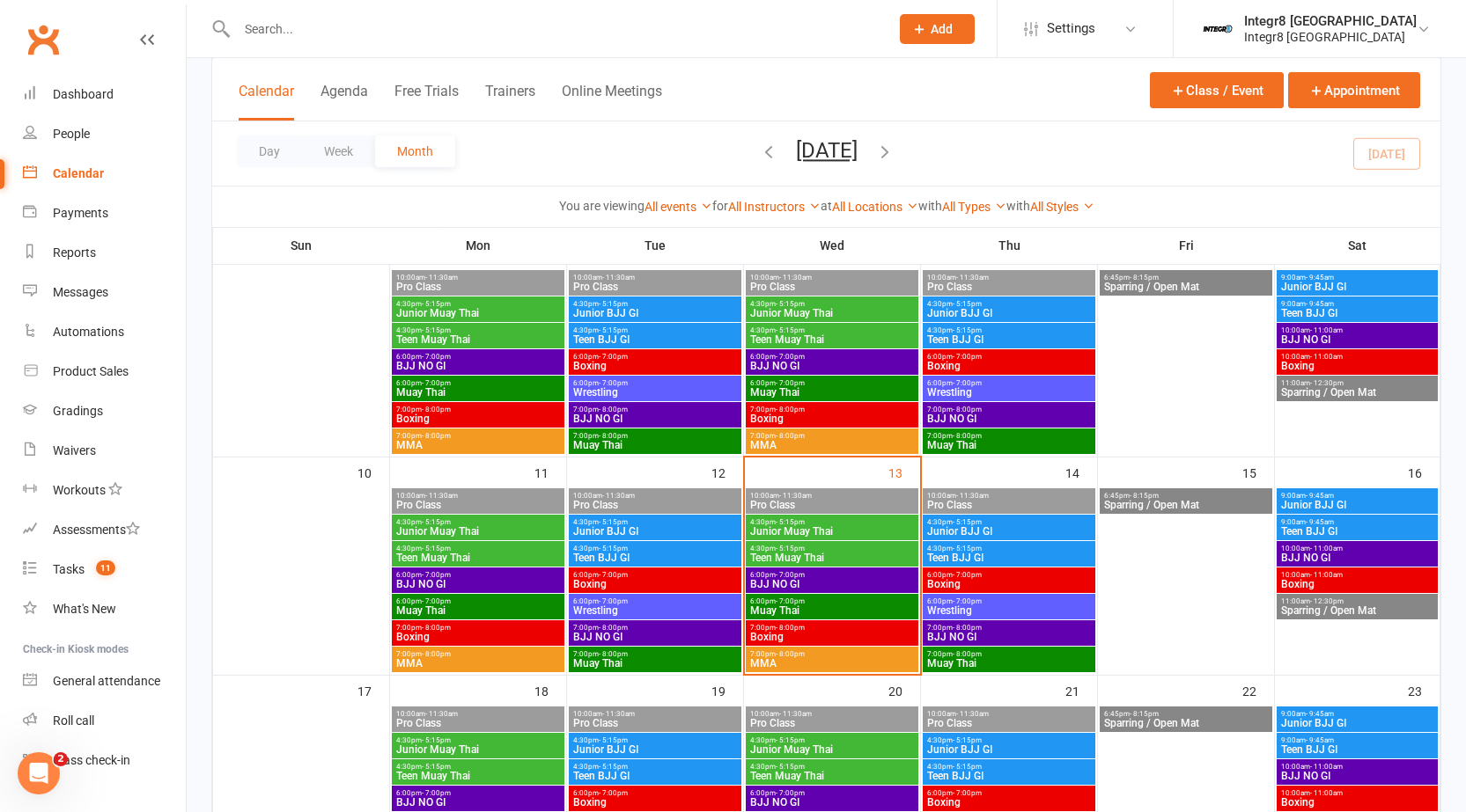
click at [796, 668] on span "MMA" at bounding box center [832, 663] width 166 height 10
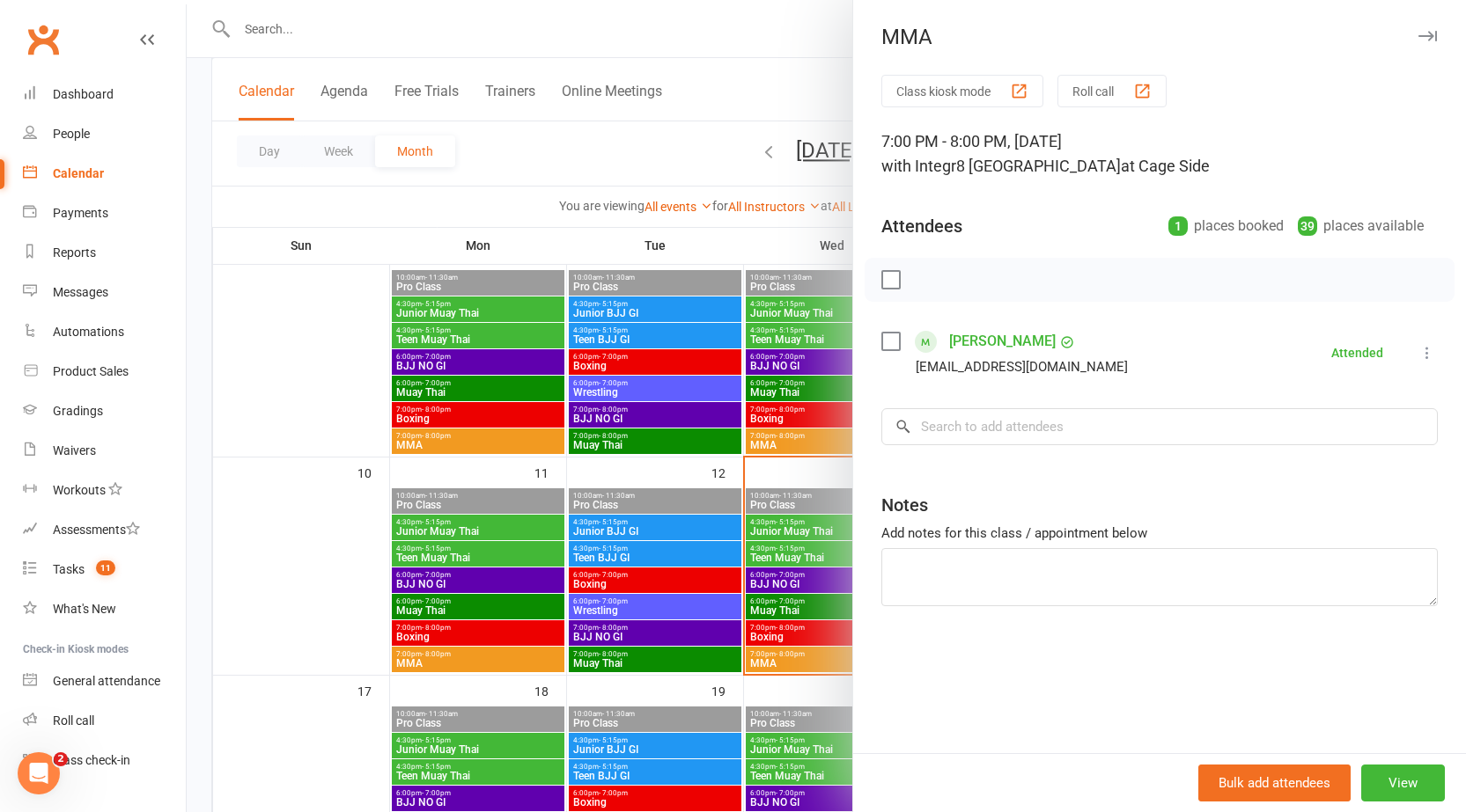
click at [763, 639] on div at bounding box center [827, 406] width 1280 height 812
